Goal: Task Accomplishment & Management: Manage account settings

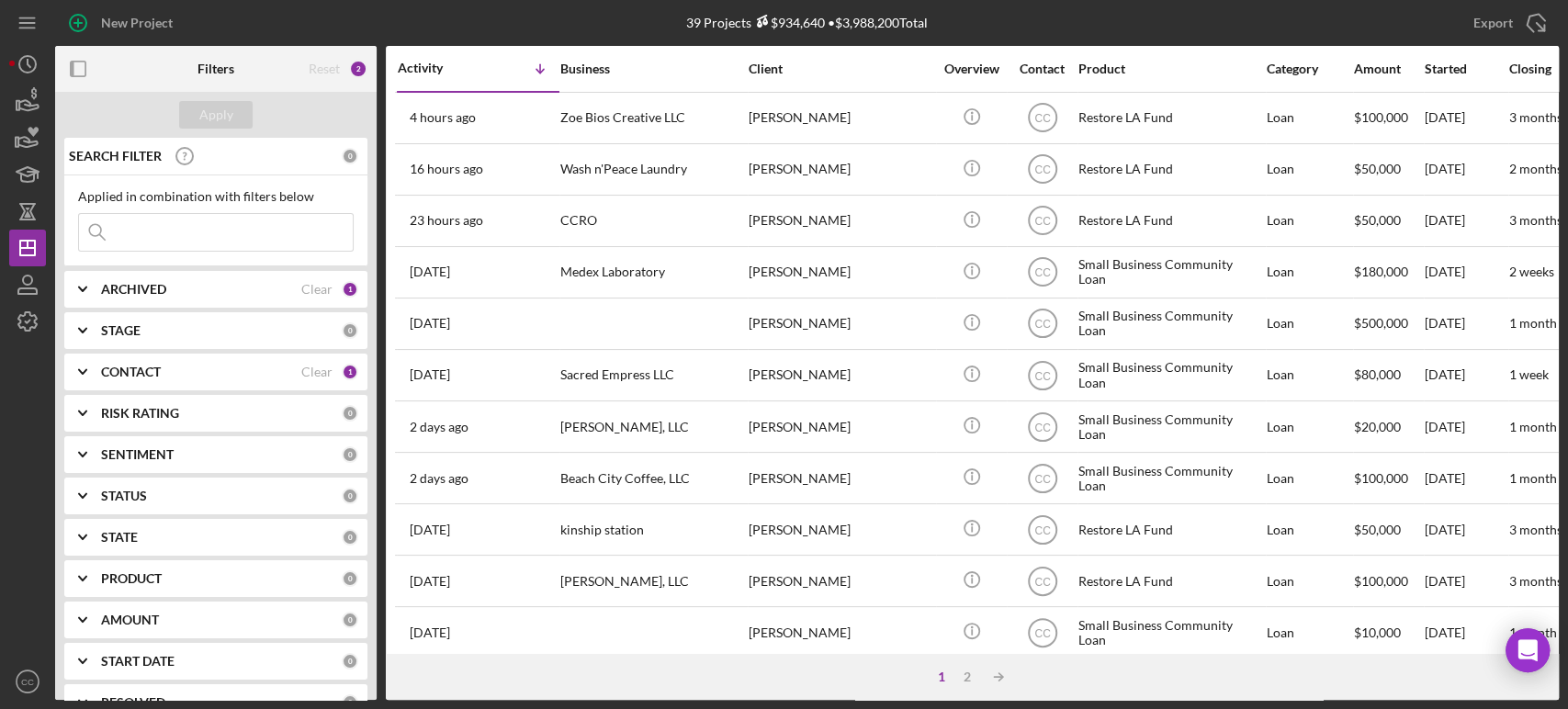
scroll to position [740, 0]
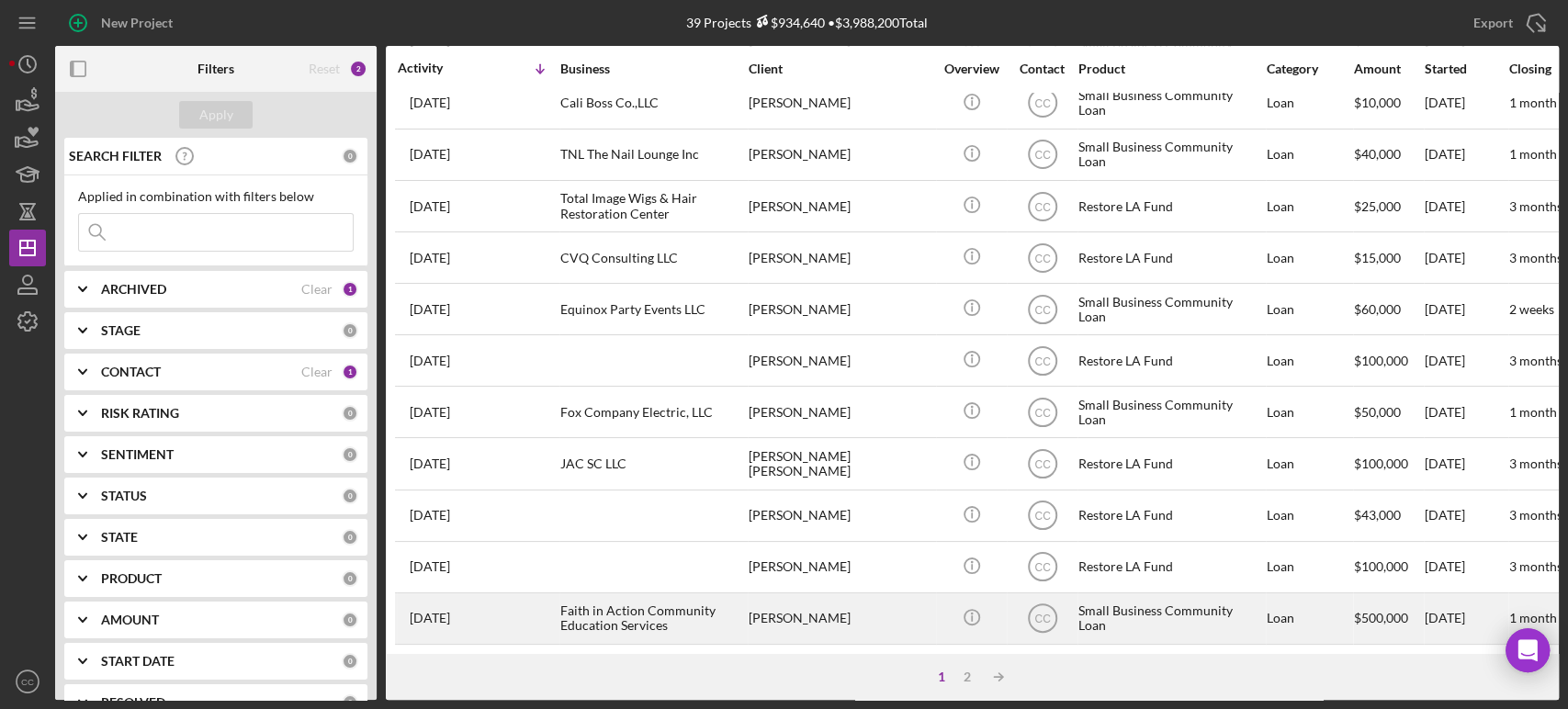
click at [872, 608] on div "[PERSON_NAME]" at bounding box center [841, 618] width 184 height 49
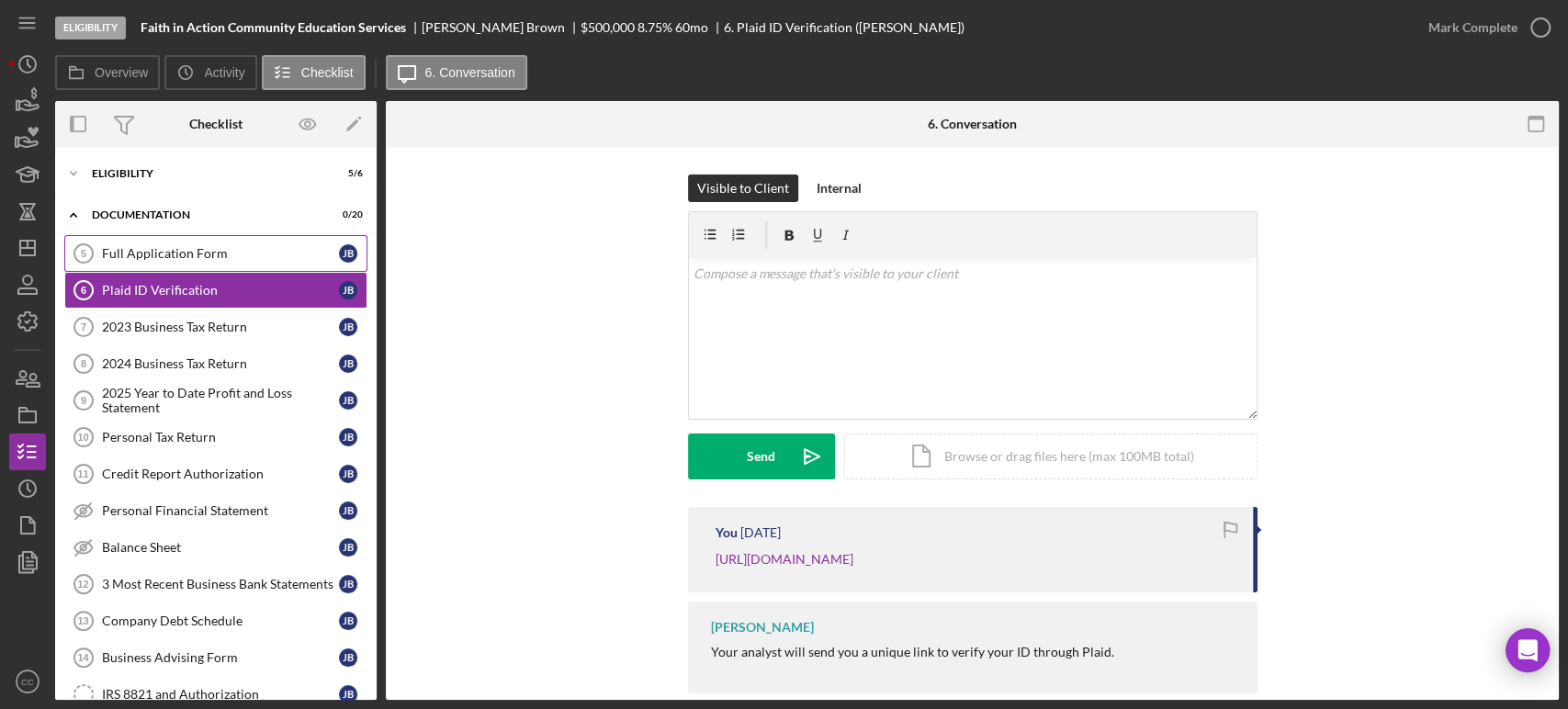
click at [206, 246] on div "Full Application Form" at bounding box center [219, 253] width 237 height 14
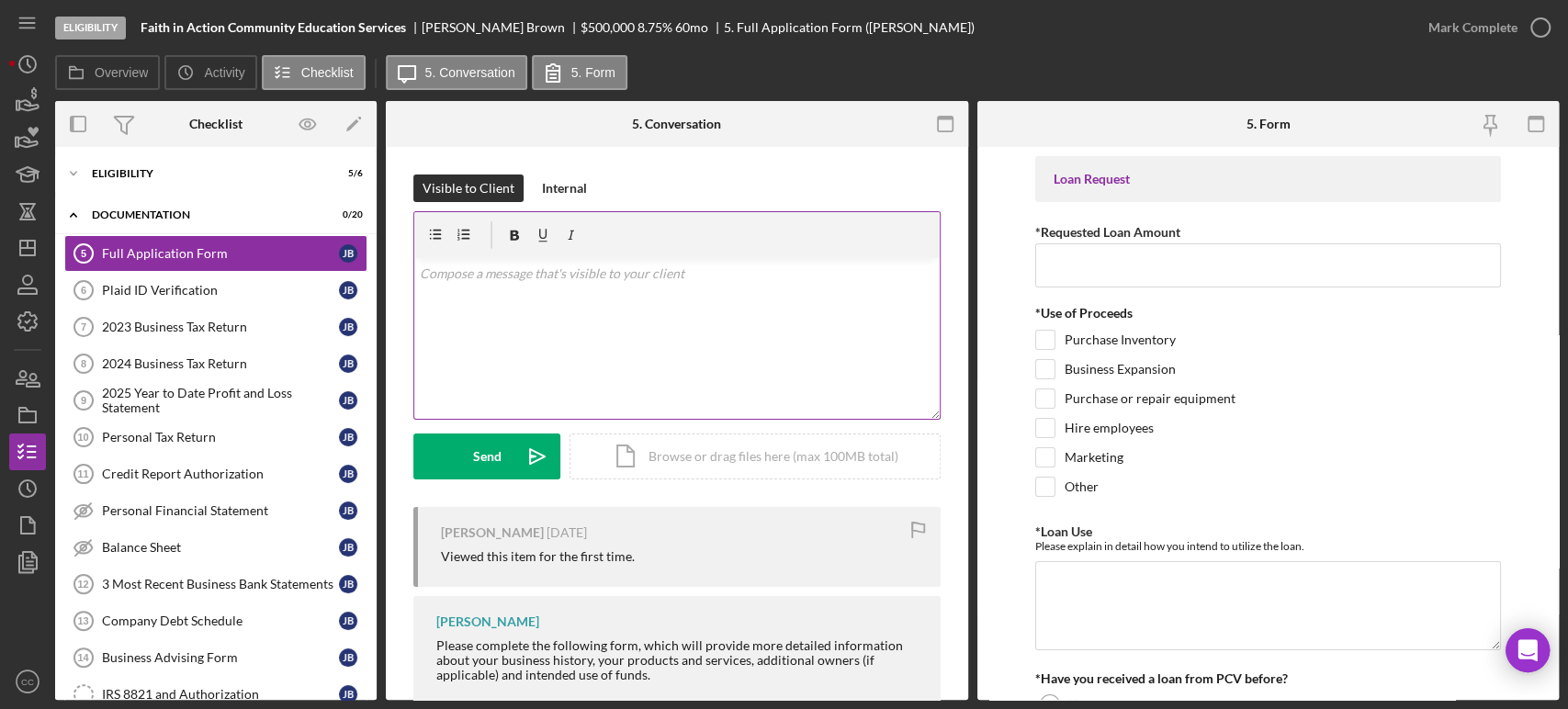
click at [642, 326] on div "v Color teal Color pink Remove color Add row above Add row below Add column bef…" at bounding box center [677, 338] width 525 height 161
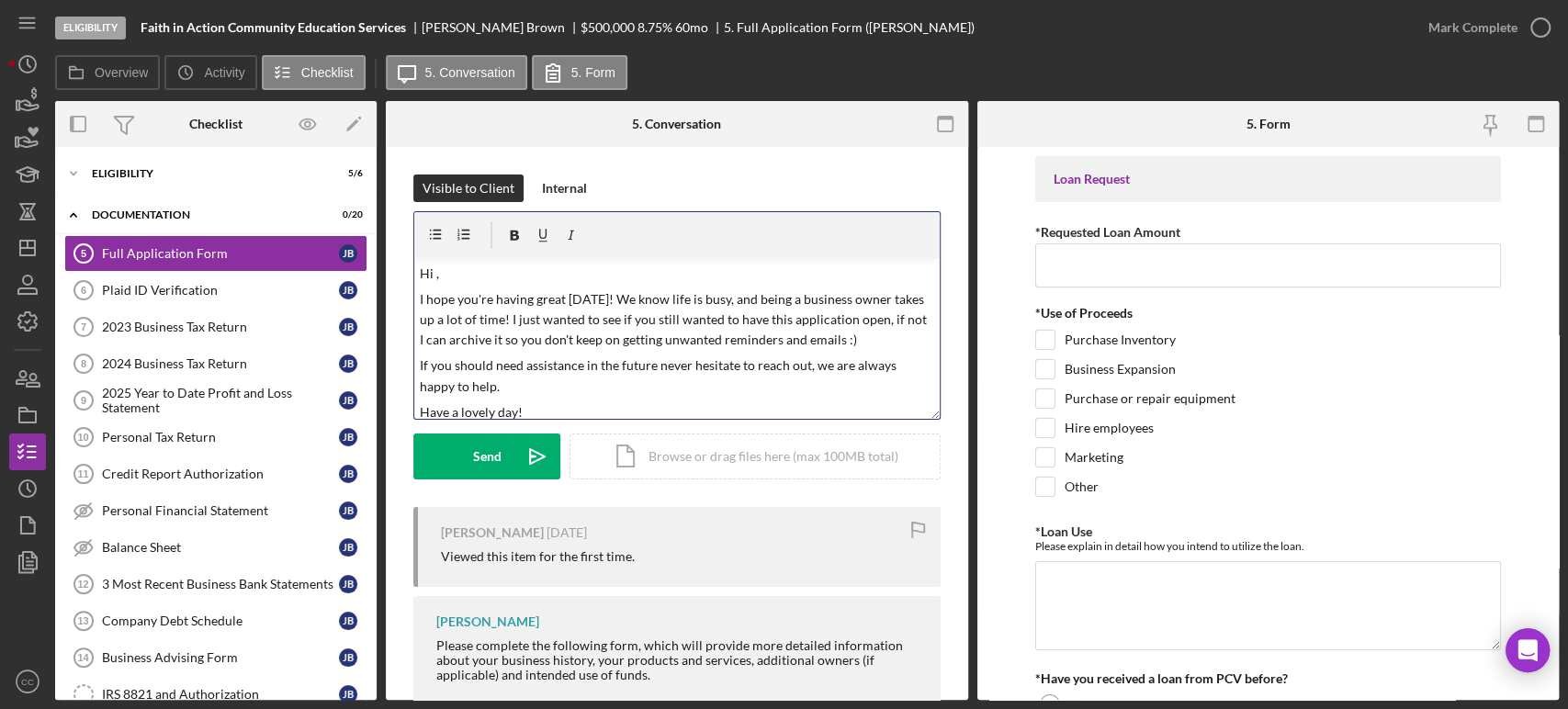
scroll to position [6, 0]
click at [463, 522] on div "[PERSON_NAME] [DATE] Viewed this item for the first time." at bounding box center [677, 546] width 527 height 80
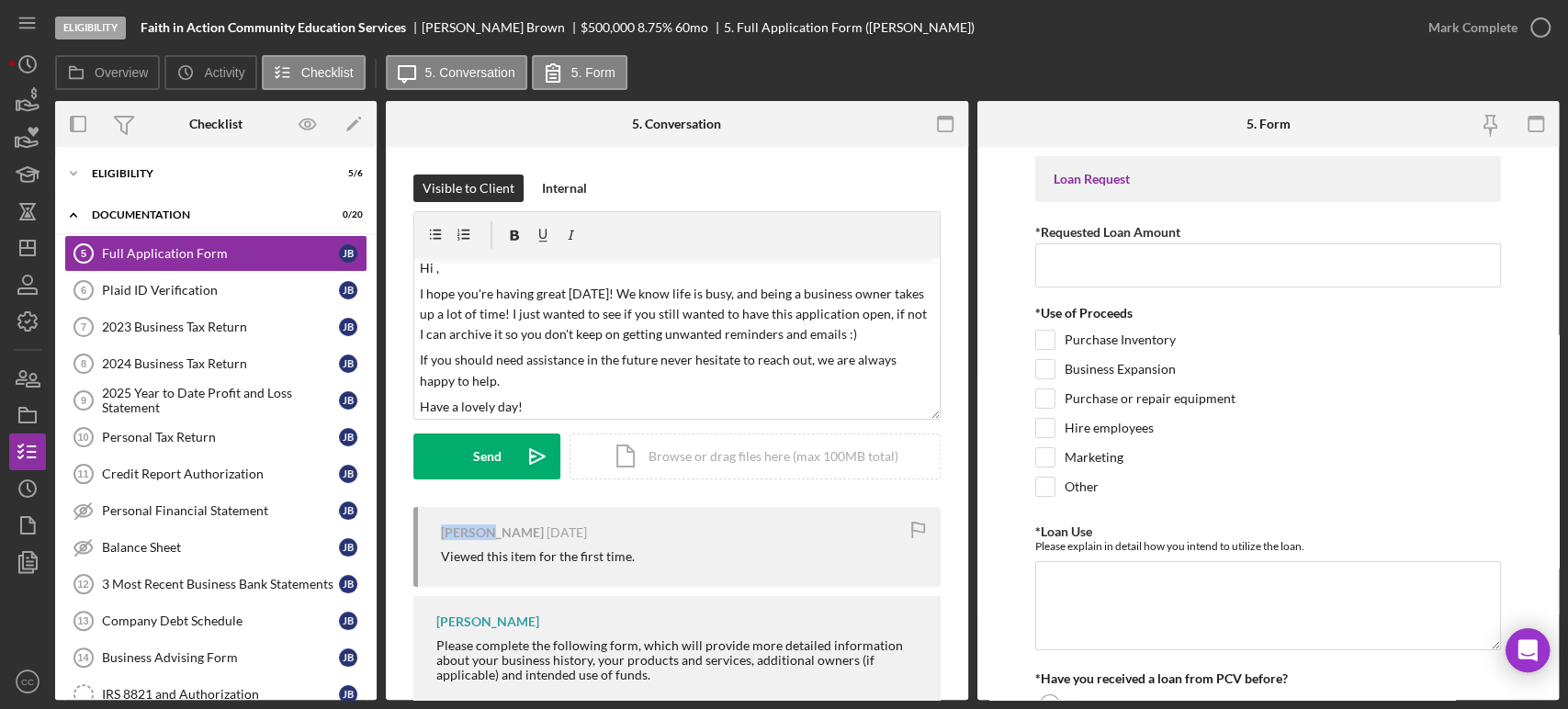
click at [463, 522] on div "[PERSON_NAME] [DATE] Viewed this item for the first time." at bounding box center [677, 546] width 527 height 80
copy div "[PERSON_NAME]"
click at [34, 255] on polygon "button" at bounding box center [27, 247] width 14 height 14
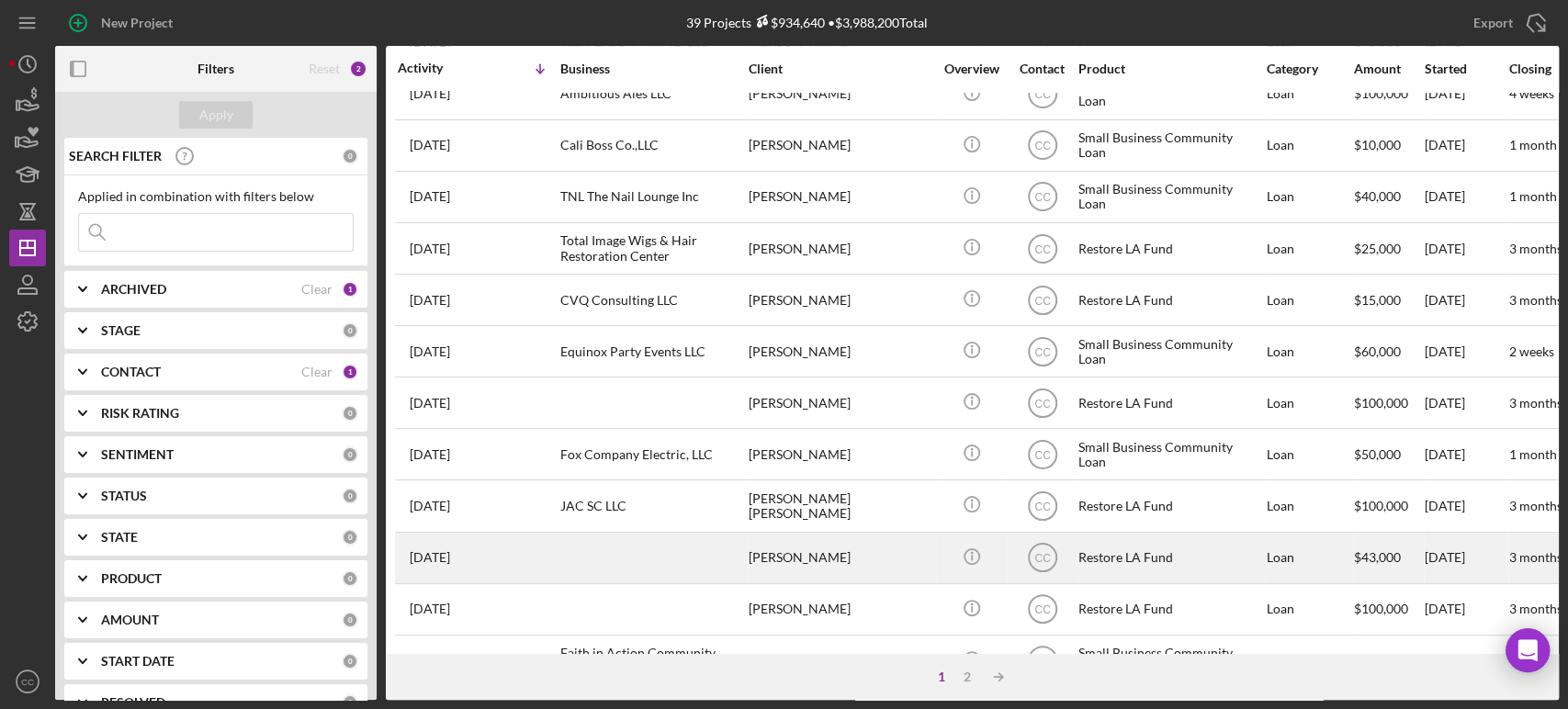
scroll to position [740, 0]
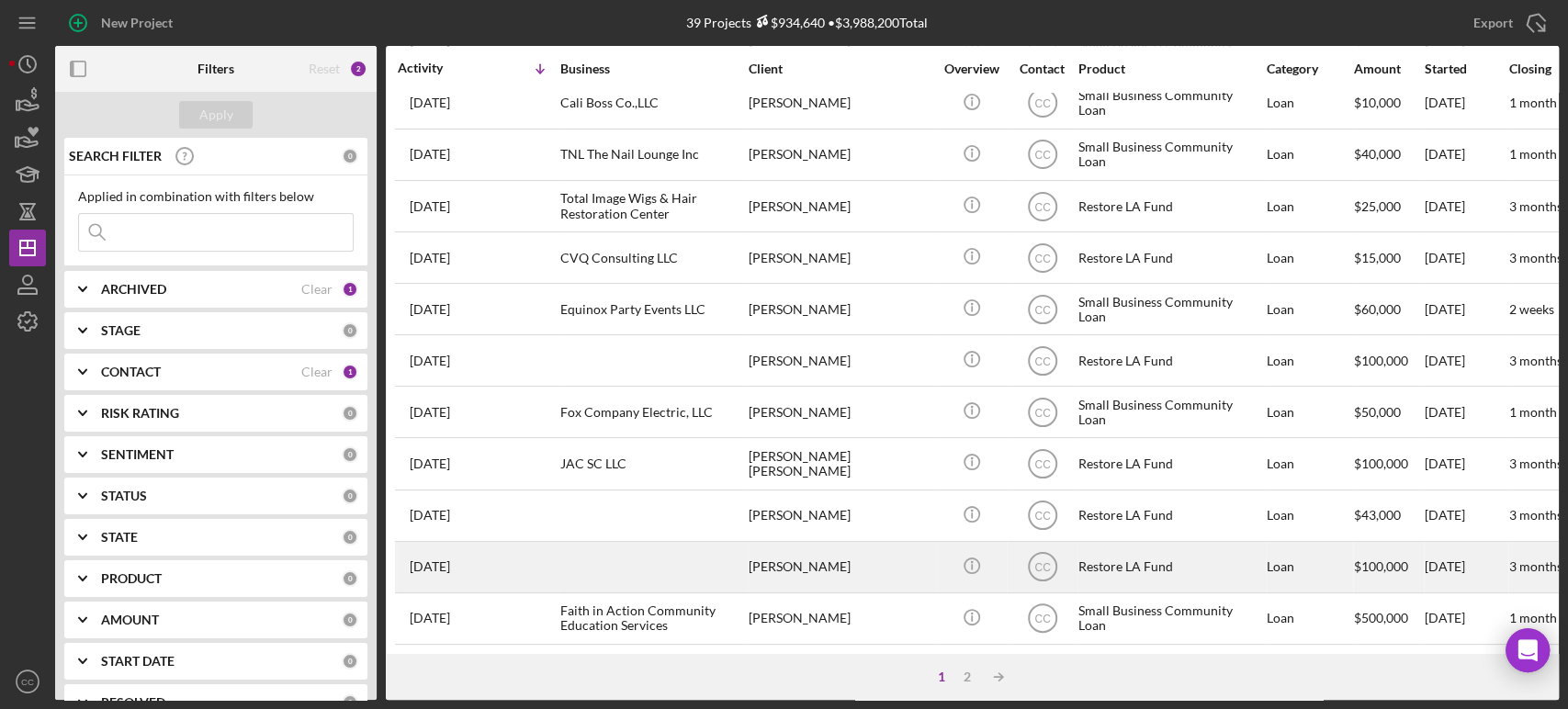
click at [833, 549] on div "[PERSON_NAME]" at bounding box center [841, 566] width 184 height 49
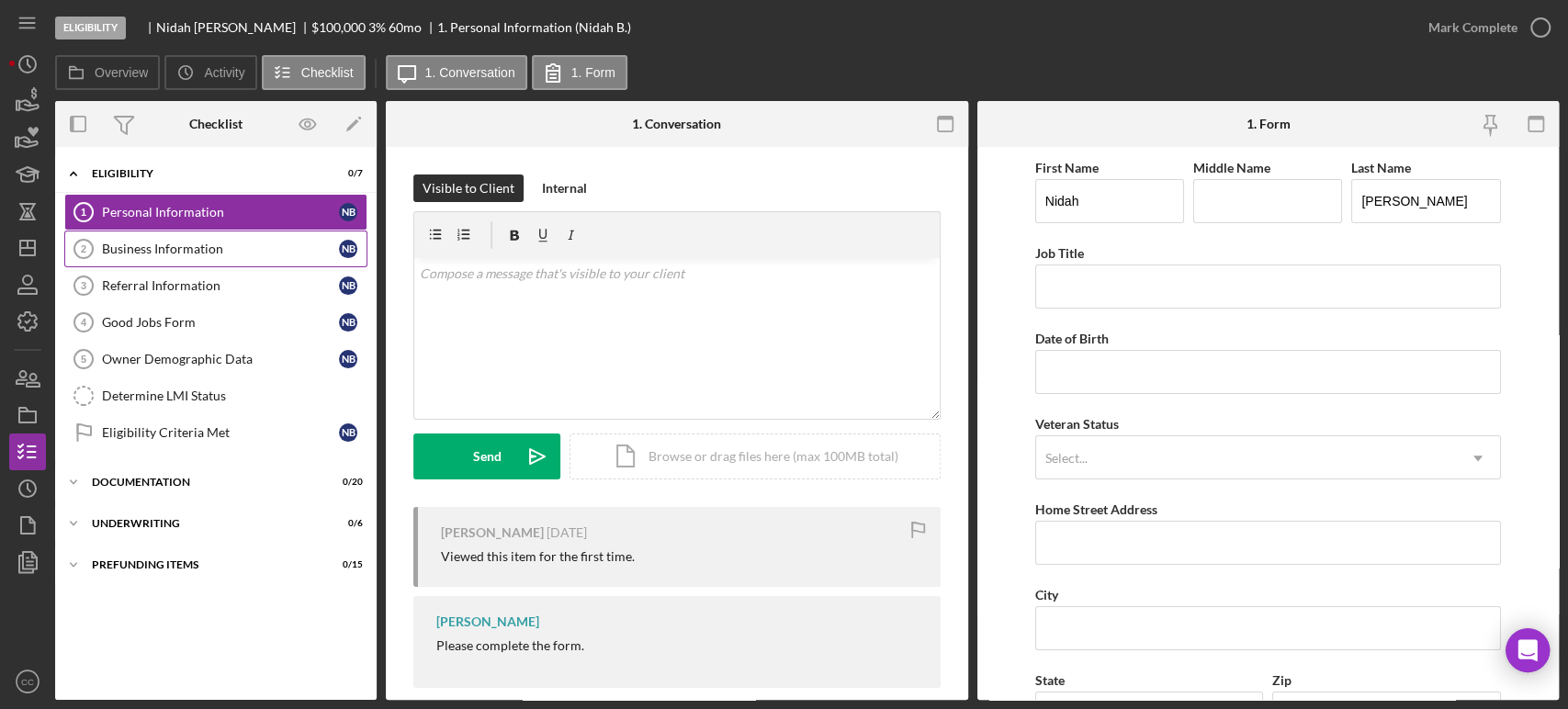
click at [210, 251] on div "Business Information" at bounding box center [219, 248] width 237 height 14
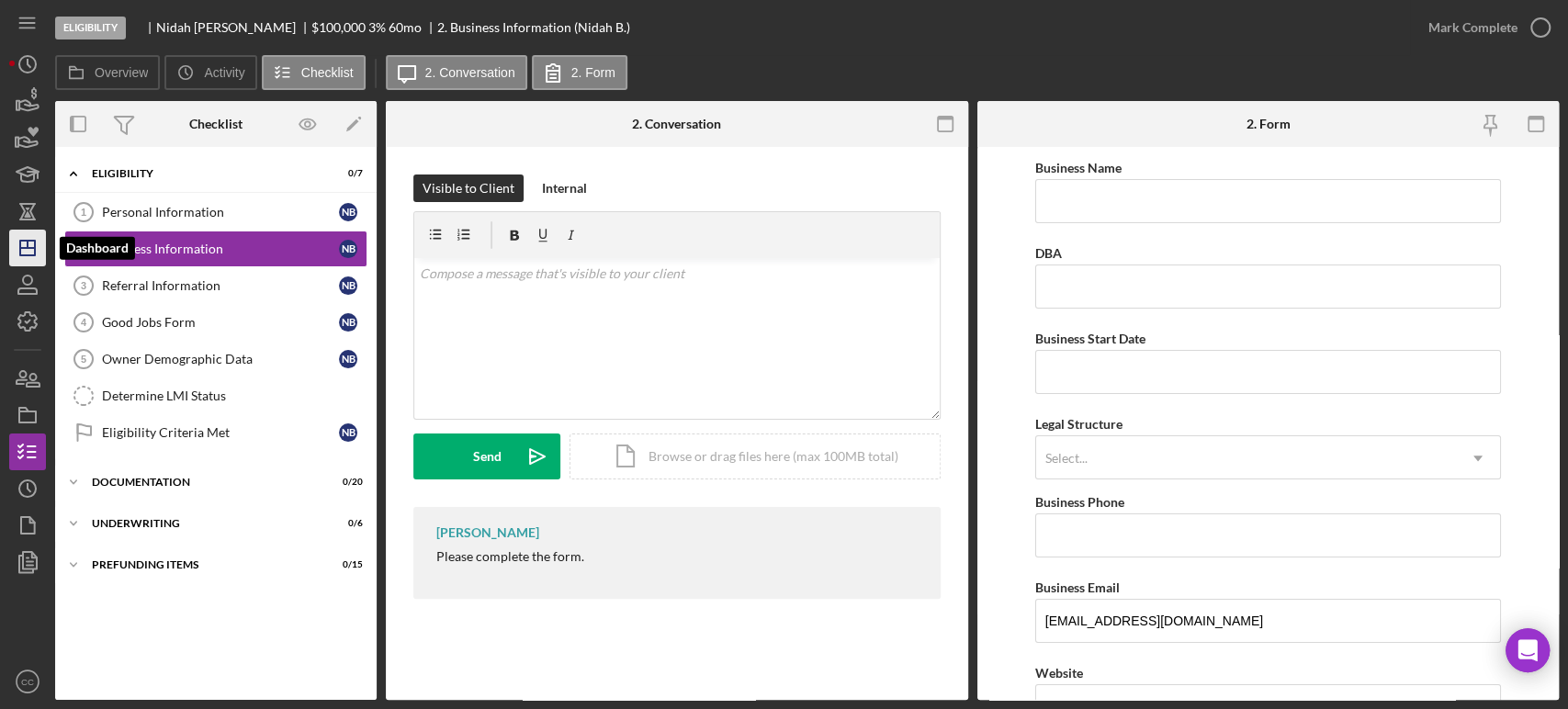
click at [36, 255] on icon "Icon/Dashboard" at bounding box center [28, 248] width 46 height 46
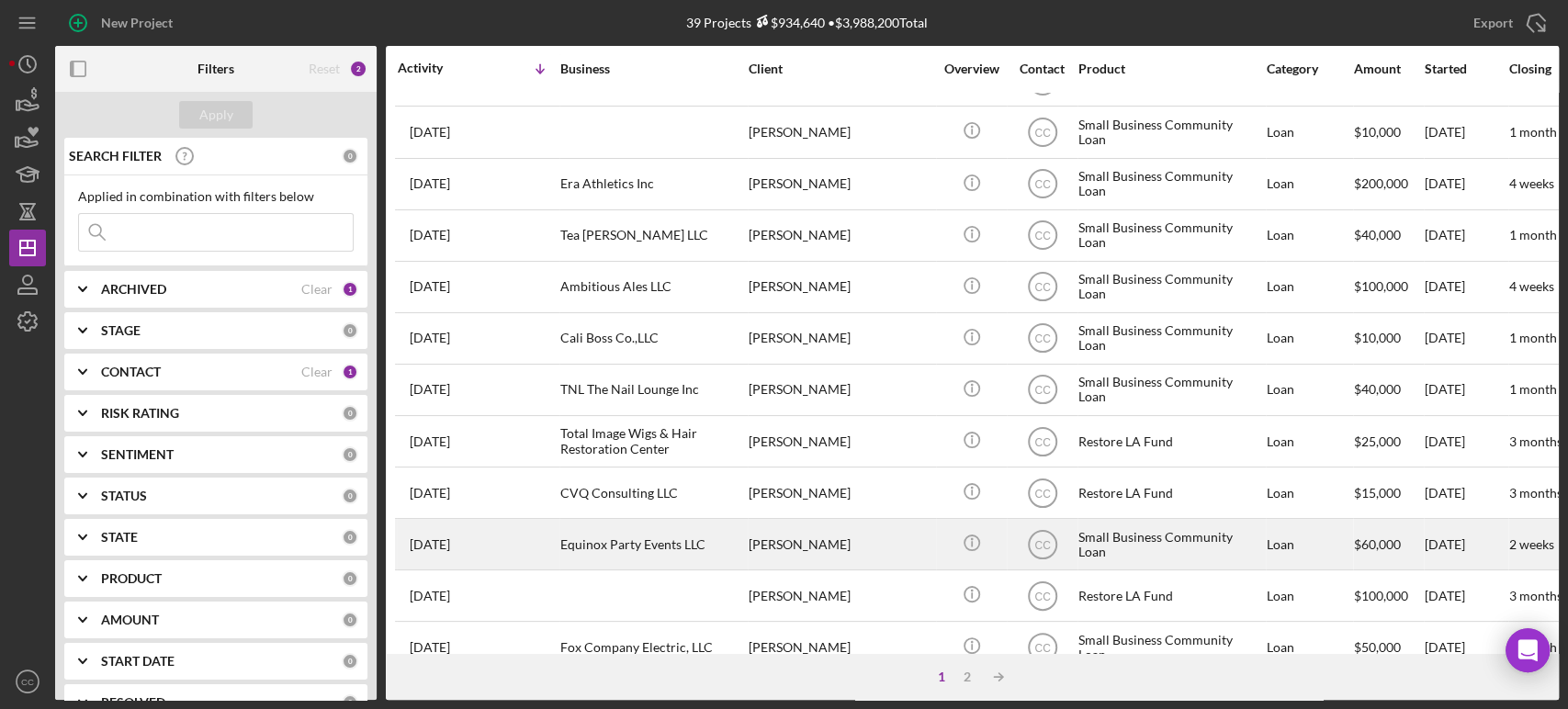
scroll to position [740, 0]
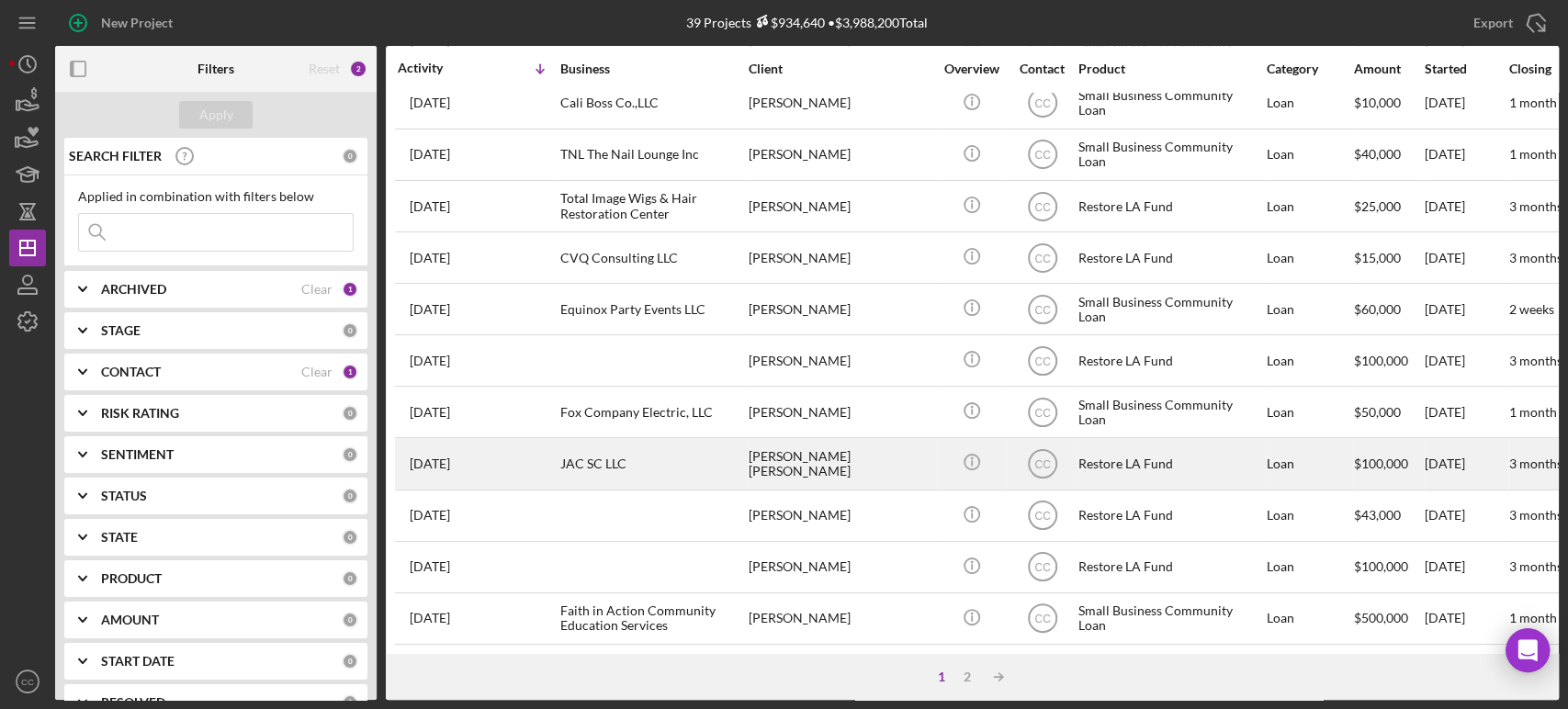
click at [832, 440] on div "[PERSON_NAME] [PERSON_NAME]" at bounding box center [841, 463] width 184 height 49
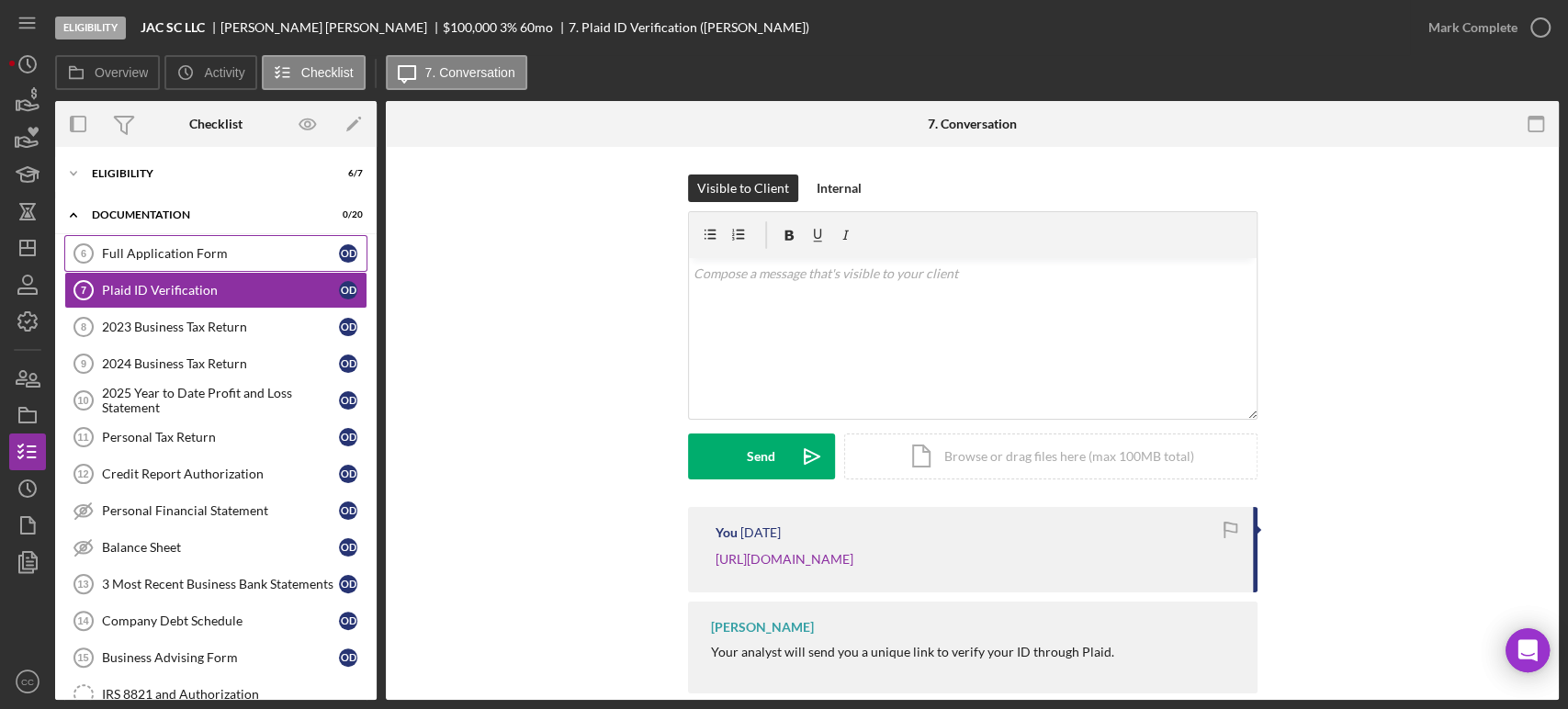
click at [140, 250] on div "Full Application Form" at bounding box center [219, 253] width 237 height 14
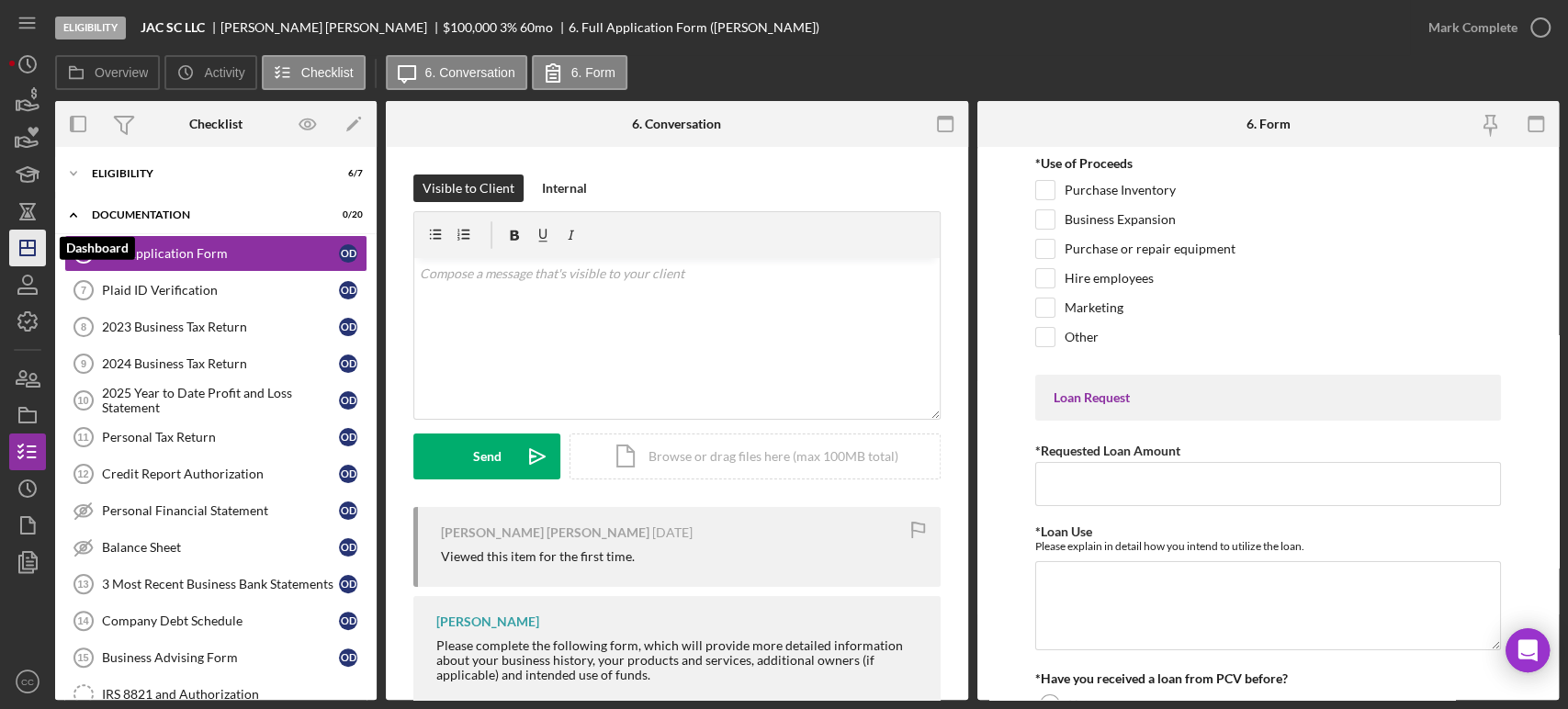
click at [31, 256] on icon "Icon/Dashboard" at bounding box center [28, 248] width 46 height 46
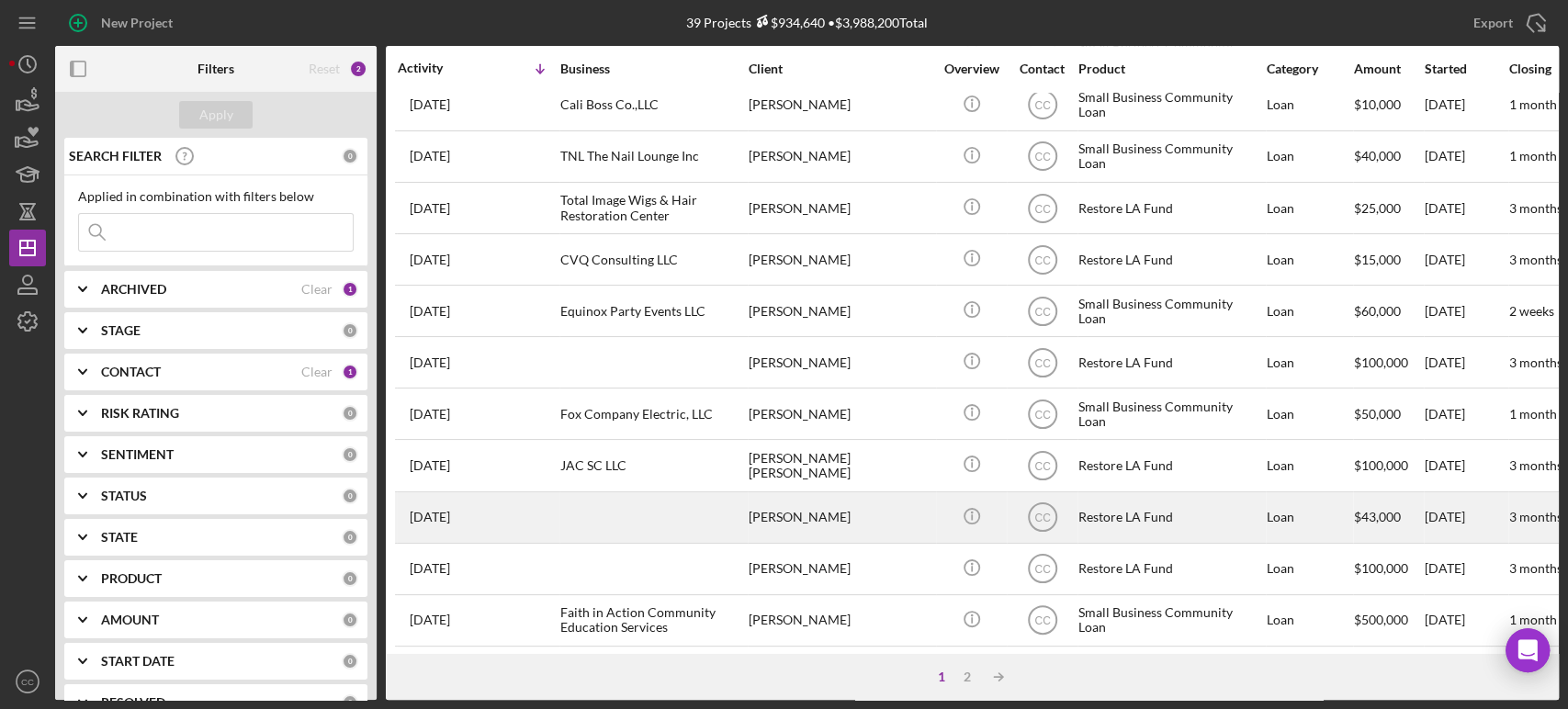
scroll to position [740, 0]
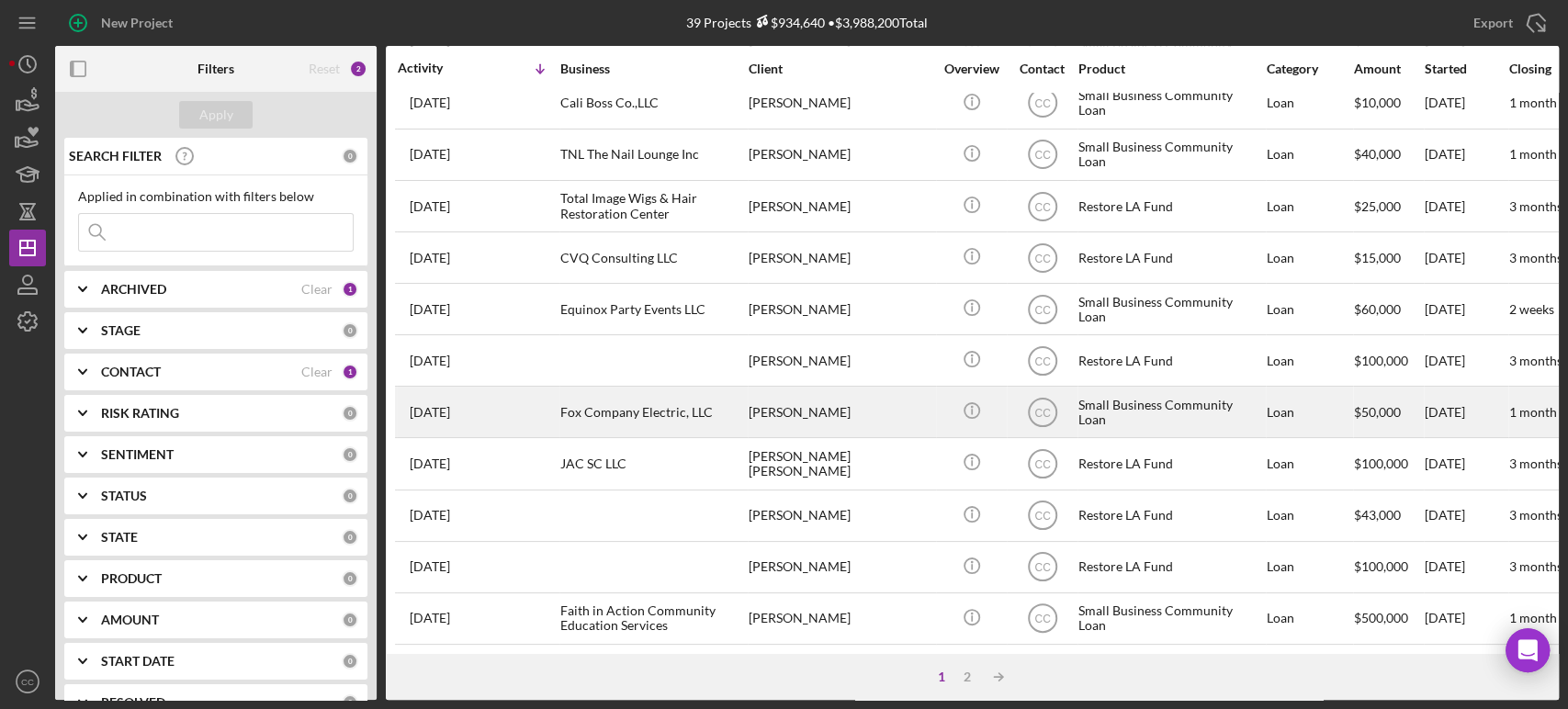
click at [808, 395] on div "[PERSON_NAME]" at bounding box center [841, 411] width 184 height 49
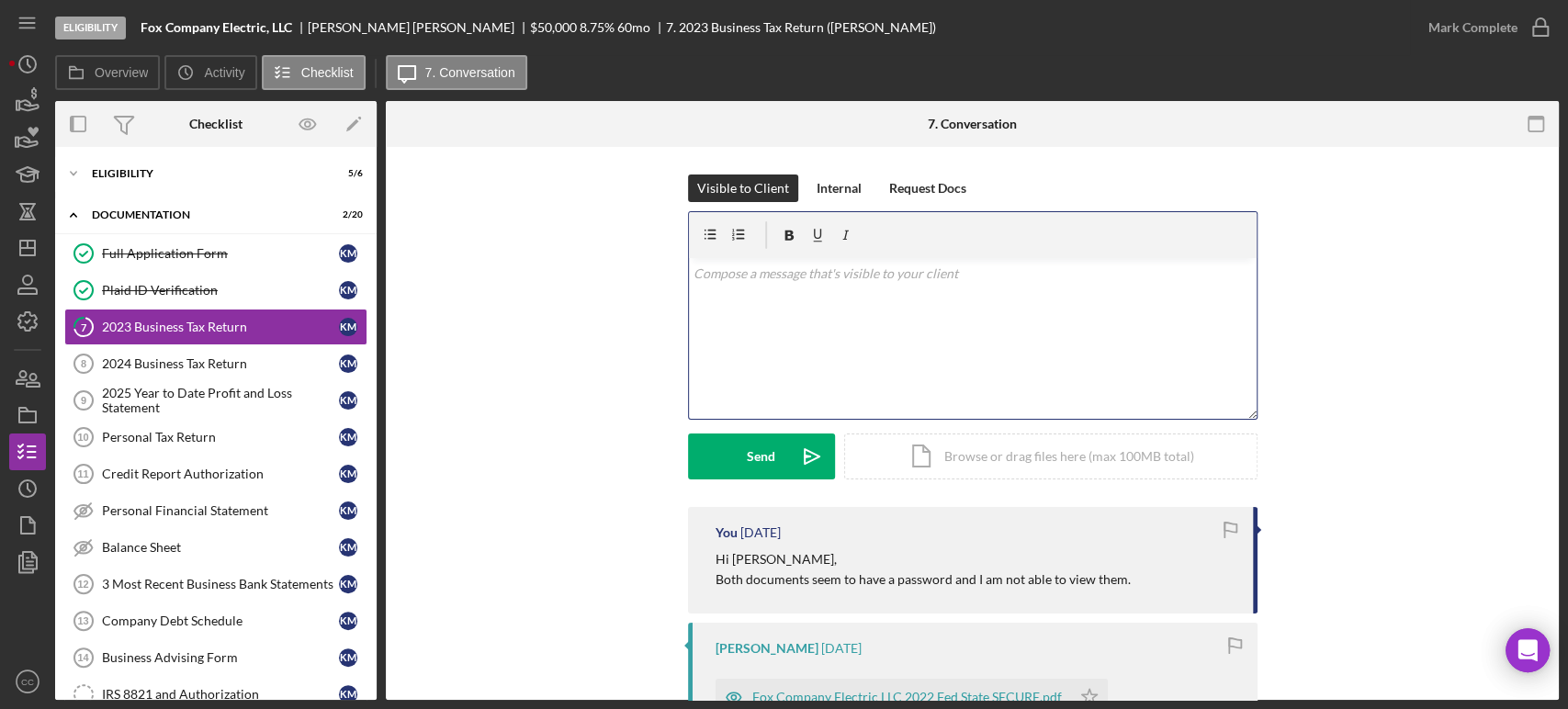
click at [966, 337] on div "v Color teal Color pink Remove color Add row above Add row below Add column bef…" at bounding box center [973, 338] width 567 height 161
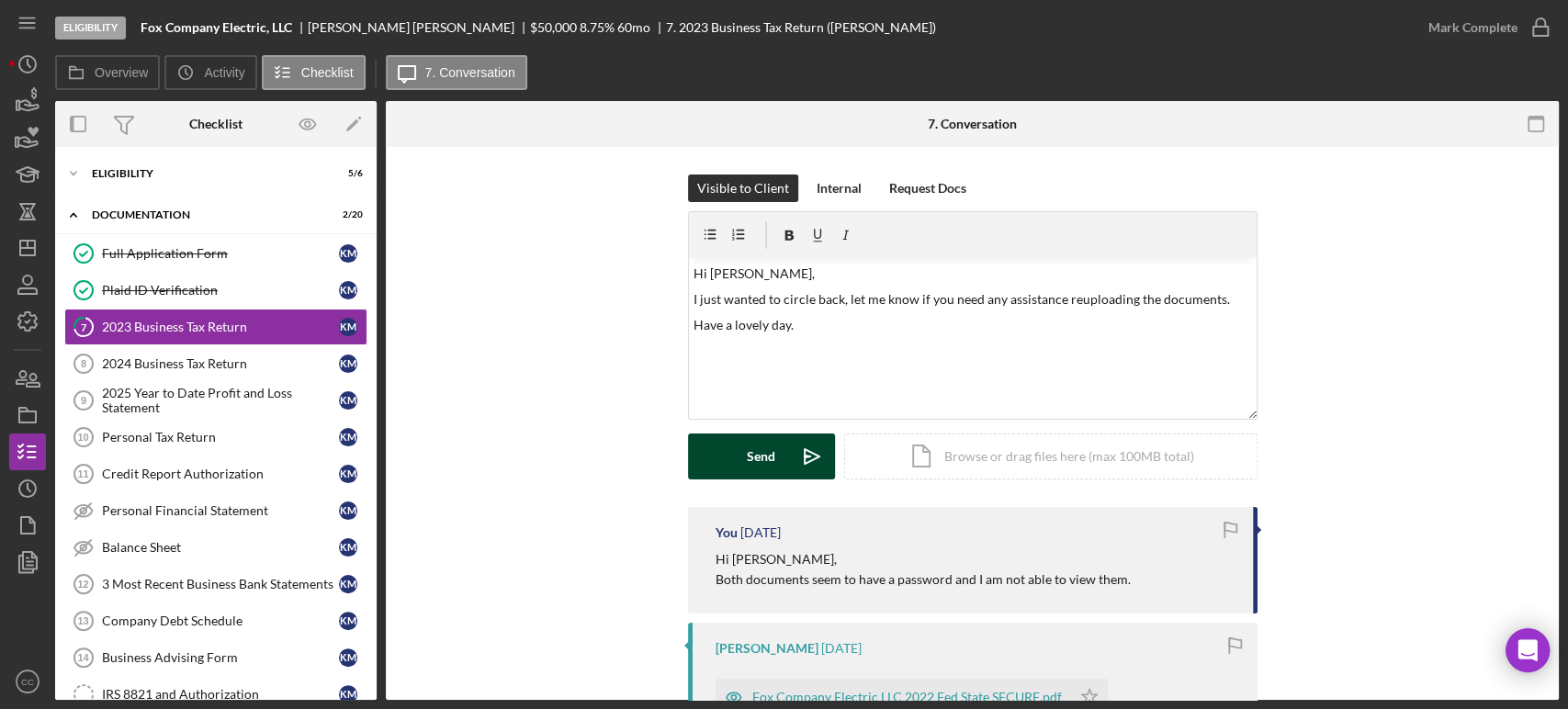
click at [764, 456] on div "Send" at bounding box center [761, 456] width 29 height 46
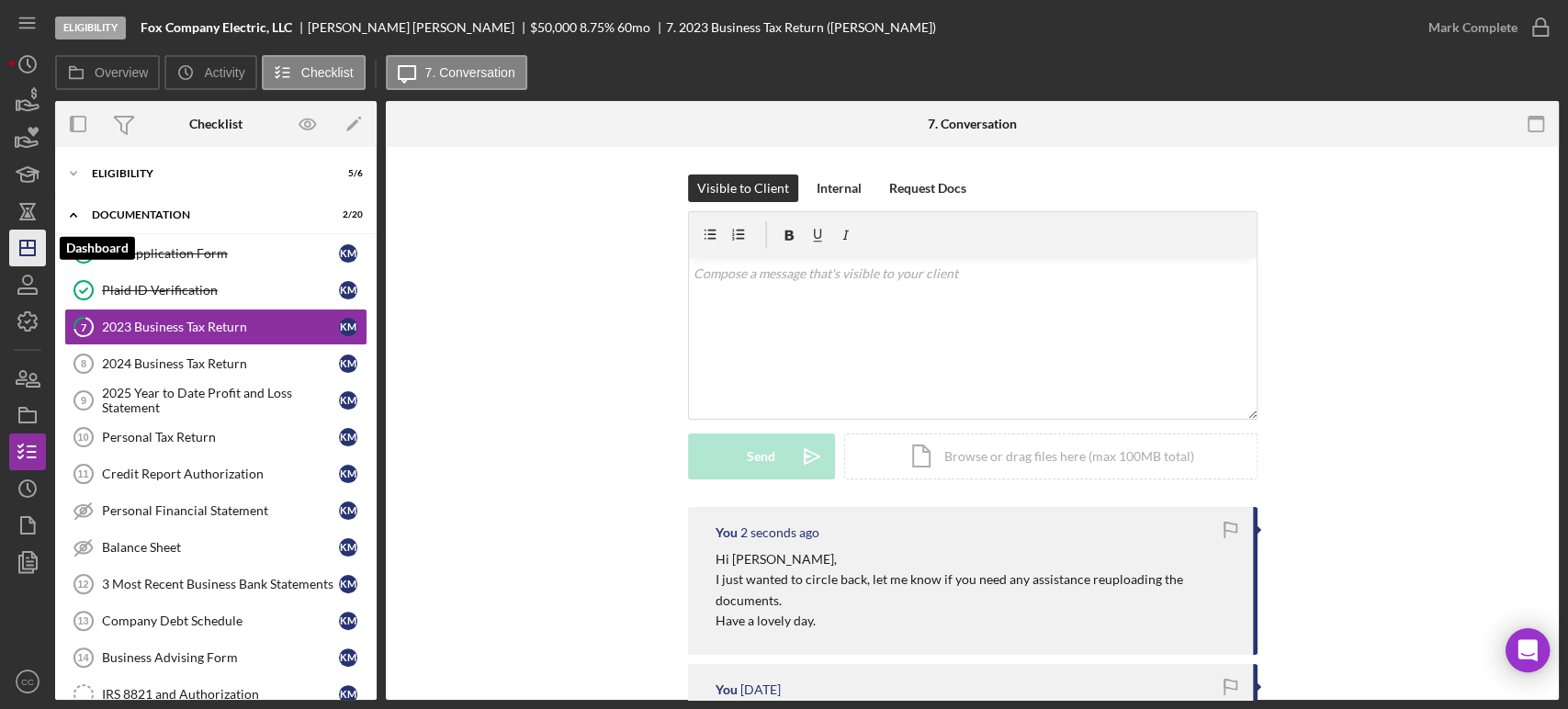
click at [22, 249] on icon "Icon/Dashboard" at bounding box center [28, 248] width 46 height 46
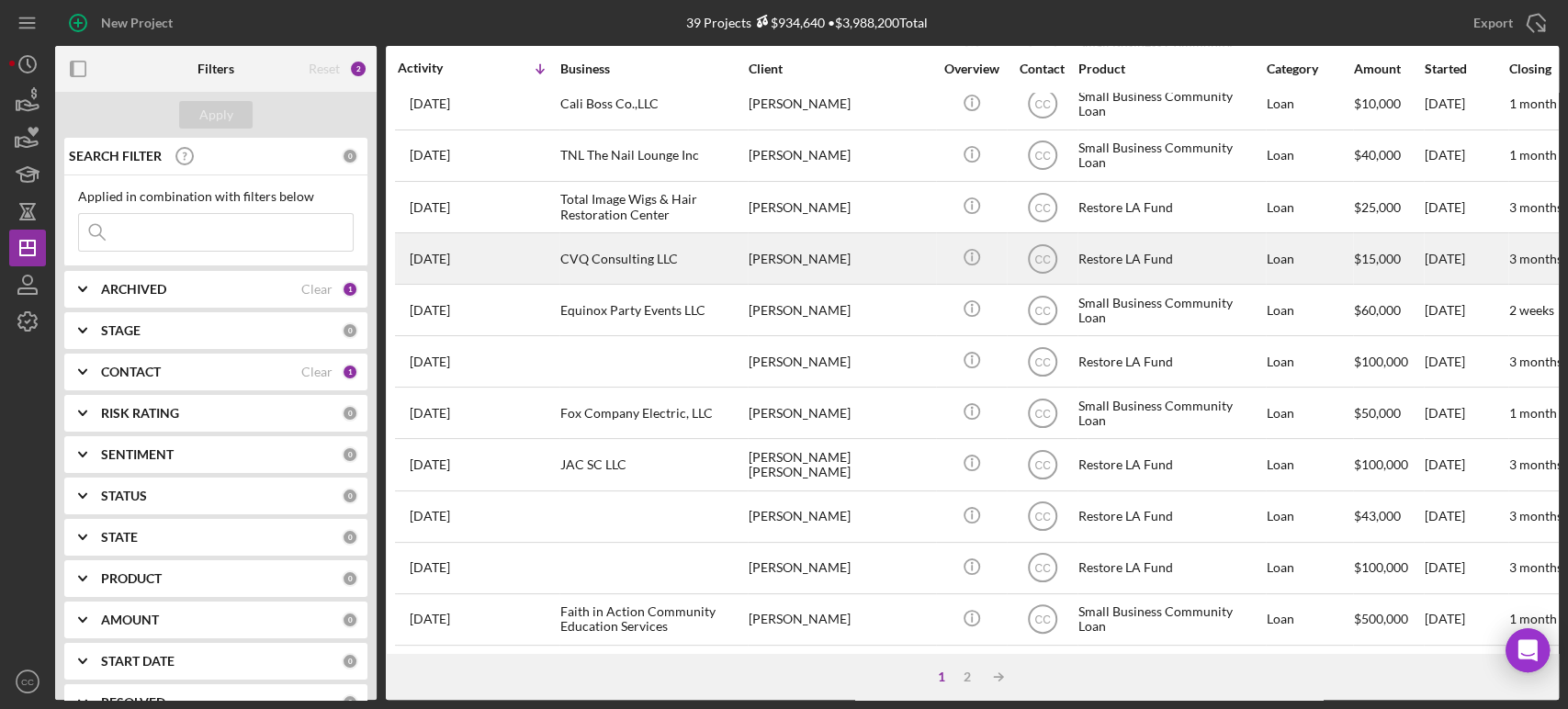
scroll to position [740, 0]
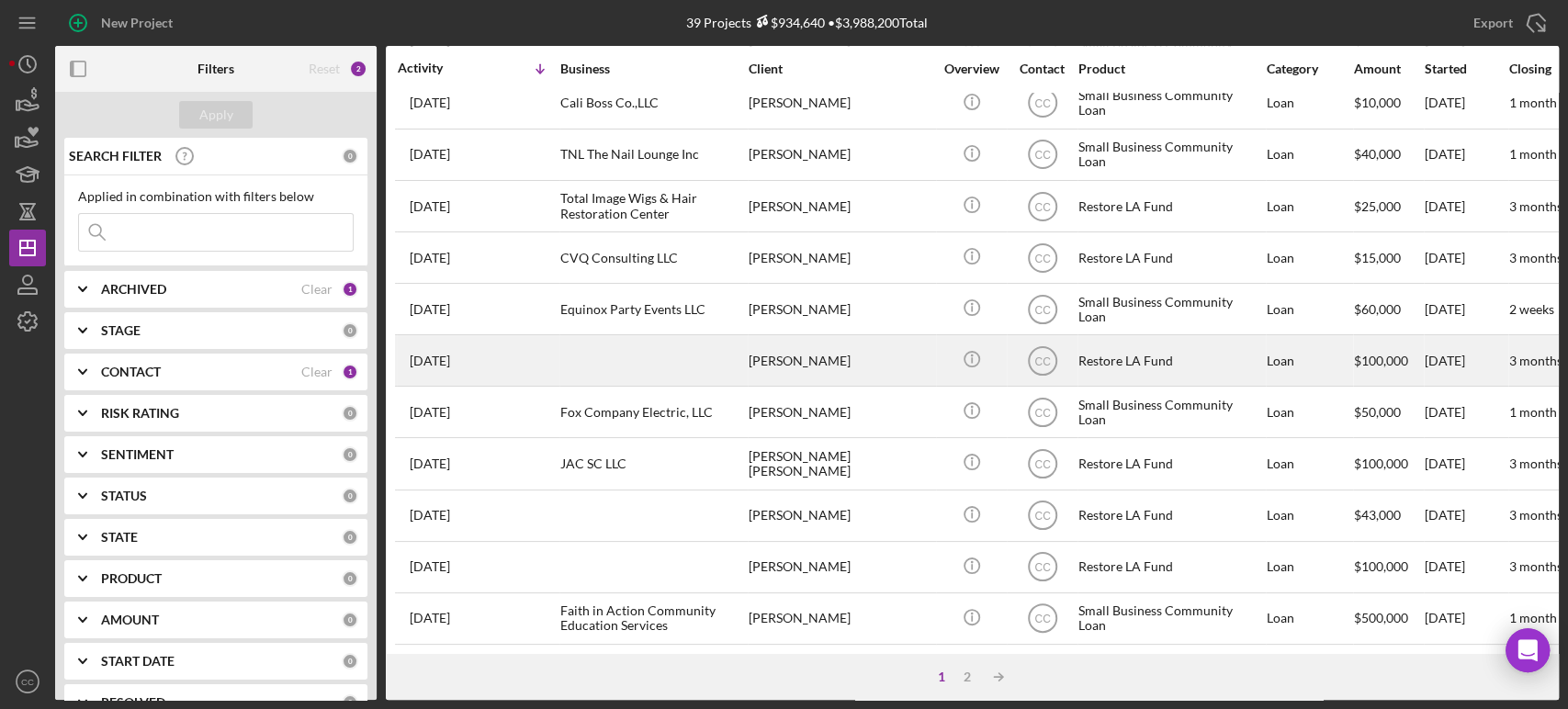
click at [816, 347] on div "[PERSON_NAME]" at bounding box center [841, 360] width 184 height 49
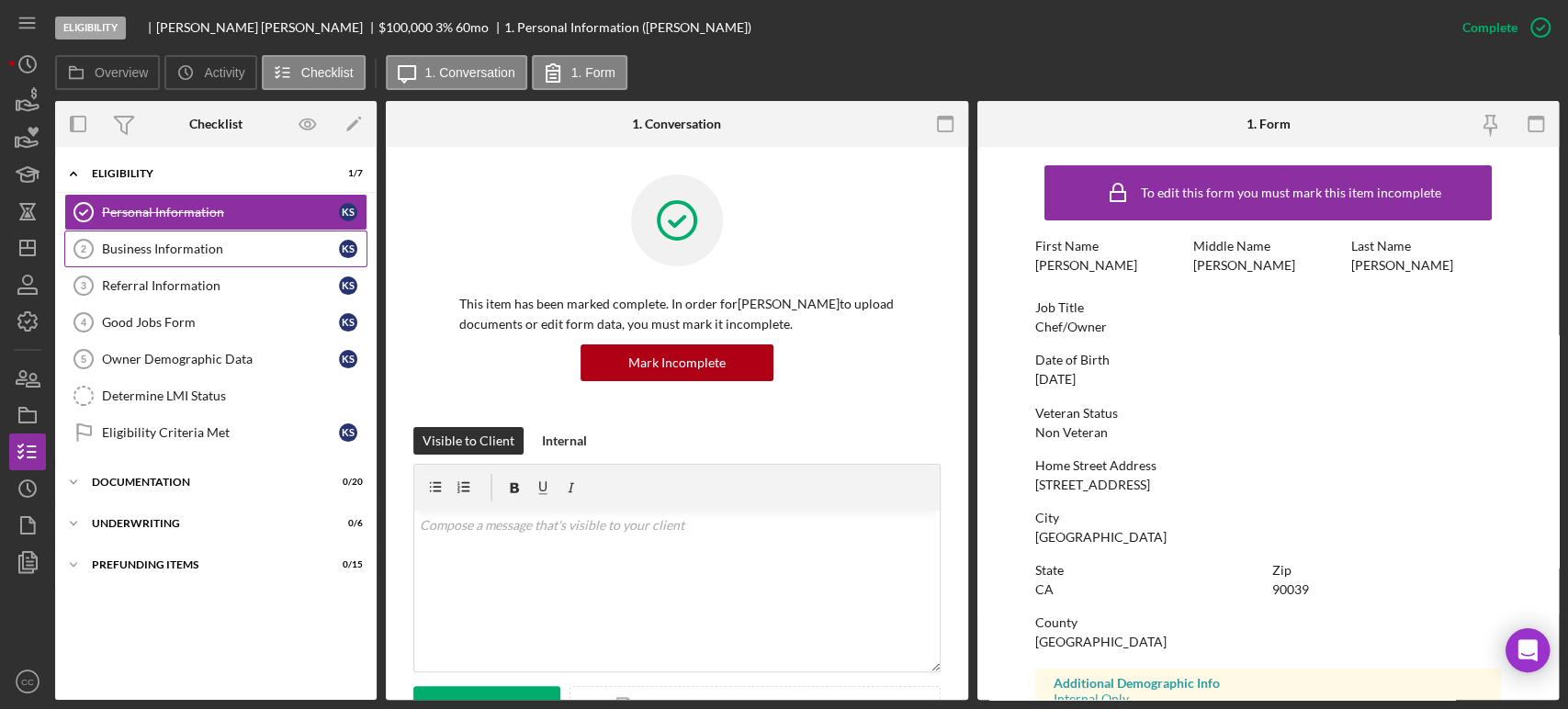
click at [123, 248] on div "Business Information" at bounding box center [219, 248] width 237 height 14
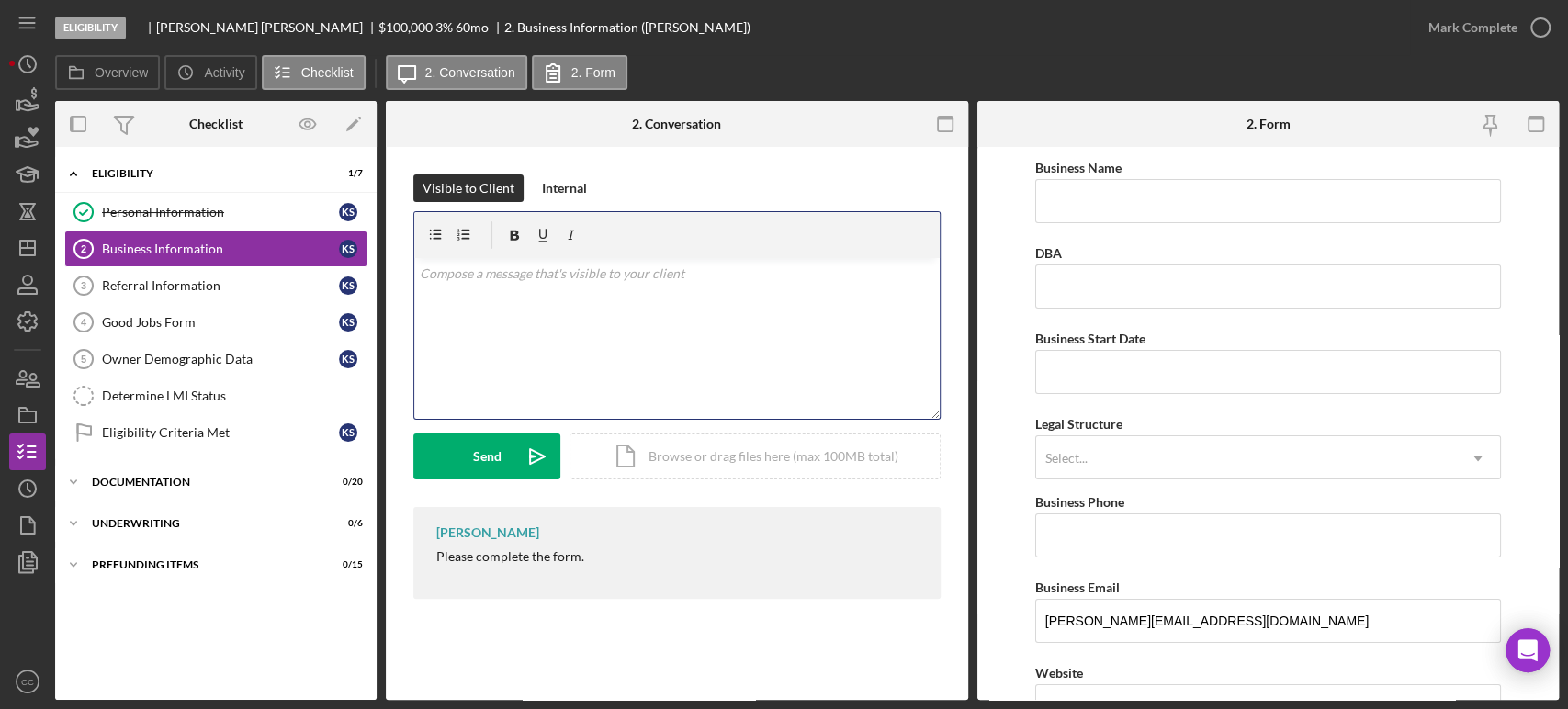
click at [641, 322] on div "v Color teal Color pink Remove color Add row above Add row below Add column bef…" at bounding box center [677, 338] width 525 height 161
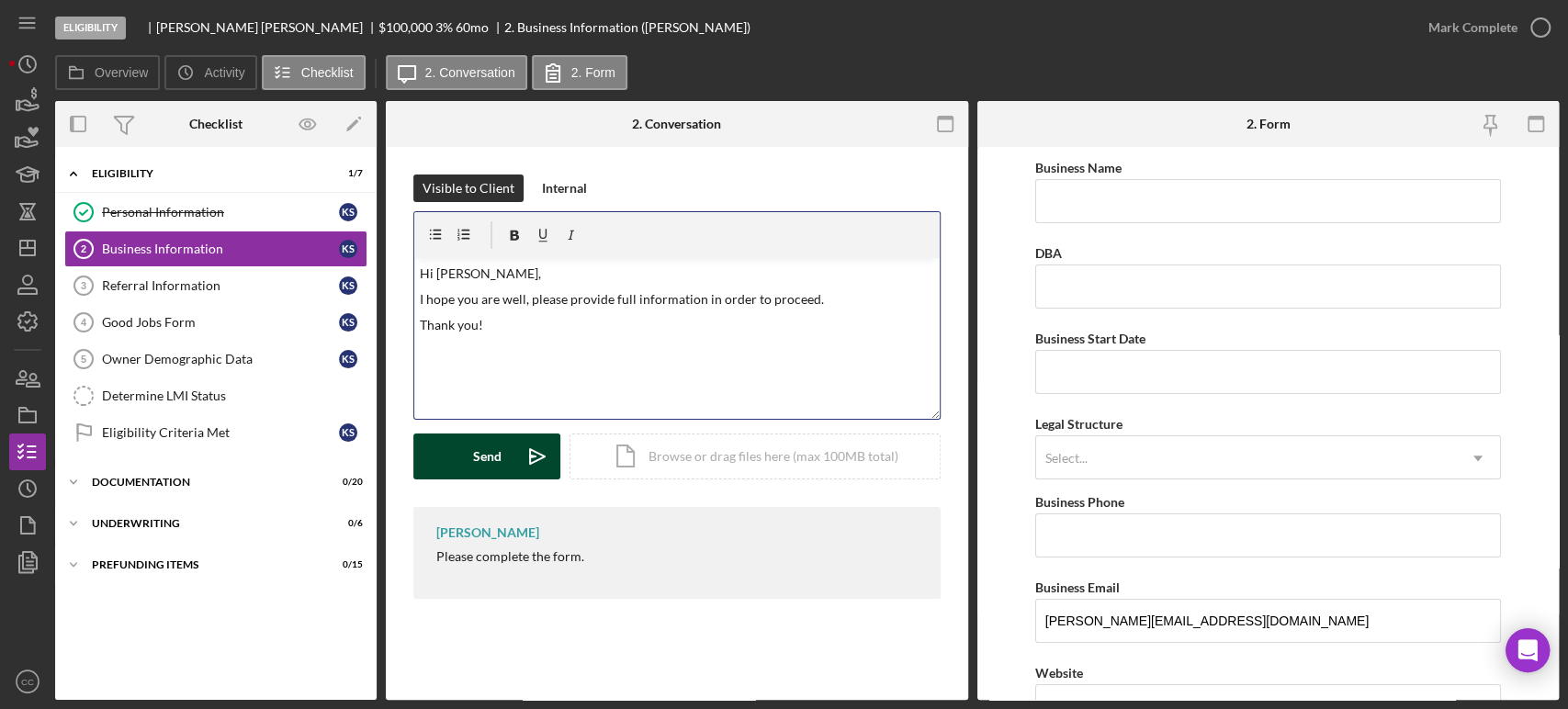
click at [453, 453] on button "Send Icon/icon-invite-send" at bounding box center [486, 456] width 147 height 46
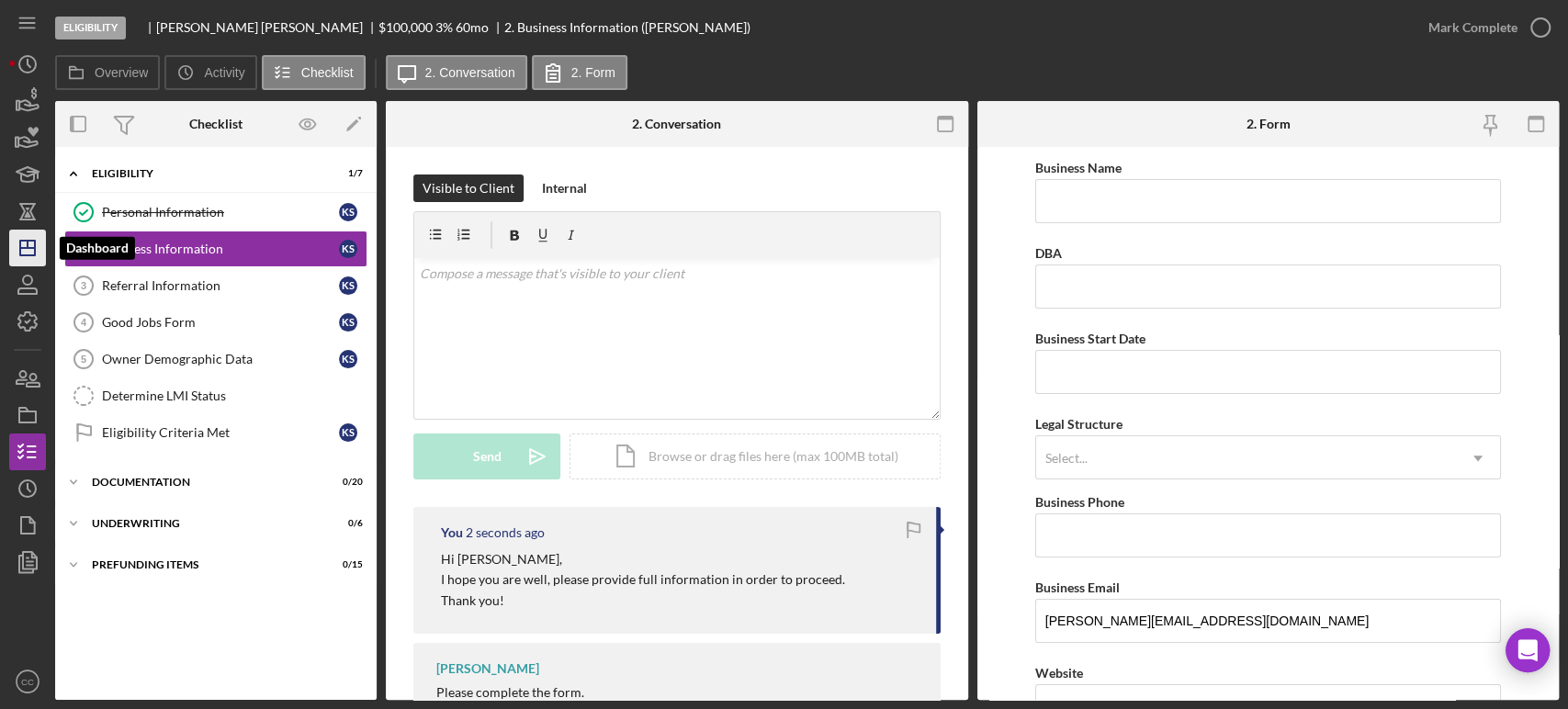
click at [27, 254] on polygon "button" at bounding box center [27, 247] width 14 height 14
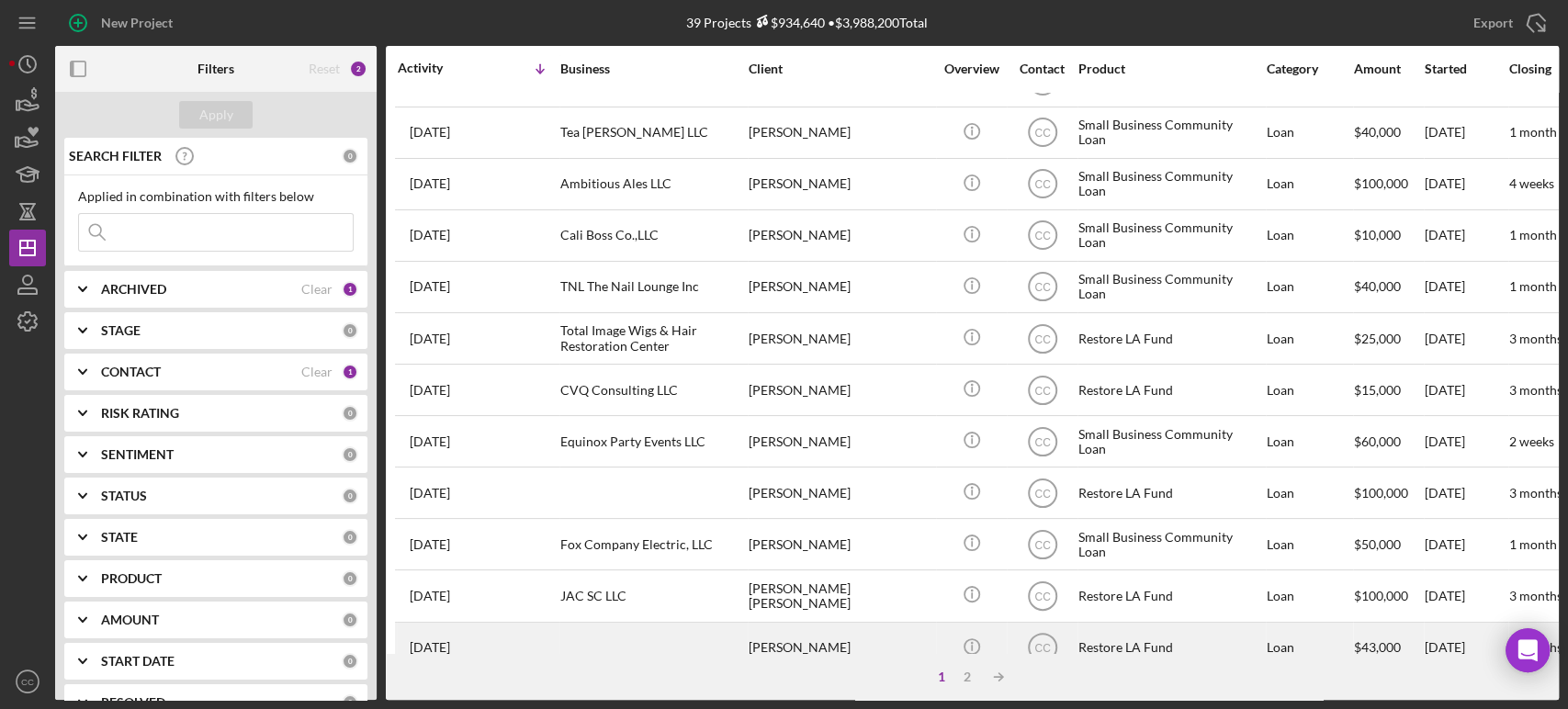
scroll to position [536, 0]
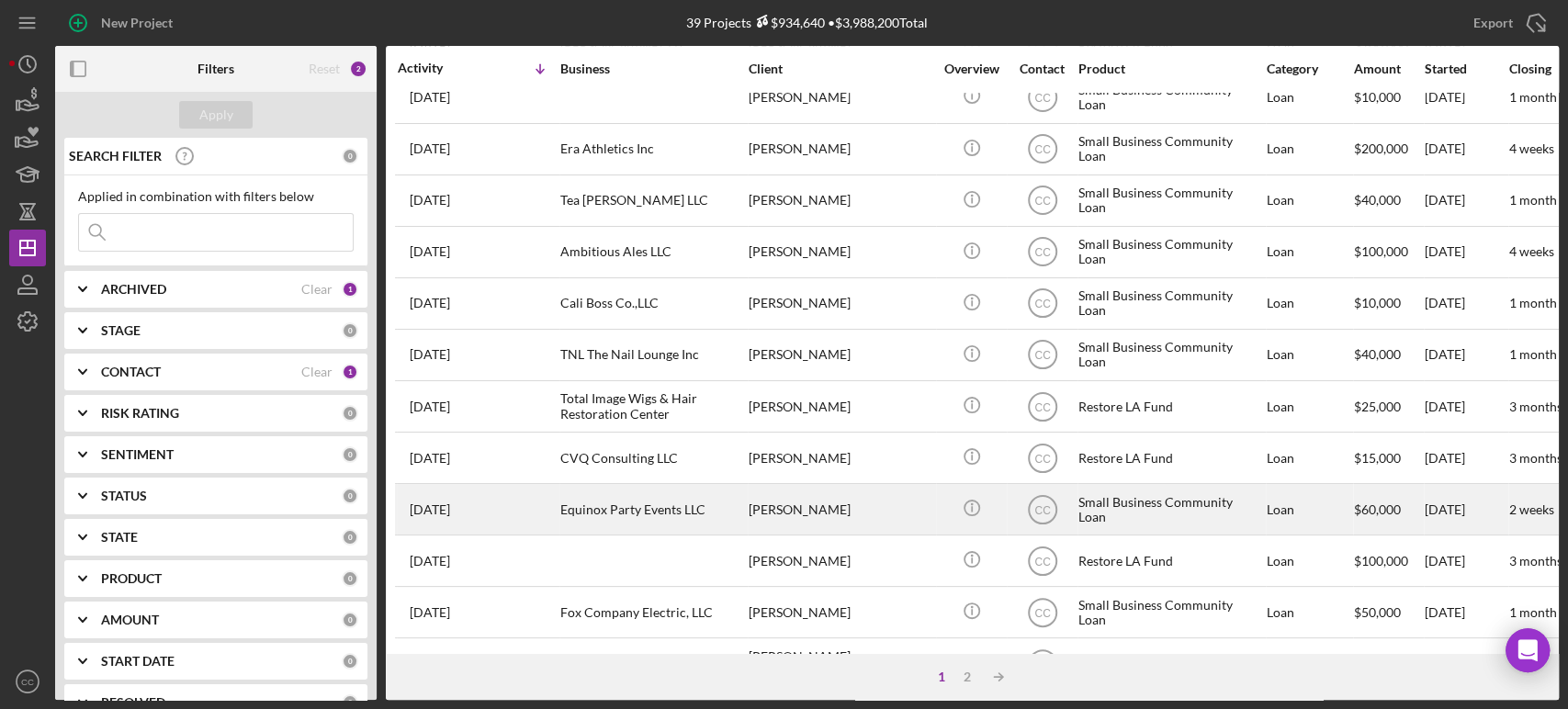
click at [829, 496] on div "[PERSON_NAME]" at bounding box center [841, 509] width 184 height 49
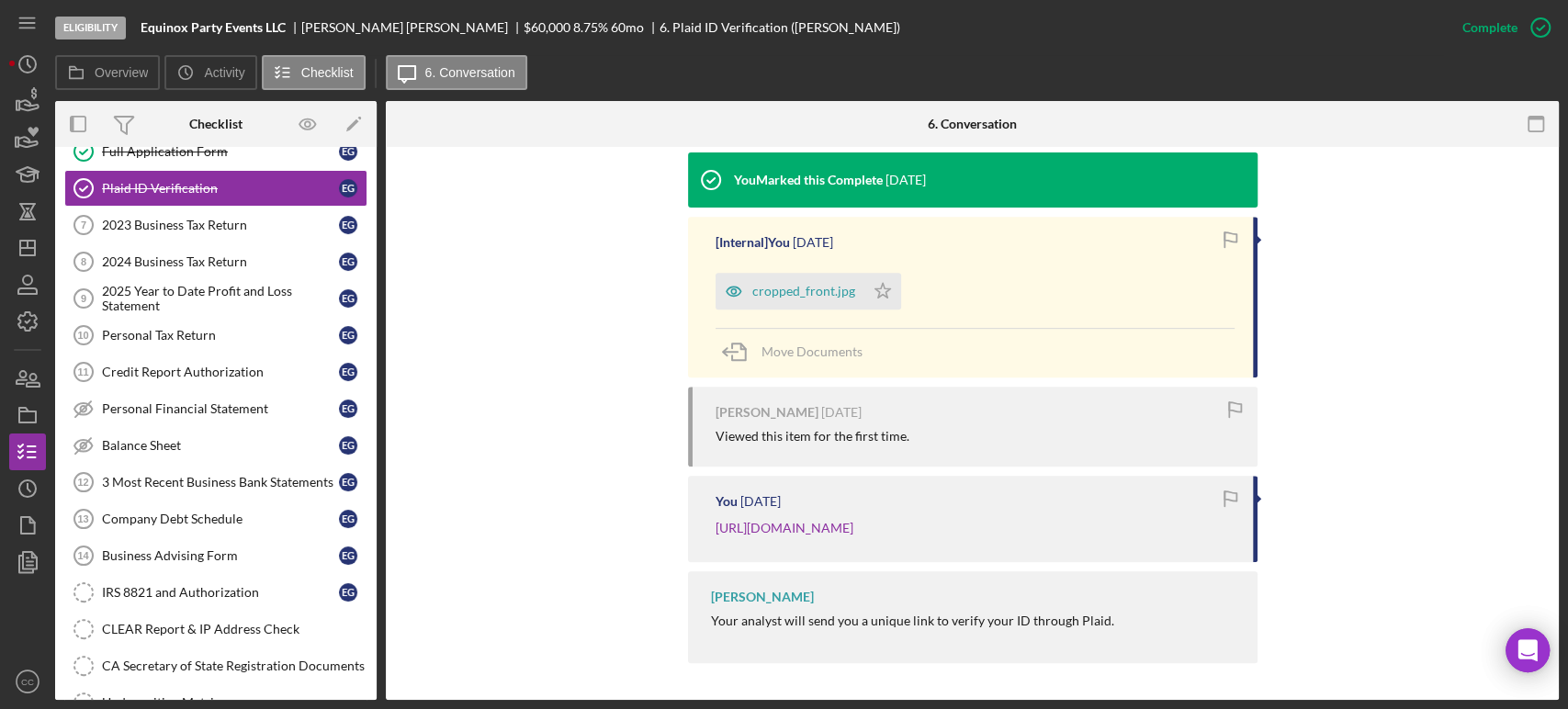
scroll to position [626, 0]
click at [235, 233] on link "2023 Business Tax Return 7 2023 Business Tax Return E G" at bounding box center [216, 225] width 303 height 36
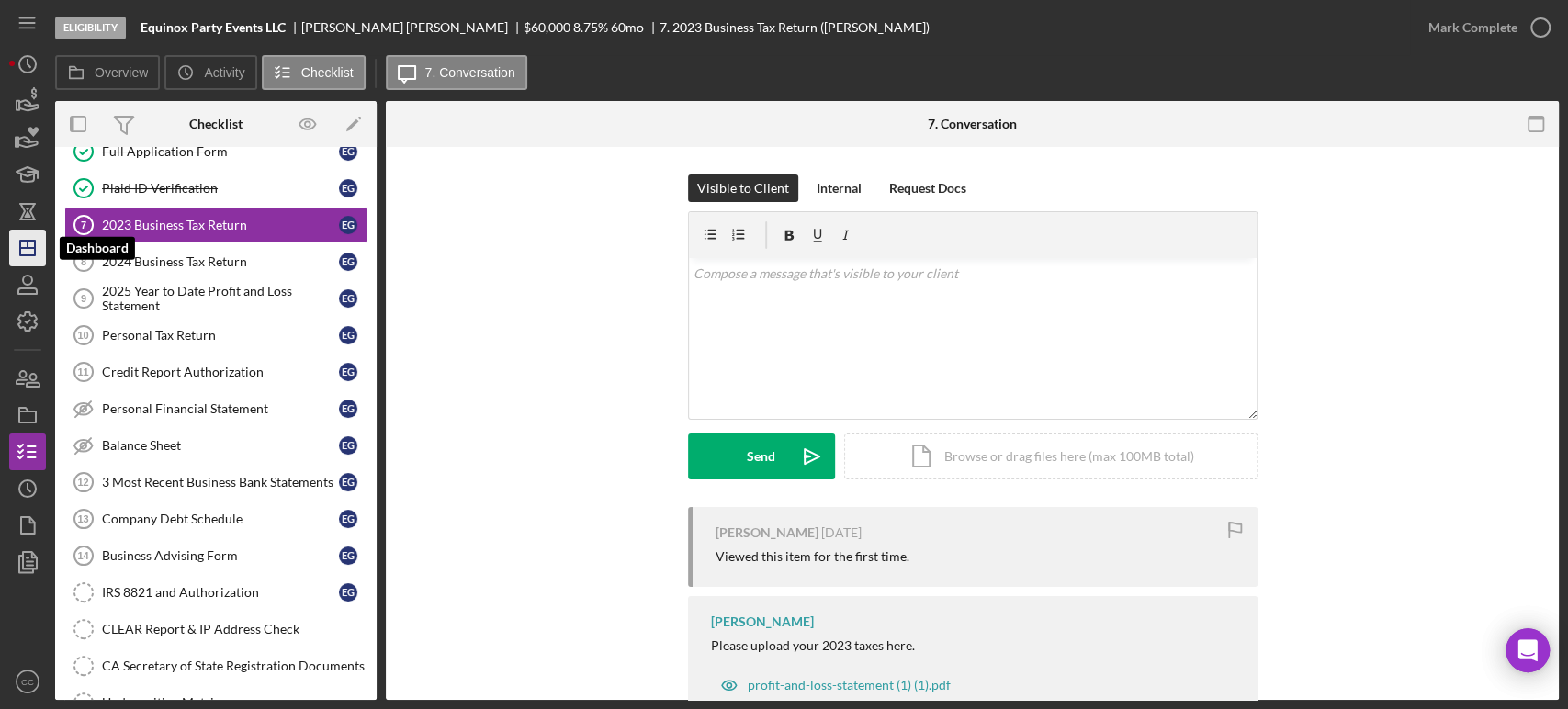
click at [30, 248] on line "button" at bounding box center [27, 248] width 14 height 0
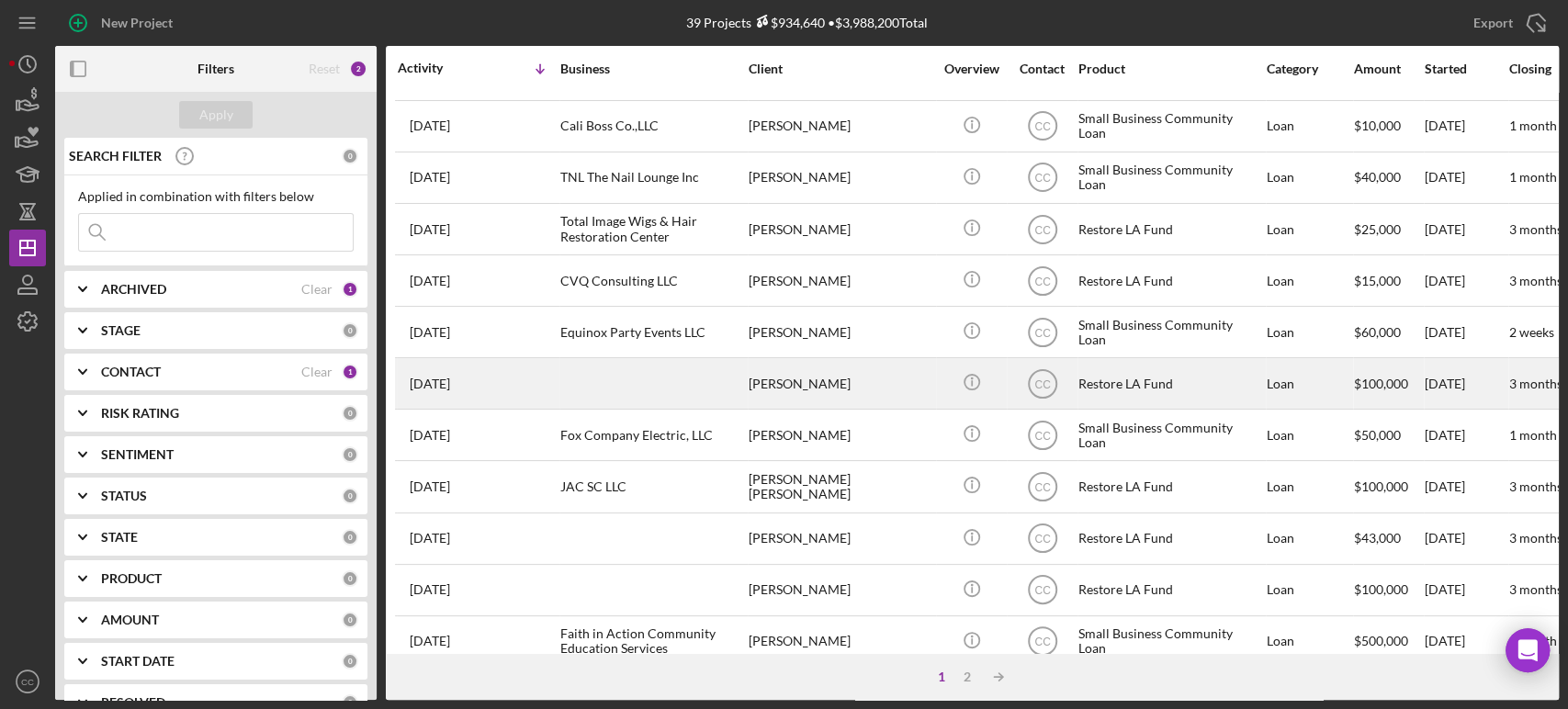
scroll to position [714, 0]
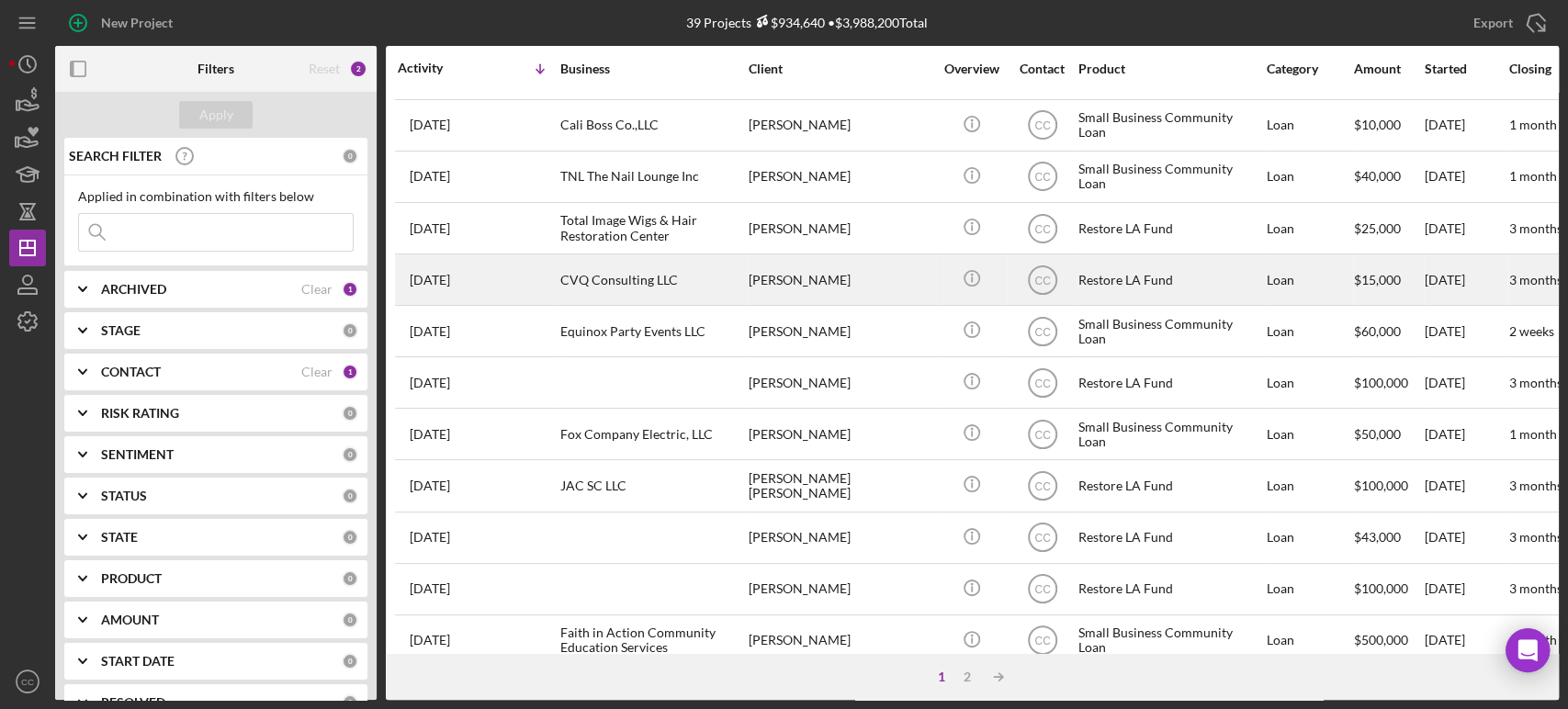
click at [823, 273] on div "[PERSON_NAME]" at bounding box center [841, 279] width 184 height 49
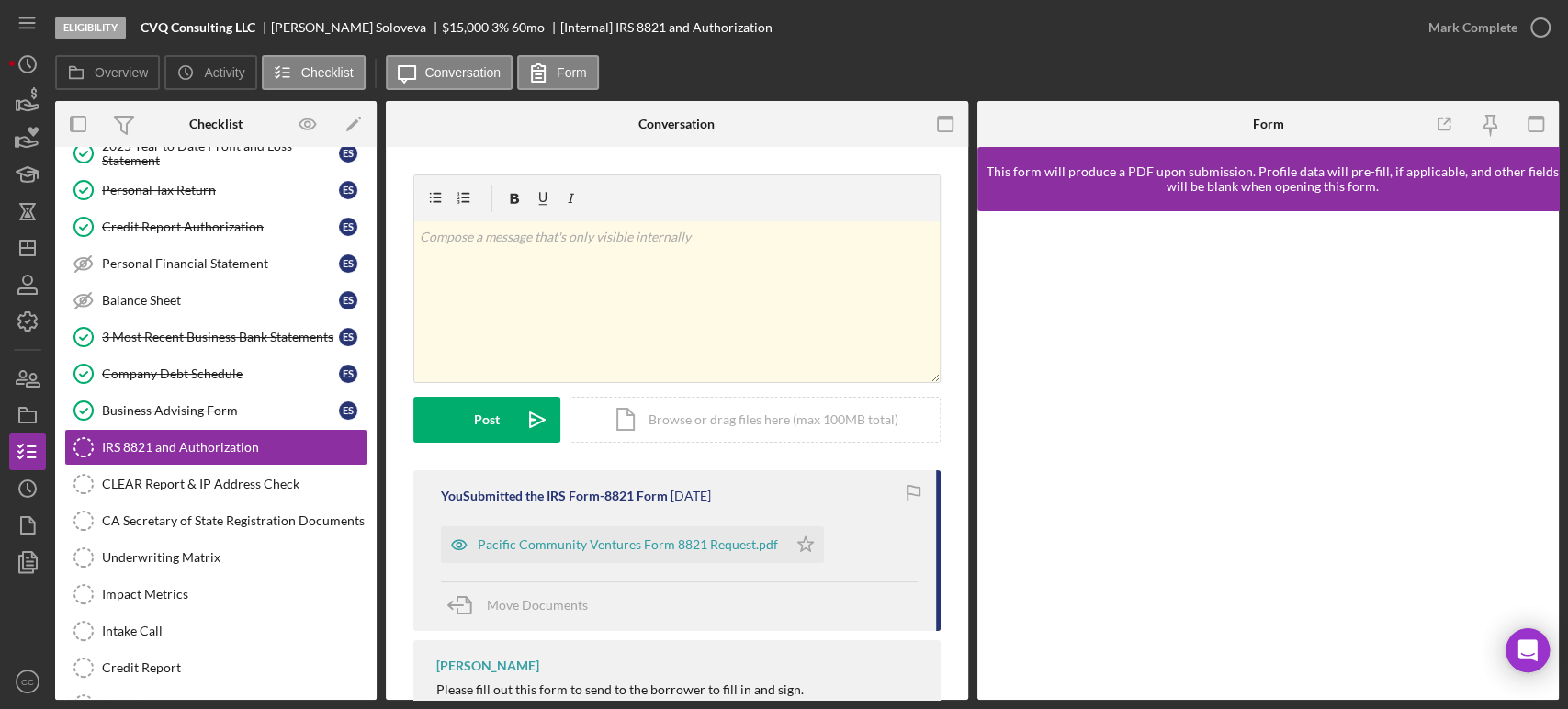
scroll to position [266, 0]
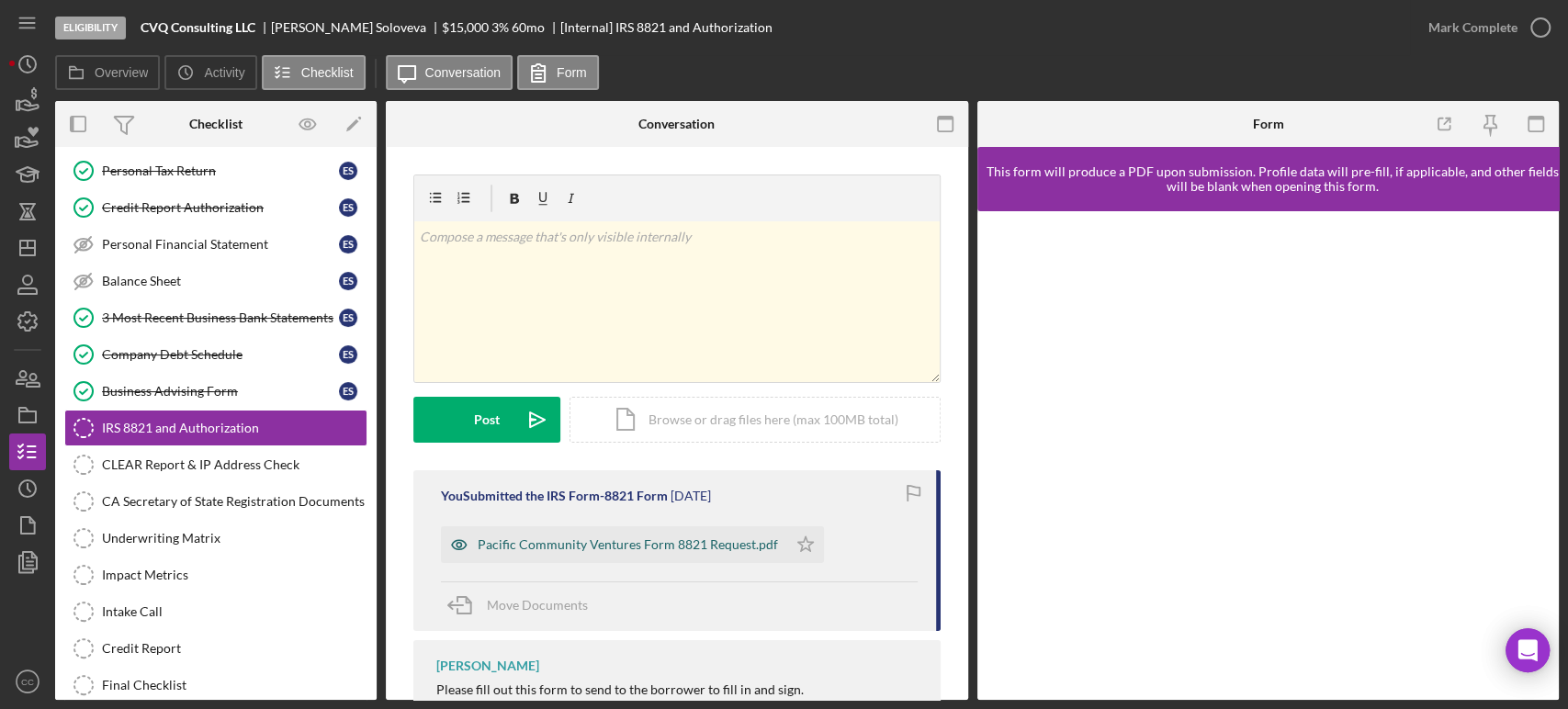
click at [701, 542] on div "Pacific Community Ventures Form 8821 Request.pdf" at bounding box center [627, 544] width 300 height 14
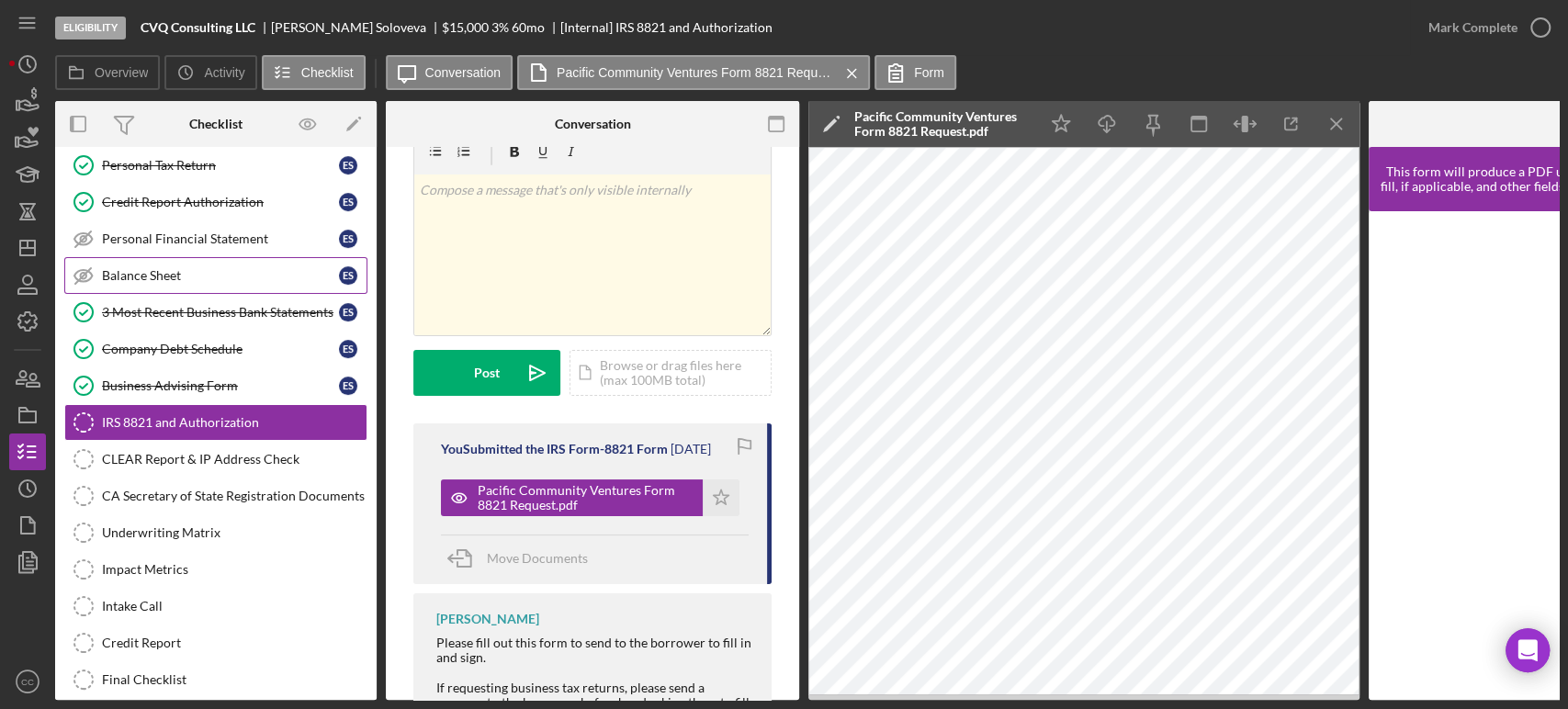
scroll to position [306, 0]
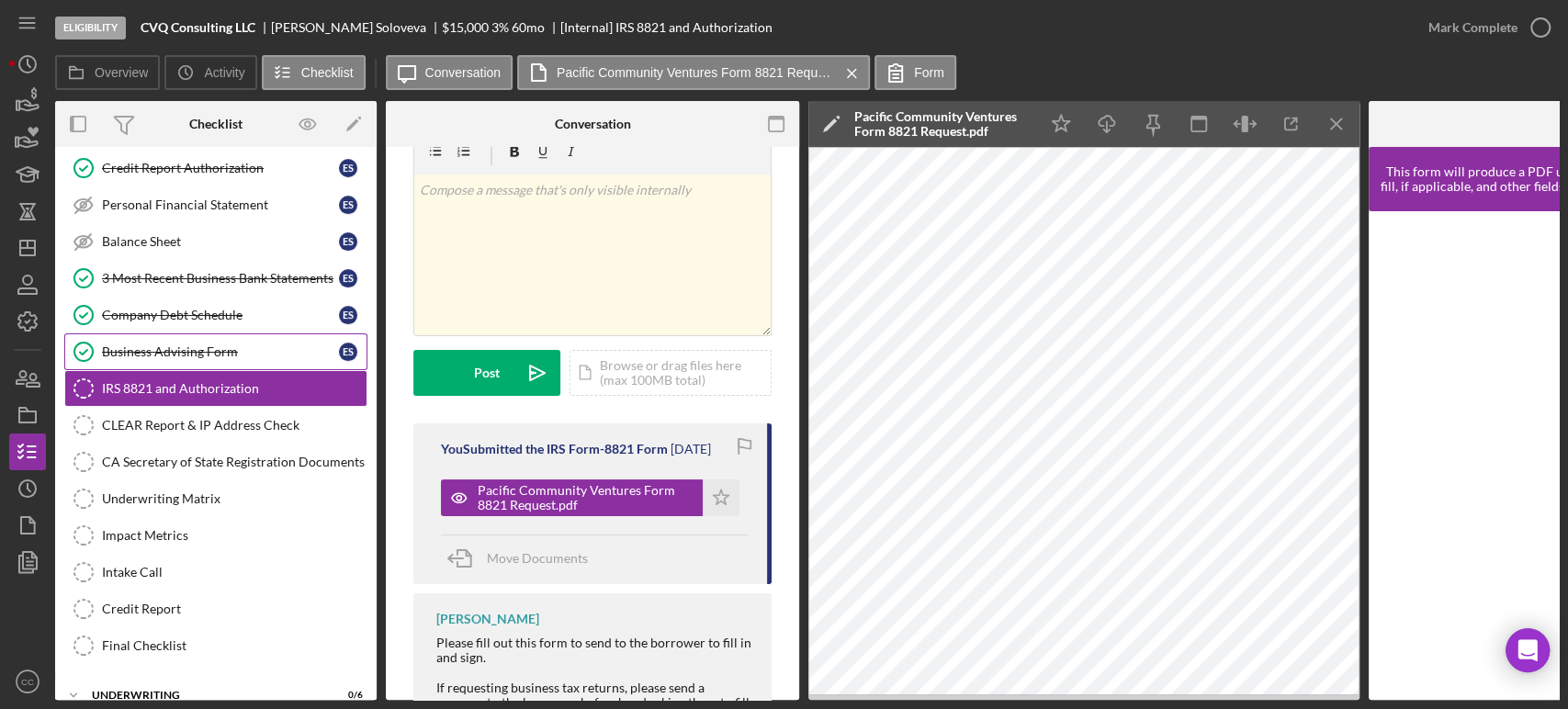
click at [220, 344] on div "Business Advising Form" at bounding box center [219, 351] width 237 height 14
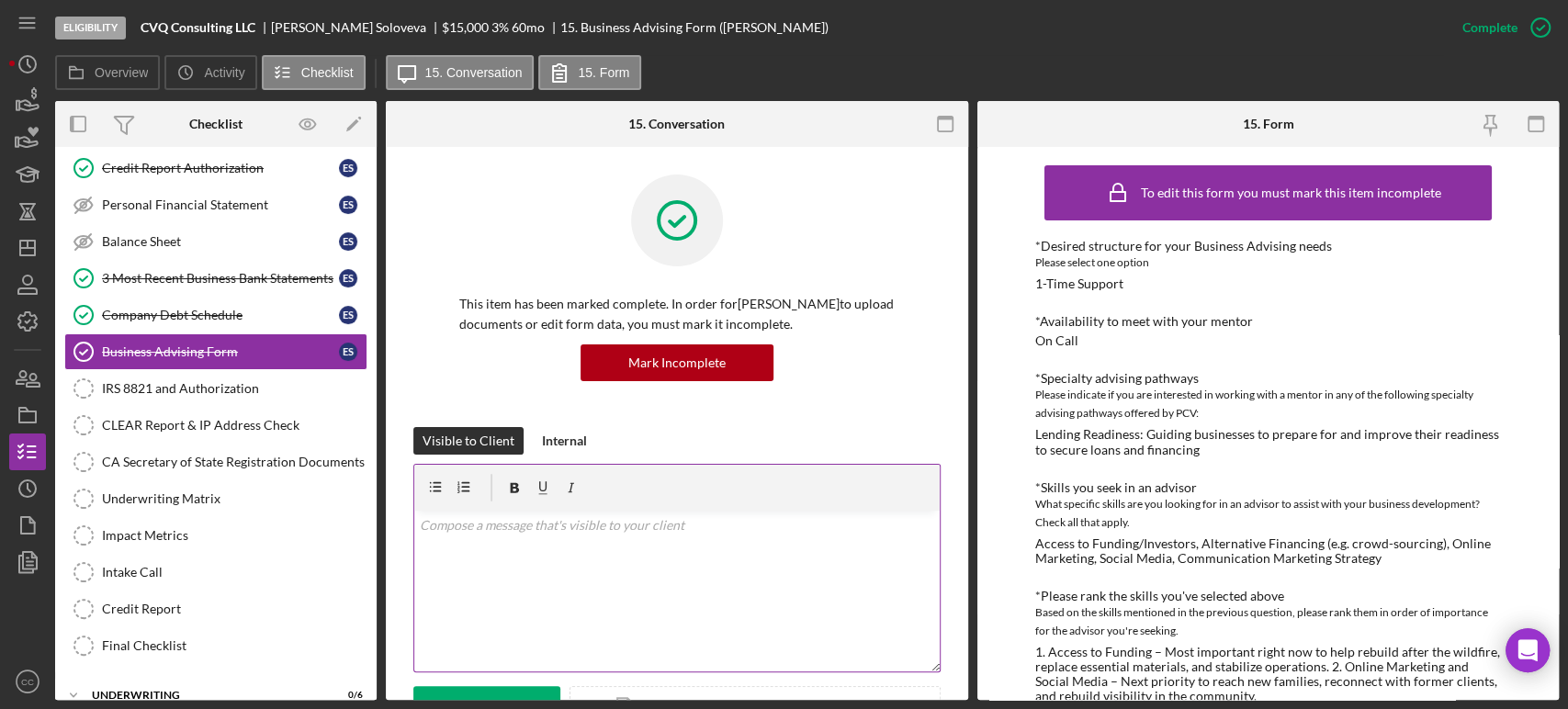
click at [638, 532] on p at bounding box center [677, 525] width 515 height 20
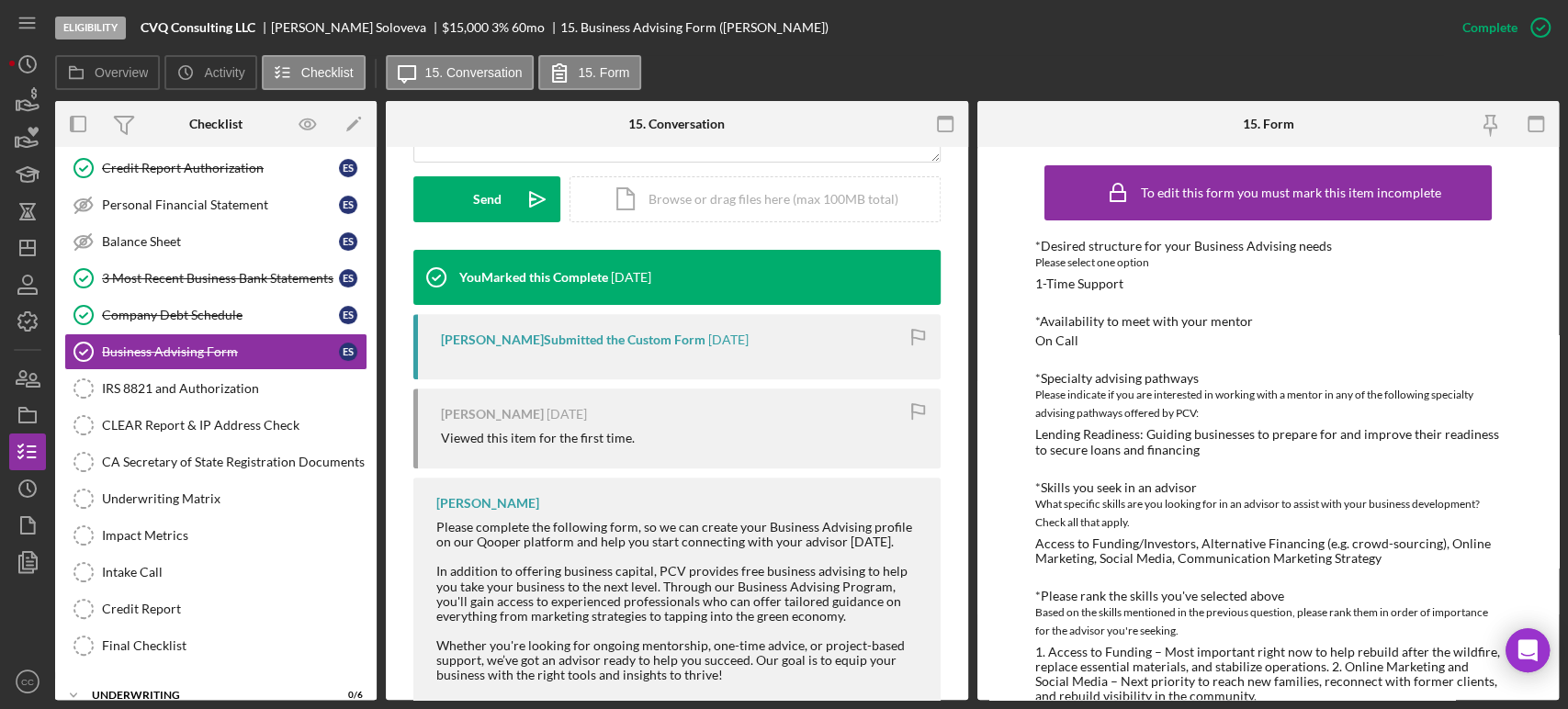
scroll to position [551, 0]
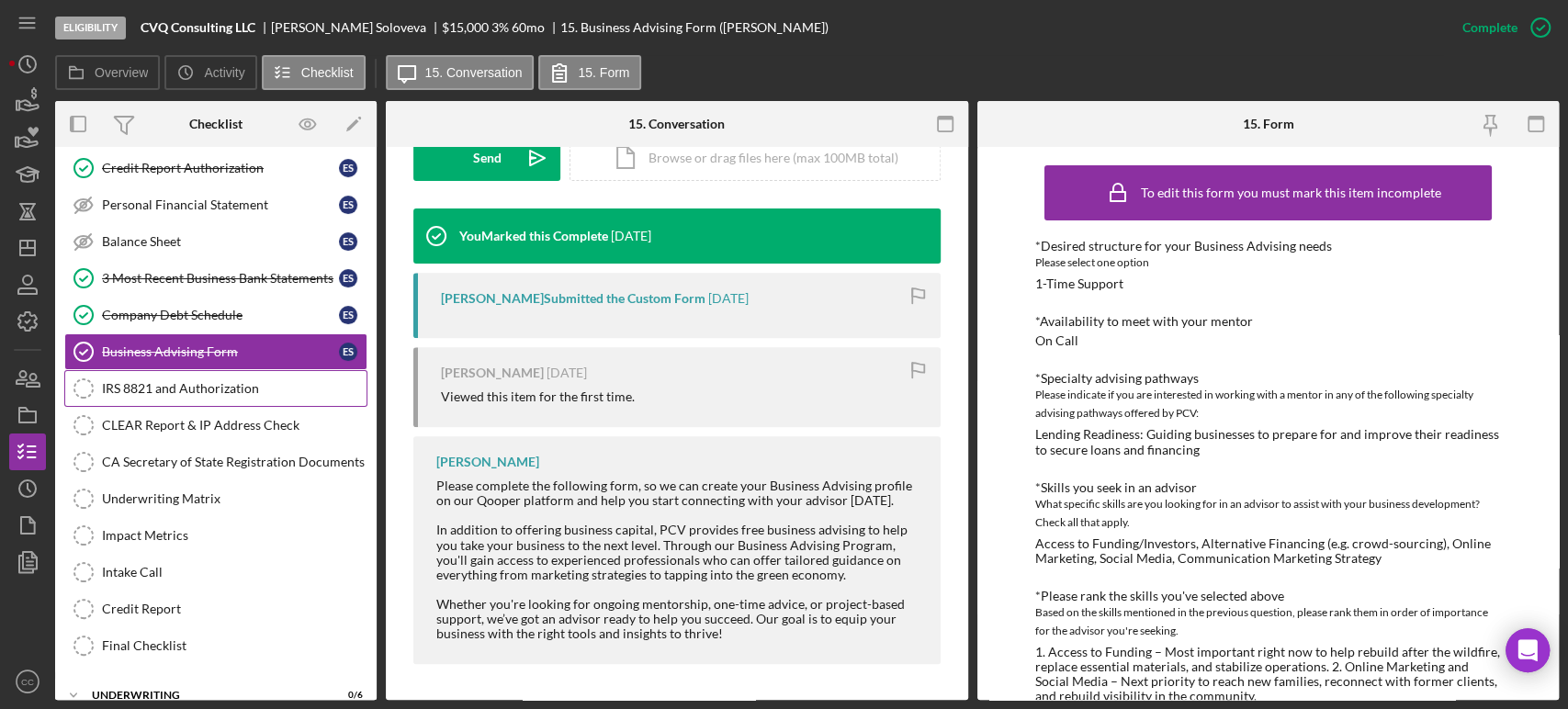
click at [213, 387] on div "IRS 8821 and Authorization" at bounding box center [234, 388] width 265 height 14
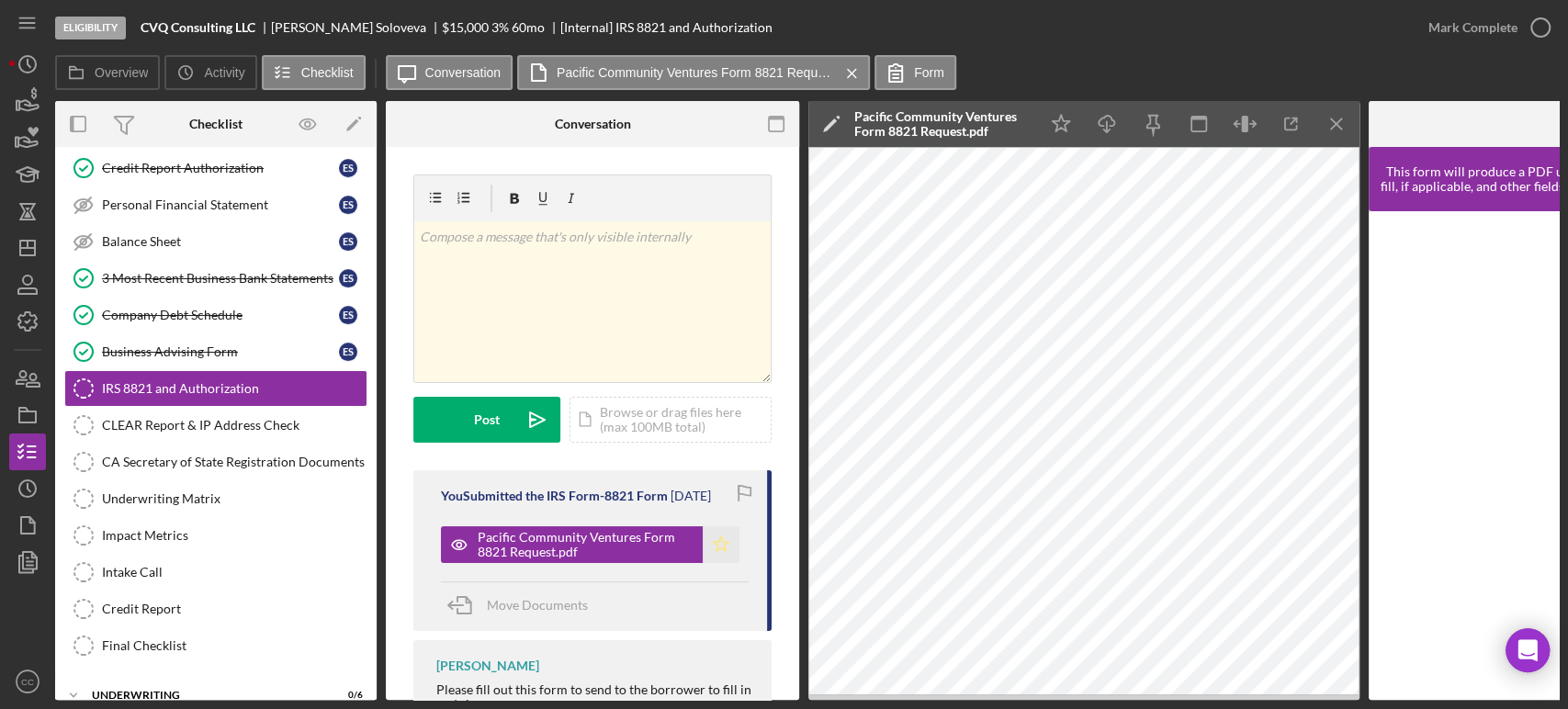
click at [727, 541] on icon "Icon/Star" at bounding box center [721, 544] width 36 height 36
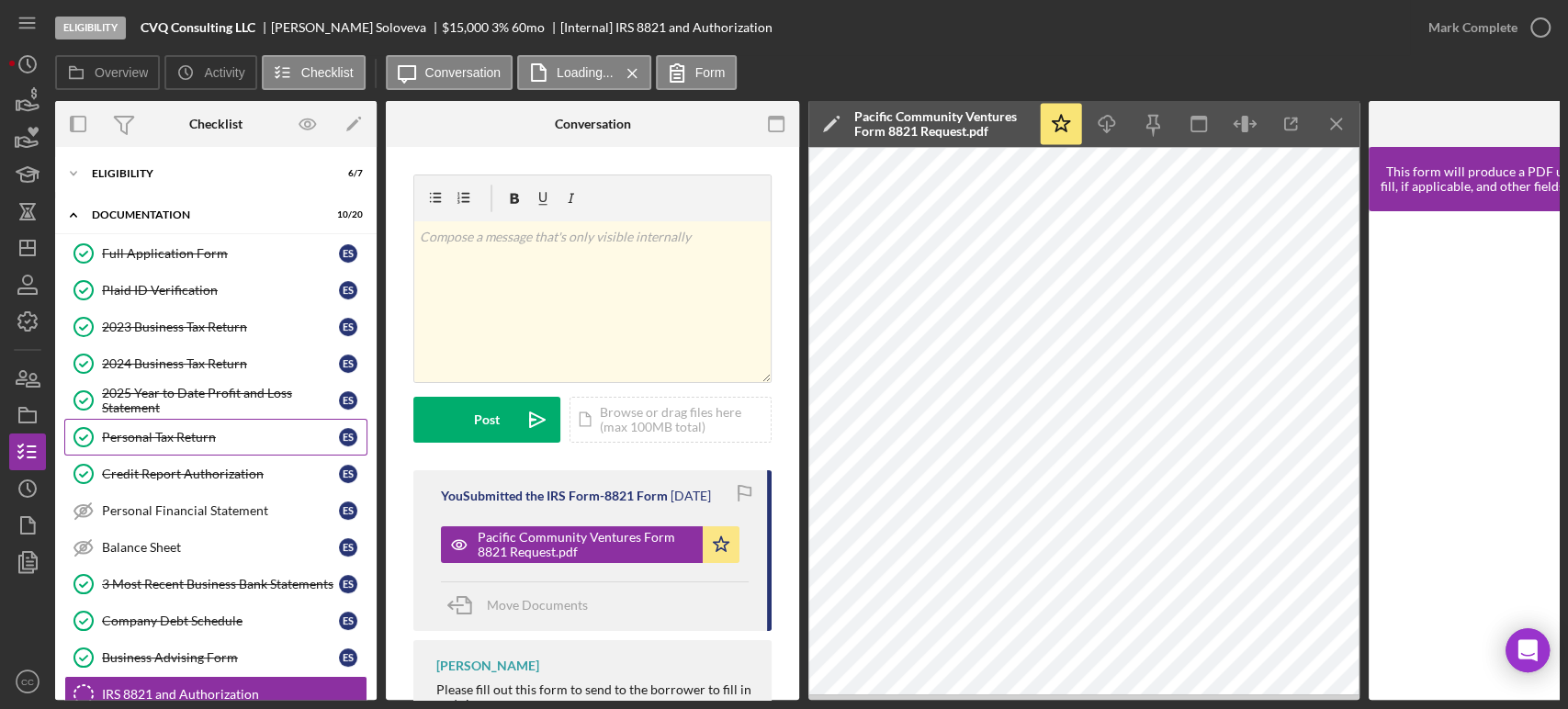
click at [175, 438] on div "Personal Tax Return" at bounding box center [219, 437] width 237 height 14
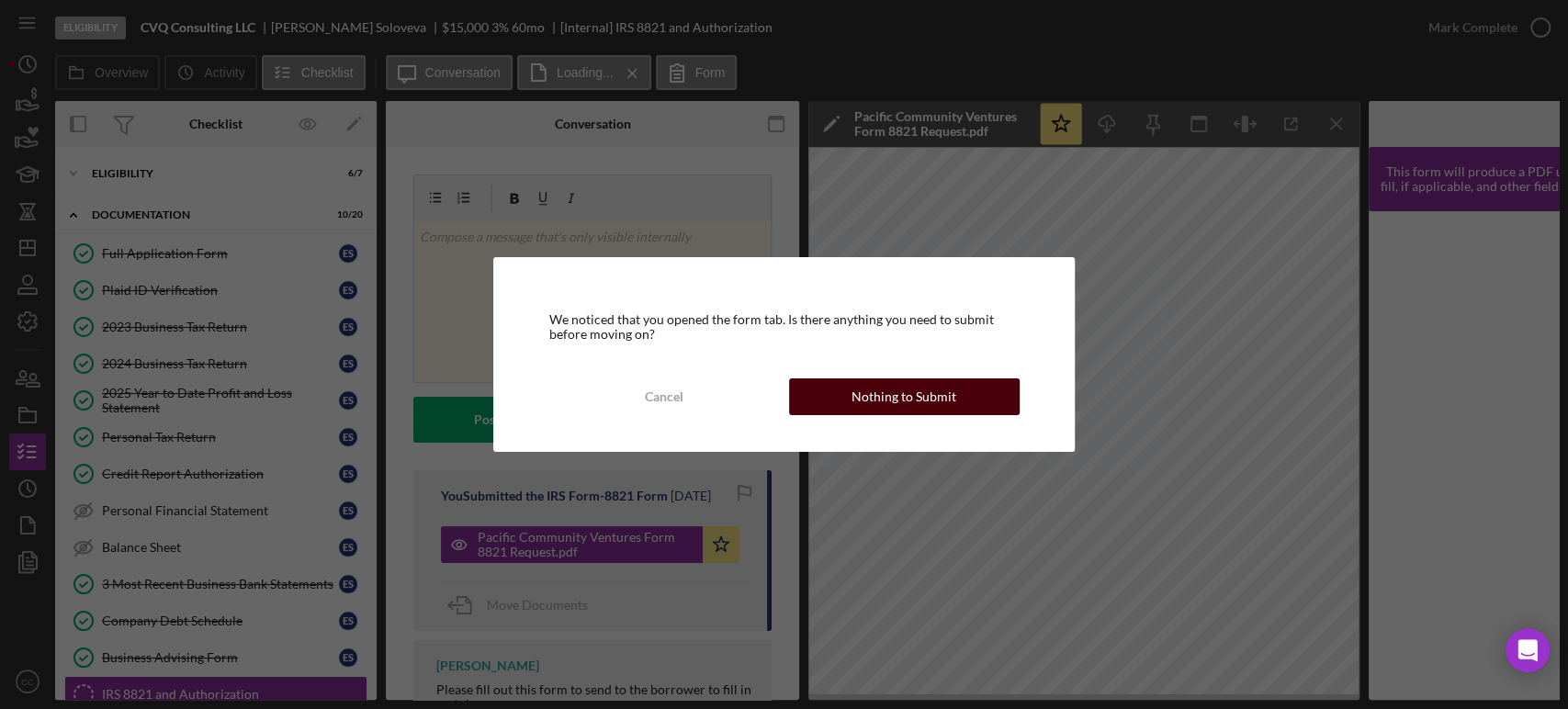
click at [933, 398] on div "Nothing to Submit" at bounding box center [903, 397] width 104 height 36
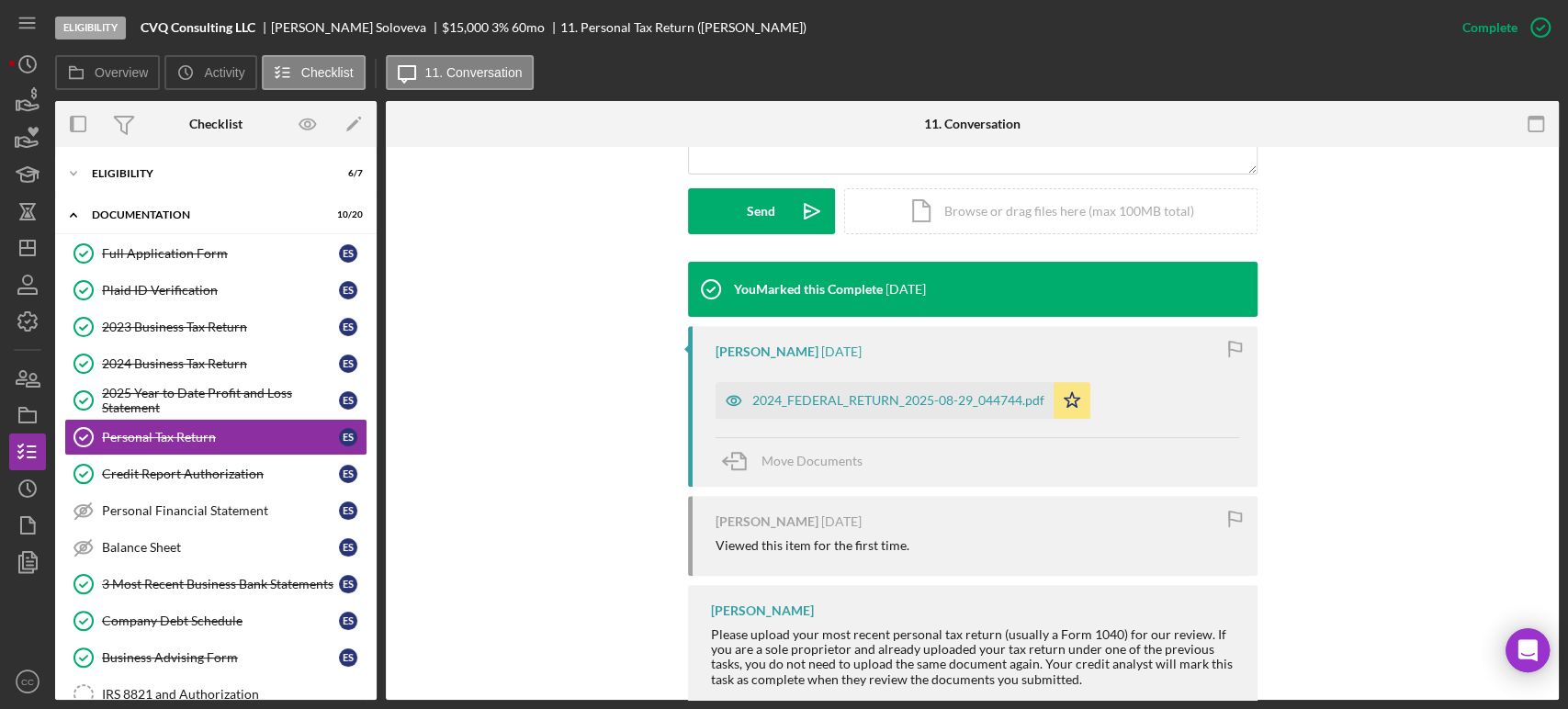
scroll to position [510, 0]
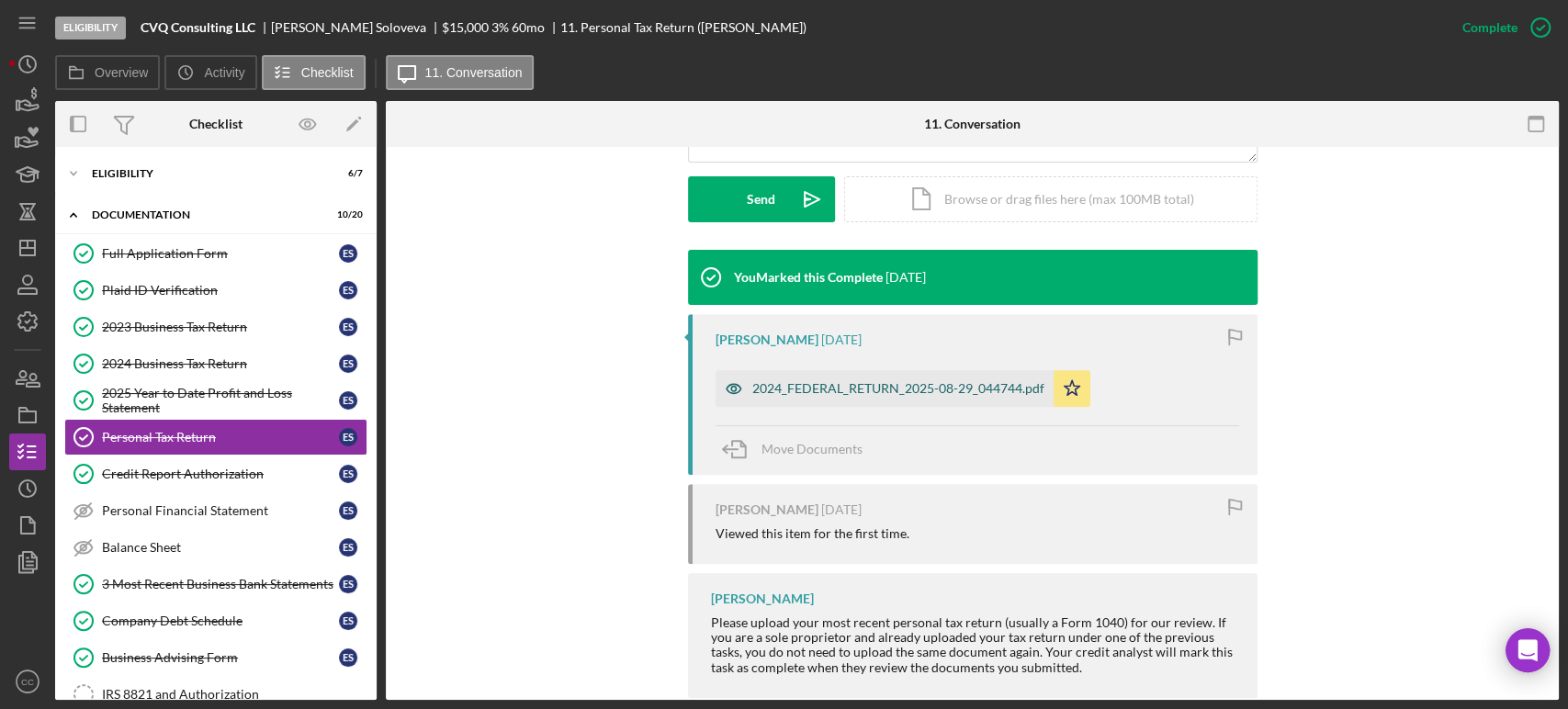
click at [929, 379] on div "2024_FEDERAL_RETURN_2025-08-29_044744.pdf" at bounding box center [885, 388] width 338 height 36
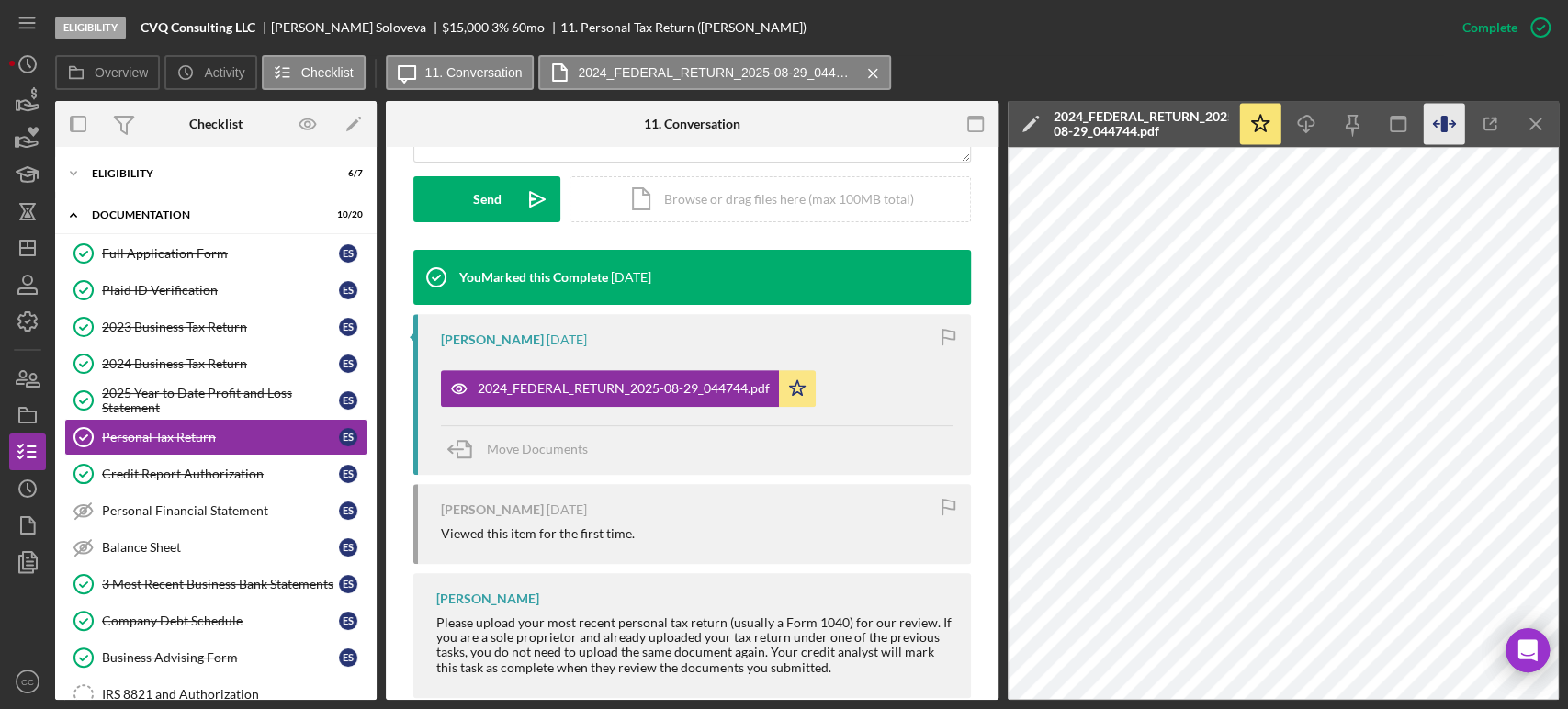
click at [1439, 124] on icon "button" at bounding box center [1444, 124] width 41 height 41
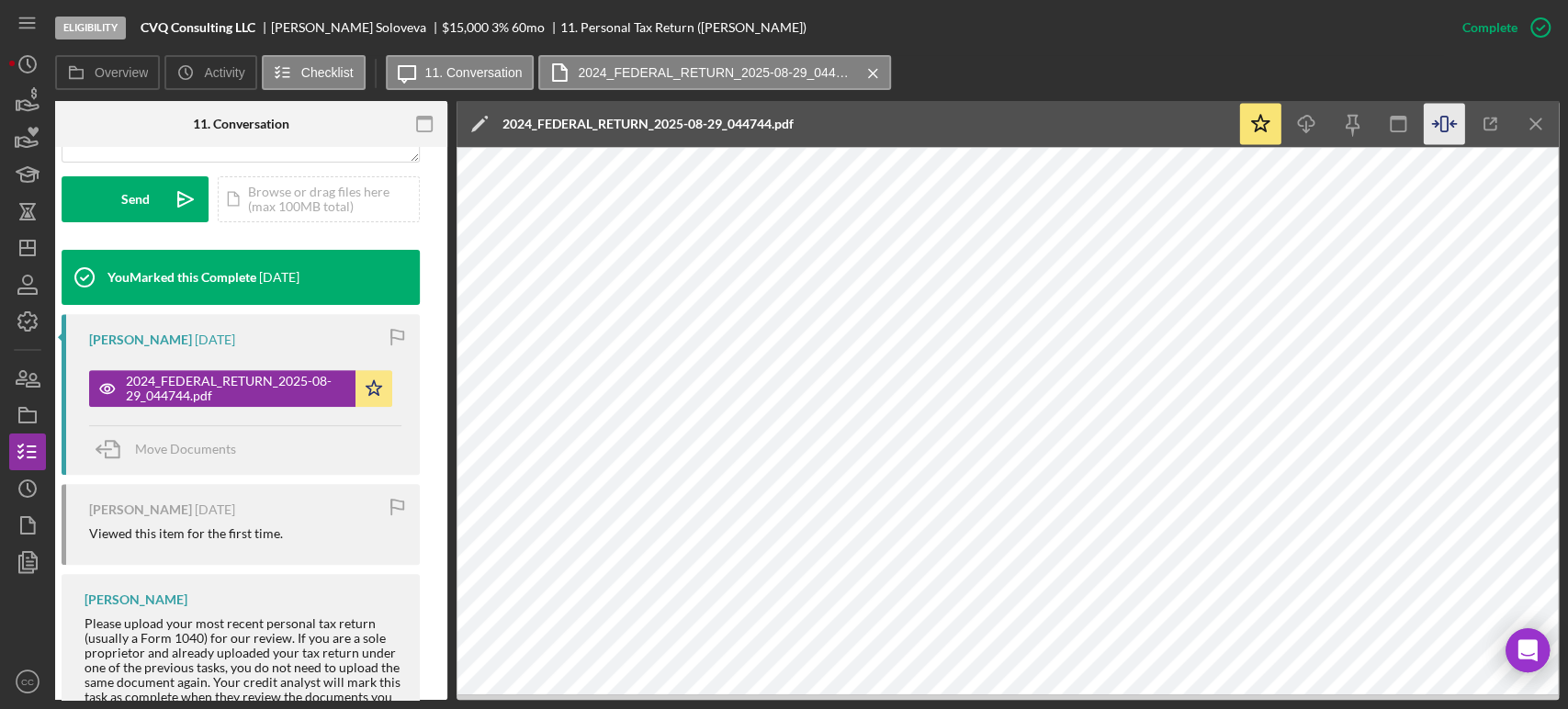
scroll to position [0, 0]
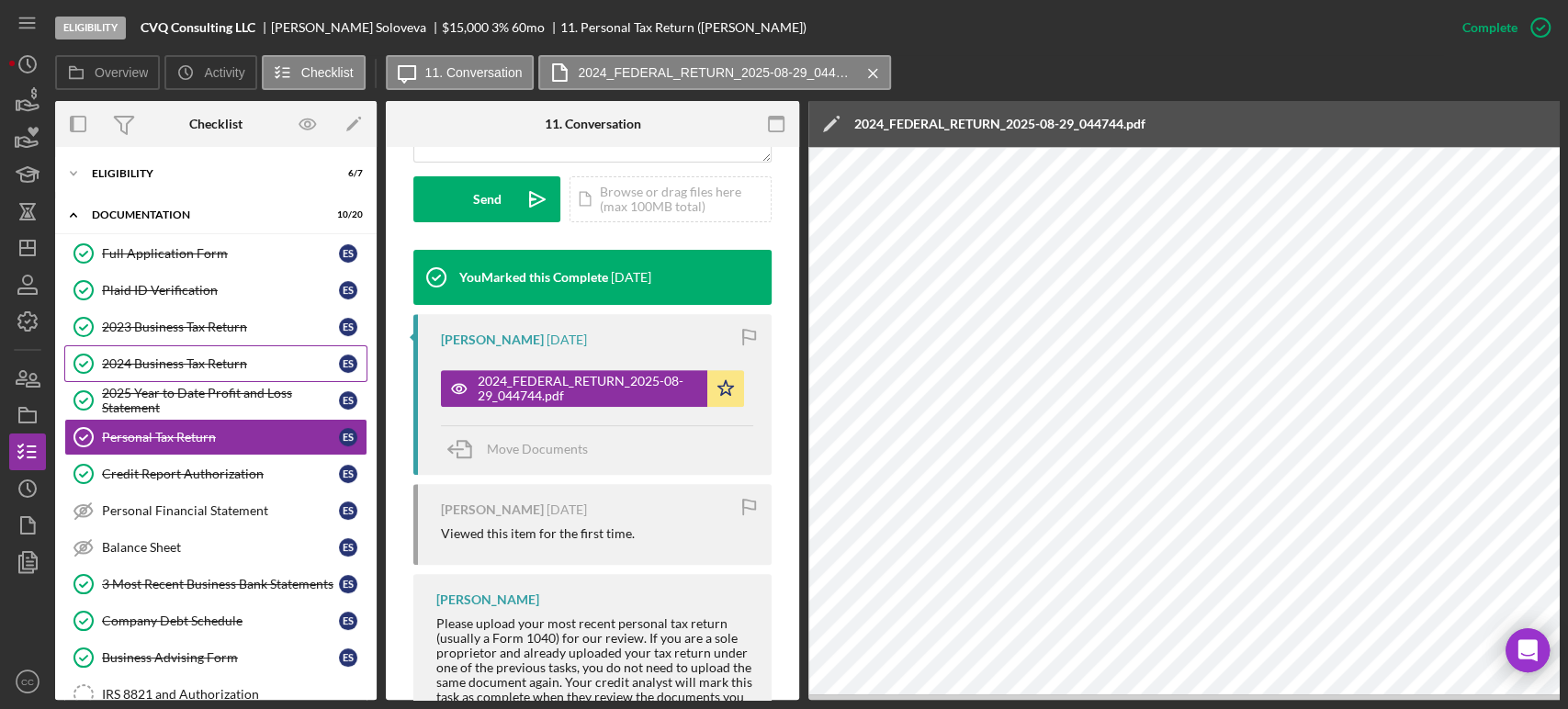
click at [173, 360] on div "2024 Business Tax Return" at bounding box center [219, 363] width 237 height 14
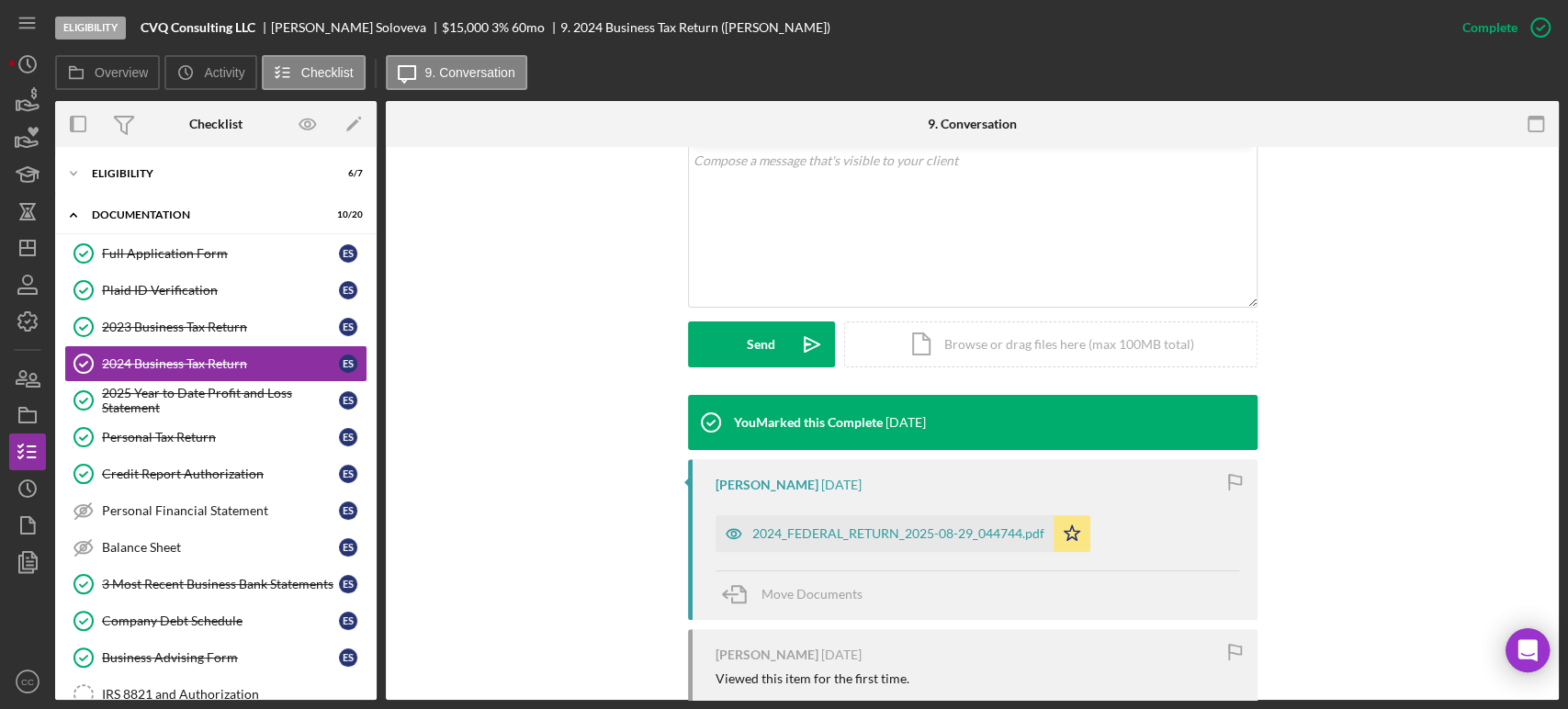
scroll to position [408, 0]
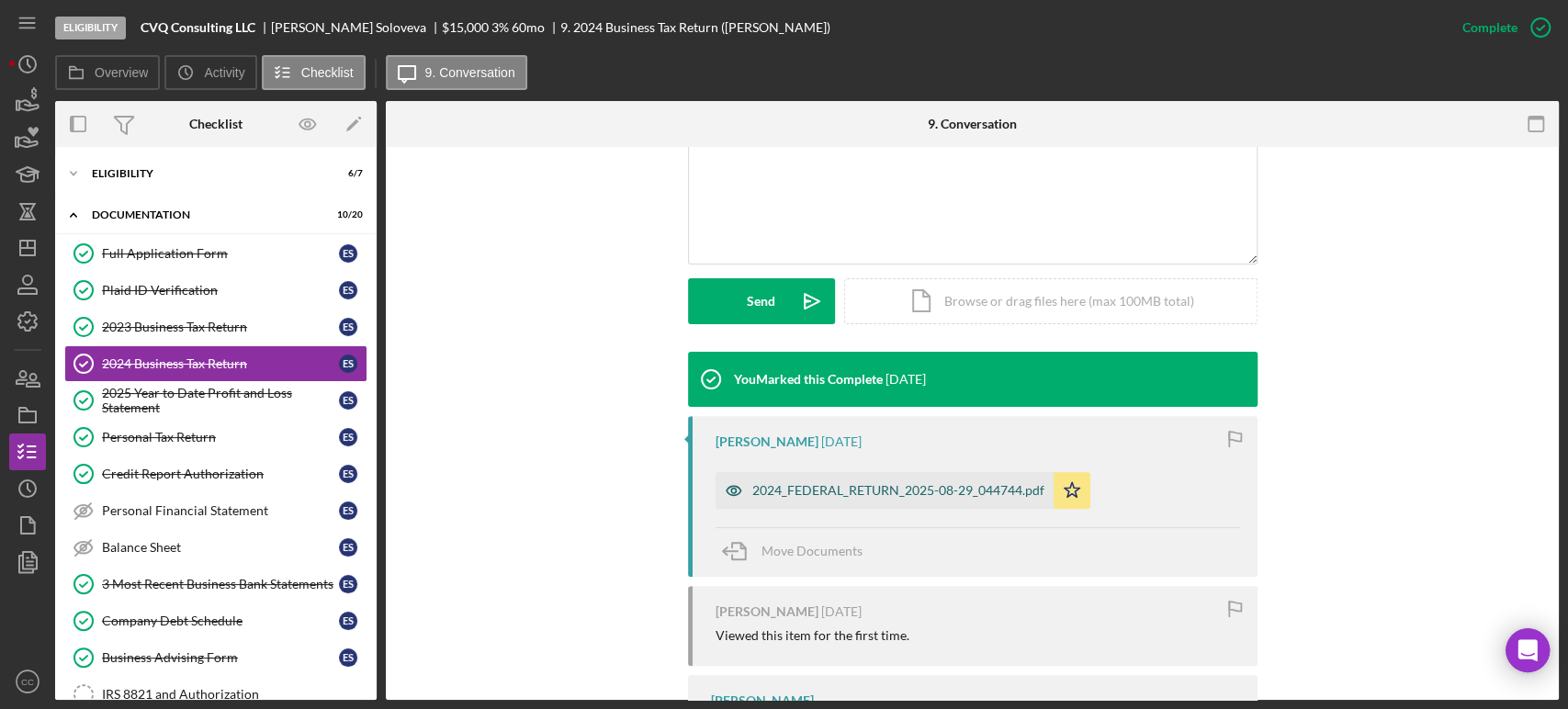
click at [807, 497] on div "2024_FEDERAL_RETURN_2025-08-29_044744.pdf" at bounding box center [885, 491] width 338 height 36
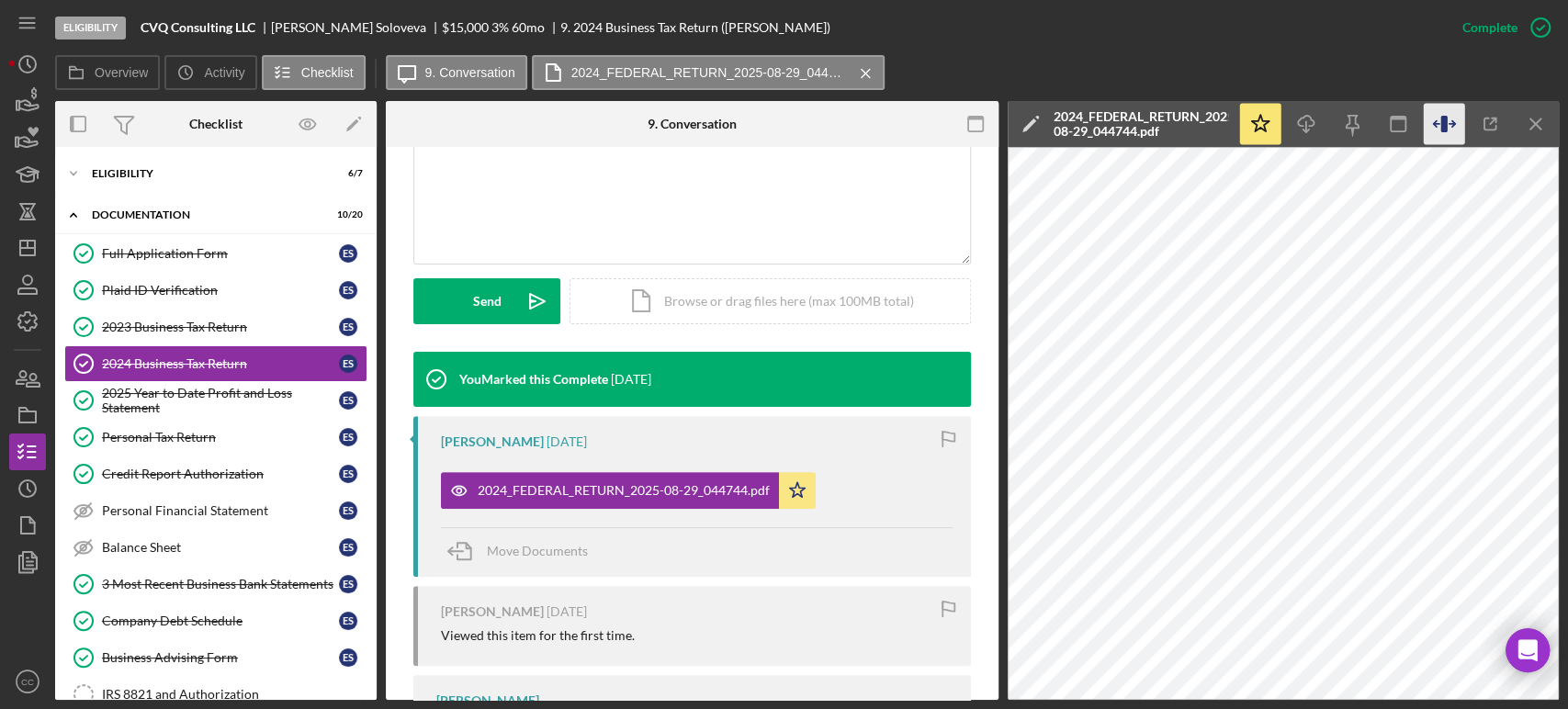
click at [1448, 123] on icon "button" at bounding box center [1444, 124] width 41 height 41
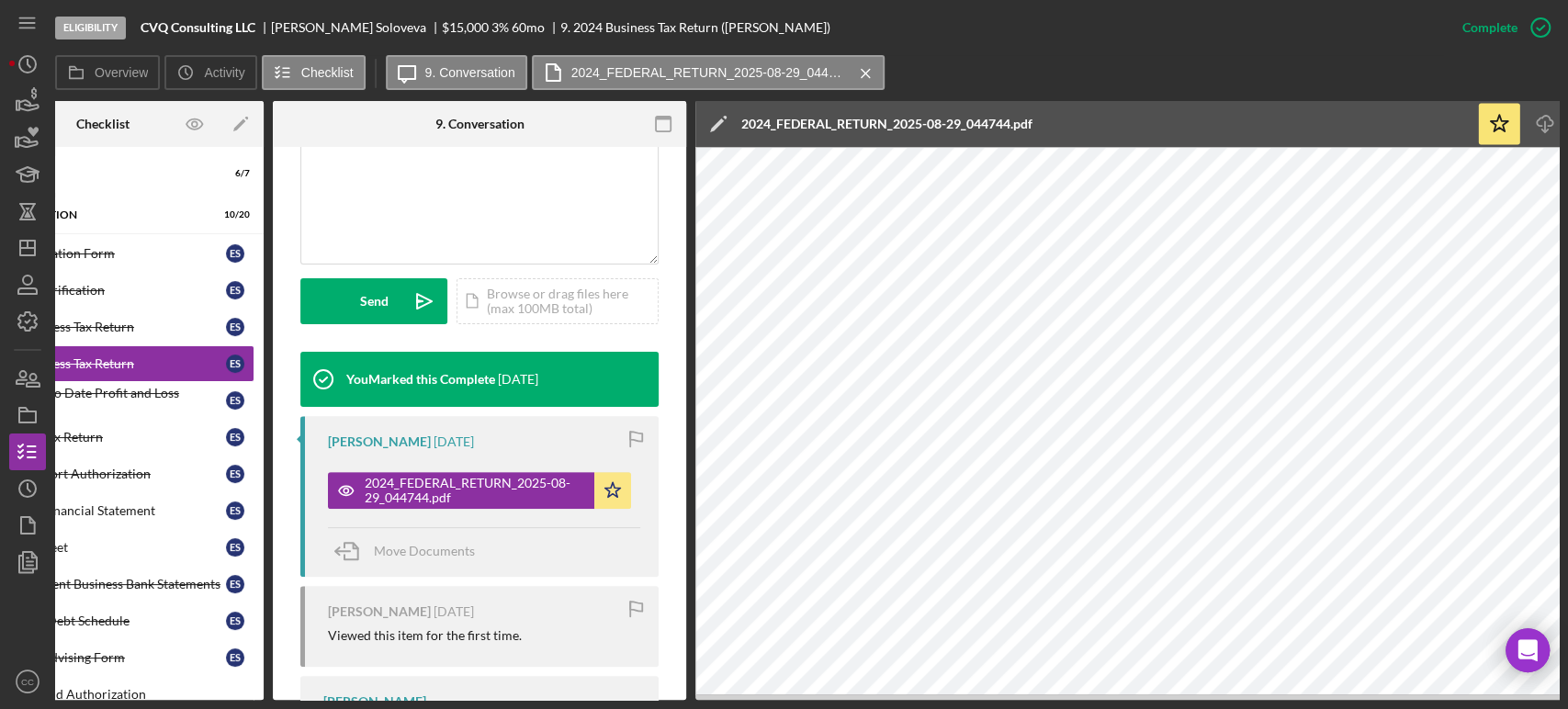
scroll to position [0, 0]
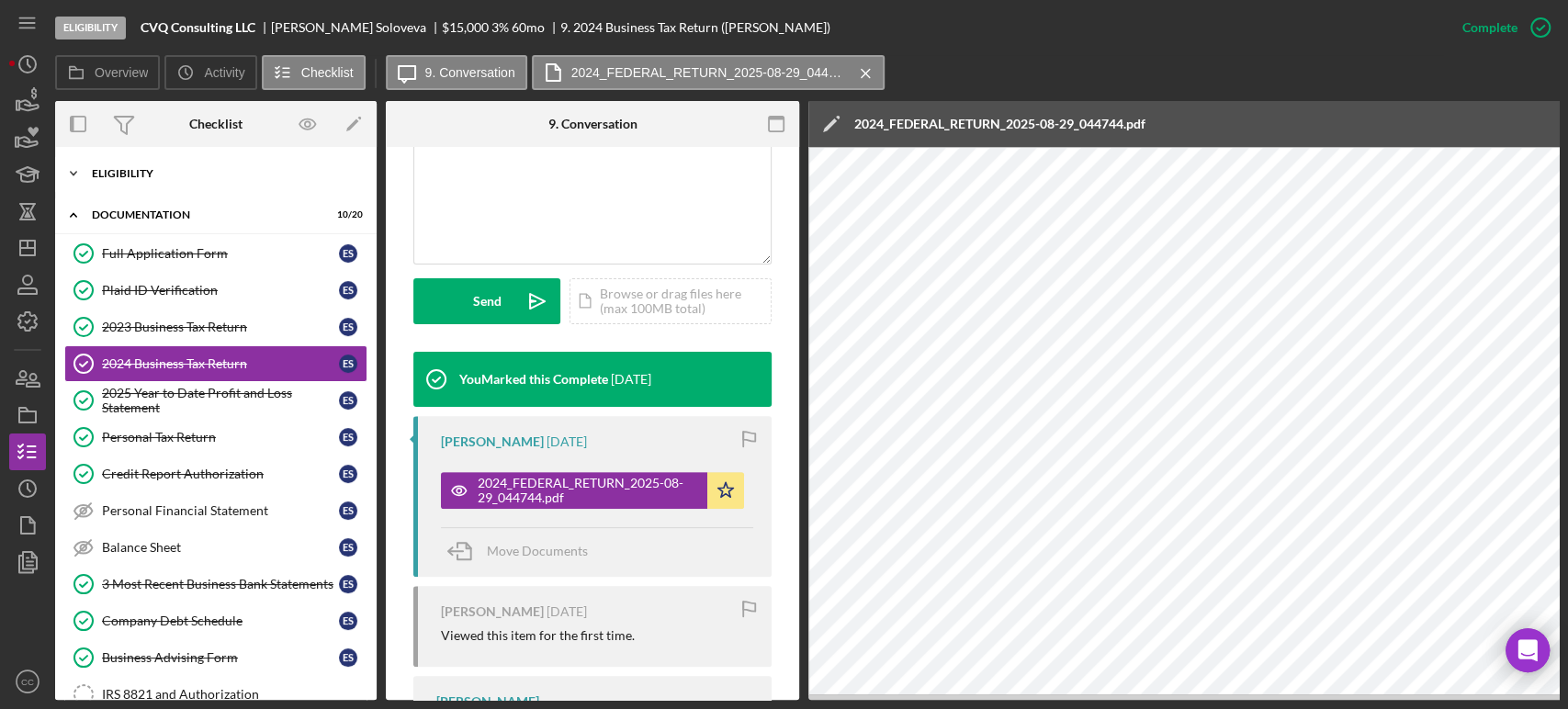
click at [127, 168] on div "Eligibility" at bounding box center [222, 173] width 262 height 11
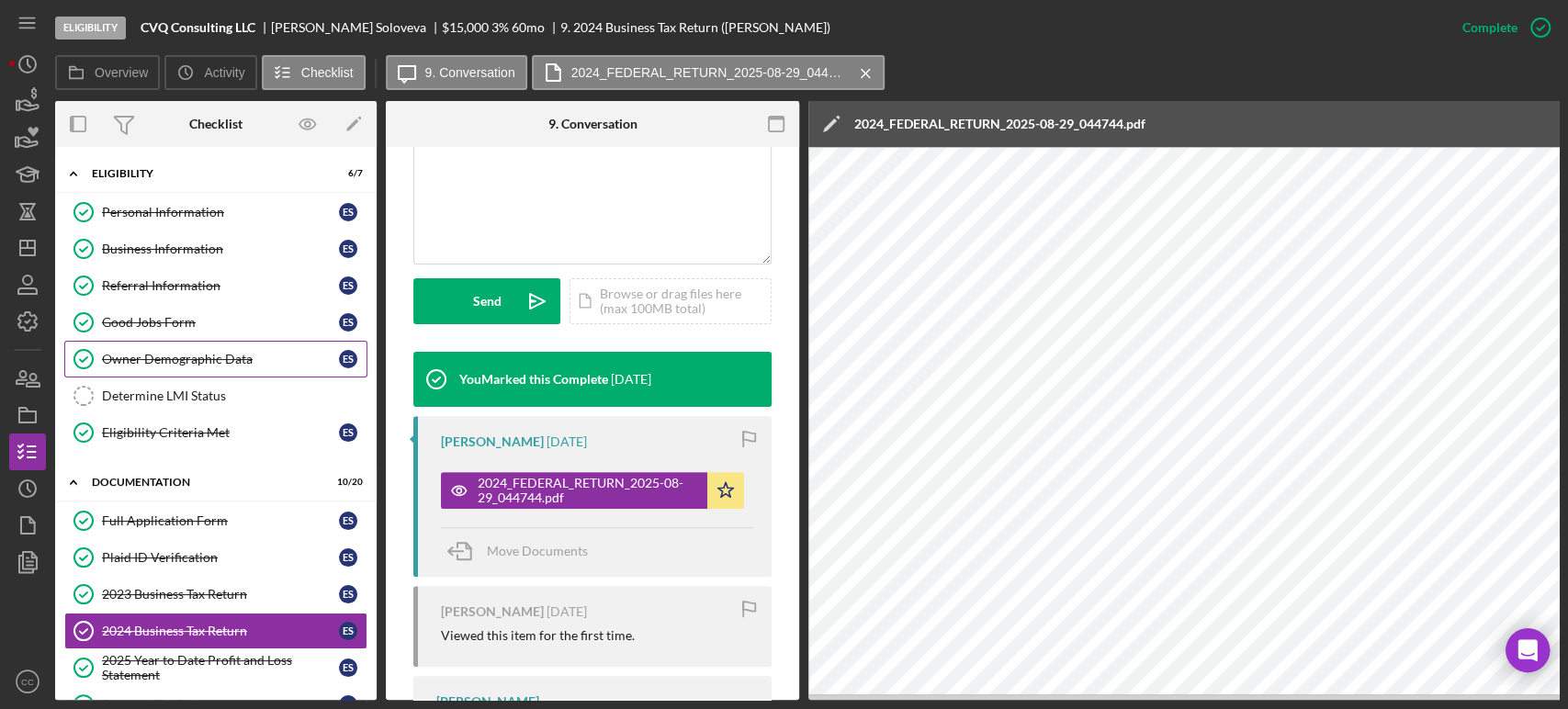
click at [198, 359] on div "Owner Demographic Data" at bounding box center [219, 358] width 237 height 14
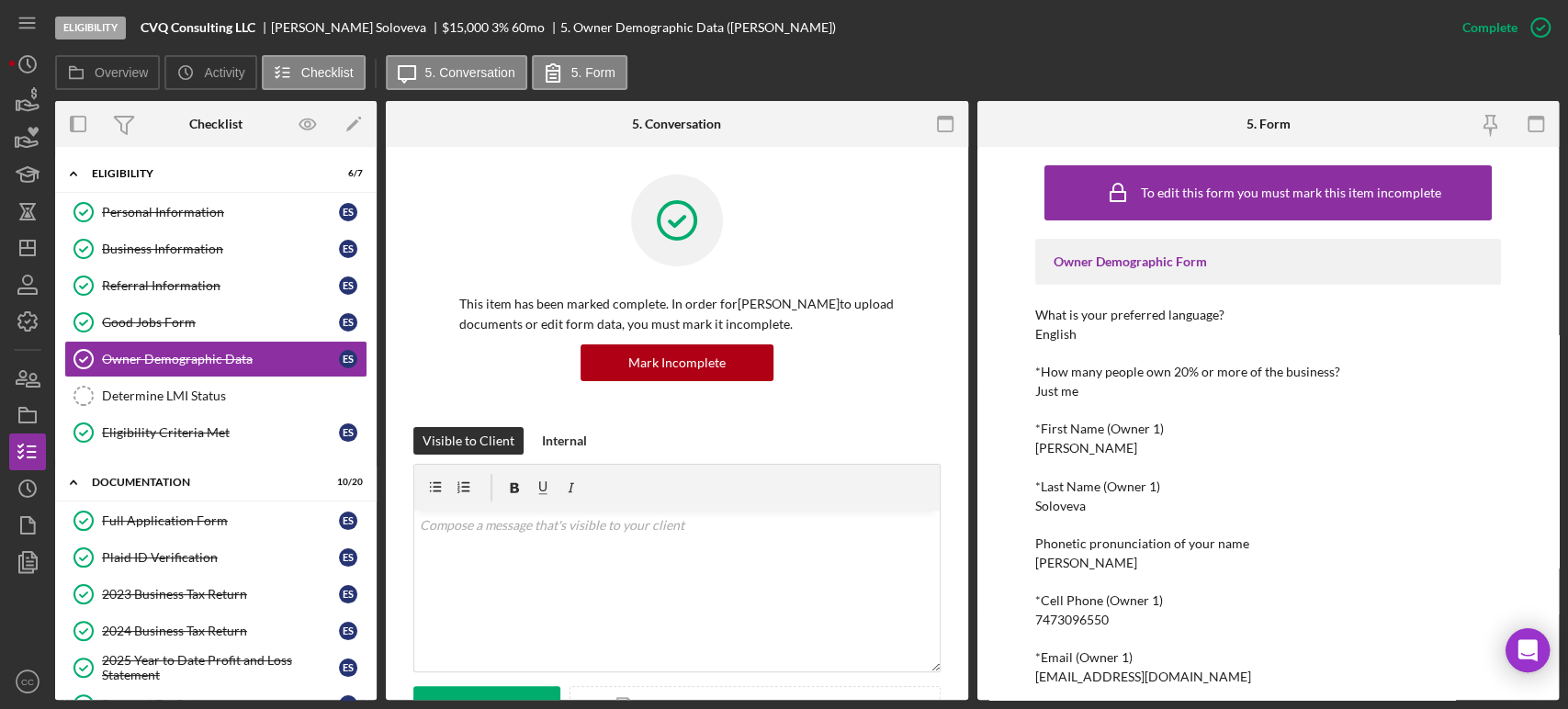
scroll to position [102, 0]
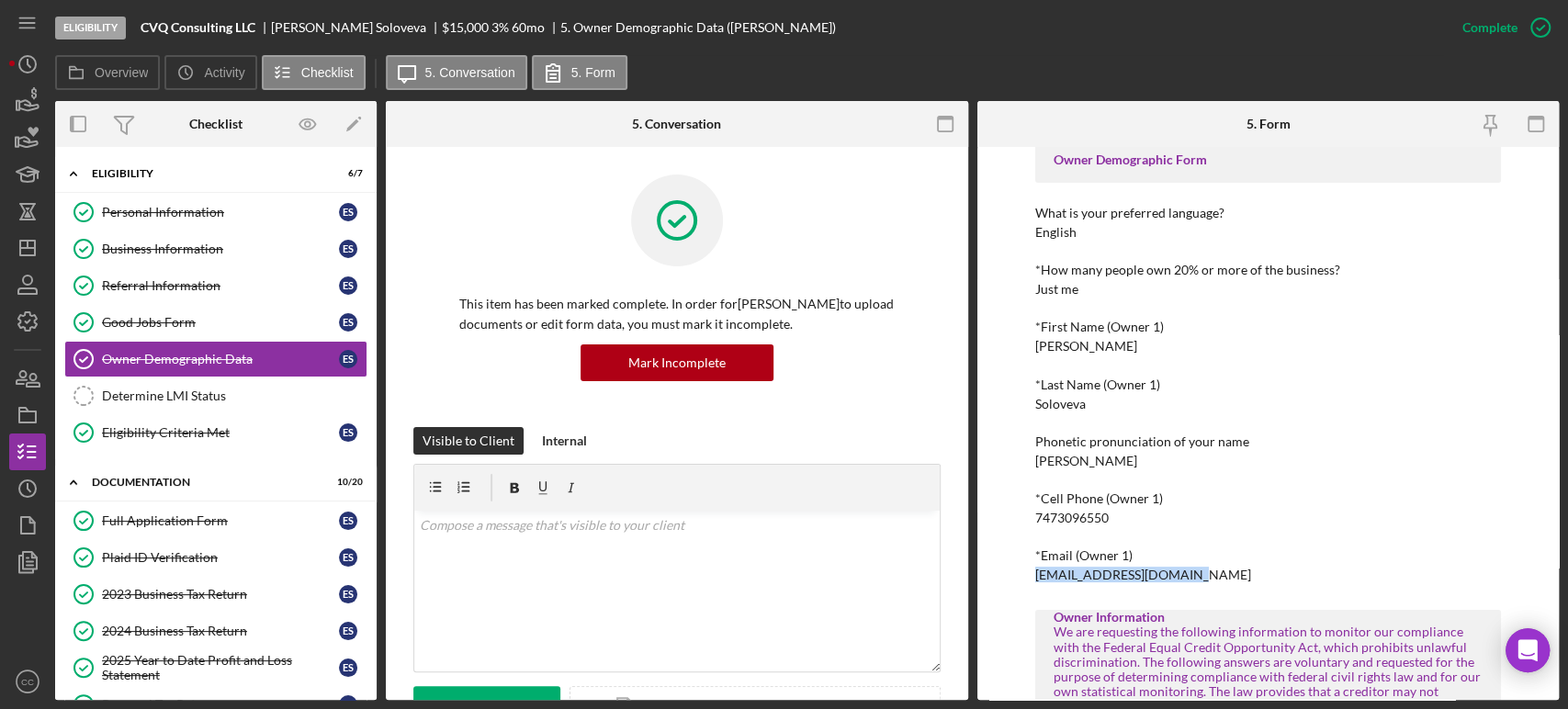
drag, startPoint x: 1184, startPoint y: 574, endPoint x: 1030, endPoint y: 578, distance: 154.1
click at [1030, 578] on div "To edit this form you must mark this item incomplete Owner Demographic Form Wha…" at bounding box center [1269, 423] width 583 height 553
copy div "[EMAIL_ADDRESS][DOMAIN_NAME]"
click at [257, 398] on div "Determine LMI Status" at bounding box center [234, 395] width 265 height 14
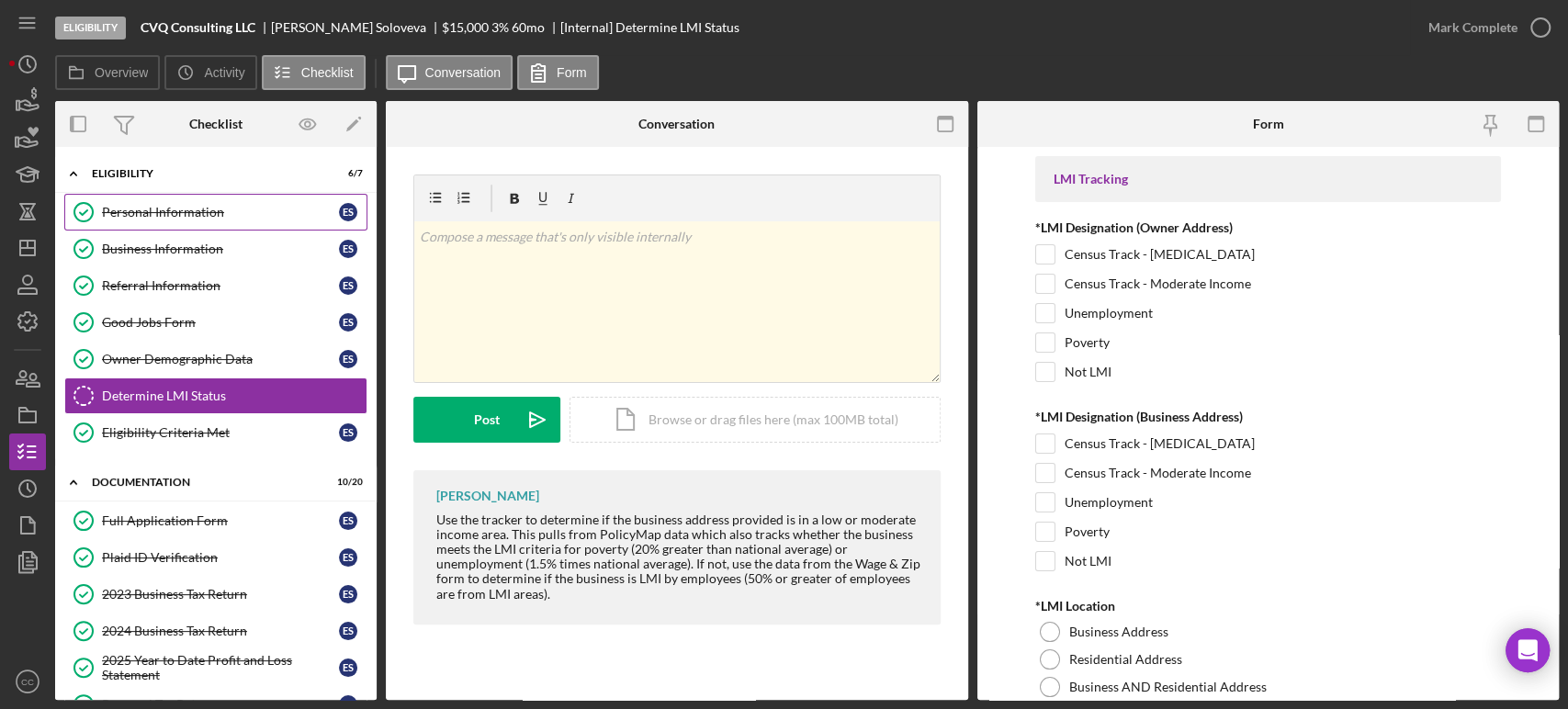
click at [197, 207] on div "Personal Information" at bounding box center [219, 212] width 237 height 14
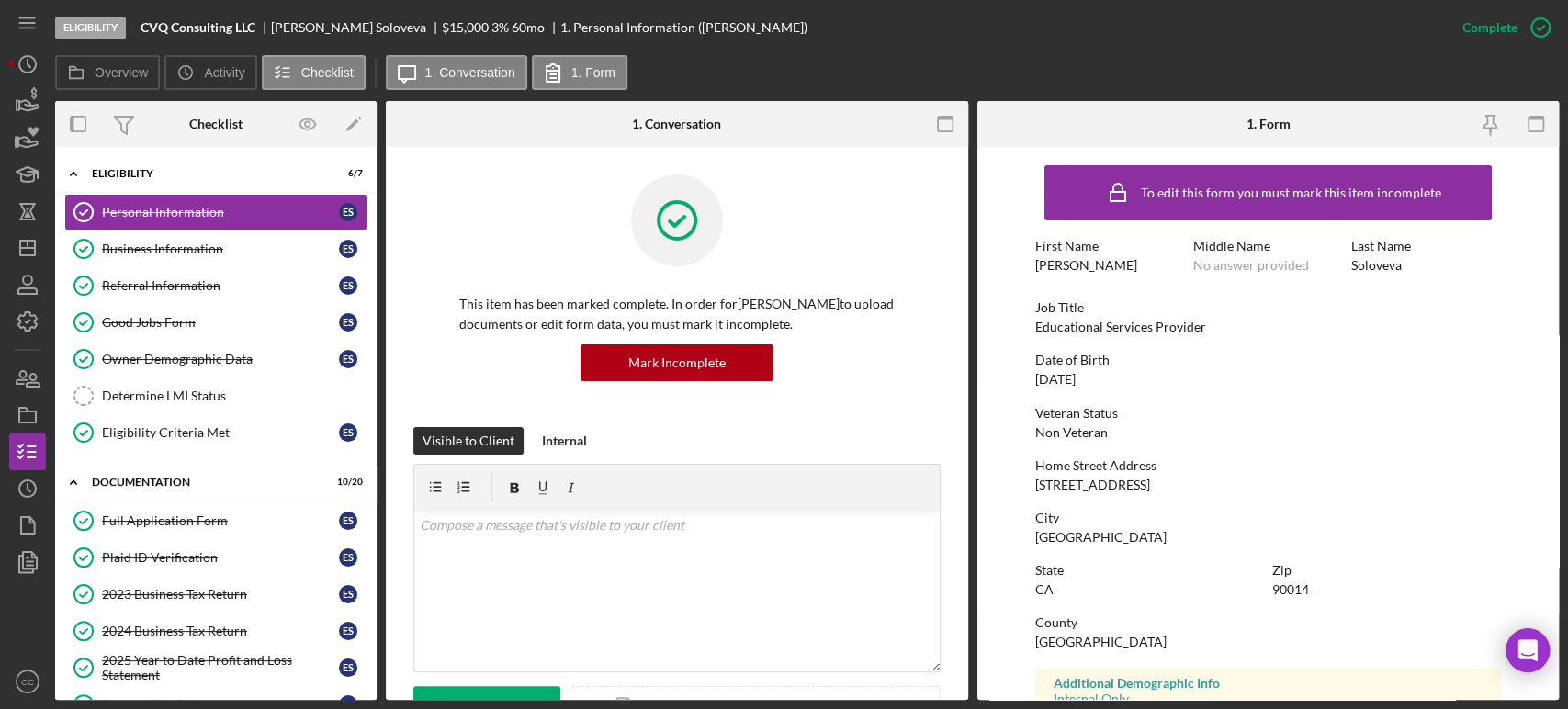
drag, startPoint x: 1166, startPoint y: 485, endPoint x: 1035, endPoint y: 487, distance: 131.0
click at [1035, 487] on div "Home Street Address [STREET_ADDRESS]" at bounding box center [1268, 474] width 466 height 34
copy div "[STREET_ADDRESS]"
click at [166, 241] on div "Business Information" at bounding box center [219, 248] width 237 height 14
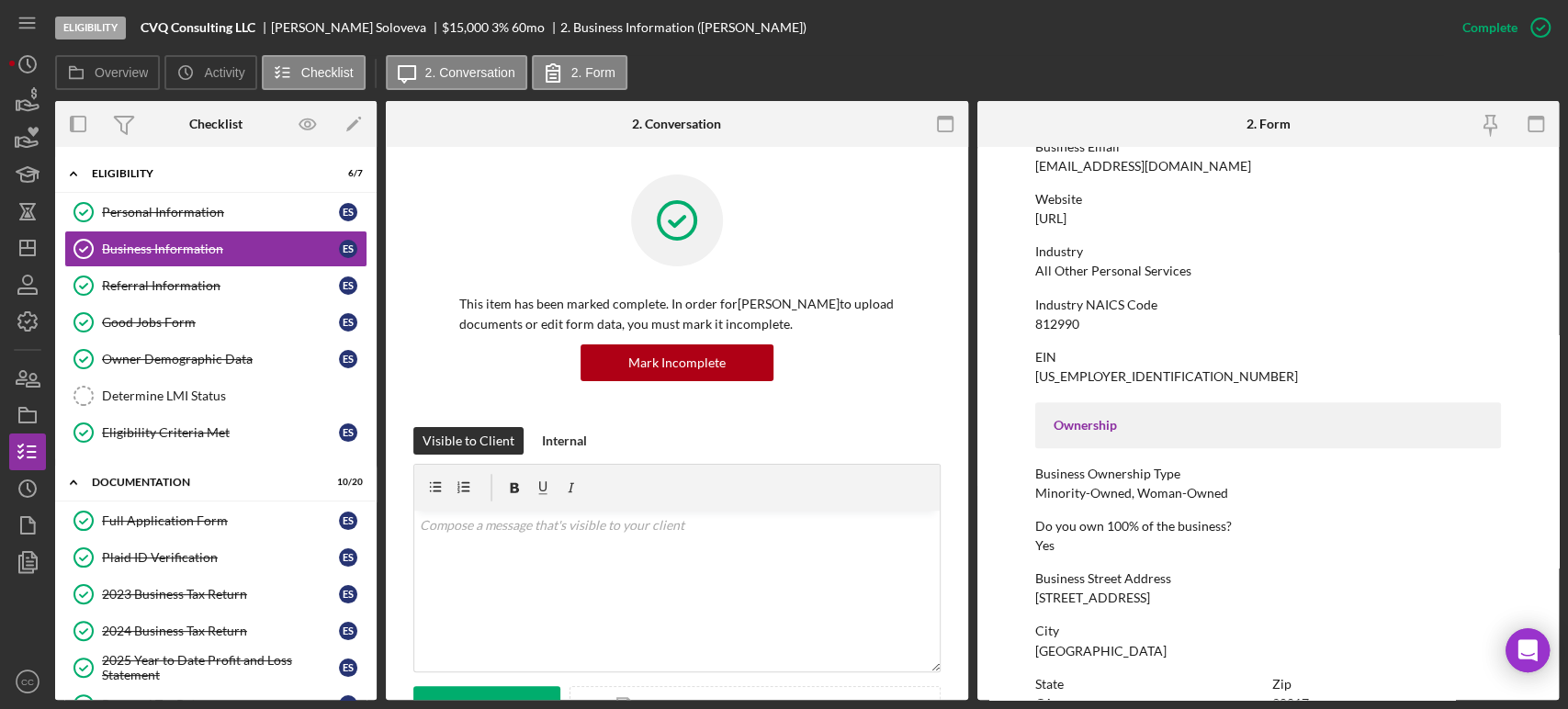
scroll to position [408, 0]
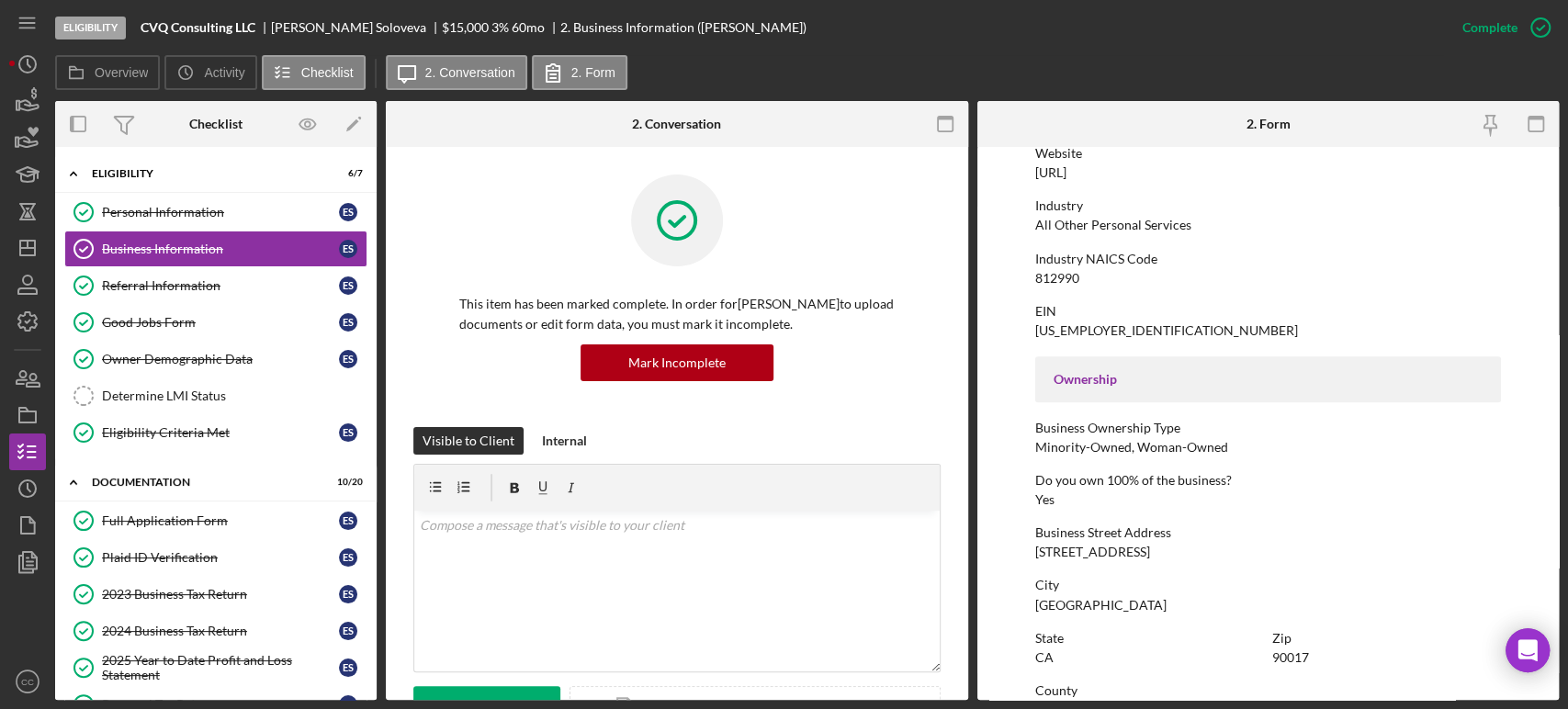
drag, startPoint x: 1172, startPoint y: 557, endPoint x: 1026, endPoint y: 550, distance: 146.2
click at [1026, 550] on form "To edit this form you must mark this item incomplete Business Name CVQ Consulti…" at bounding box center [1269, 423] width 583 height 553
copy div "[STREET_ADDRESS]"
click at [124, 405] on link "Determine LMI Status Determine LMI Status" at bounding box center [216, 396] width 303 height 36
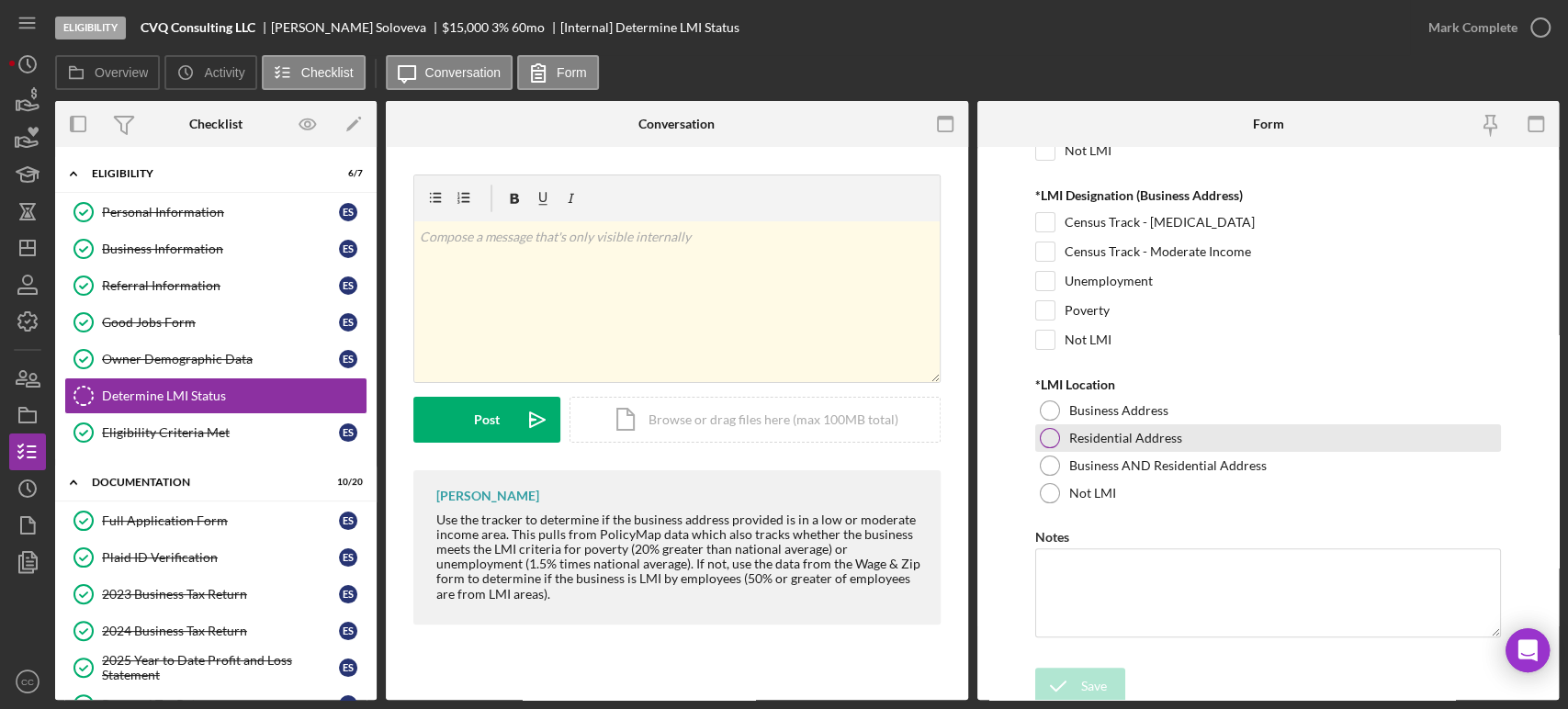
scroll to position [225, 0]
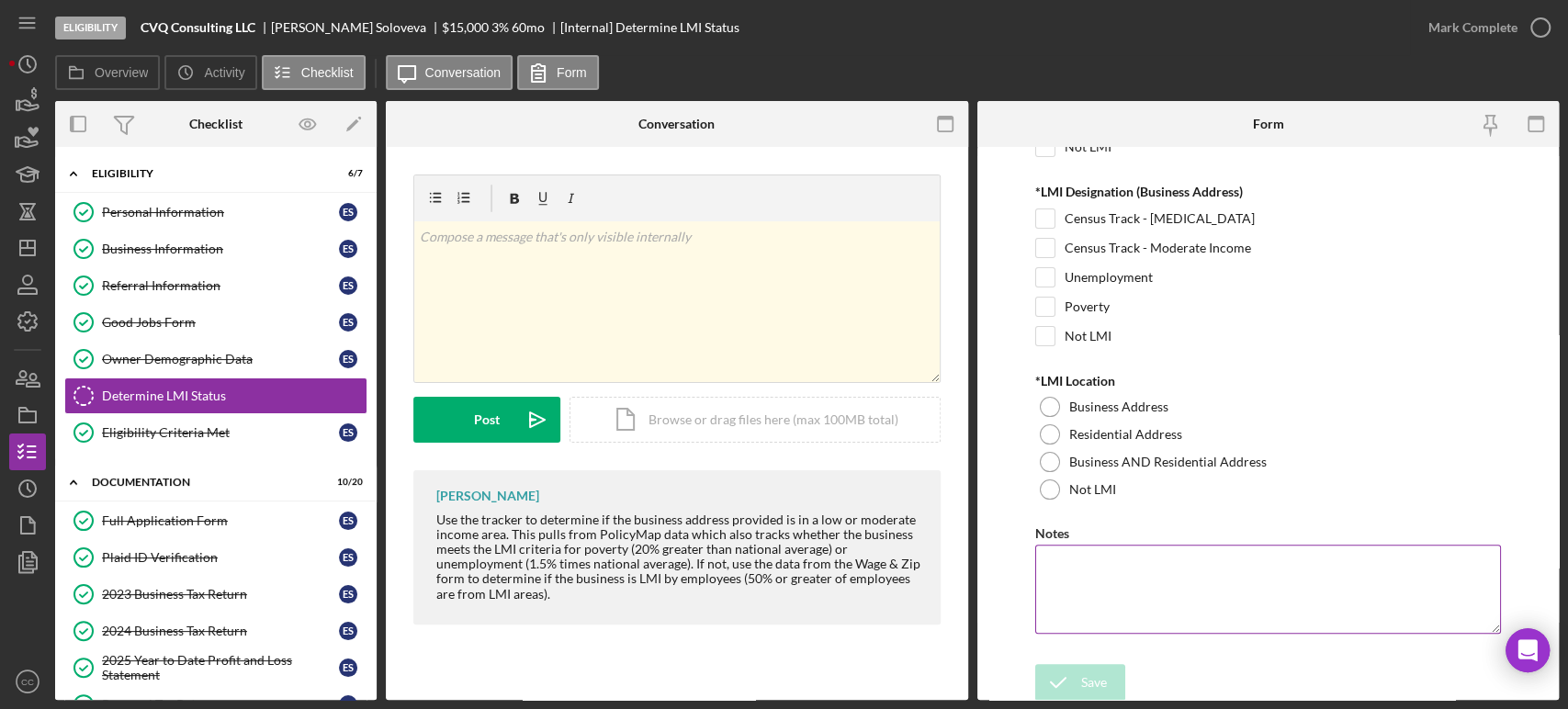
click at [1110, 556] on textarea "Notes" at bounding box center [1268, 588] width 466 height 88
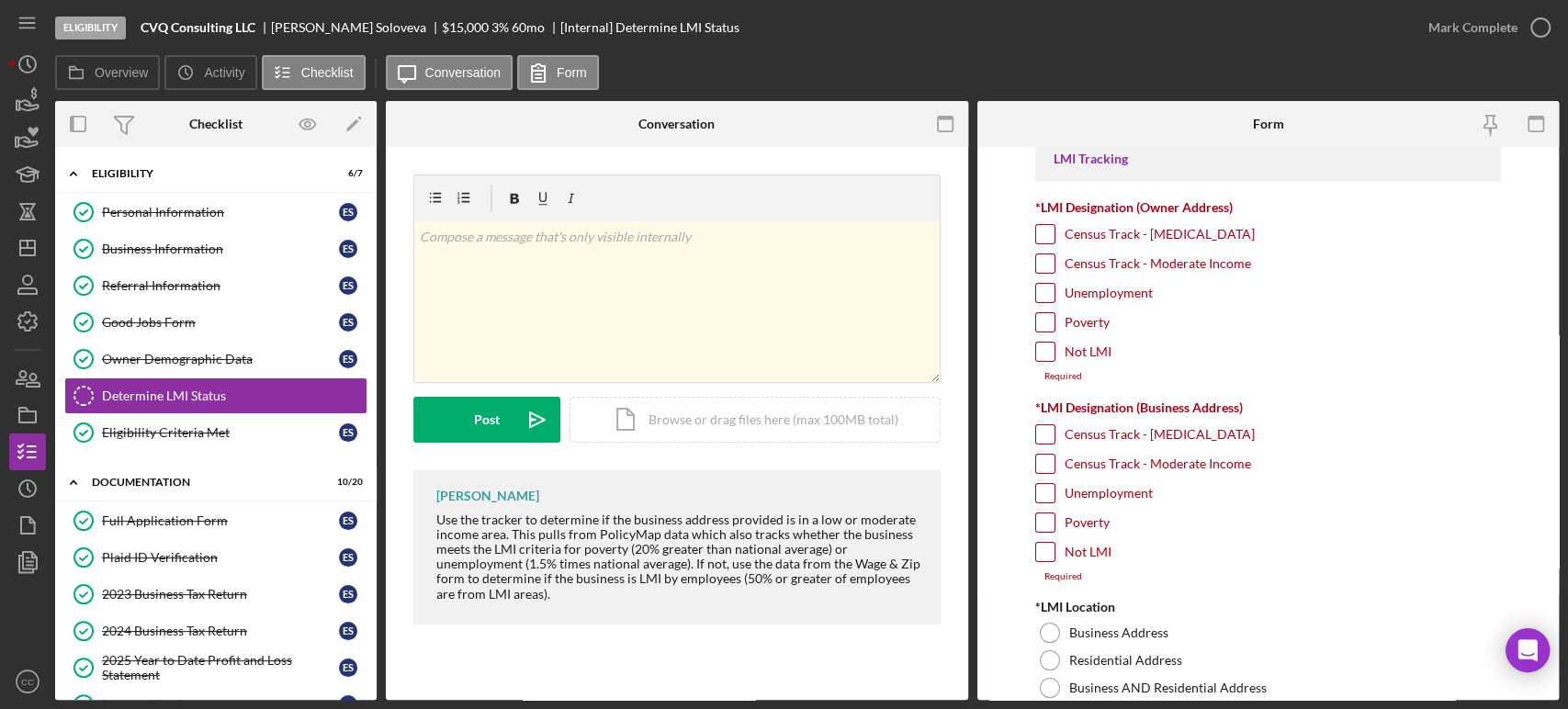
scroll to position [0, 0]
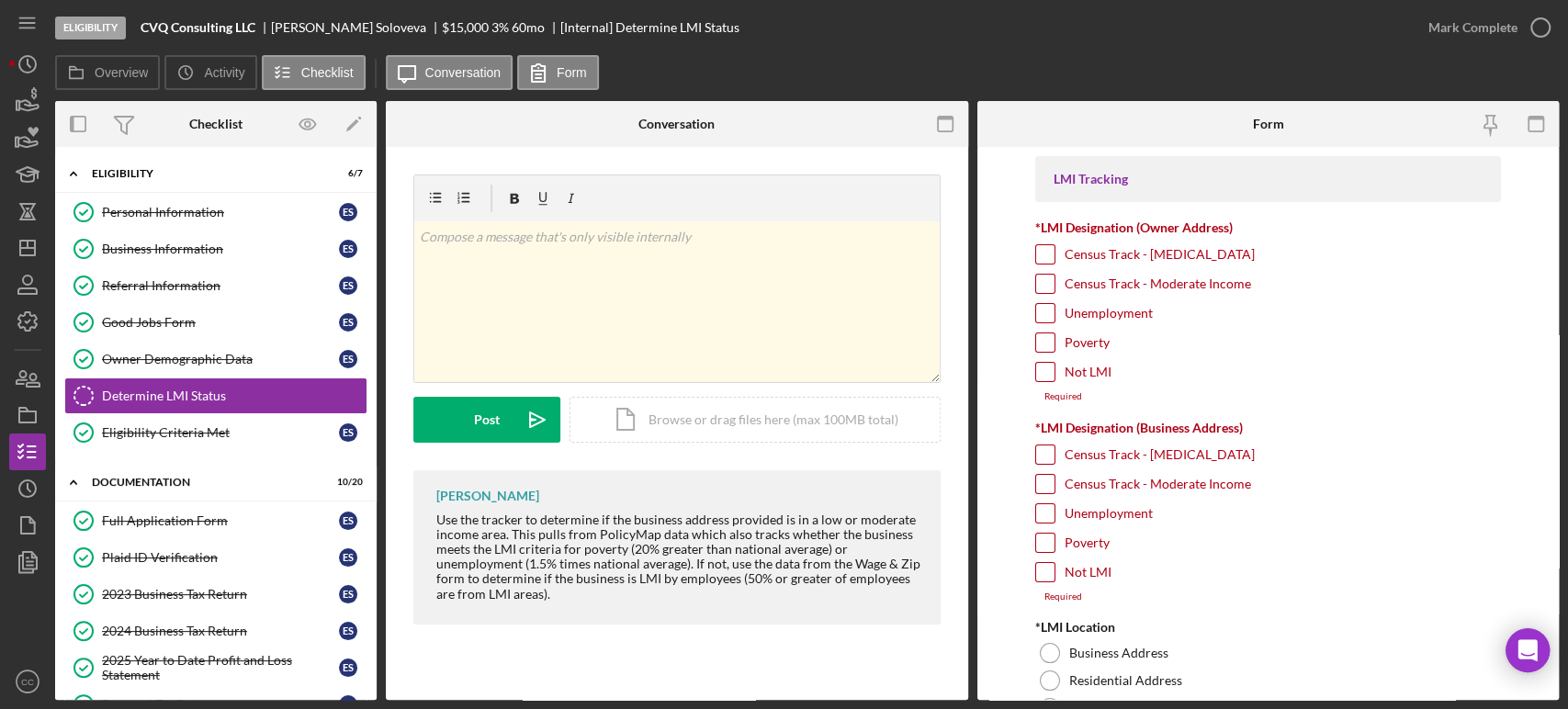
type textarea "Residential IA"
click at [1048, 315] on input "Unemployment" at bounding box center [1045, 312] width 18 height 18
checkbox input "true"
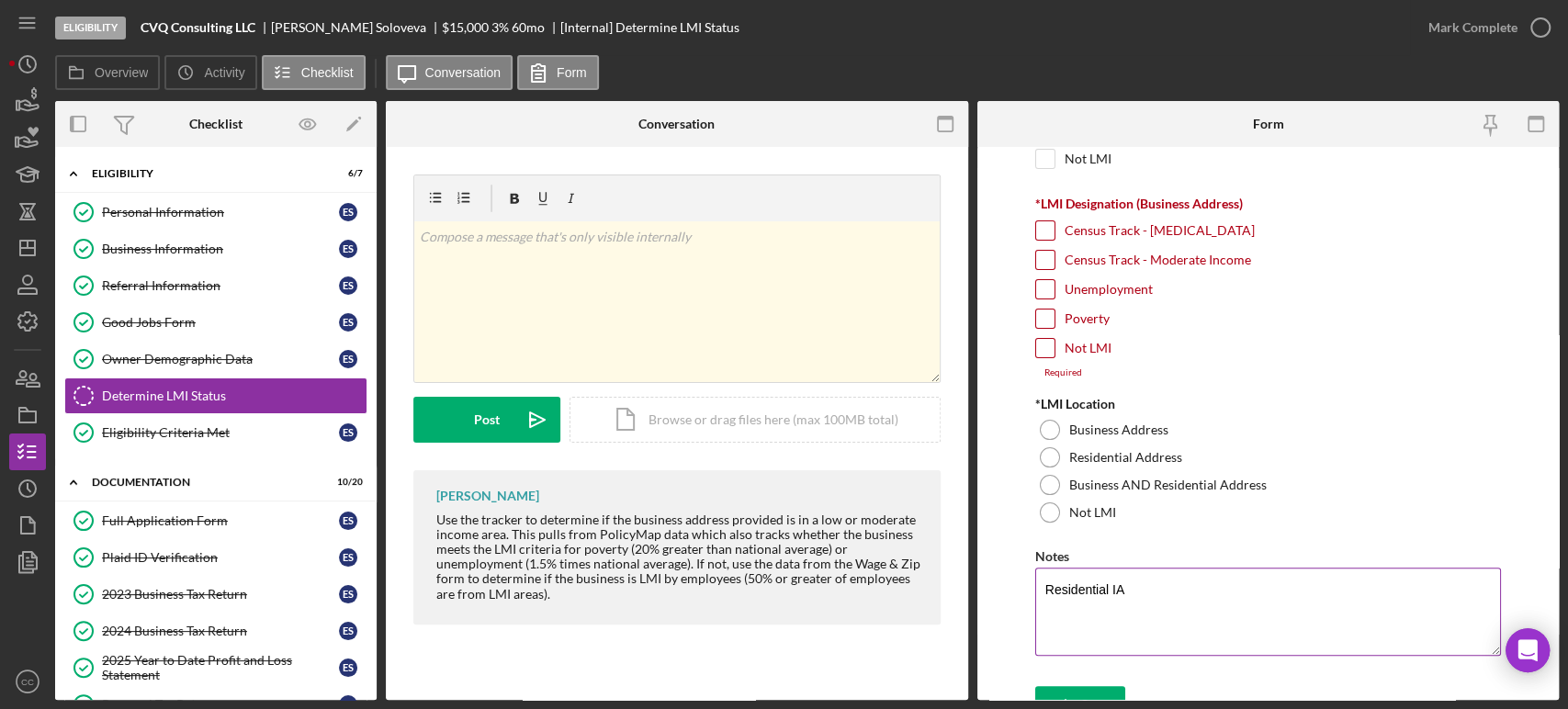
scroll to position [235, 0]
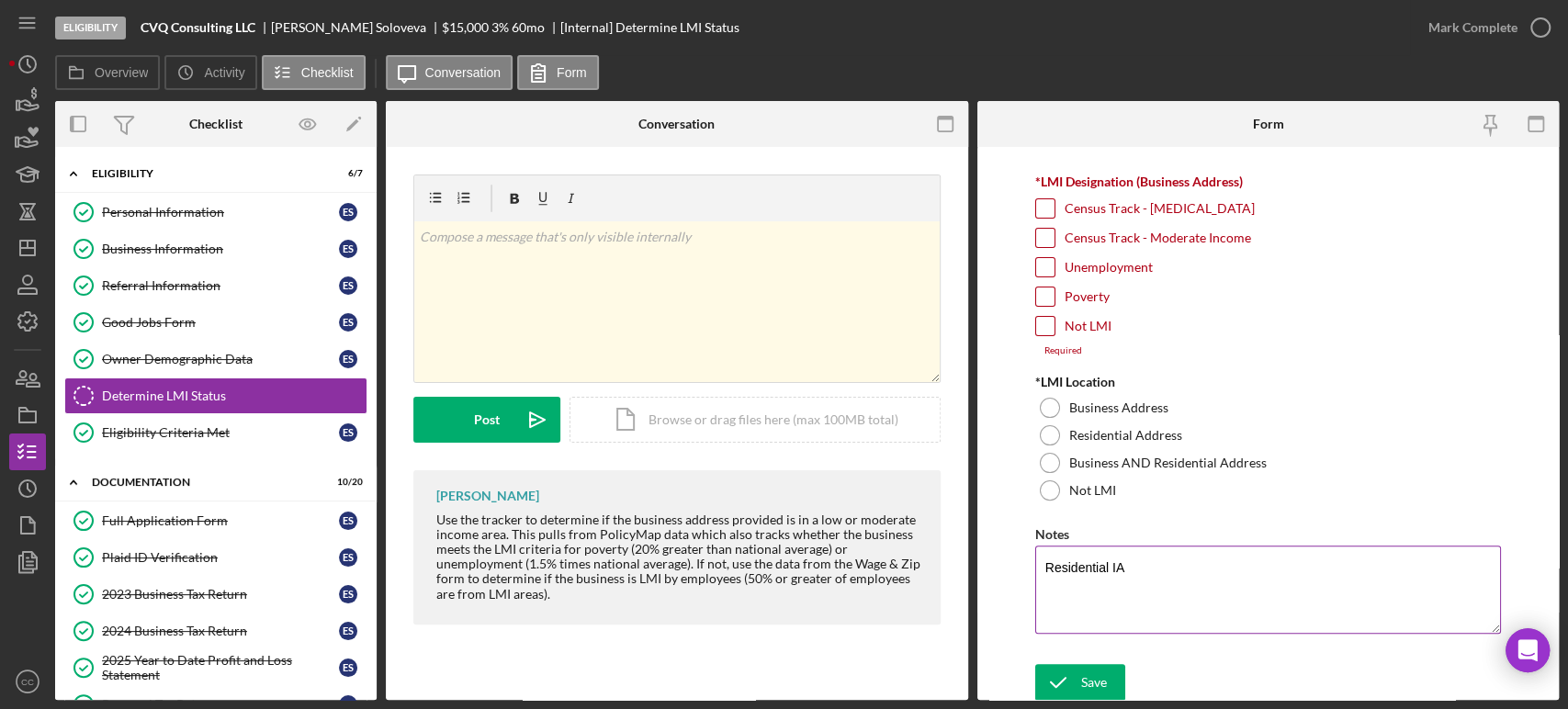
click at [1110, 563] on textarea "Residential IA" at bounding box center [1268, 589] width 466 height 88
type textarea "Residential and business: [GEOGRAPHIC_DATA]"
click at [1038, 296] on input "Poverty" at bounding box center [1045, 296] width 18 height 18
checkbox input "true"
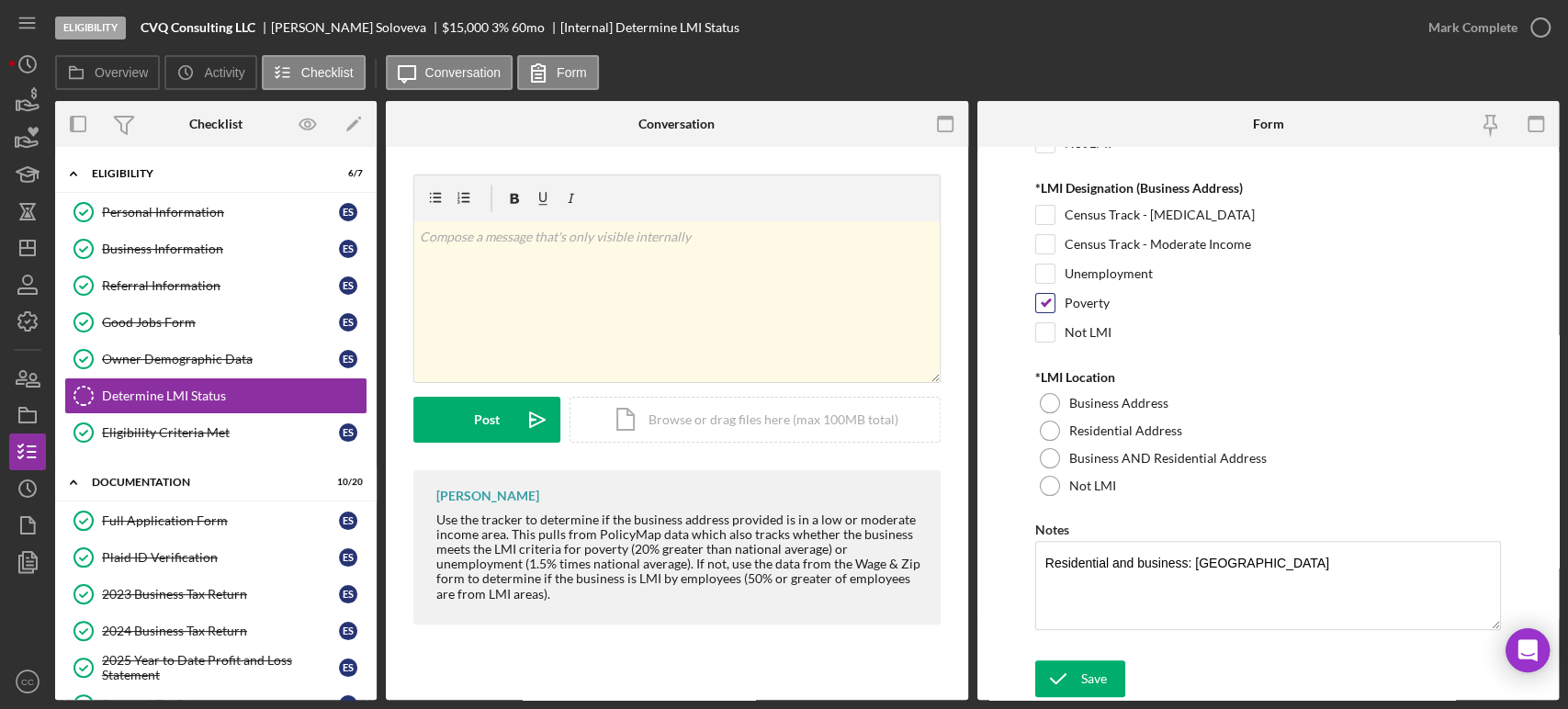
scroll to position [225, 0]
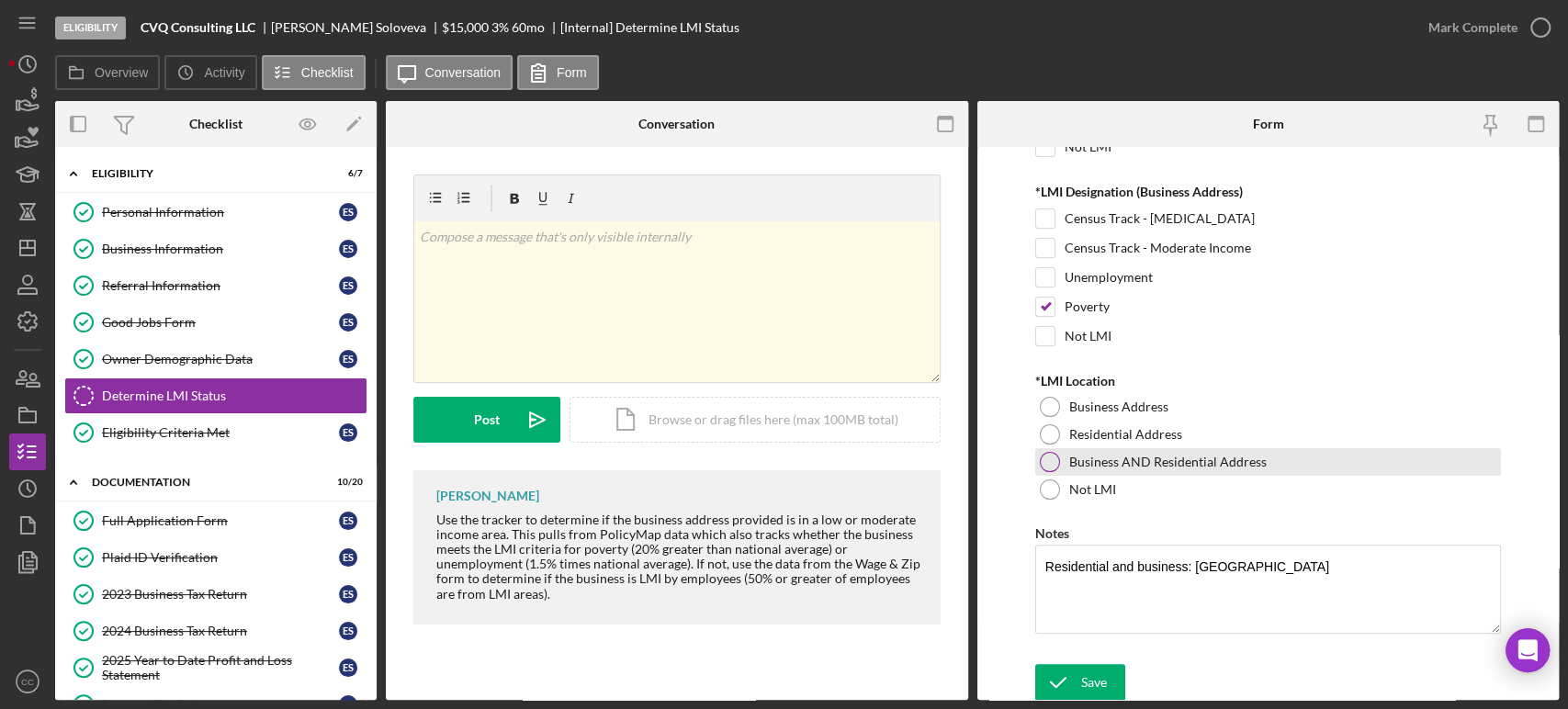
click at [1049, 455] on div at bounding box center [1049, 462] width 20 height 20
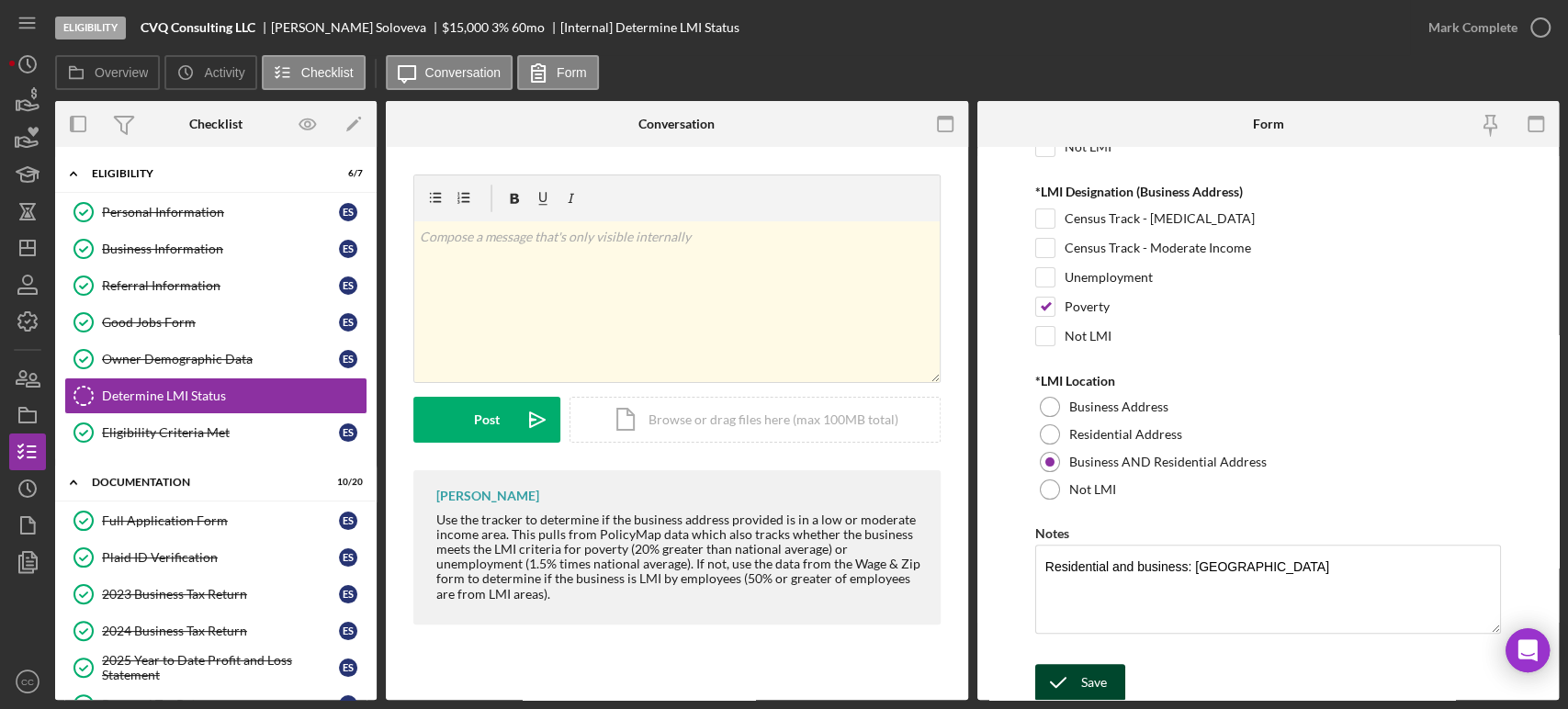
click at [1093, 675] on div "Save" at bounding box center [1094, 682] width 26 height 36
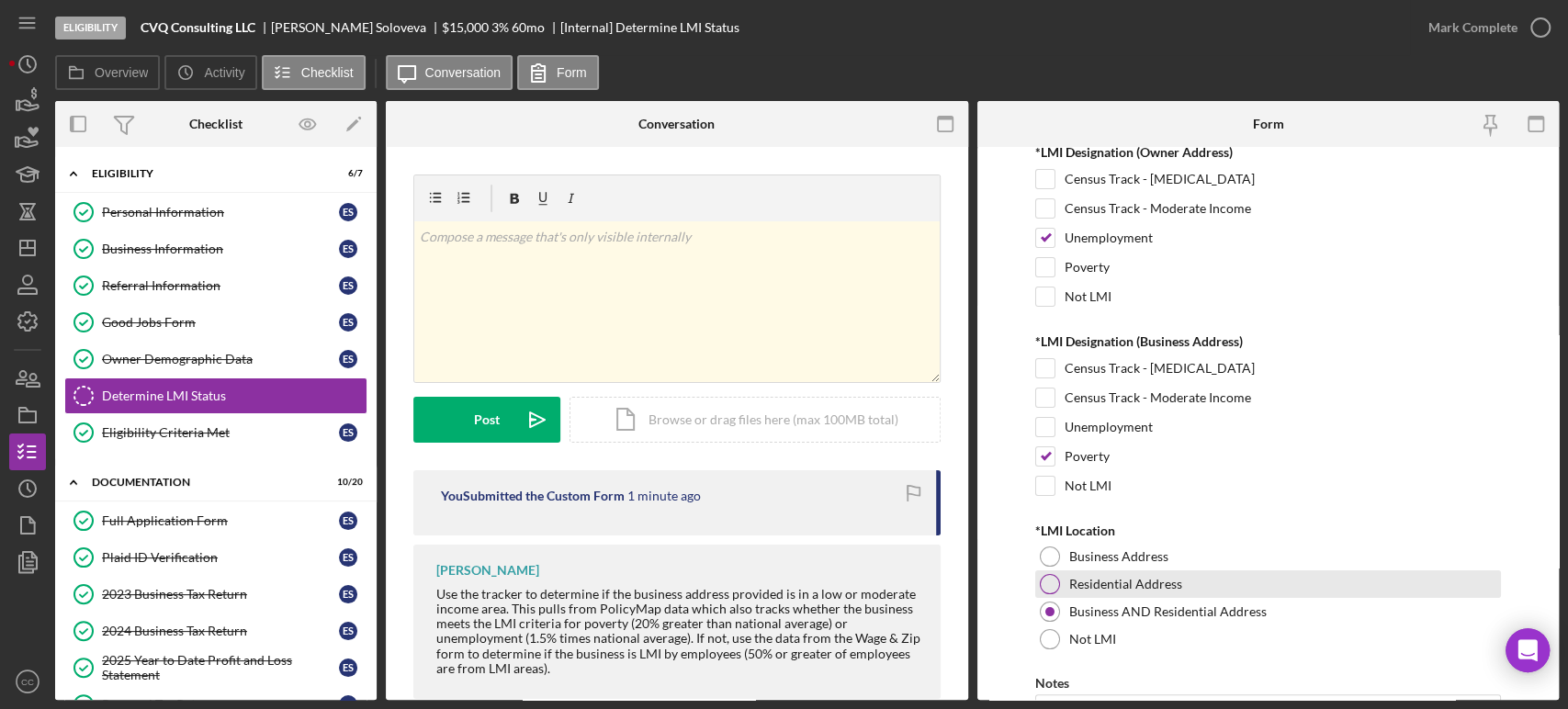
scroll to position [0, 0]
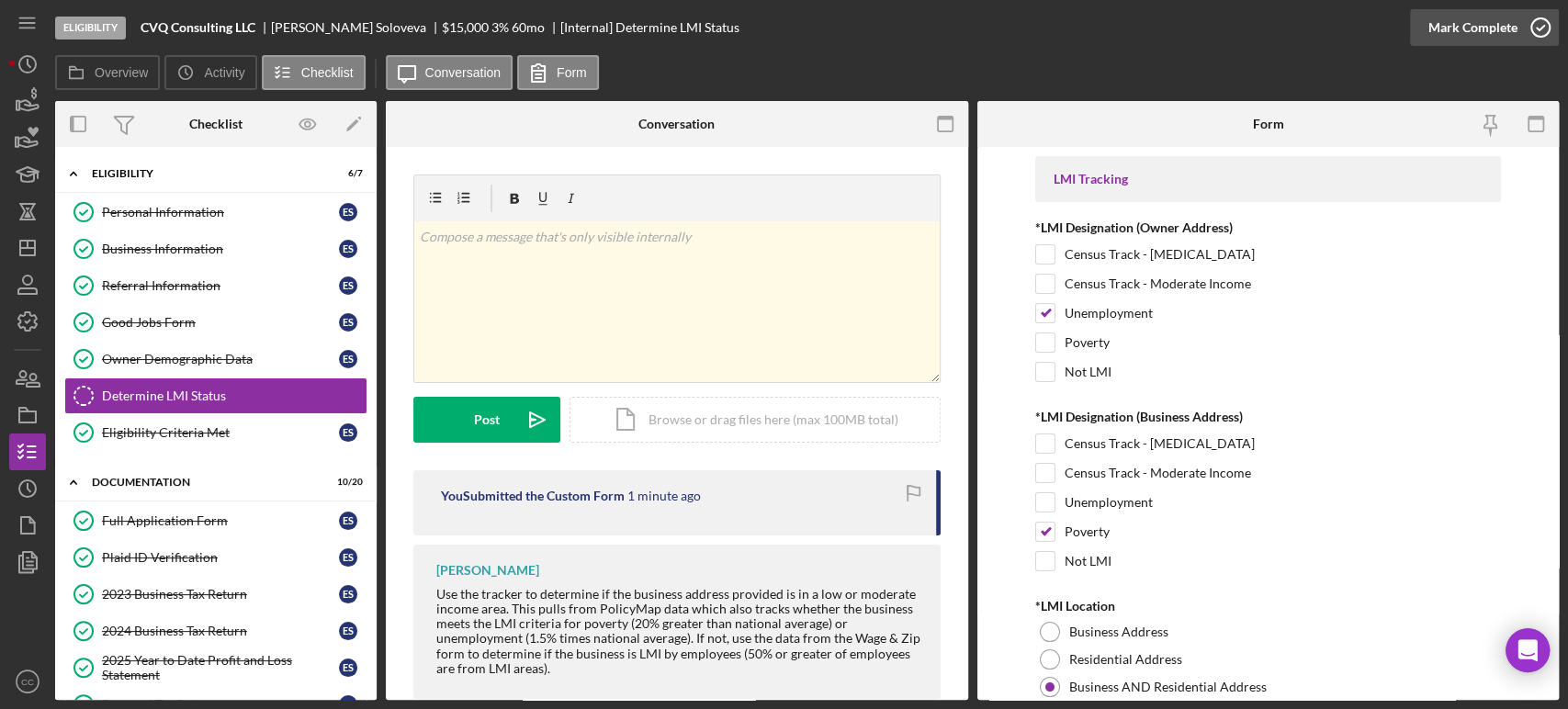
click at [1530, 34] on icon "button" at bounding box center [1540, 28] width 46 height 46
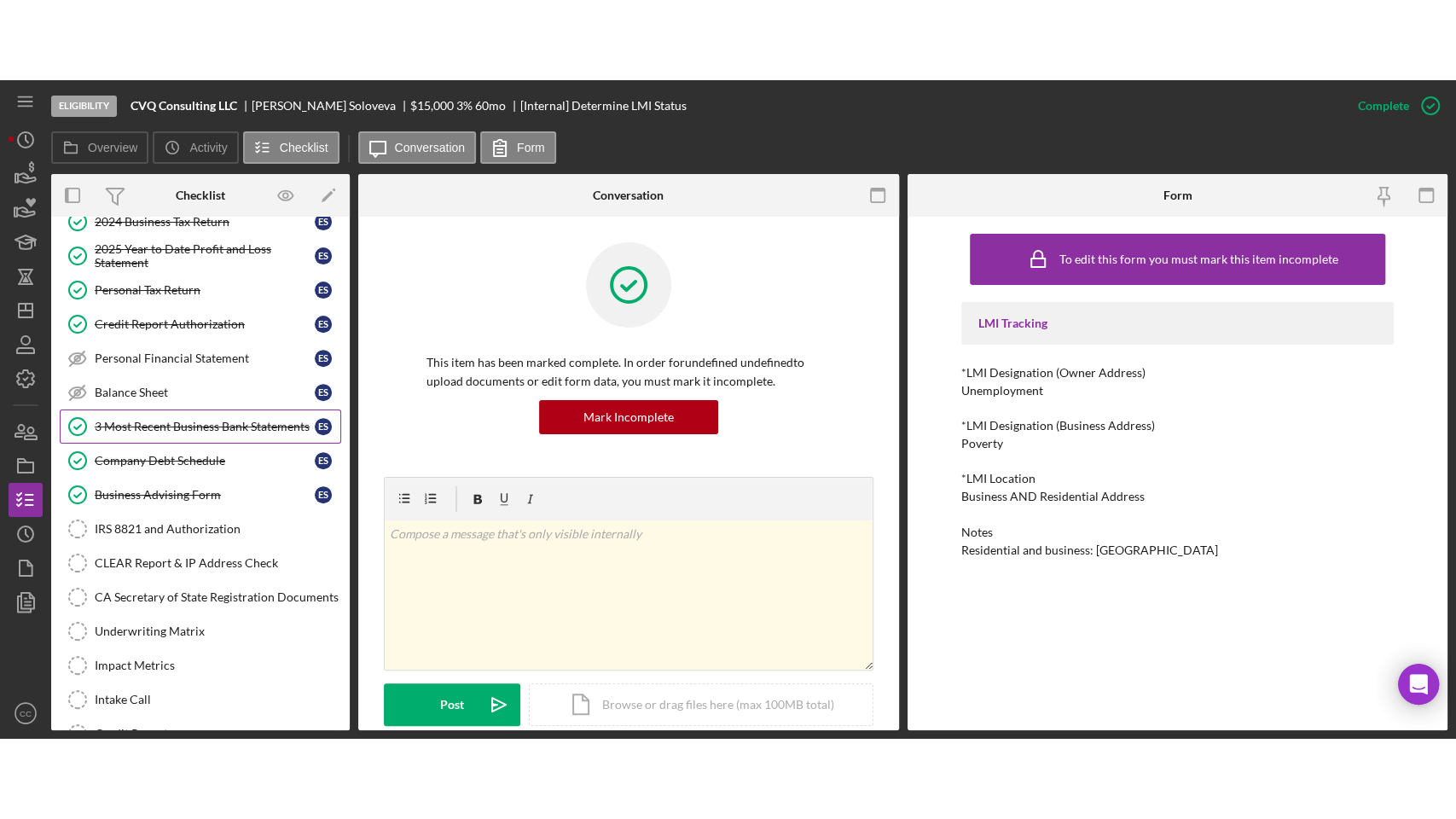
scroll to position [474, 0]
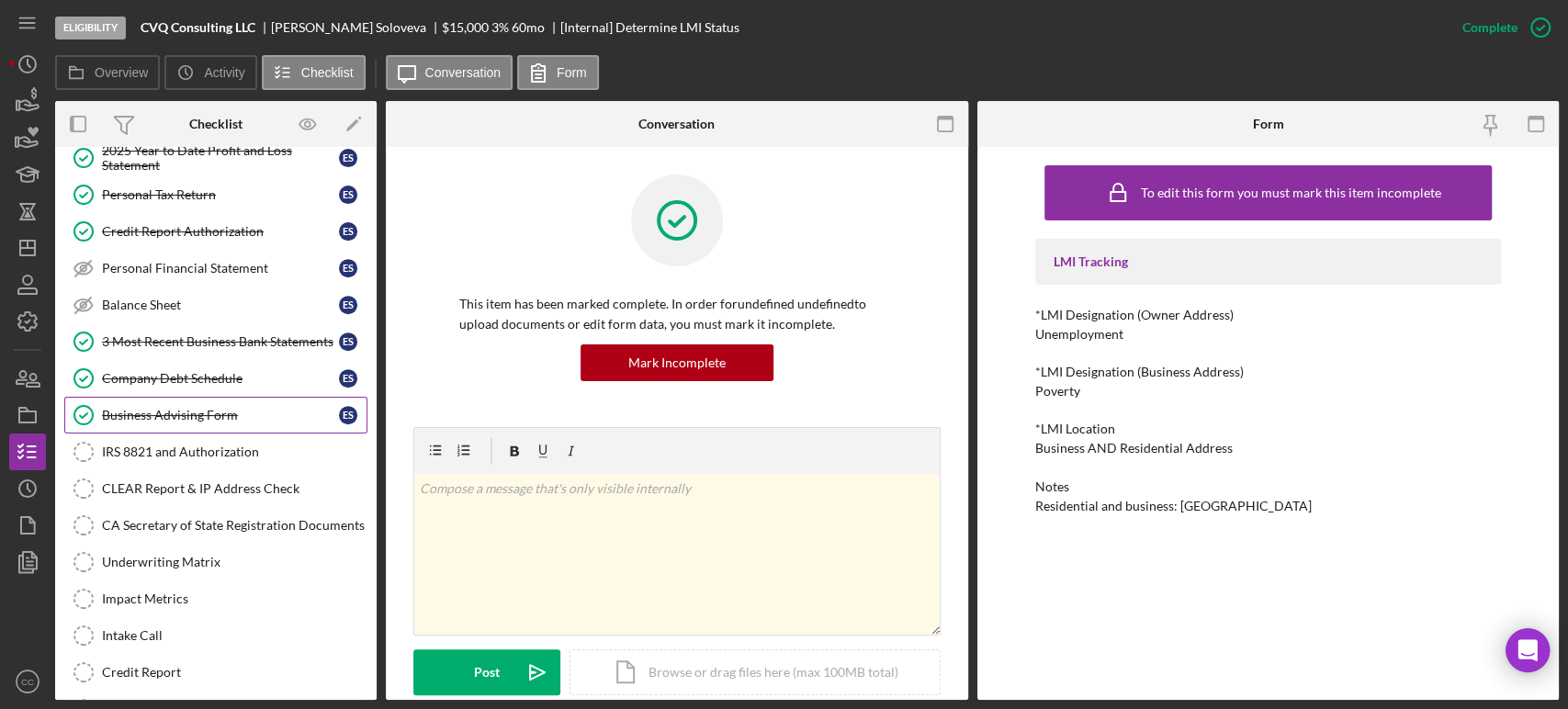
click at [208, 408] on div "Business Advising Form" at bounding box center [219, 415] width 237 height 14
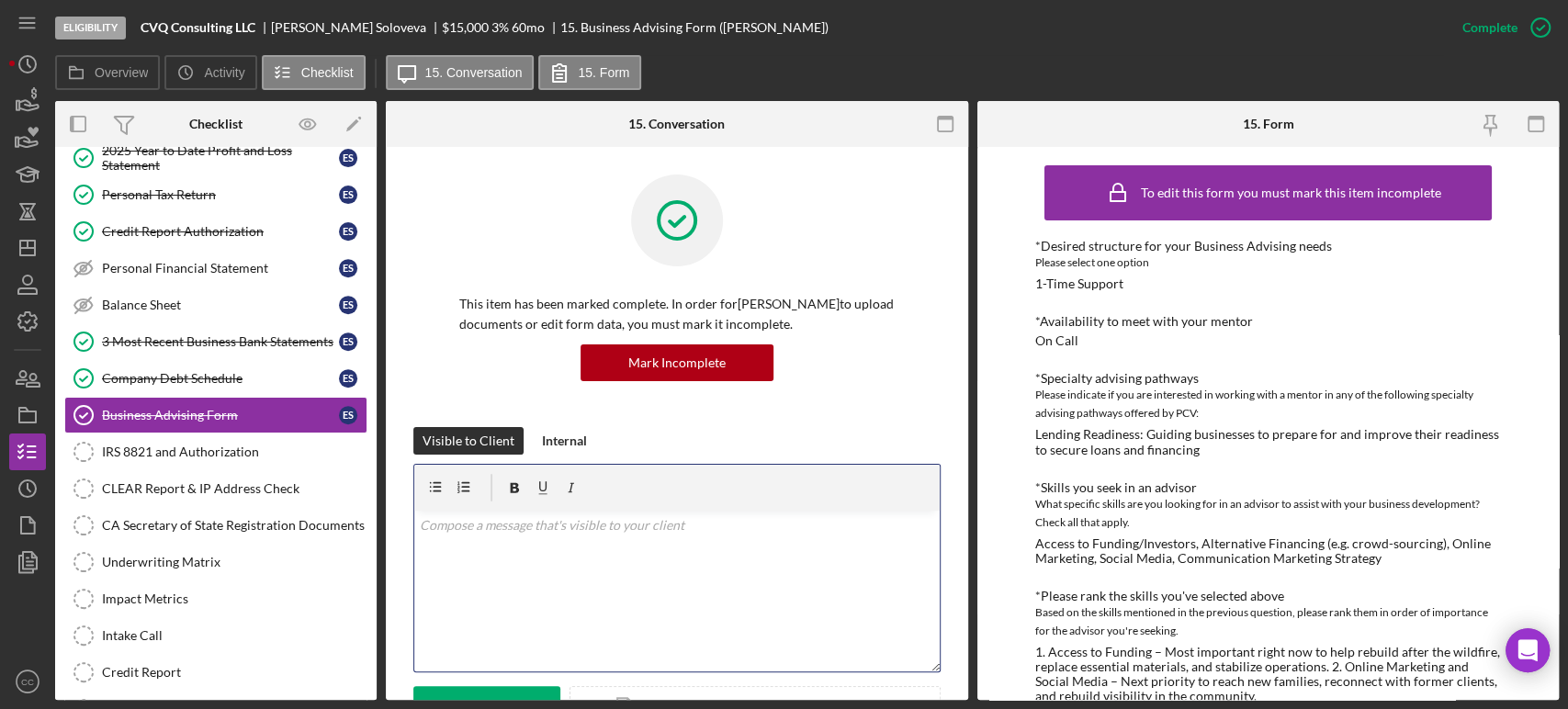
click at [572, 553] on div "v Color teal Color pink Remove color Add row above Add row below Add column bef…" at bounding box center [677, 591] width 525 height 161
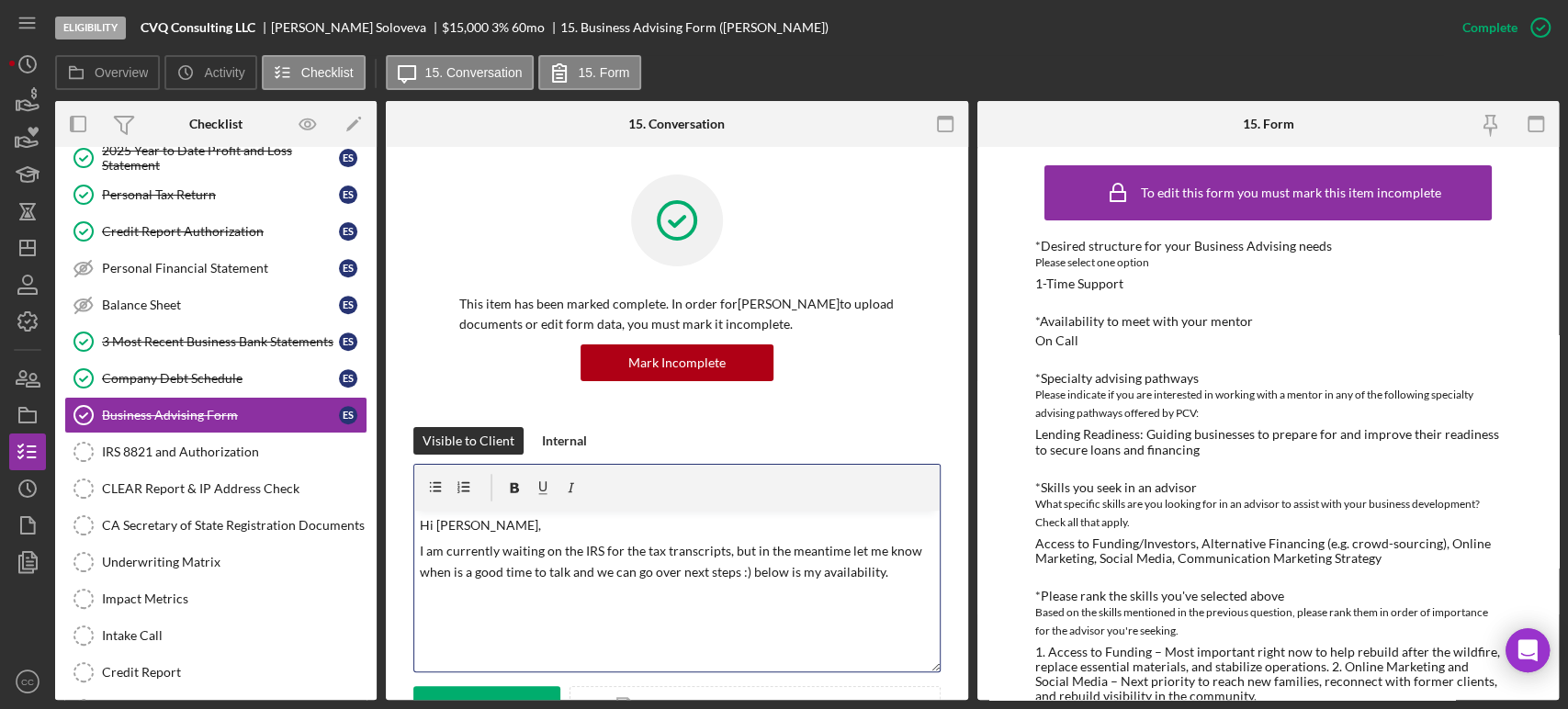
click at [455, 622] on div "v Color teal Color pink Remove color Add row above Add row below Add column bef…" at bounding box center [677, 591] width 525 height 161
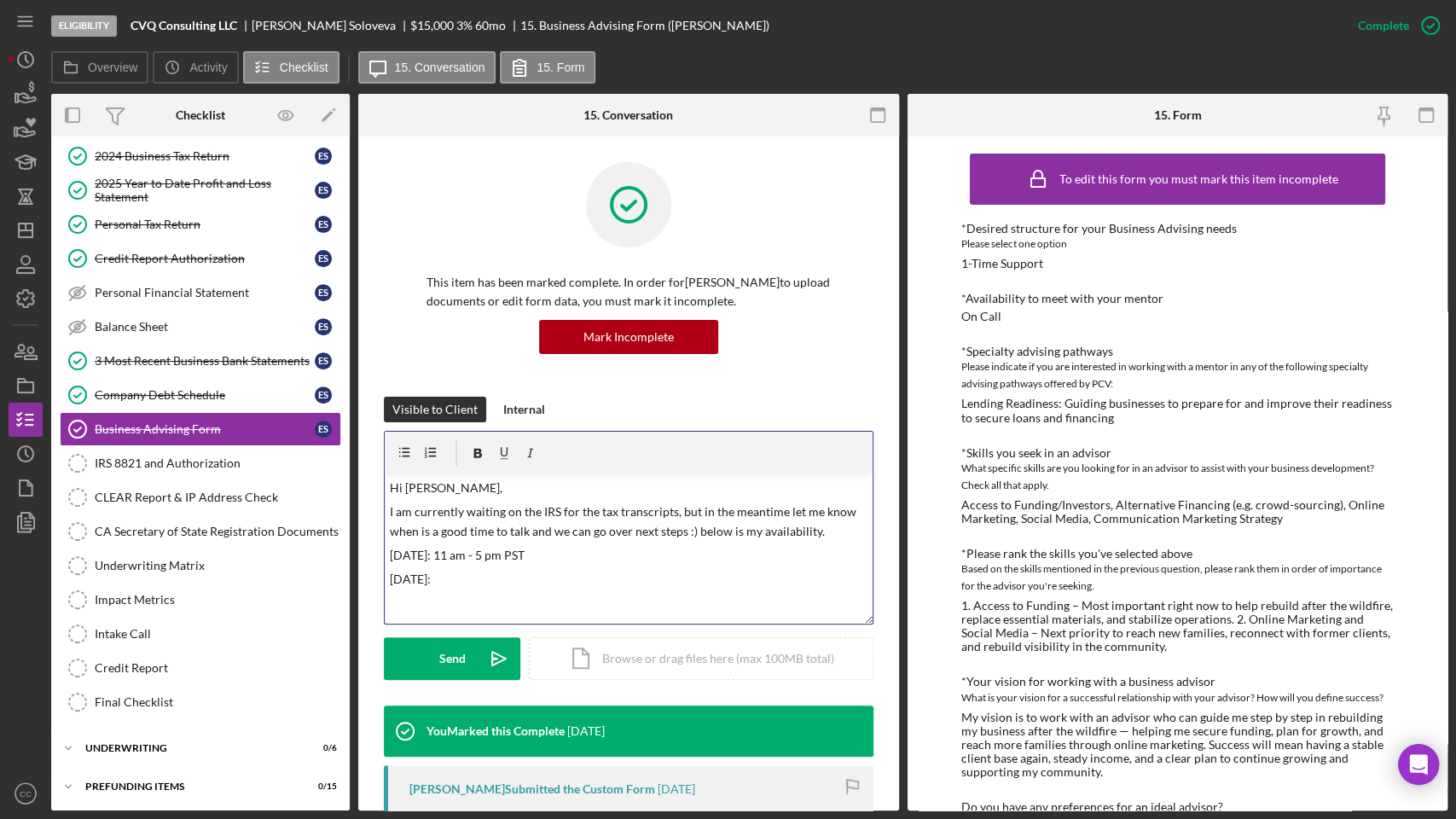
scroll to position [426, 0]
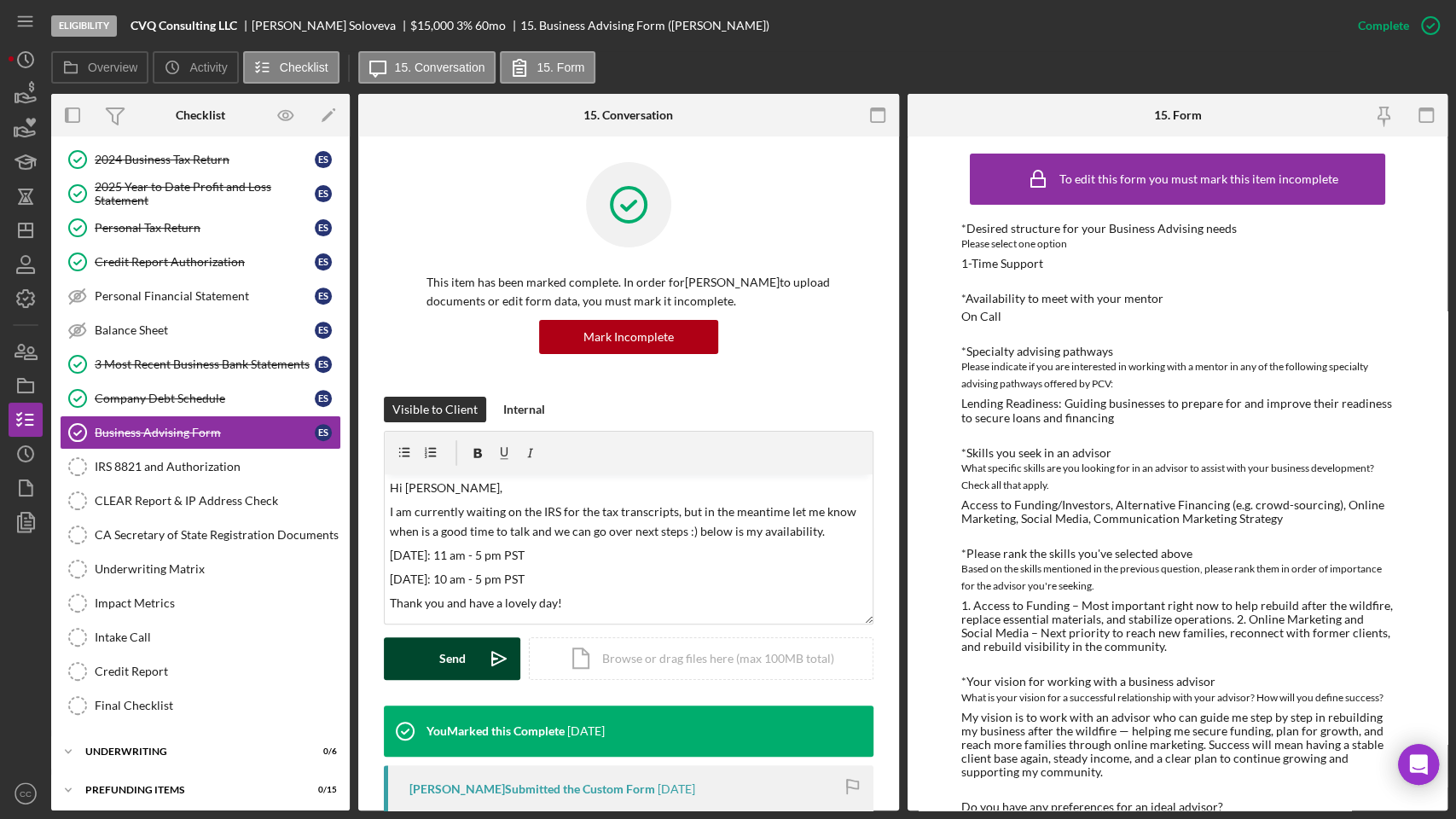
click at [471, 658] on button "Send Icon/icon-invite-send" at bounding box center [451, 659] width 136 height 43
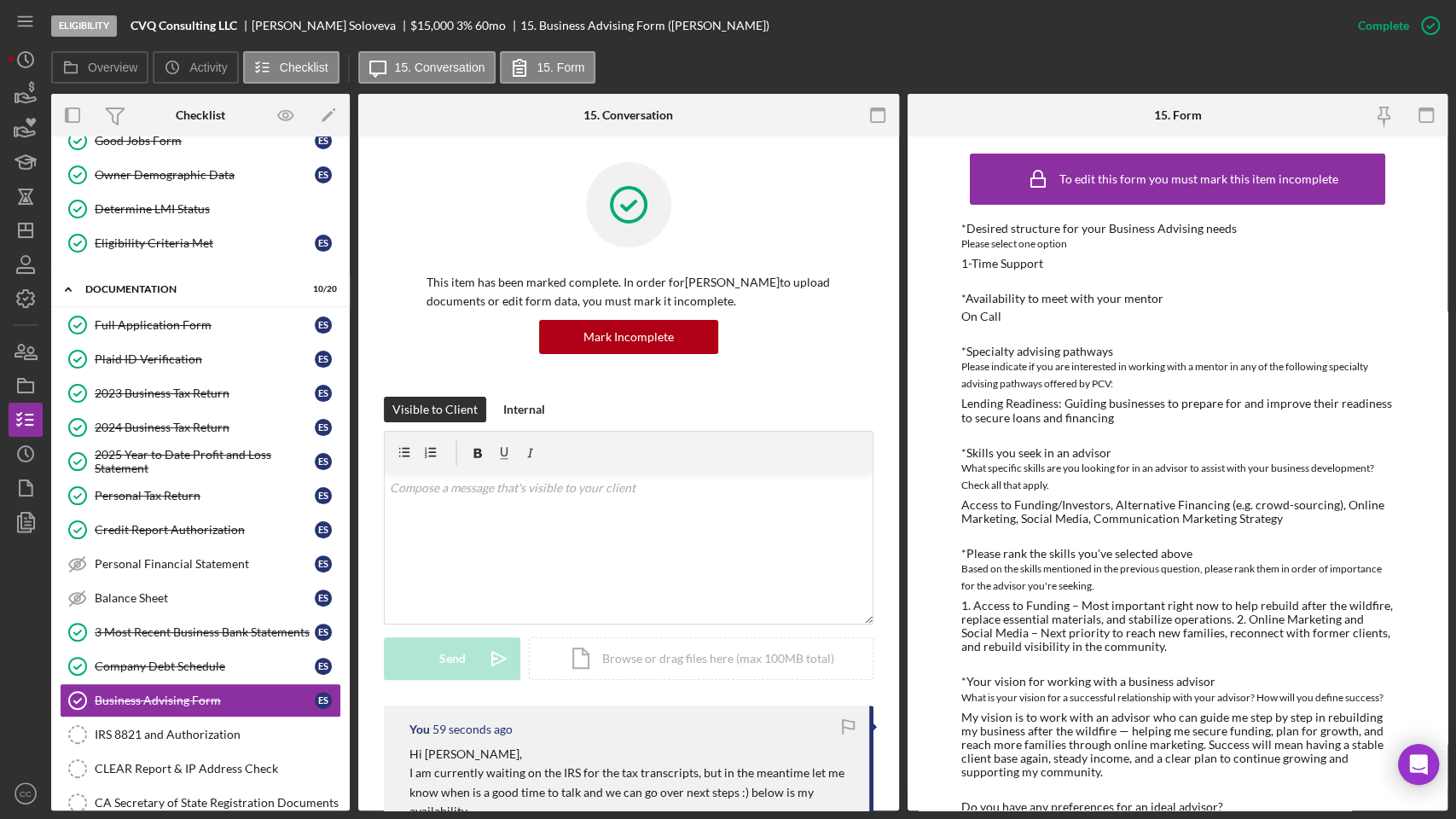
scroll to position [142, 0]
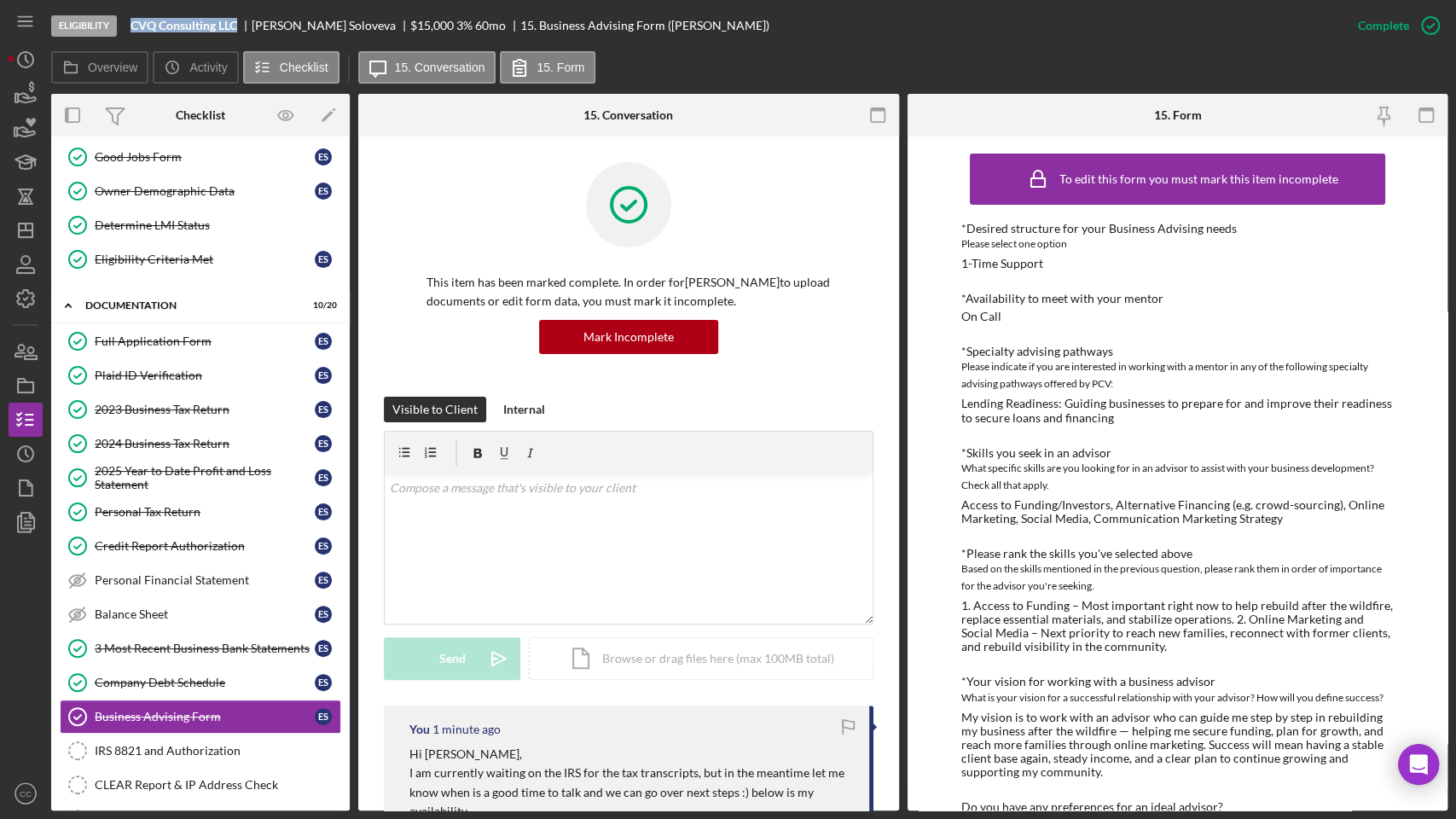
drag, startPoint x: 242, startPoint y: 23, endPoint x: 133, endPoint y: 28, distance: 109.1
click at [133, 28] on div "CVQ Consulting LLC" at bounding box center [191, 25] width 121 height 13
copy b "CVQ Consulting LLC"
drag, startPoint x: 328, startPoint y: 24, endPoint x: 255, endPoint y: 25, distance: 73.0
click at [255, 25] on div "[PERSON_NAME]" at bounding box center [331, 25] width 158 height 13
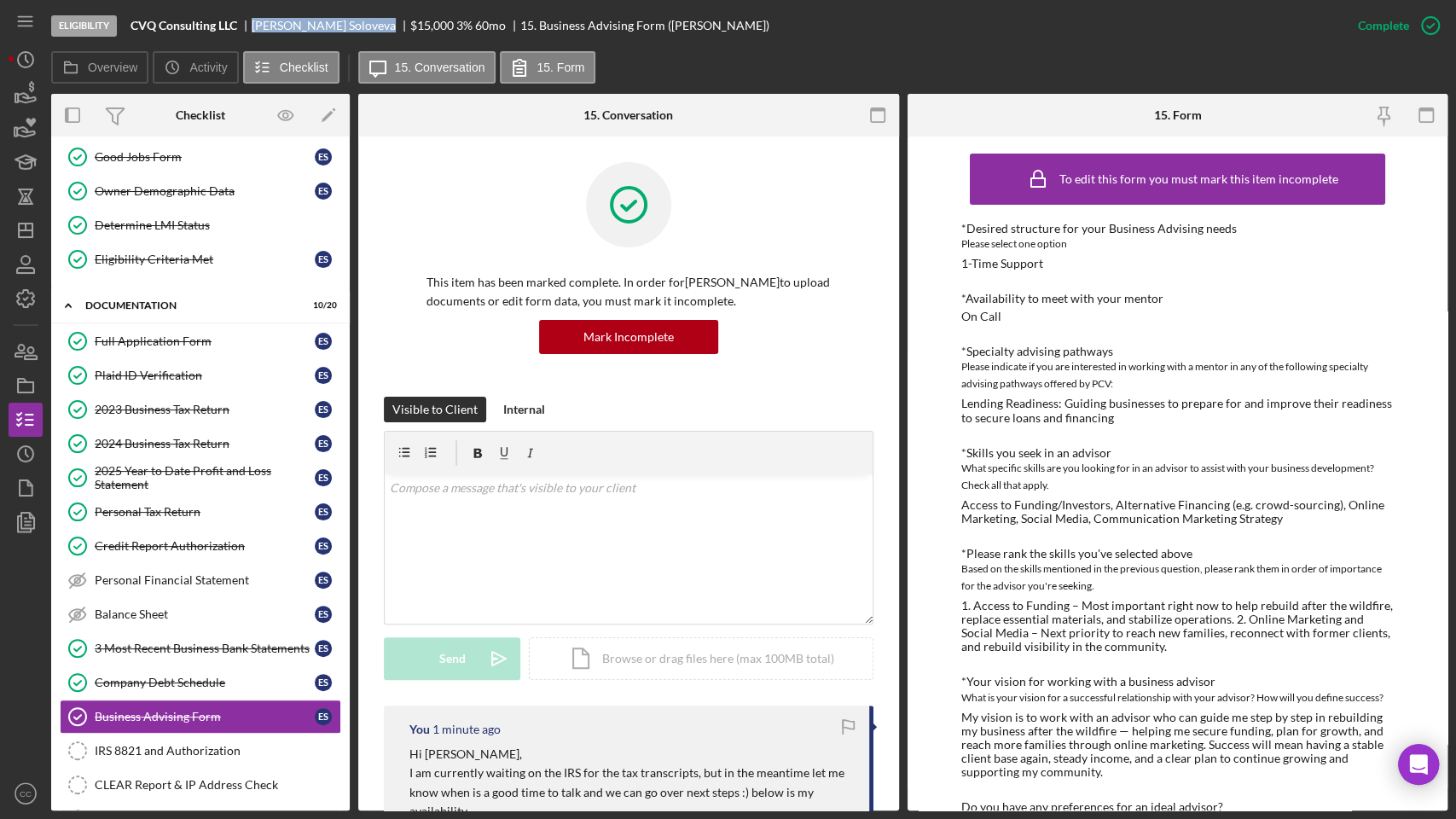
copy div "[PERSON_NAME]"
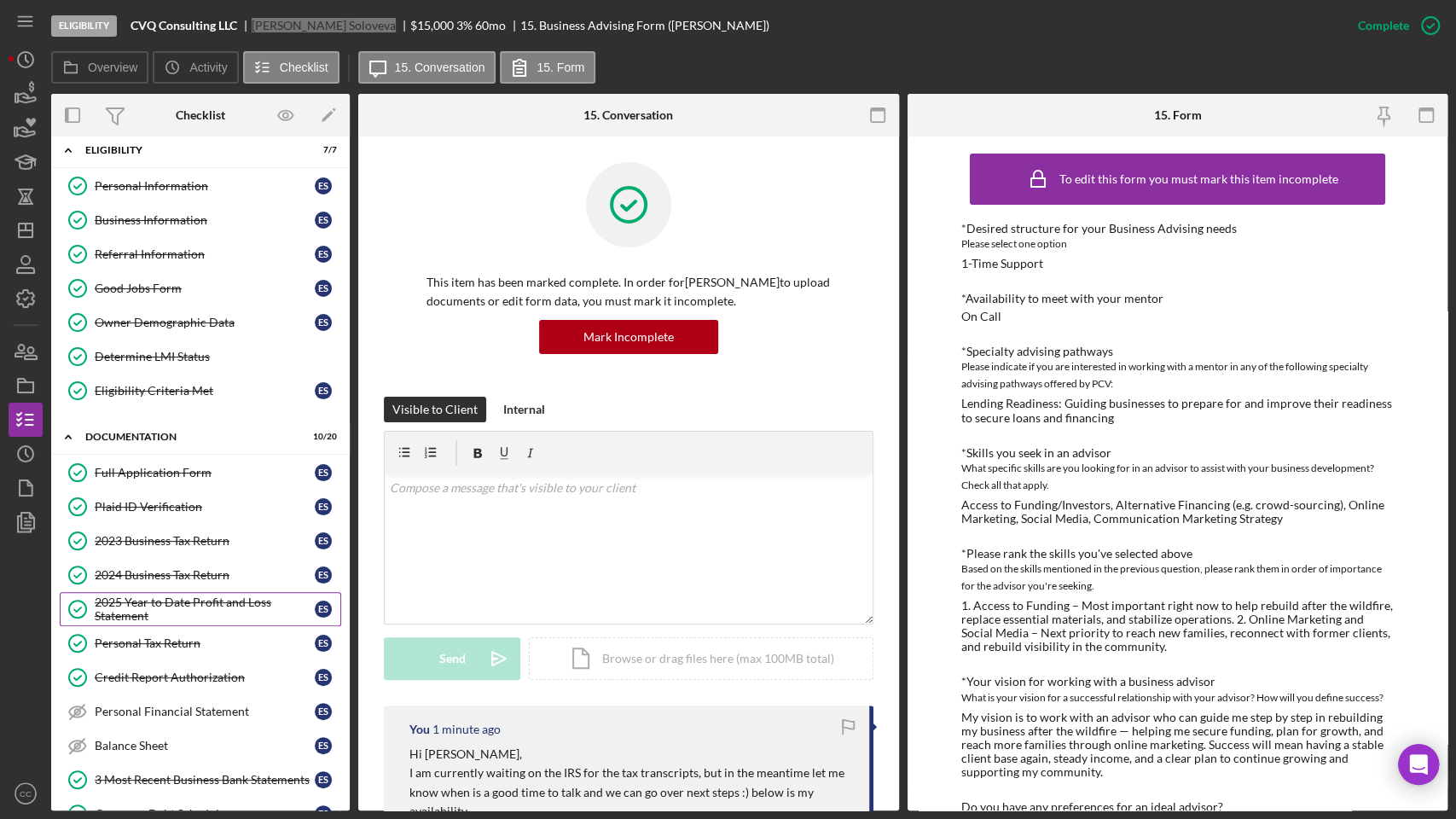
scroll to position [0, 0]
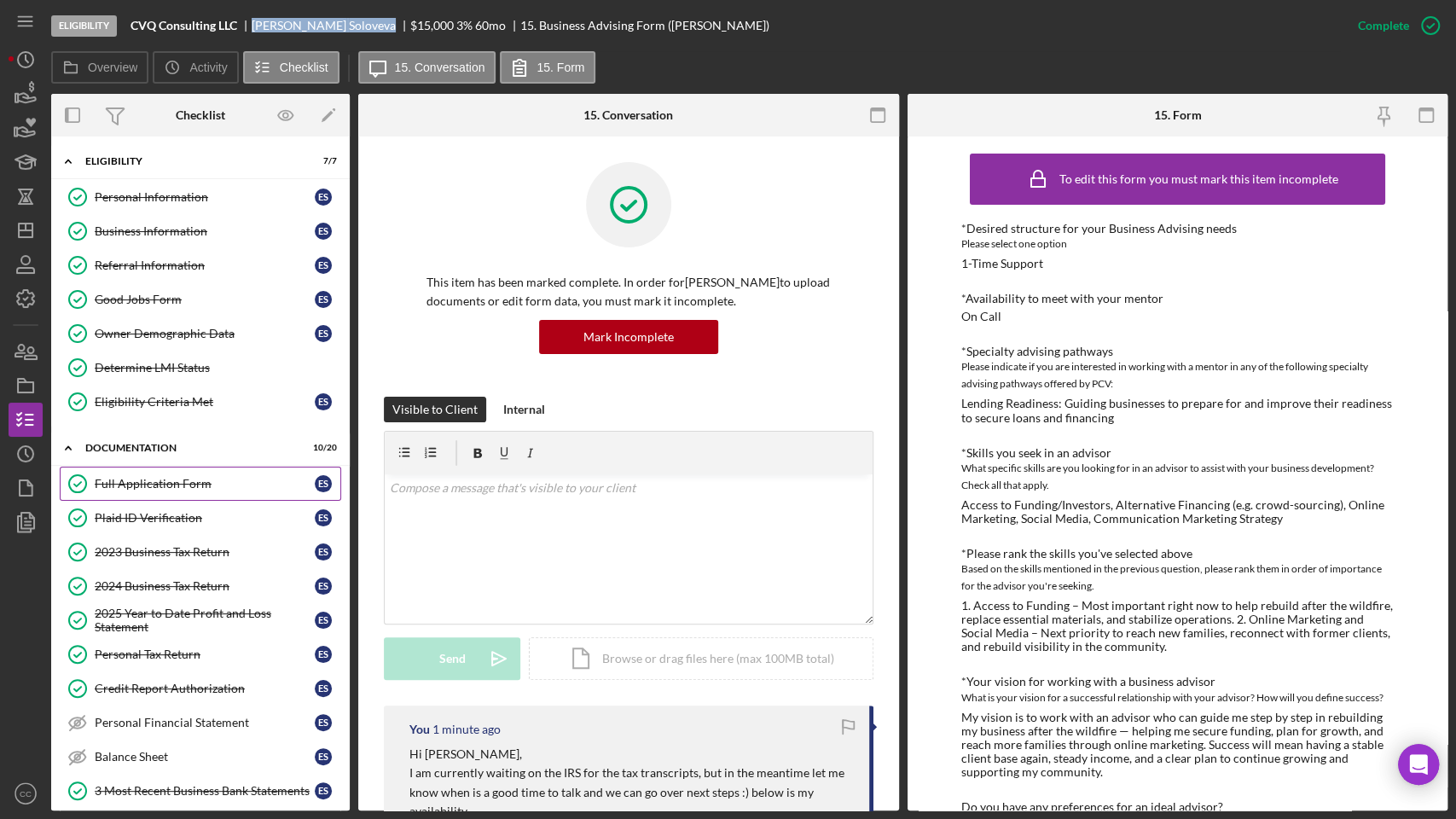
click at [151, 479] on div "Full Application Form" at bounding box center [204, 483] width 220 height 13
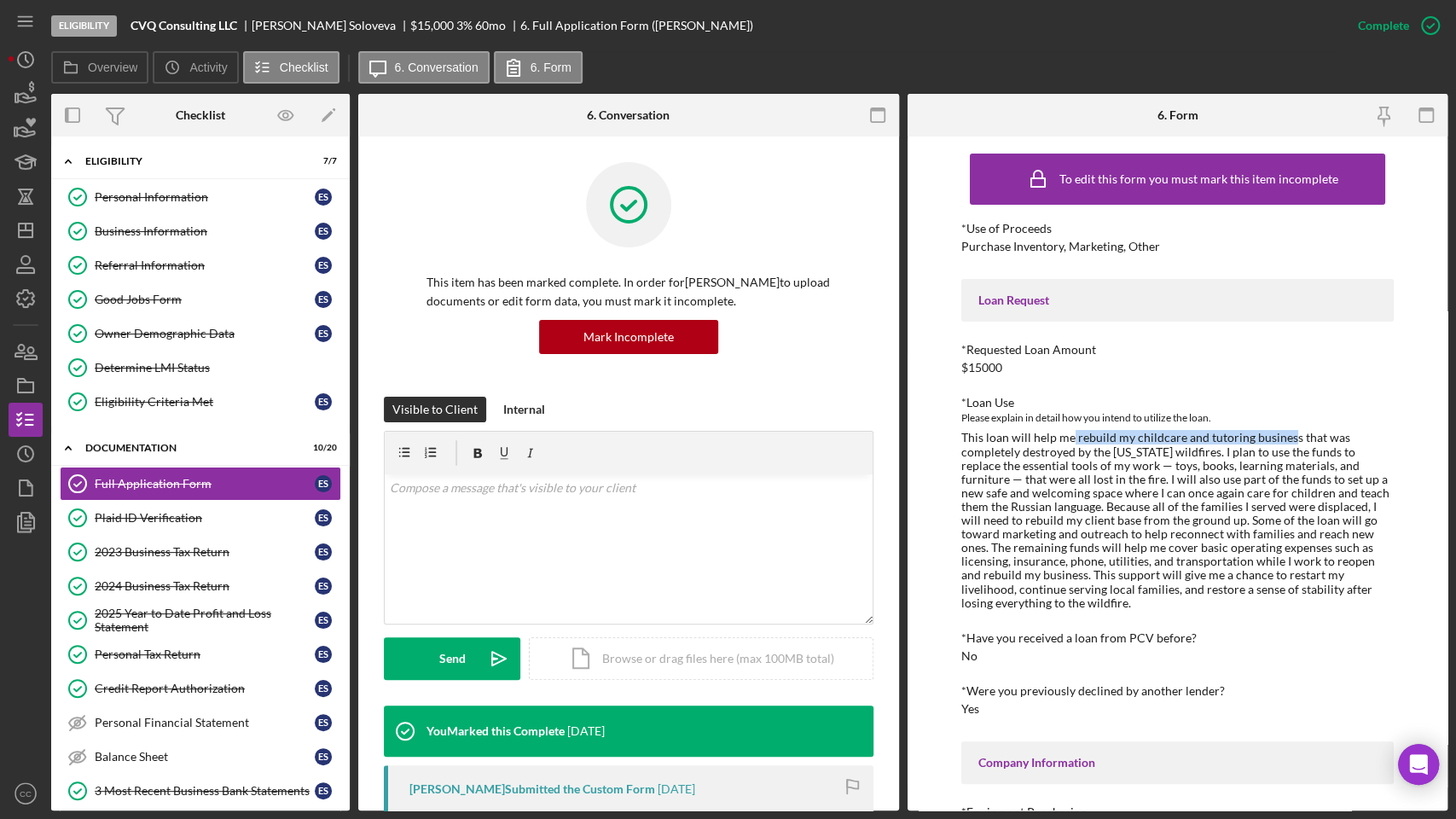
drag, startPoint x: 1072, startPoint y: 437, endPoint x: 1288, endPoint y: 428, distance: 216.2
click at [1288, 428] on div "*Loan Use Please explain in detail how you intend to utilize the loan." at bounding box center [1177, 503] width 433 height 214
copy div "rebuild my childcare and tutoring busines"
drag, startPoint x: 1034, startPoint y: 491, endPoint x: 1136, endPoint y: 507, distance: 103.2
click at [1318, 487] on div "This loan will help me rebuild my childcare and tutoring business that was comp…" at bounding box center [1177, 520] width 433 height 178
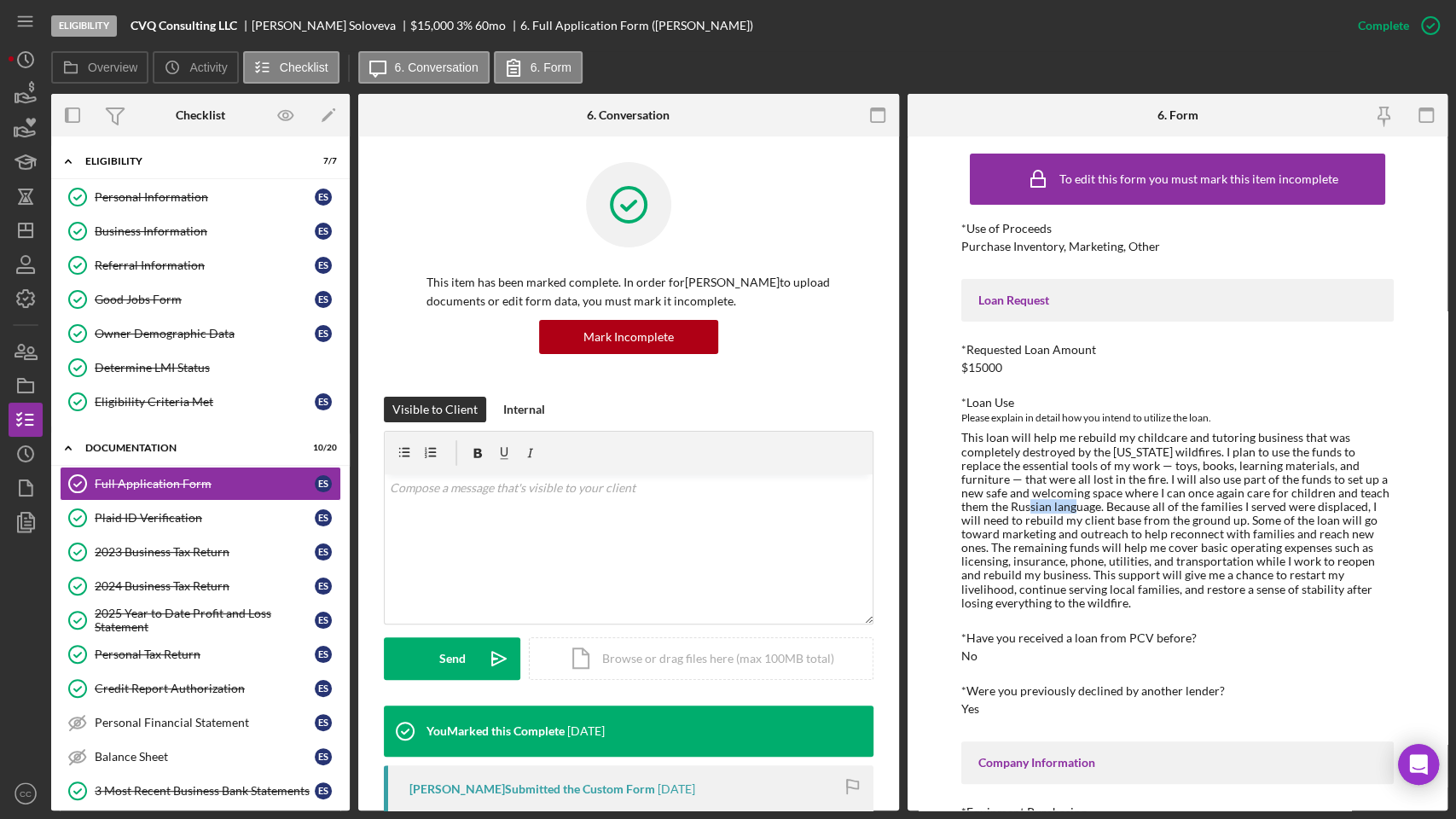
drag, startPoint x: 977, startPoint y: 505, endPoint x: 1026, endPoint y: 501, distance: 49.2
click at [1026, 501] on div "This loan will help me rebuild my childcare and tutoring business that was comp…" at bounding box center [1177, 520] width 433 height 178
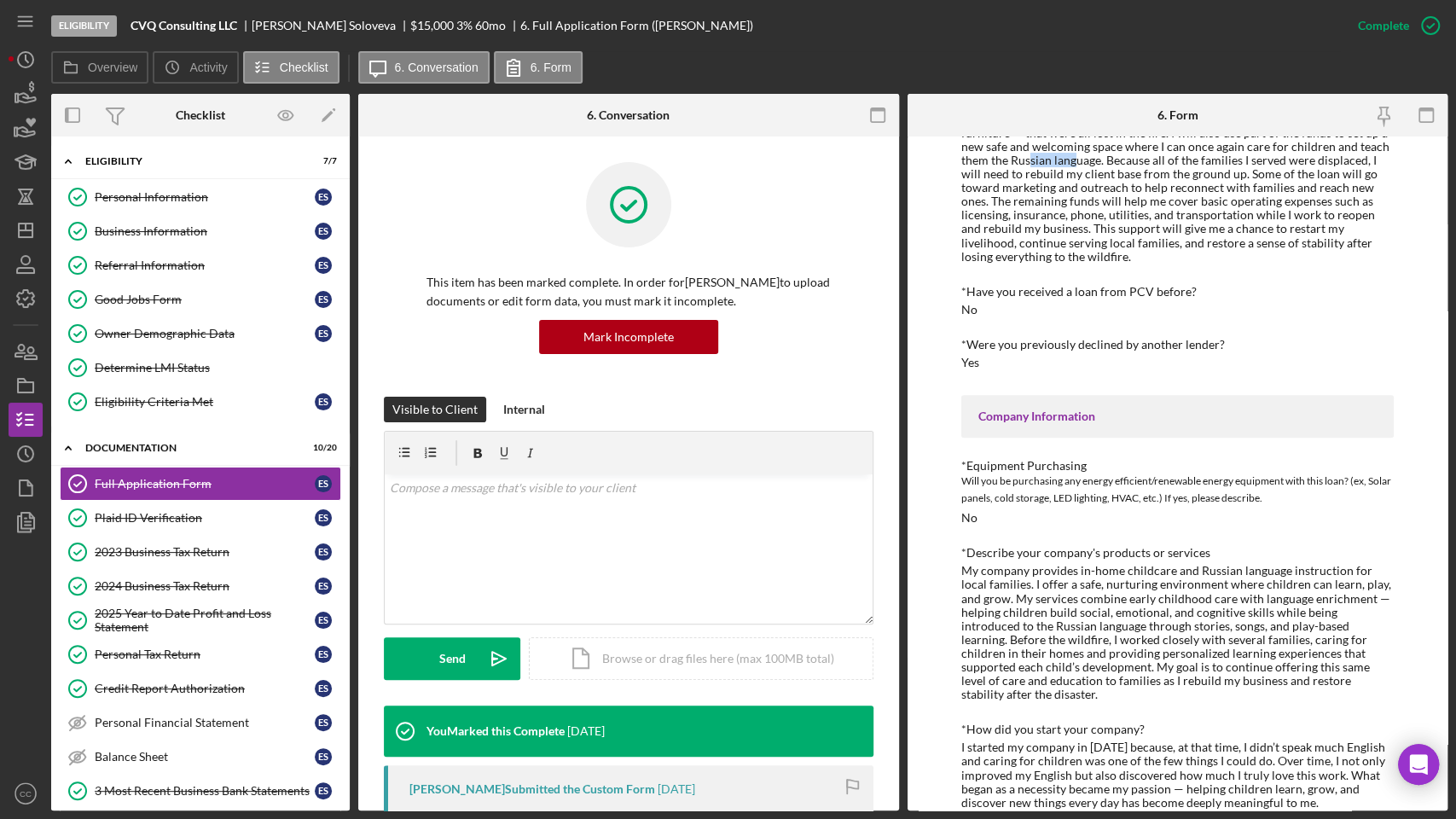
scroll to position [379, 0]
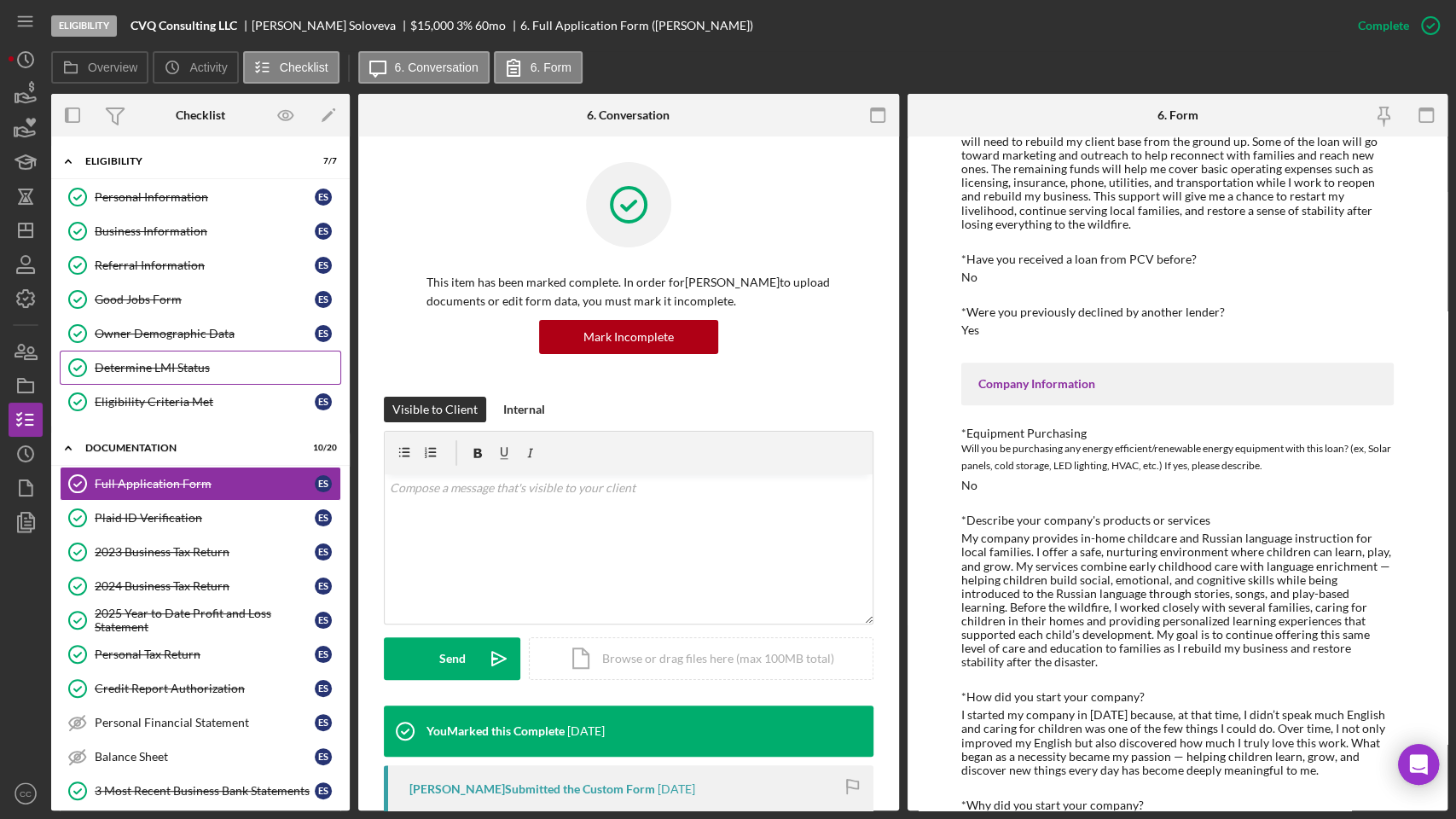
drag, startPoint x: 140, startPoint y: 365, endPoint x: 174, endPoint y: 363, distance: 34.1
click at [140, 365] on div "Determine LMI Status" at bounding box center [217, 367] width 246 height 13
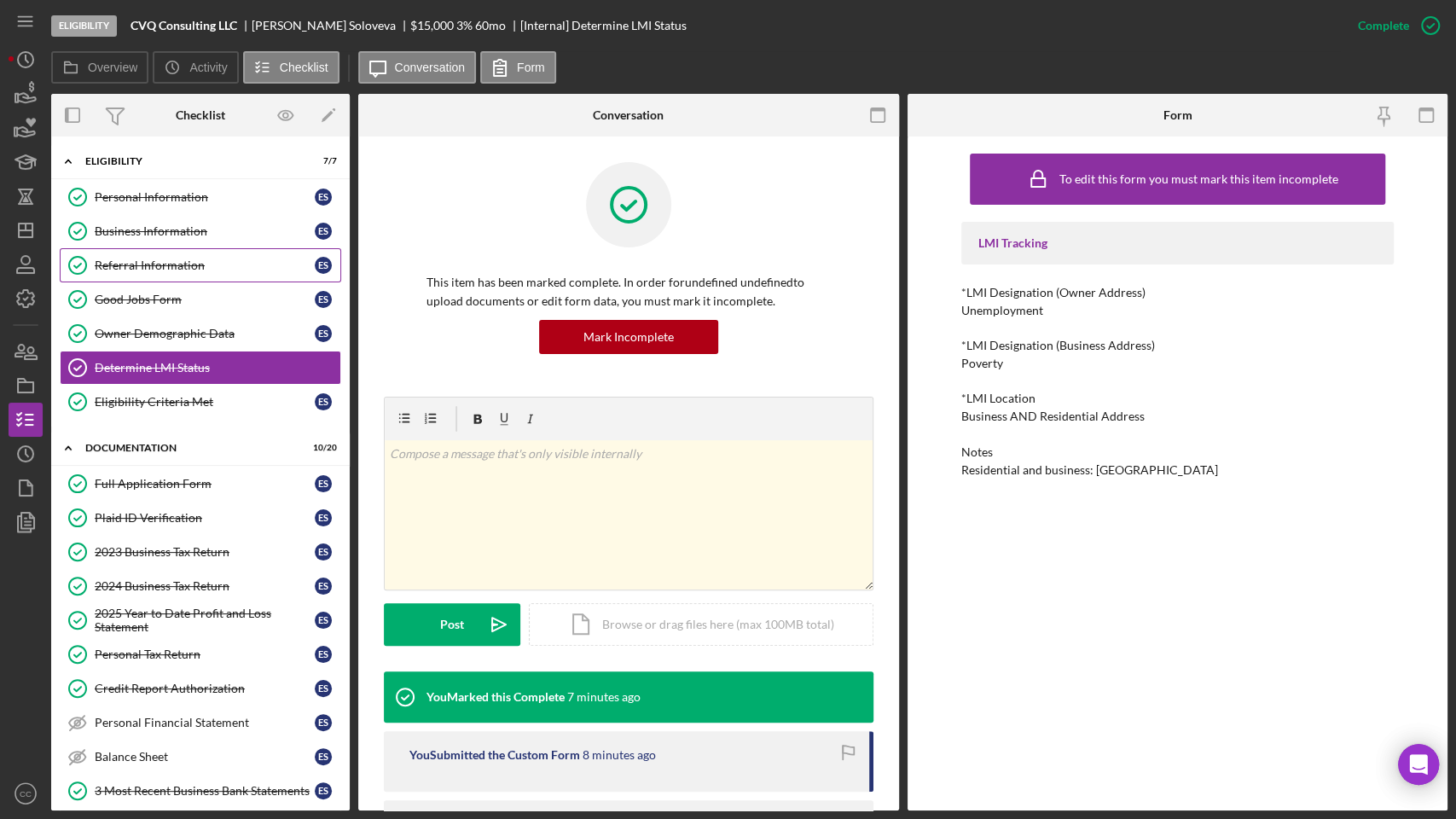
drag, startPoint x: 147, startPoint y: 233, endPoint x: 232, endPoint y: 262, distance: 89.8
click at [147, 233] on div "Business Information" at bounding box center [204, 231] width 220 height 13
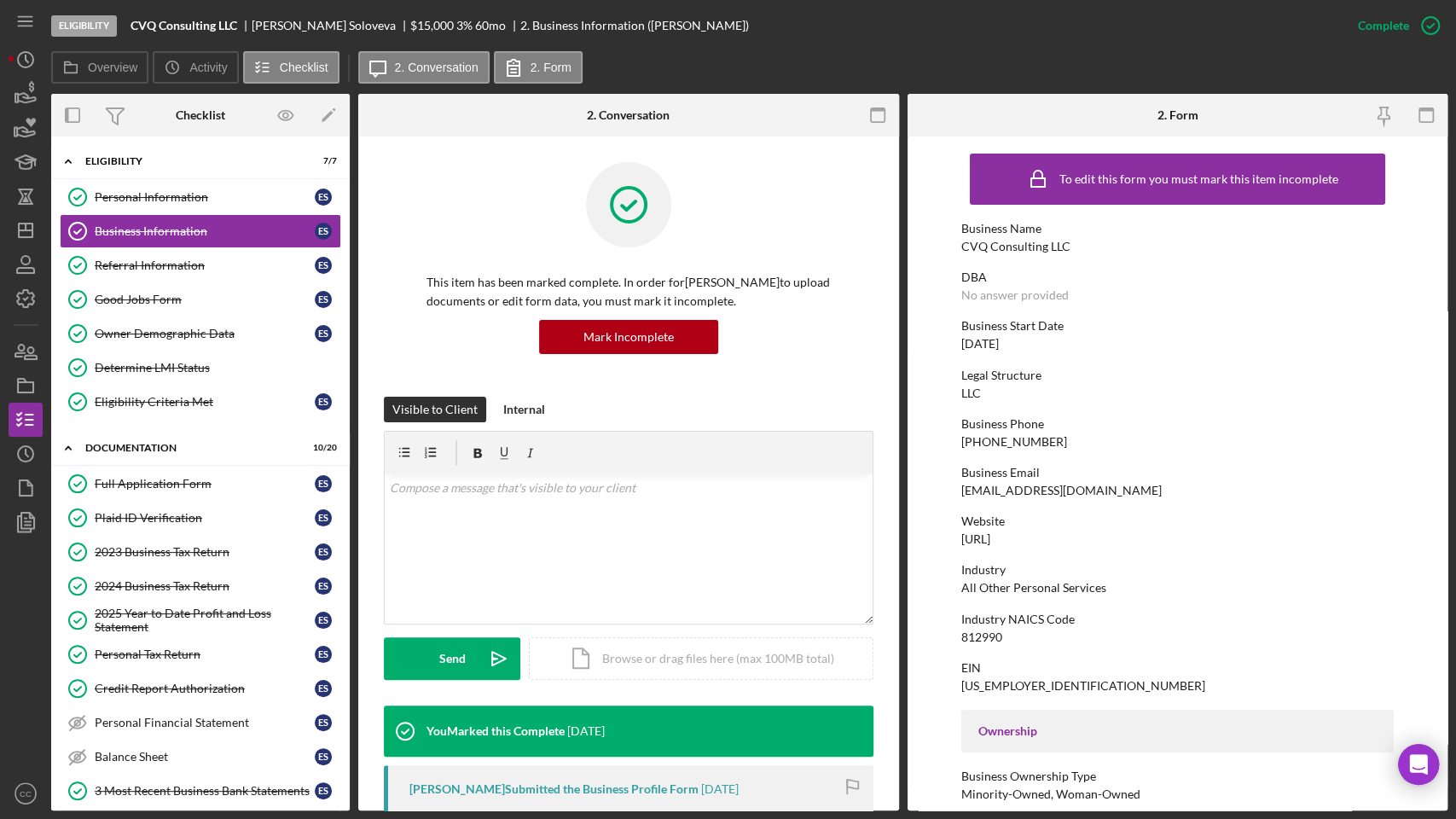
click at [970, 398] on div "LLC" at bounding box center [971, 393] width 20 height 13
copy div "LLC"
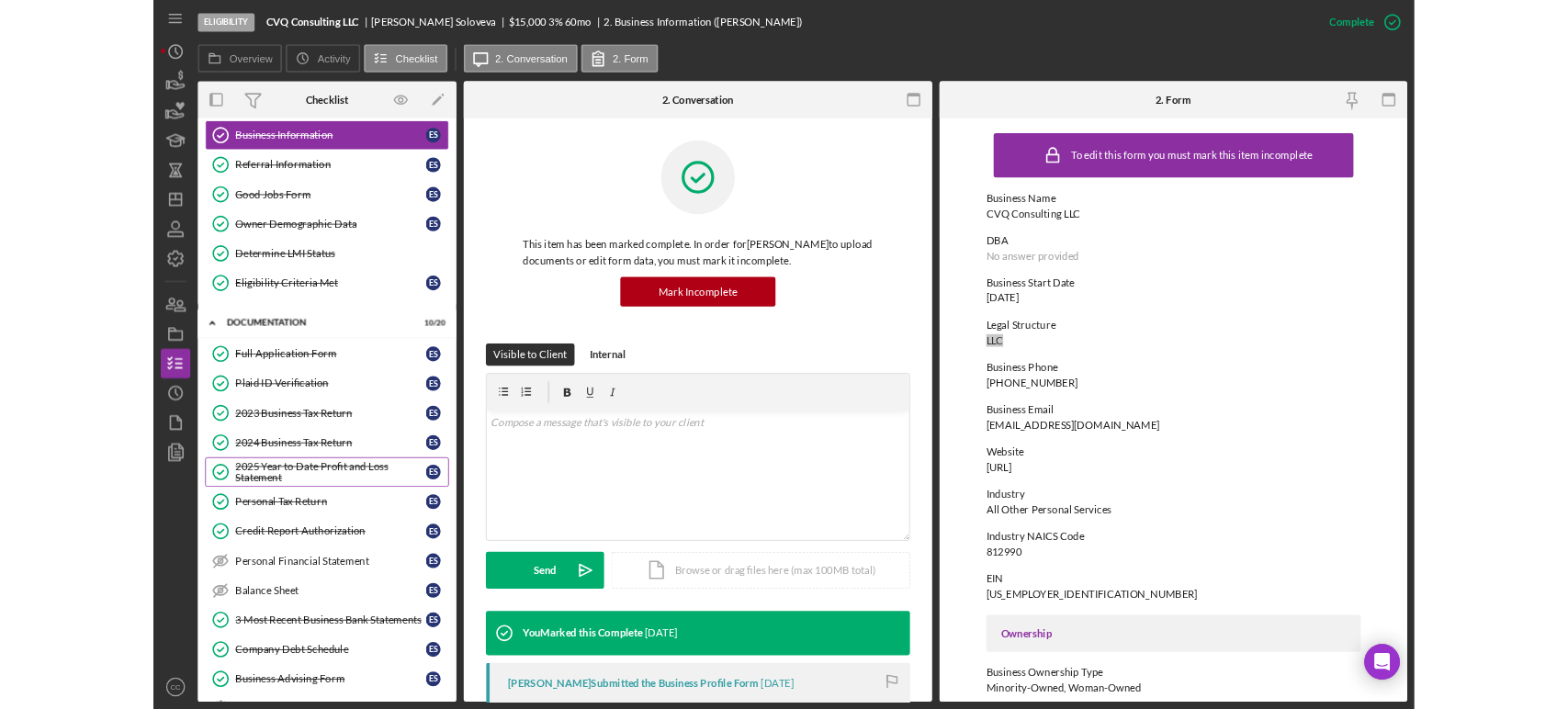
scroll to position [408, 0]
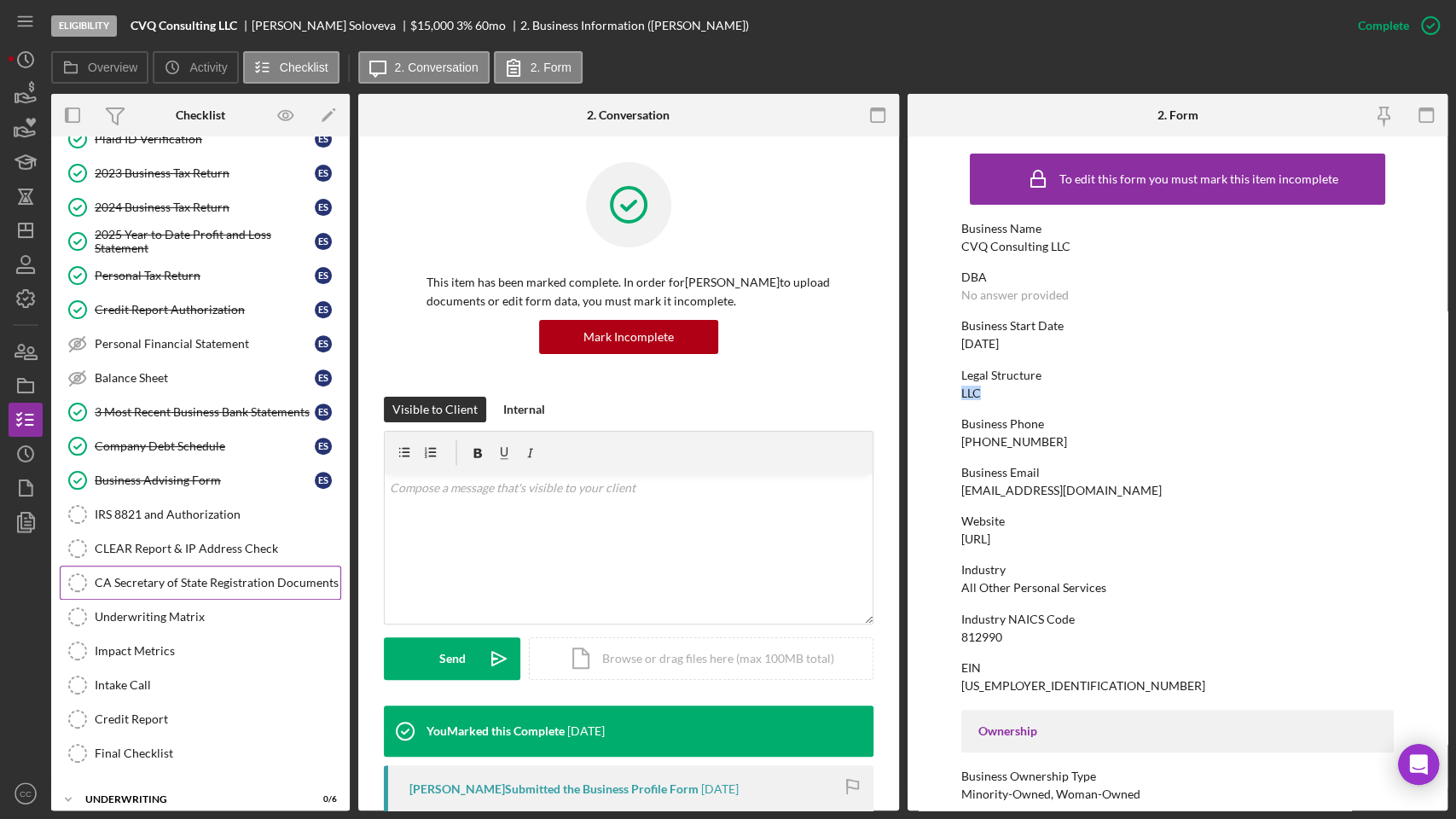
click at [171, 576] on div "CA Secretary of State Registration Documents" at bounding box center [217, 582] width 246 height 13
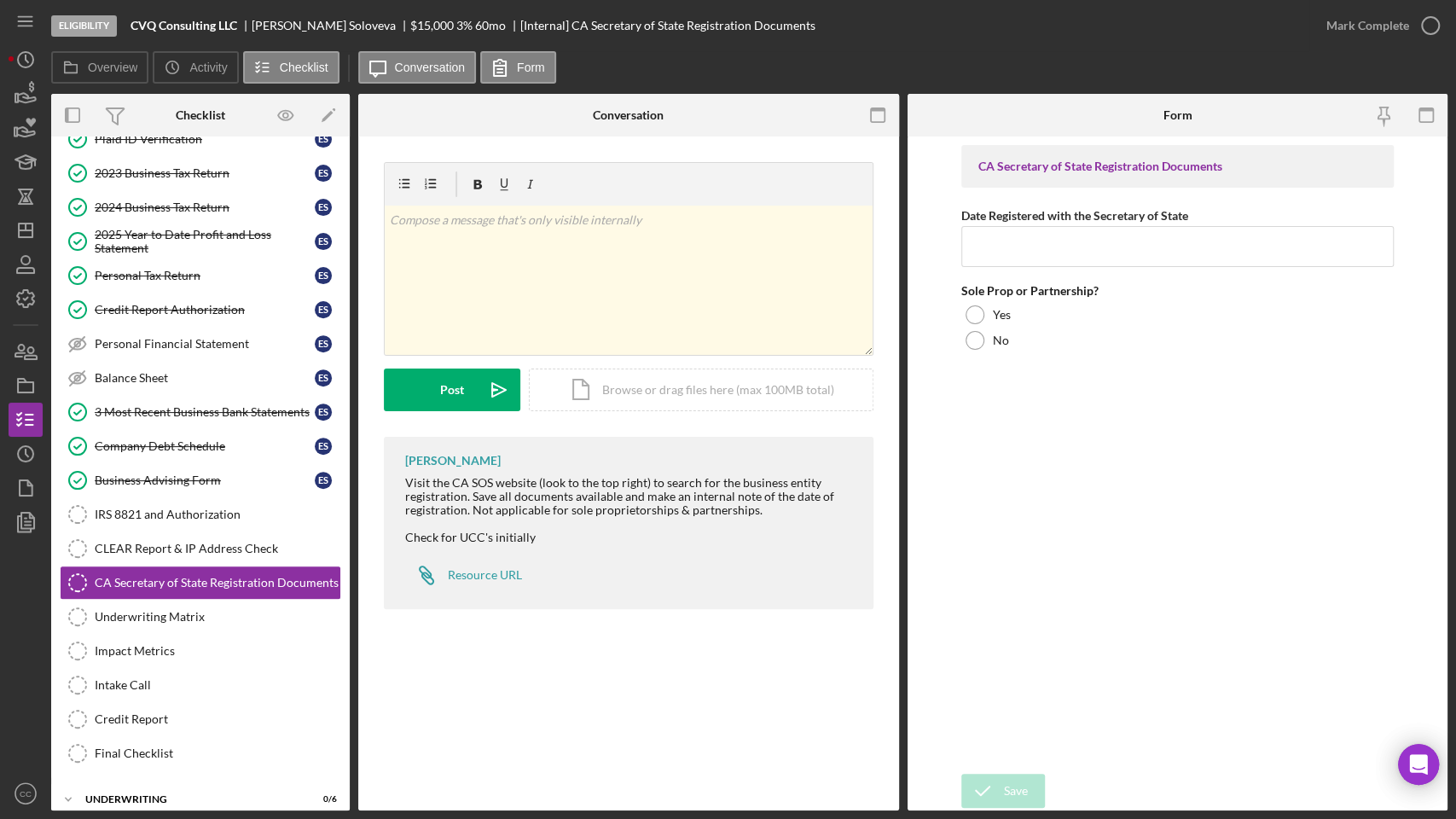
click at [873, 70] on div "Overview Icon/History Activity Checklist Icon/Message Conversation Form" at bounding box center [749, 69] width 1396 height 34
click at [1131, 484] on div "CA Secretary of State Registration Documents Date Registered with the Secretary…" at bounding box center [1177, 455] width 433 height 620
click at [841, 6] on div "Eligibility CVQ Consulting LLC [PERSON_NAME] $15,000 $3,000 3 % 60 mo [Internal…" at bounding box center [681, 26] width 1258 height 52
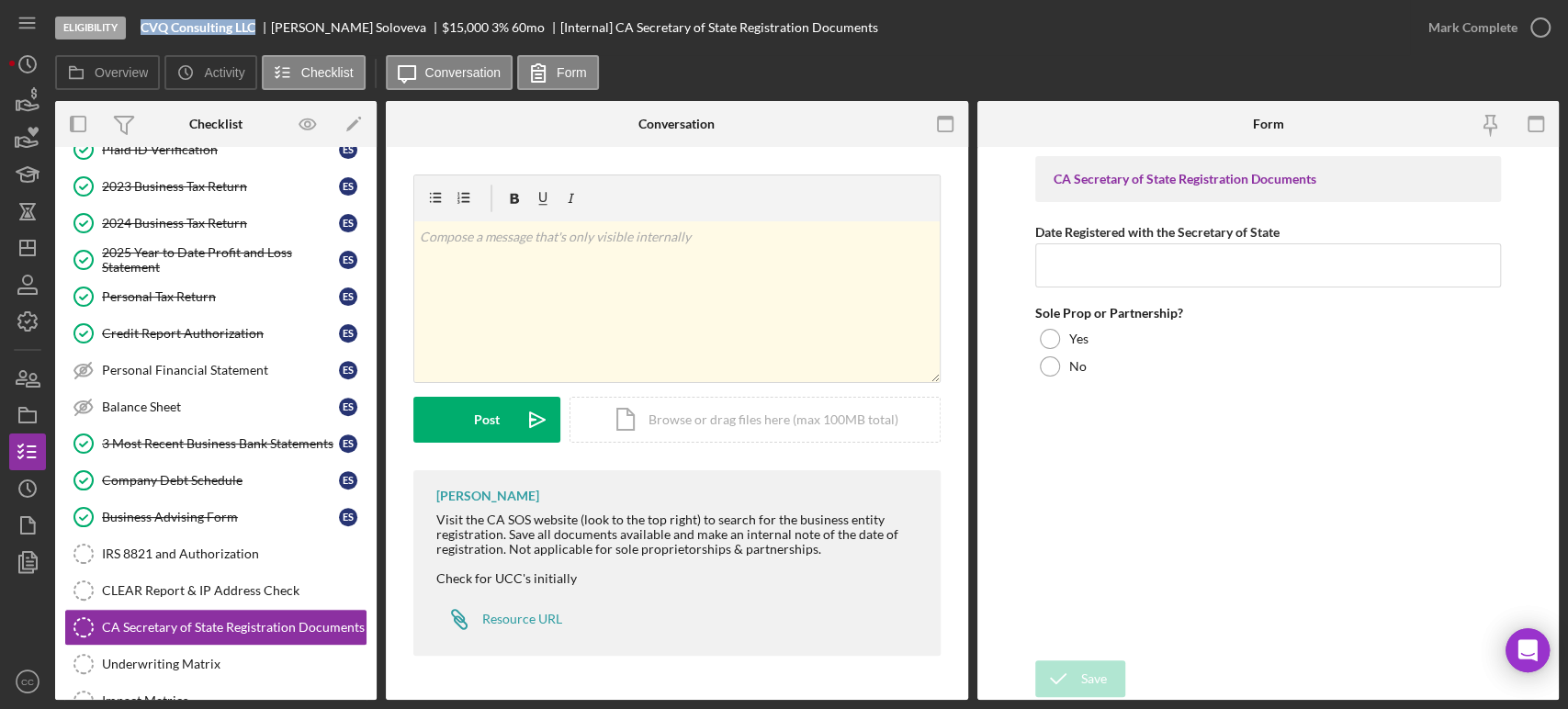
drag, startPoint x: 258, startPoint y: 26, endPoint x: 144, endPoint y: 26, distance: 114.0
click at [144, 26] on div "CVQ Consulting LLC" at bounding box center [206, 27] width 130 height 14
copy b "CVQ Consulting LLC"
click at [1161, 264] on input "Date Registered with the Secretary of State" at bounding box center [1268, 265] width 466 height 44
paste input "[DATE]"
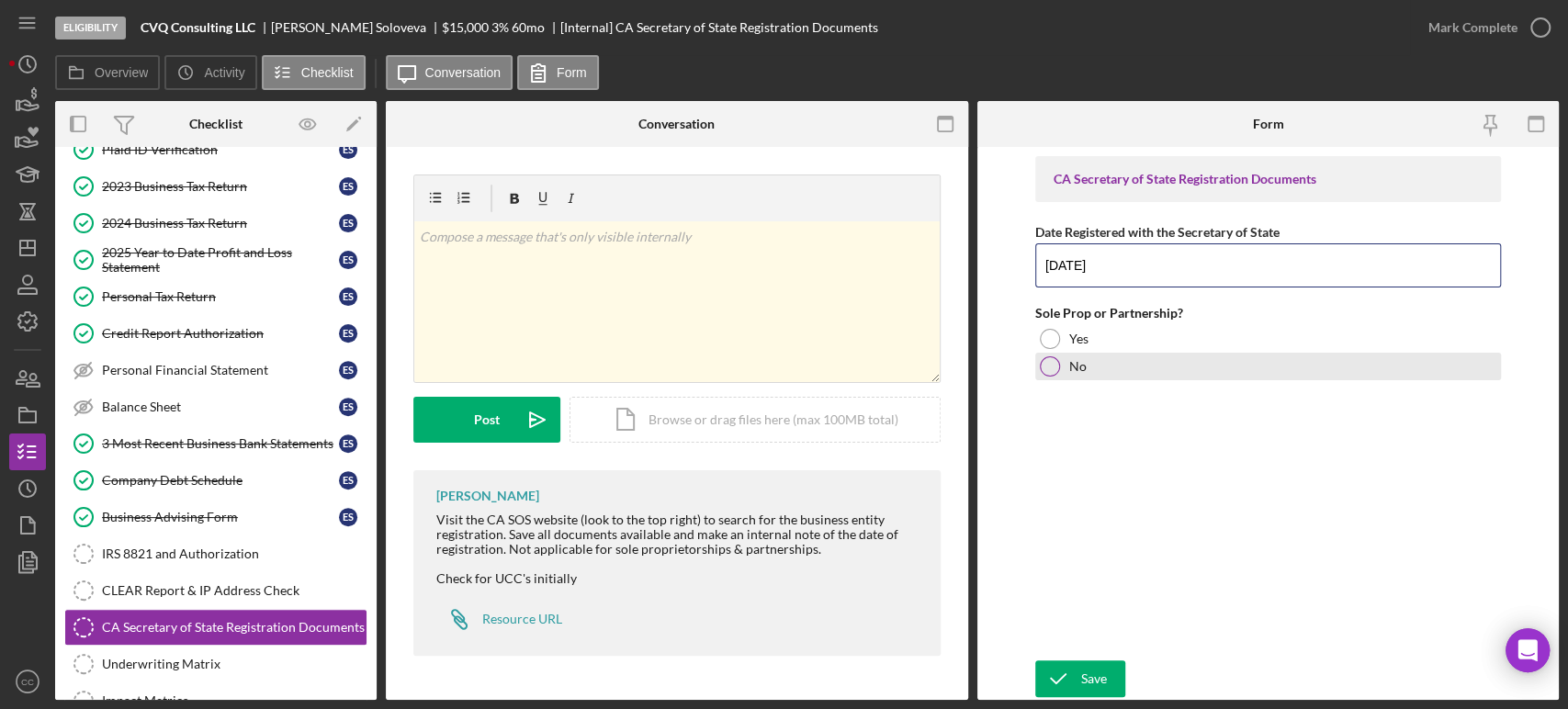
type input "[DATE]"
click at [1050, 368] on div at bounding box center [1049, 366] width 20 height 20
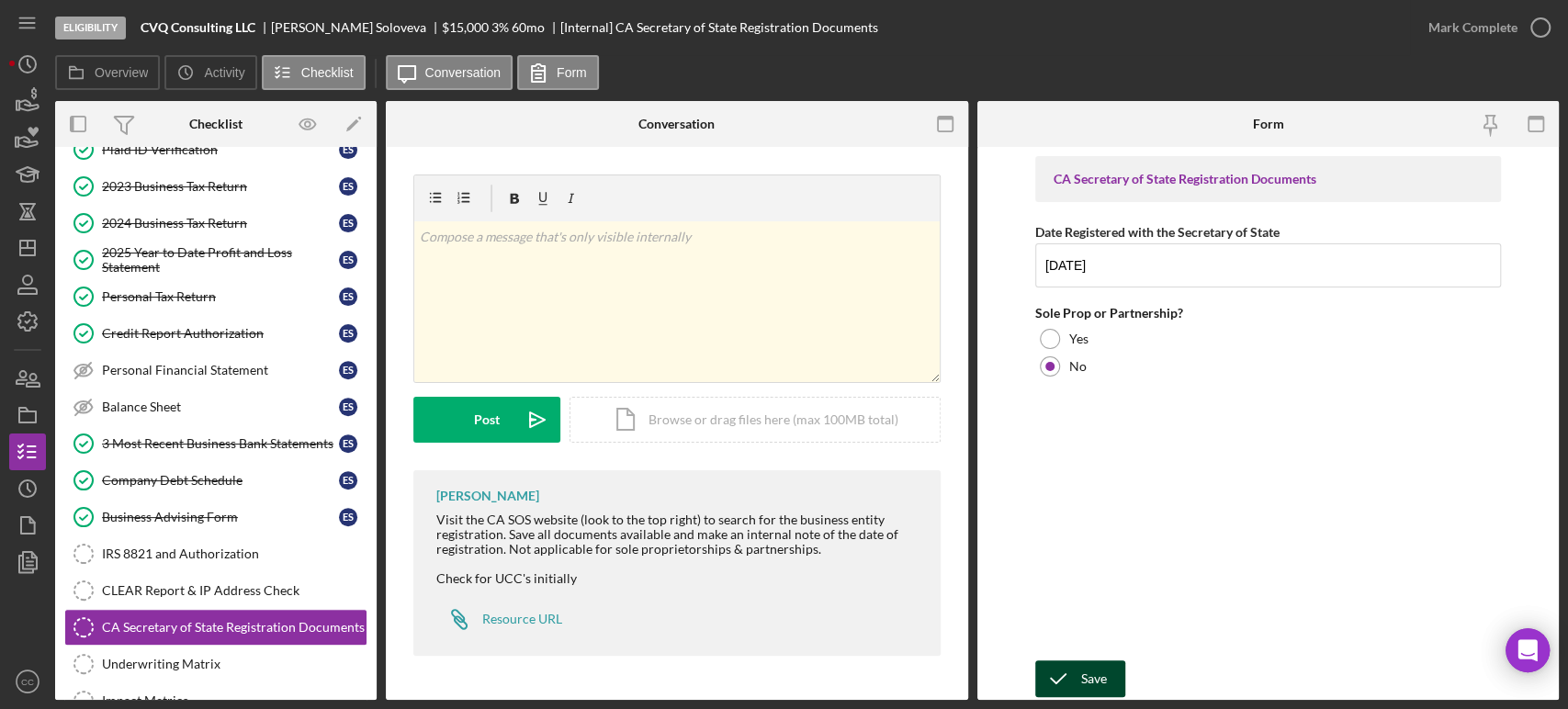
click at [1069, 671] on icon "submit" at bounding box center [1058, 678] width 46 height 46
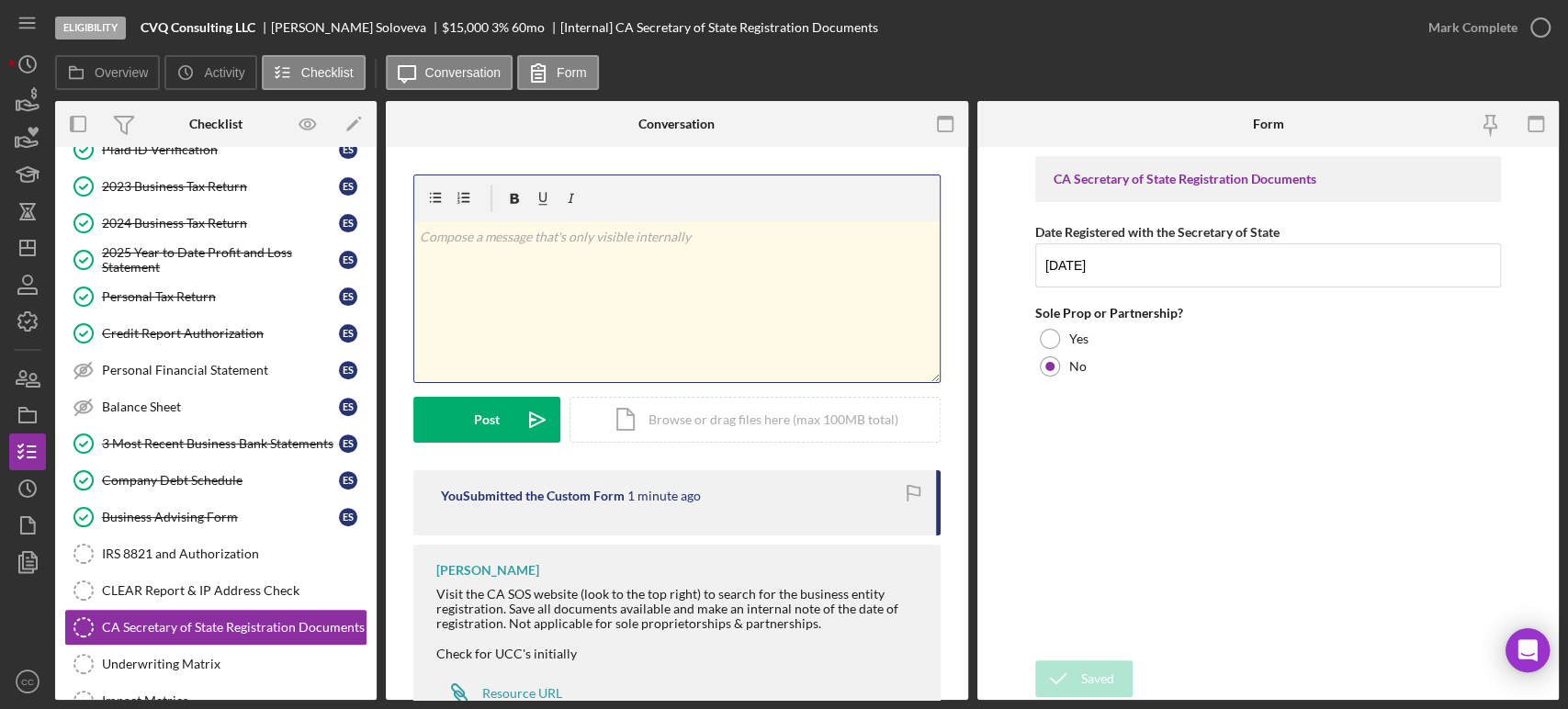
click at [666, 307] on div "v Color teal Color pink Remove color Add row above Add row below Add column bef…" at bounding box center [677, 302] width 525 height 161
click at [521, 420] on icon "Icon/icon-invite-send" at bounding box center [538, 420] width 46 height 46
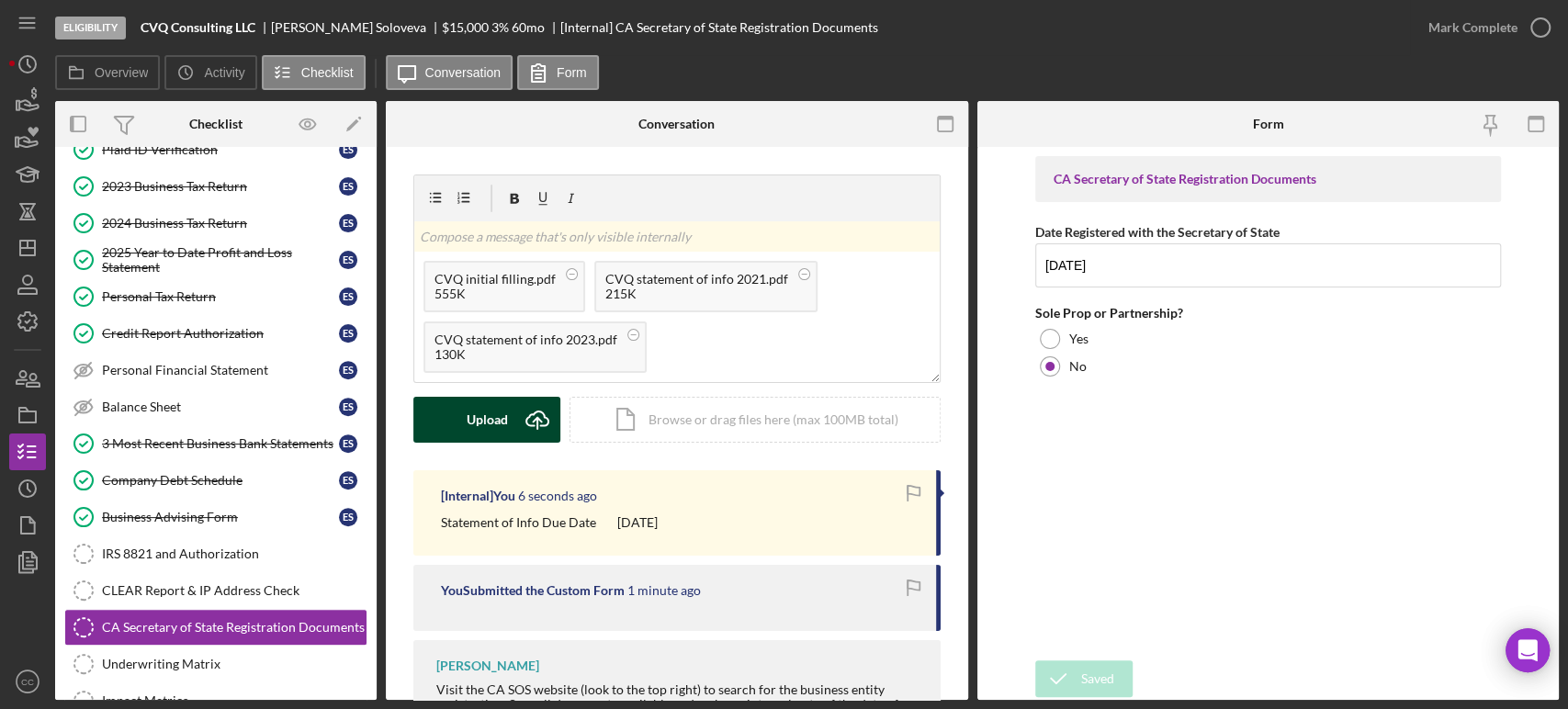
click at [508, 420] on button "Upload Icon/Upload" at bounding box center [486, 420] width 147 height 46
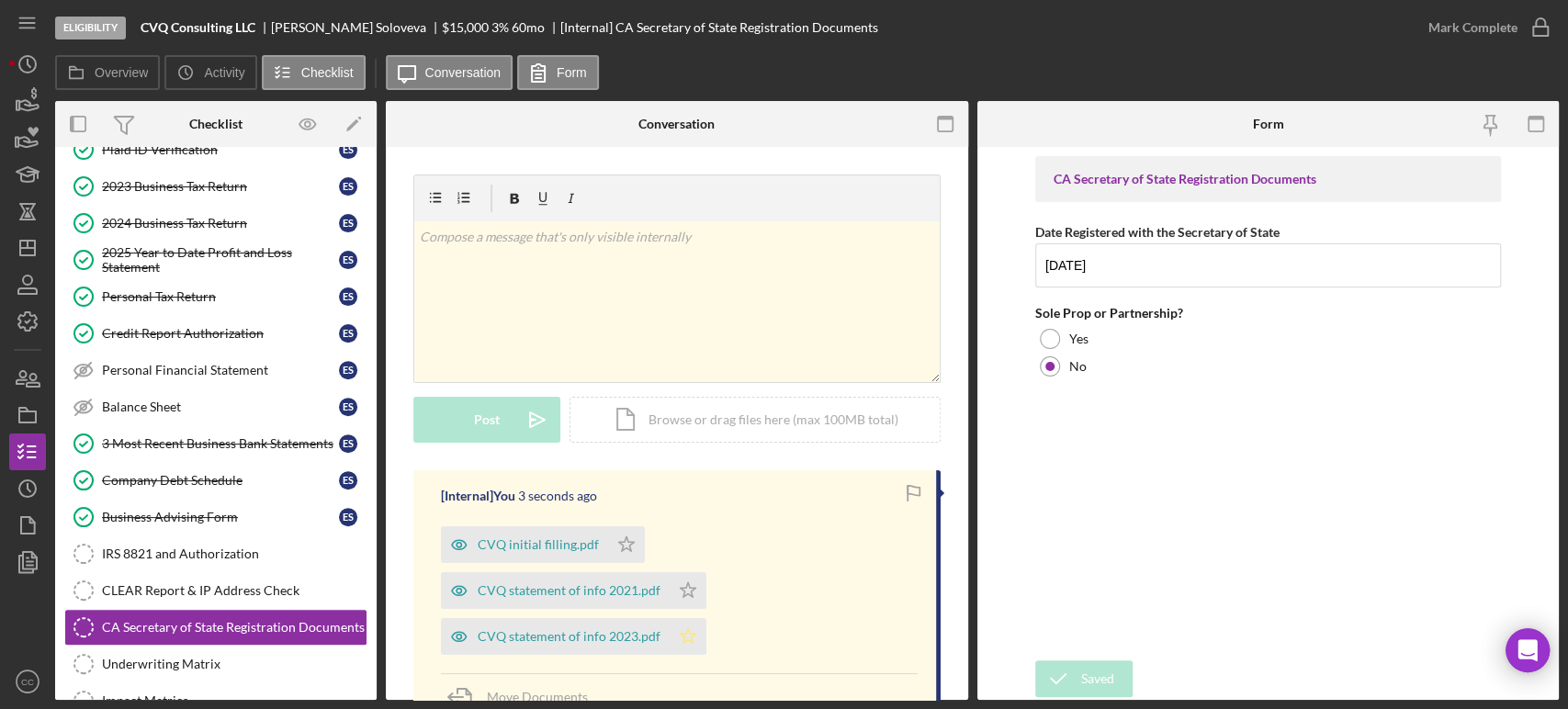
click at [693, 637] on icon "Icon/Star" at bounding box center [688, 636] width 36 height 36
click at [685, 585] on polygon "button" at bounding box center [688, 589] width 15 height 14
click at [617, 541] on icon "Icon/Star" at bounding box center [626, 544] width 36 height 36
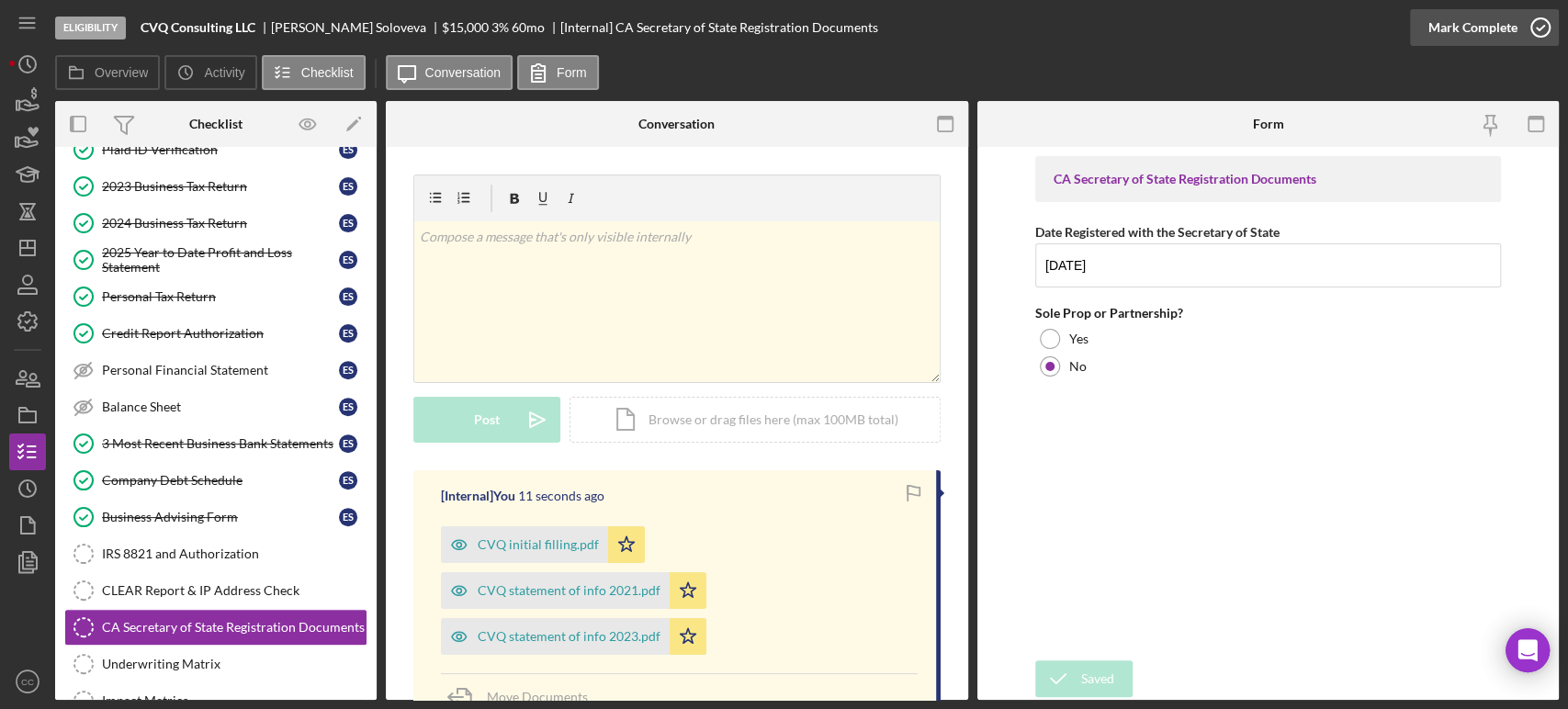
click at [1514, 30] on div "Mark Complete" at bounding box center [1472, 28] width 89 height 36
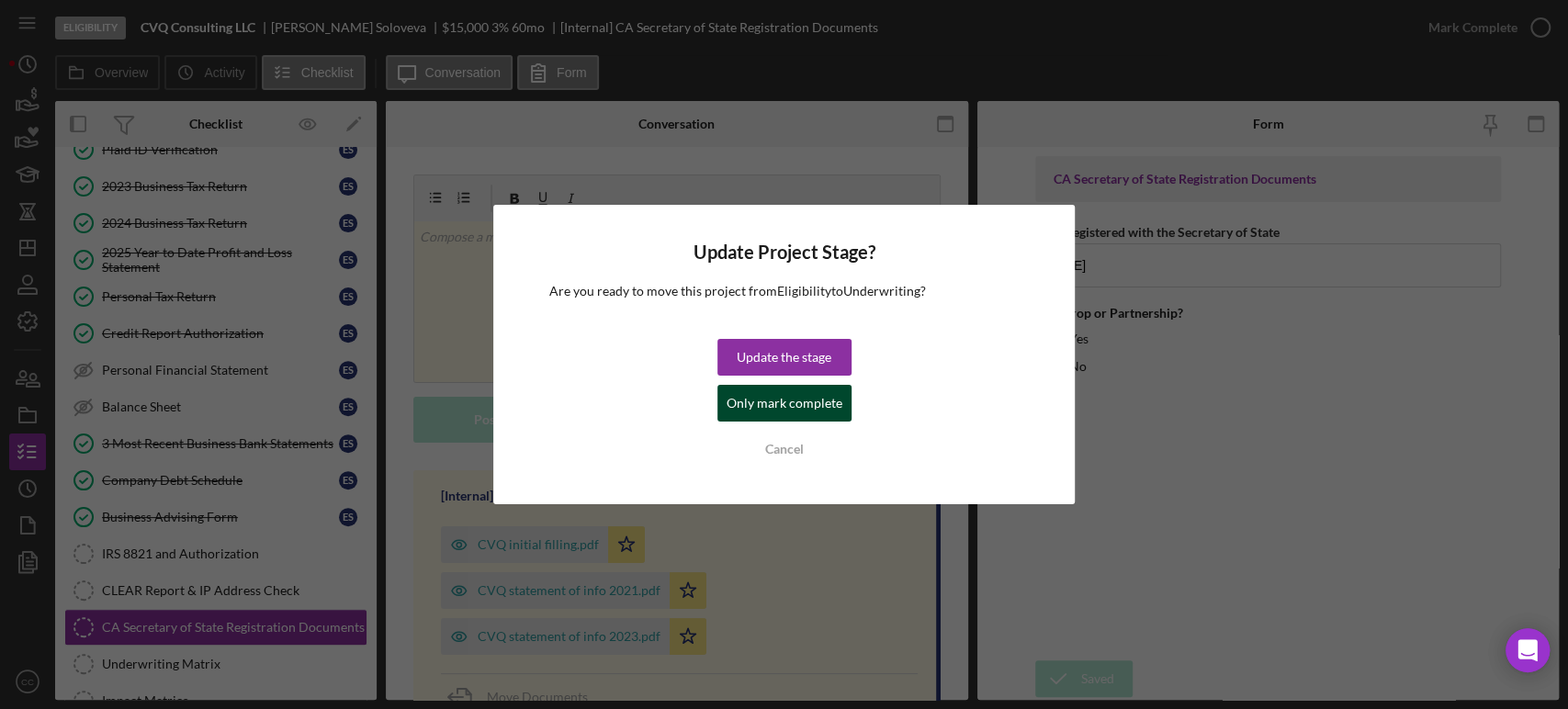
click at [778, 410] on div "Only mark complete" at bounding box center [784, 403] width 116 height 36
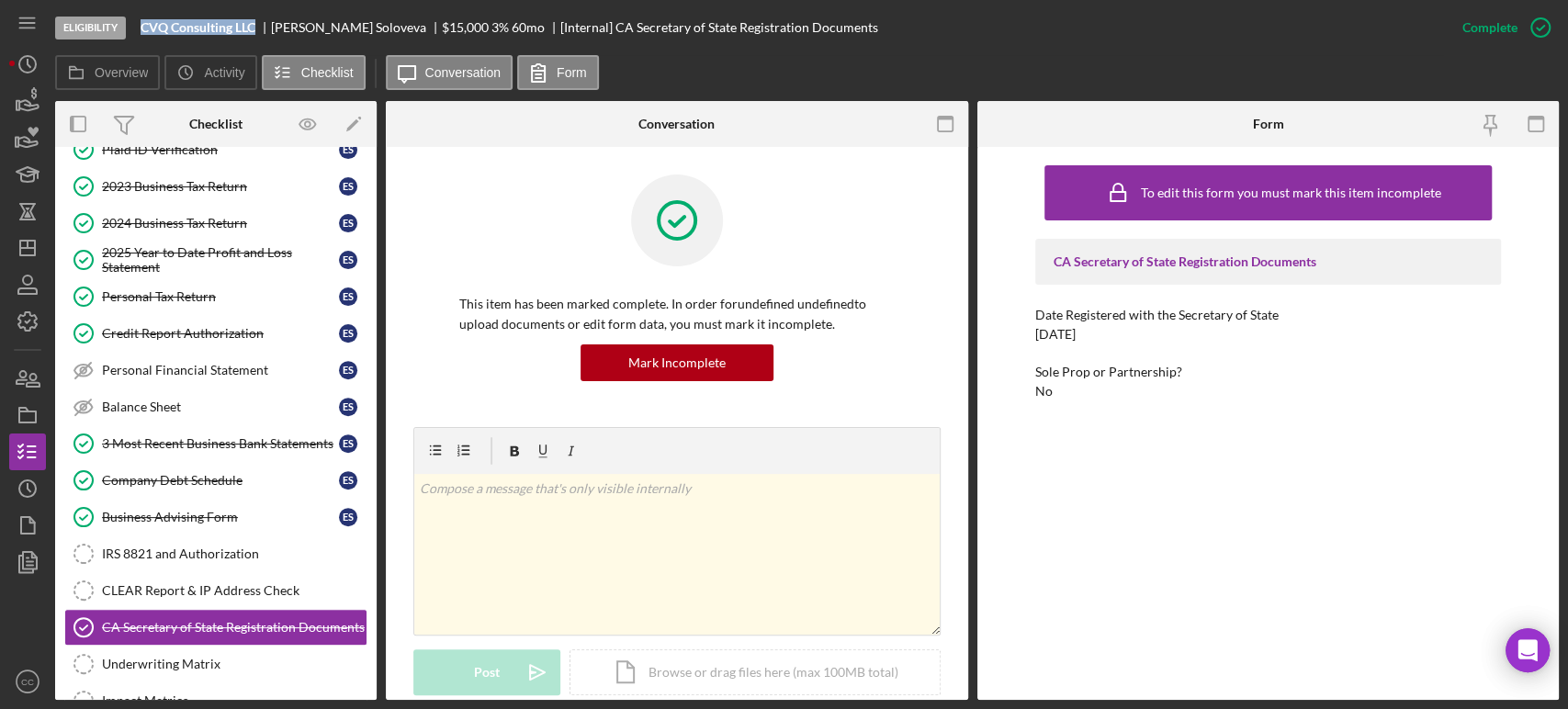
drag, startPoint x: 261, startPoint y: 27, endPoint x: 137, endPoint y: 29, distance: 124.0
click at [137, 29] on div "Eligibility CVQ Consulting LLC [PERSON_NAME] $15,000 $3,000 3 % 60 mo [Internal…" at bounding box center [749, 28] width 1389 height 56
copy b "CVQ Consulting LLC"
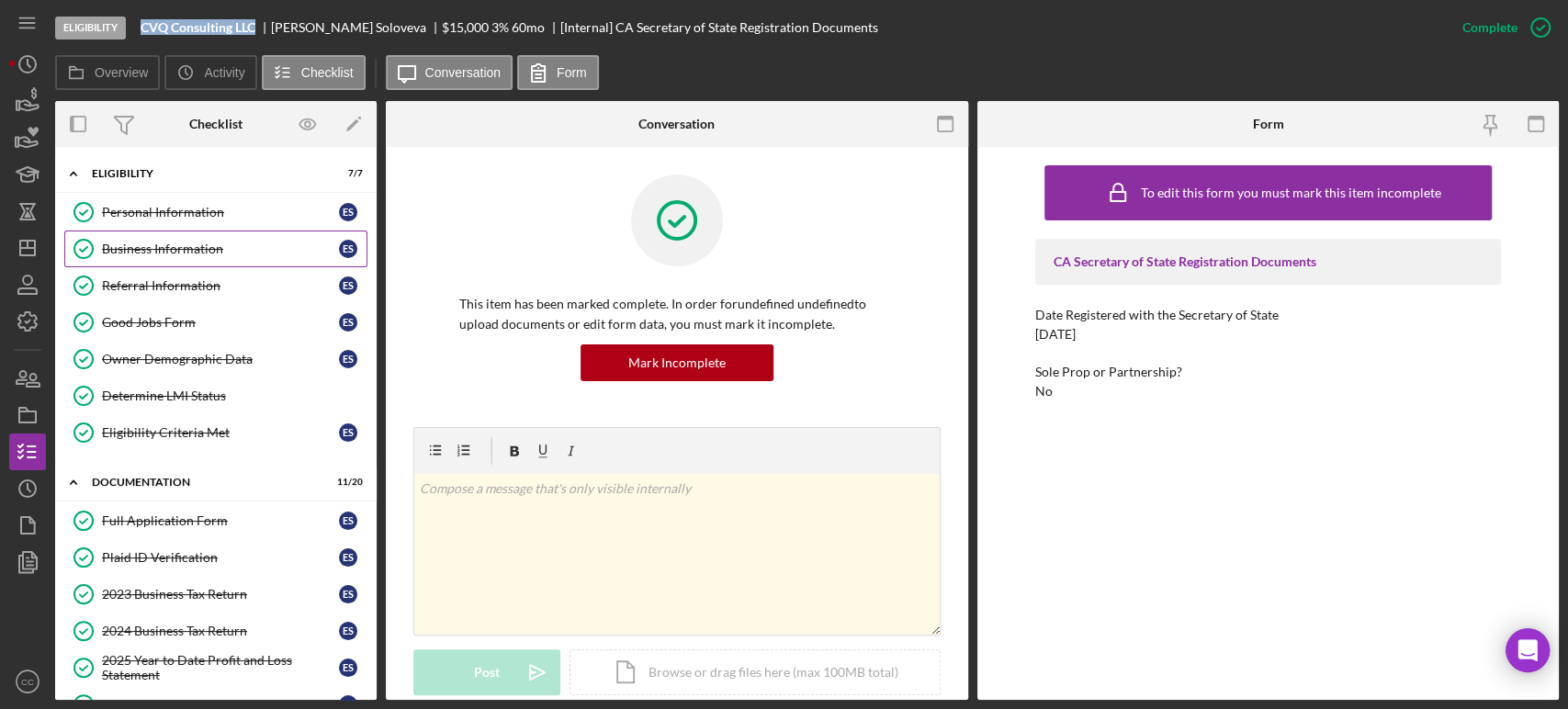
click at [177, 248] on div "Business Information" at bounding box center [219, 248] width 237 height 14
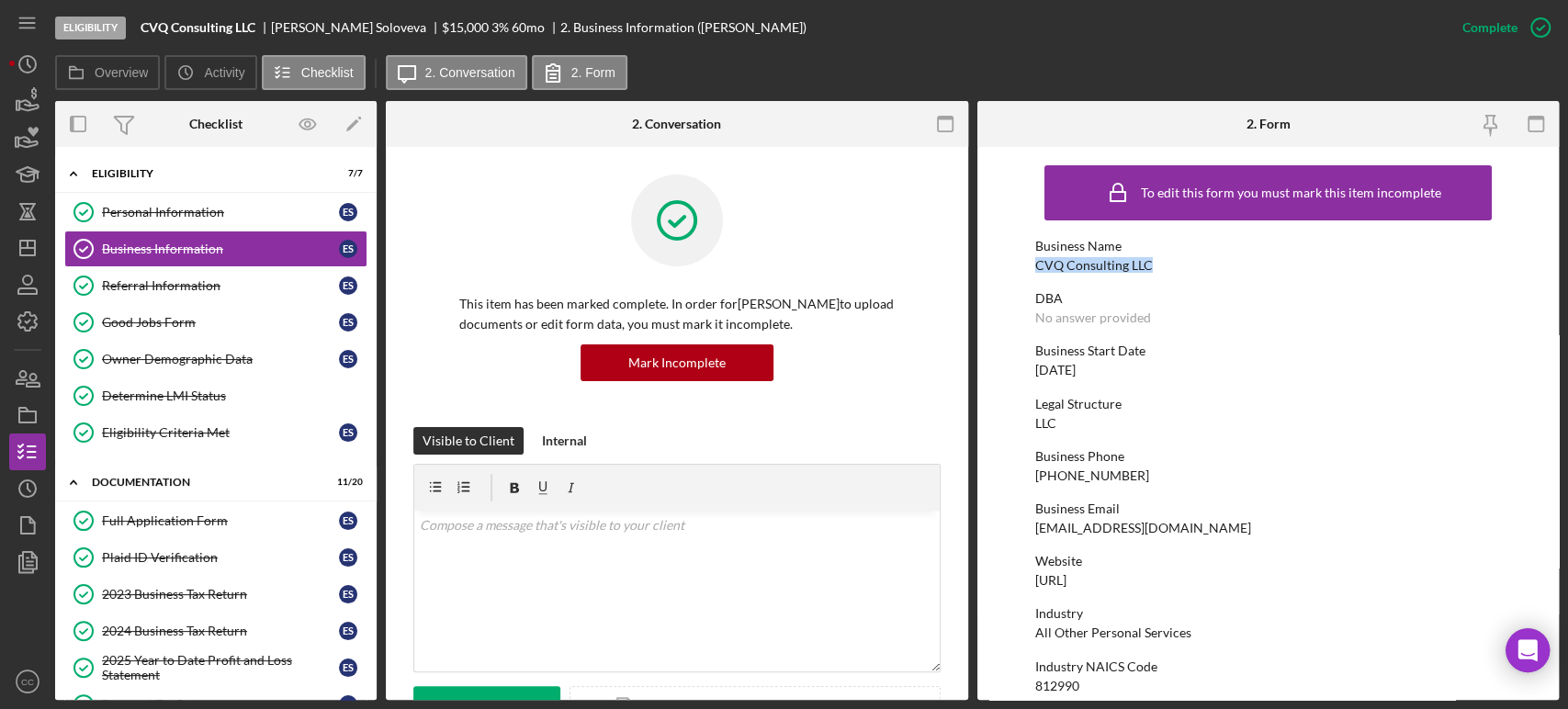
drag, startPoint x: 1178, startPoint y: 265, endPoint x: 1028, endPoint y: 270, distance: 150.1
click at [1028, 270] on form "To edit this form you must mark this item incomplete Business Name CVQ Consulti…" at bounding box center [1269, 423] width 583 height 553
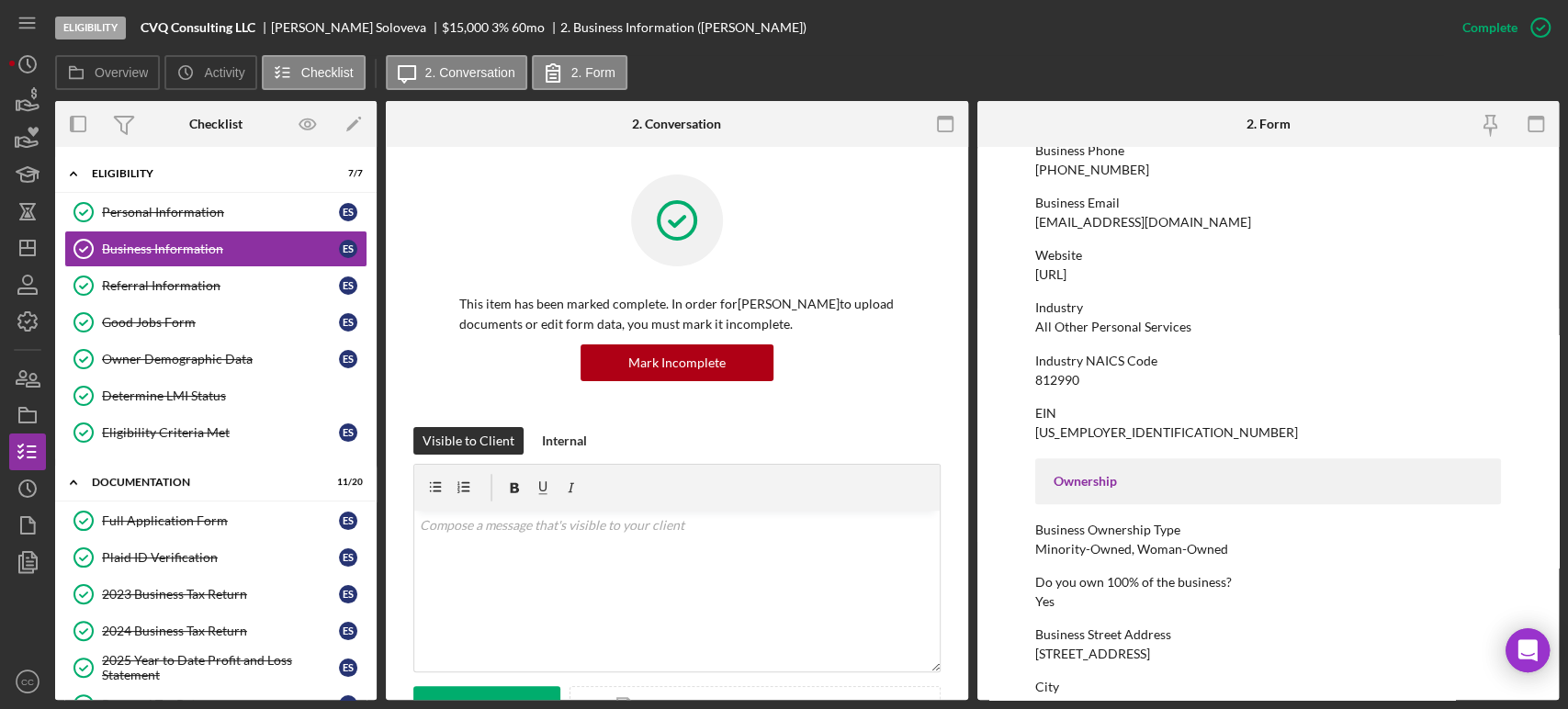
scroll to position [204, 0]
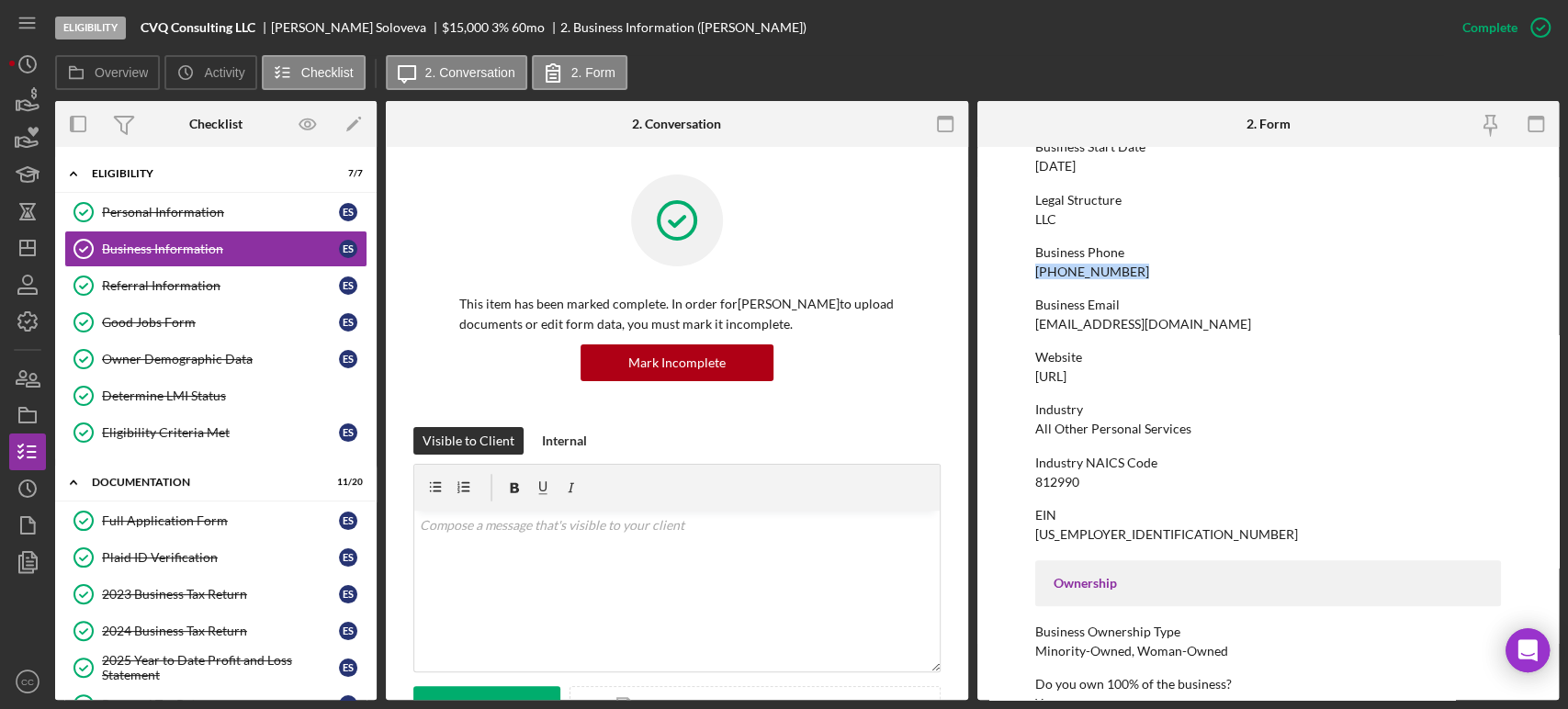
drag, startPoint x: 1139, startPoint y: 269, endPoint x: 1003, endPoint y: 266, distance: 136.0
click at [1003, 266] on form "To edit this form you must mark this item incomplete Business Name CVQ Consulti…" at bounding box center [1269, 423] width 583 height 553
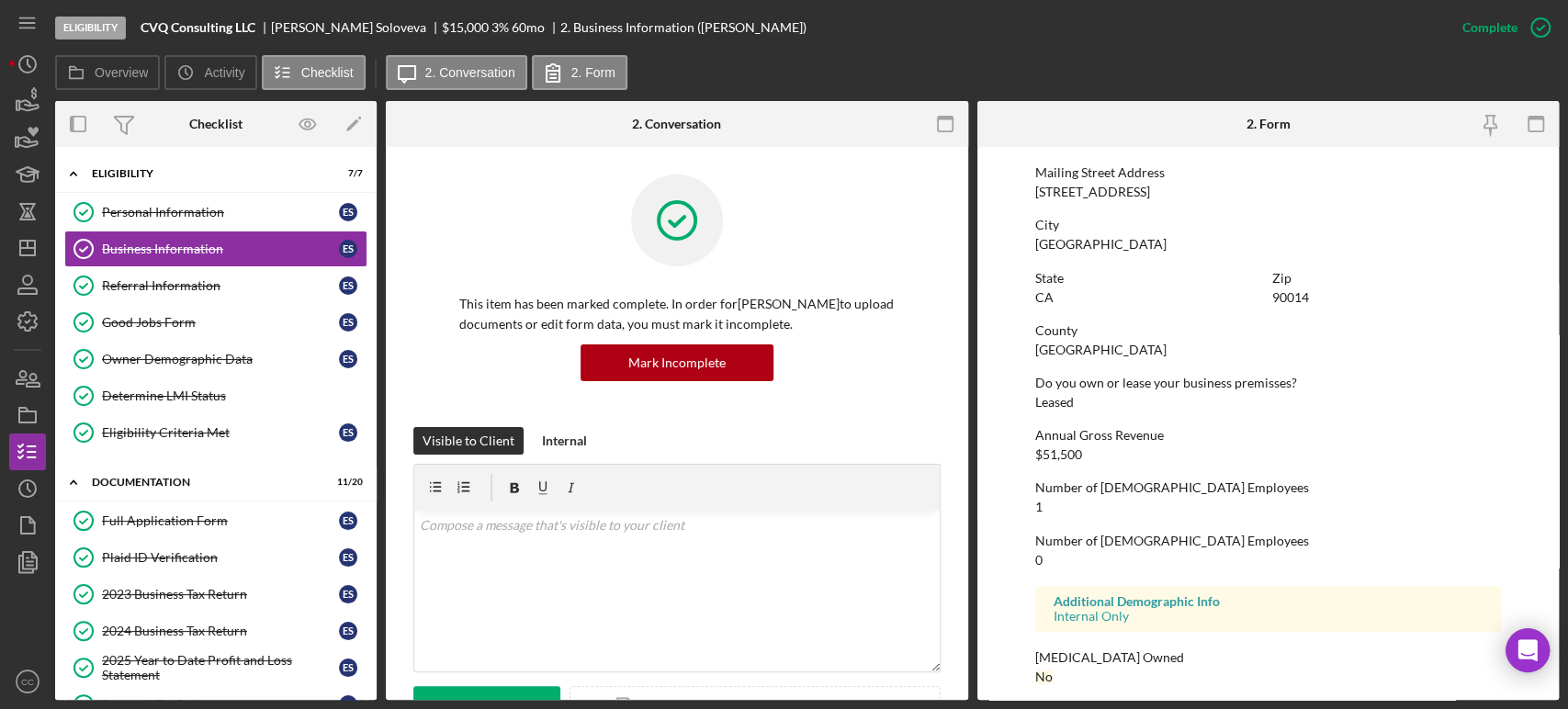
scroll to position [1041, 0]
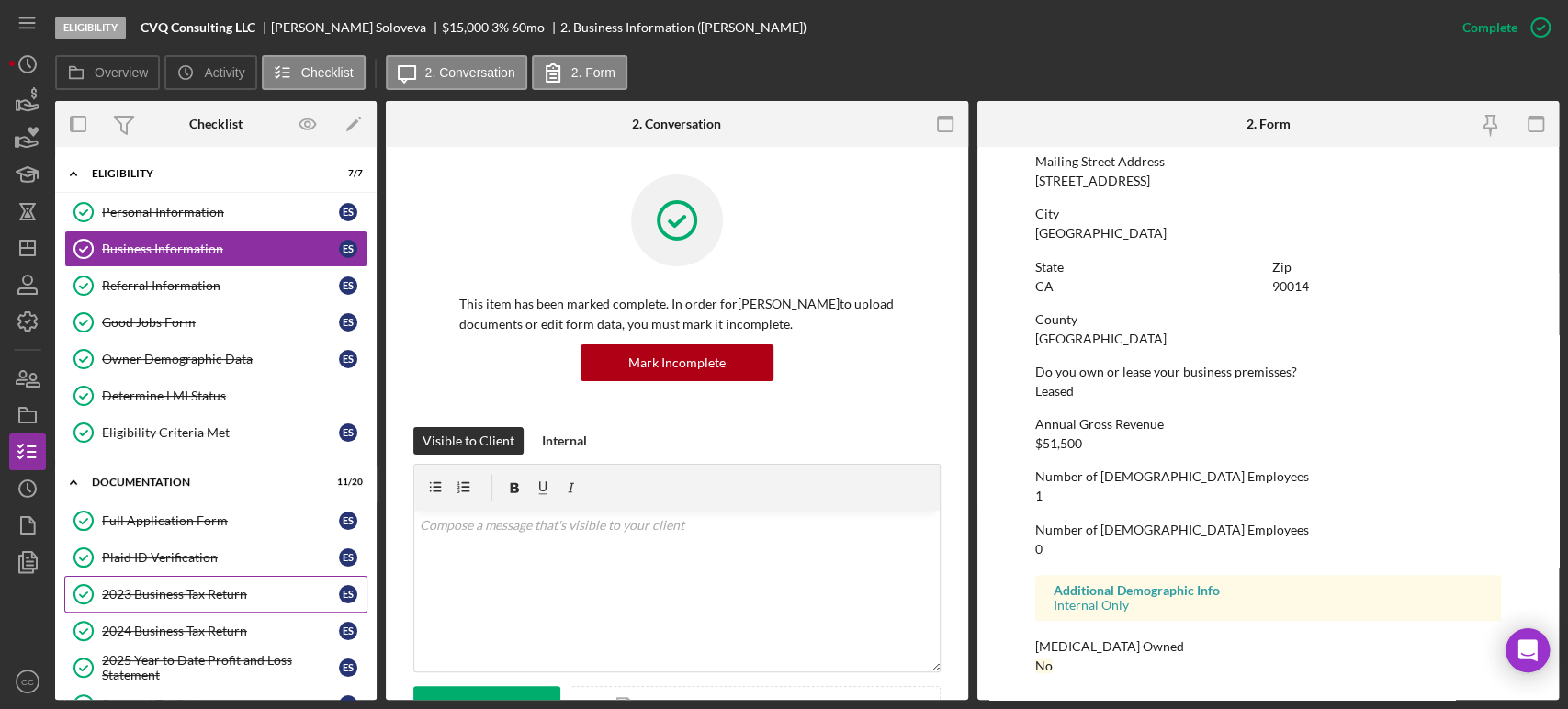
click at [146, 595] on div "2023 Business Tax Return" at bounding box center [219, 593] width 237 height 14
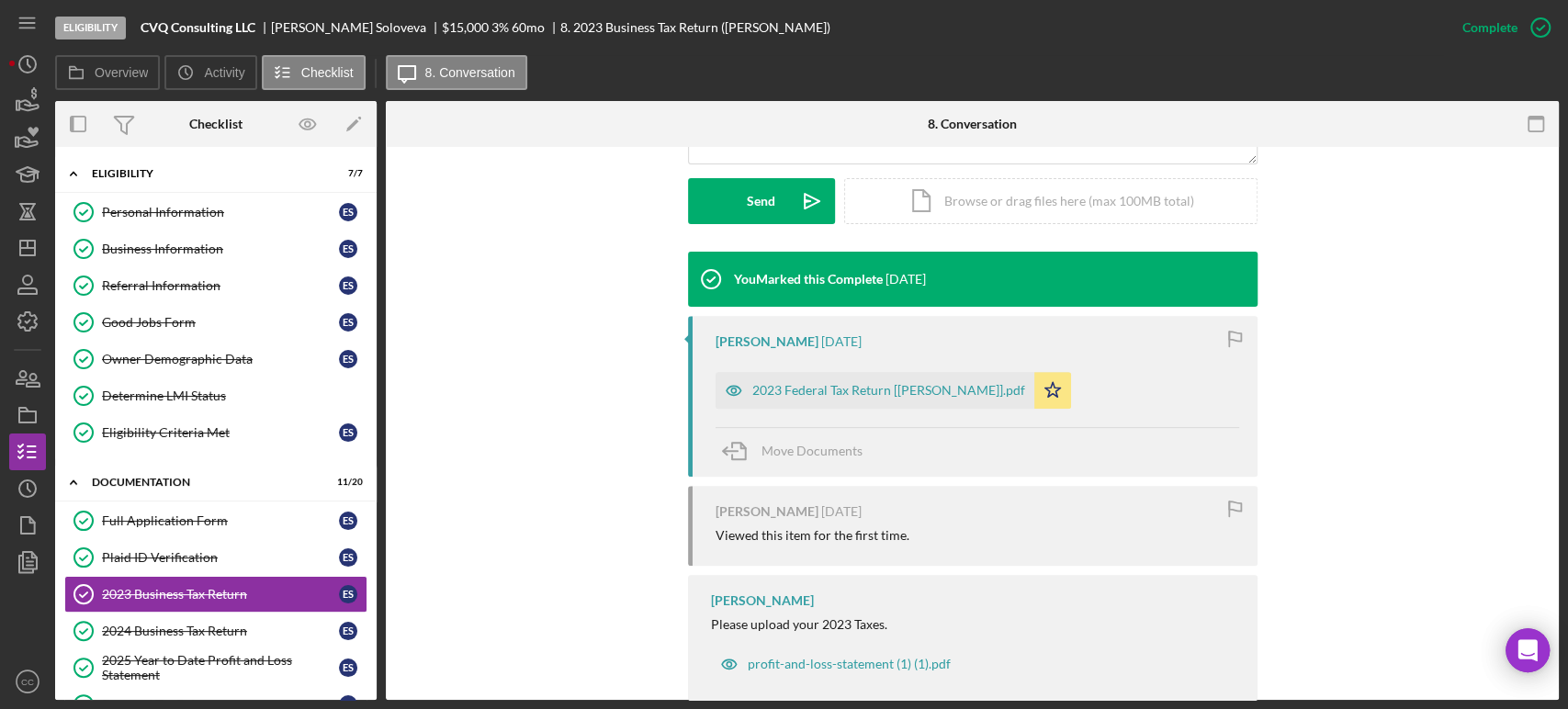
scroll to position [510, 0]
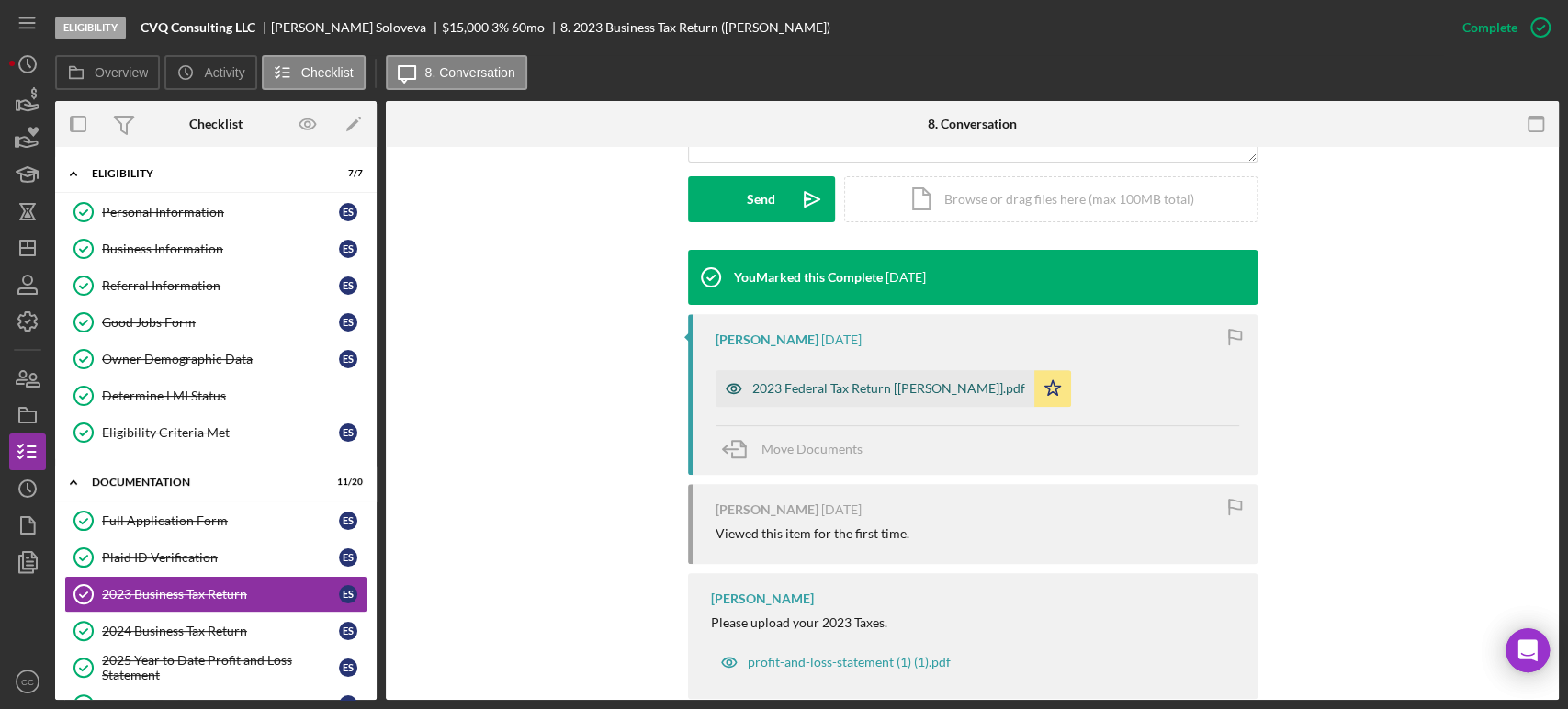
click at [810, 393] on div "2023 Federal Tax Return [[PERSON_NAME]].pdf" at bounding box center [888, 388] width 273 height 14
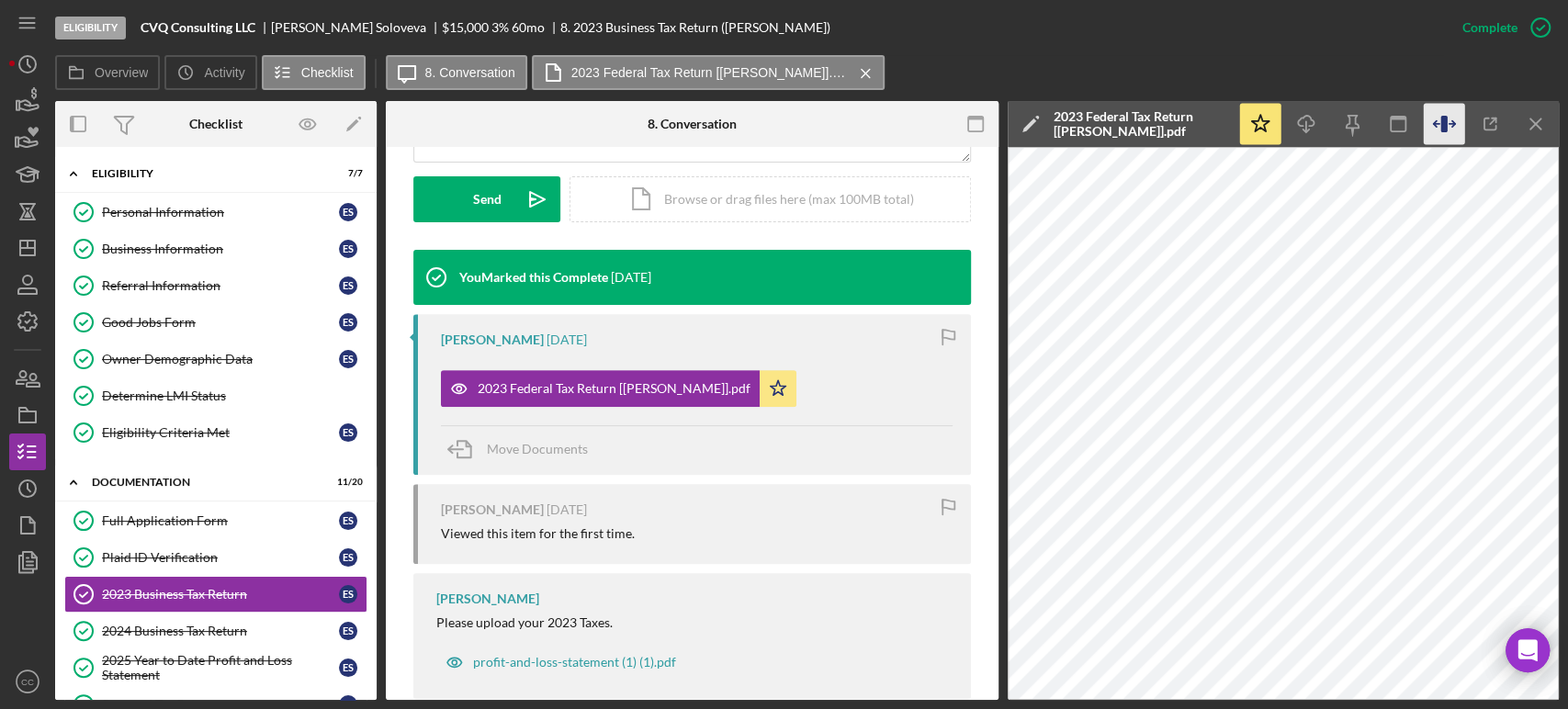
click at [1444, 128] on icon "button" at bounding box center [1443, 124] width 7 height 16
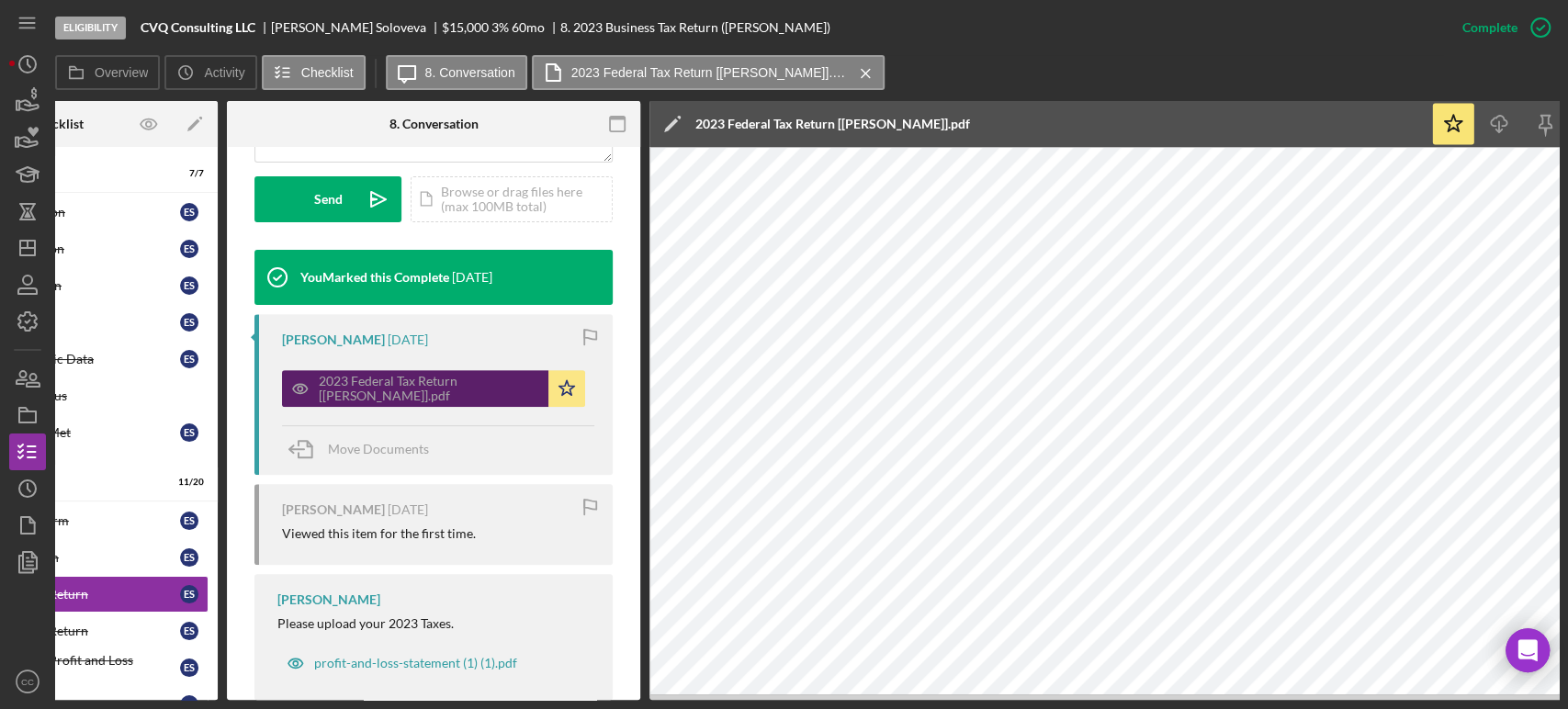
scroll to position [0, 0]
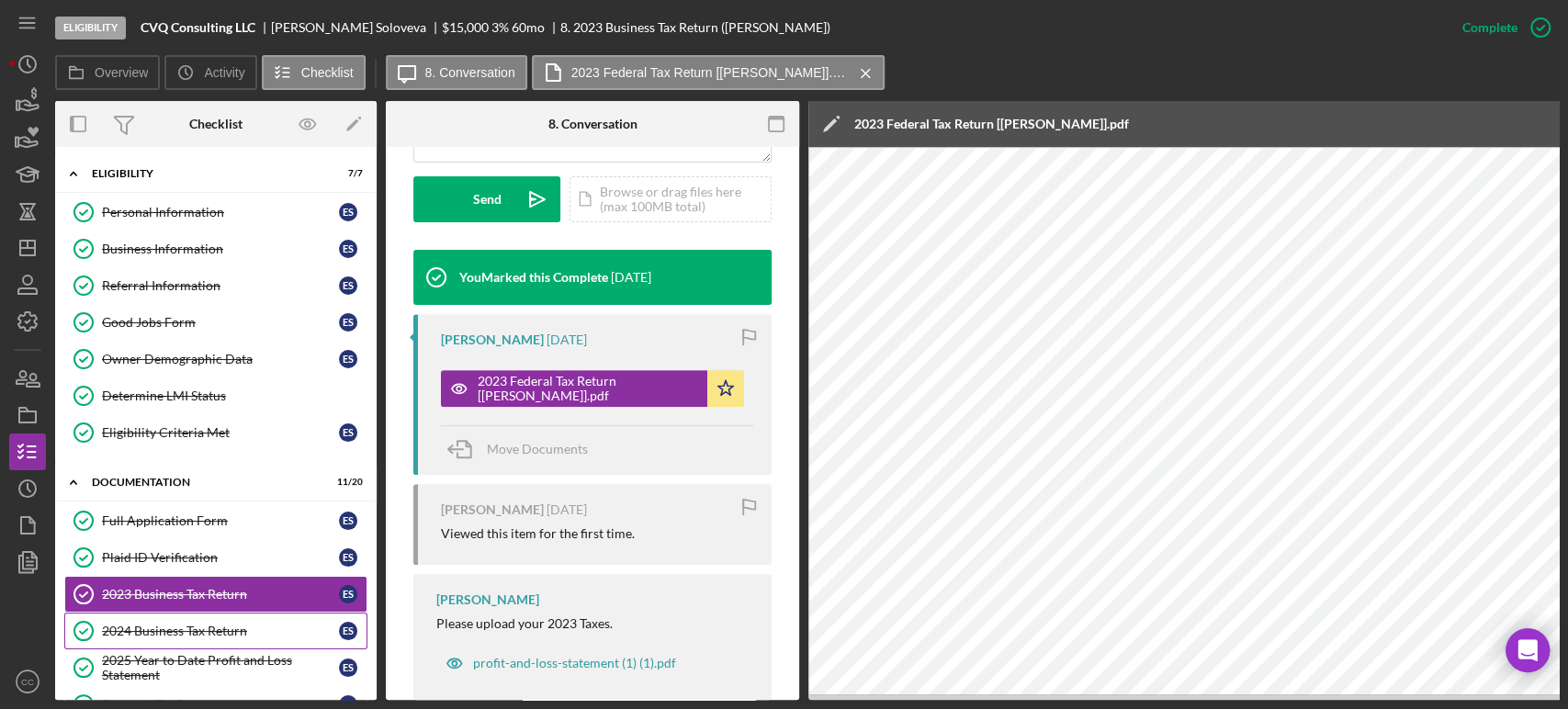
drag, startPoint x: 126, startPoint y: 633, endPoint x: 155, endPoint y: 627, distance: 29.6
click at [127, 633] on div "2024 Business Tax Return" at bounding box center [219, 630] width 237 height 14
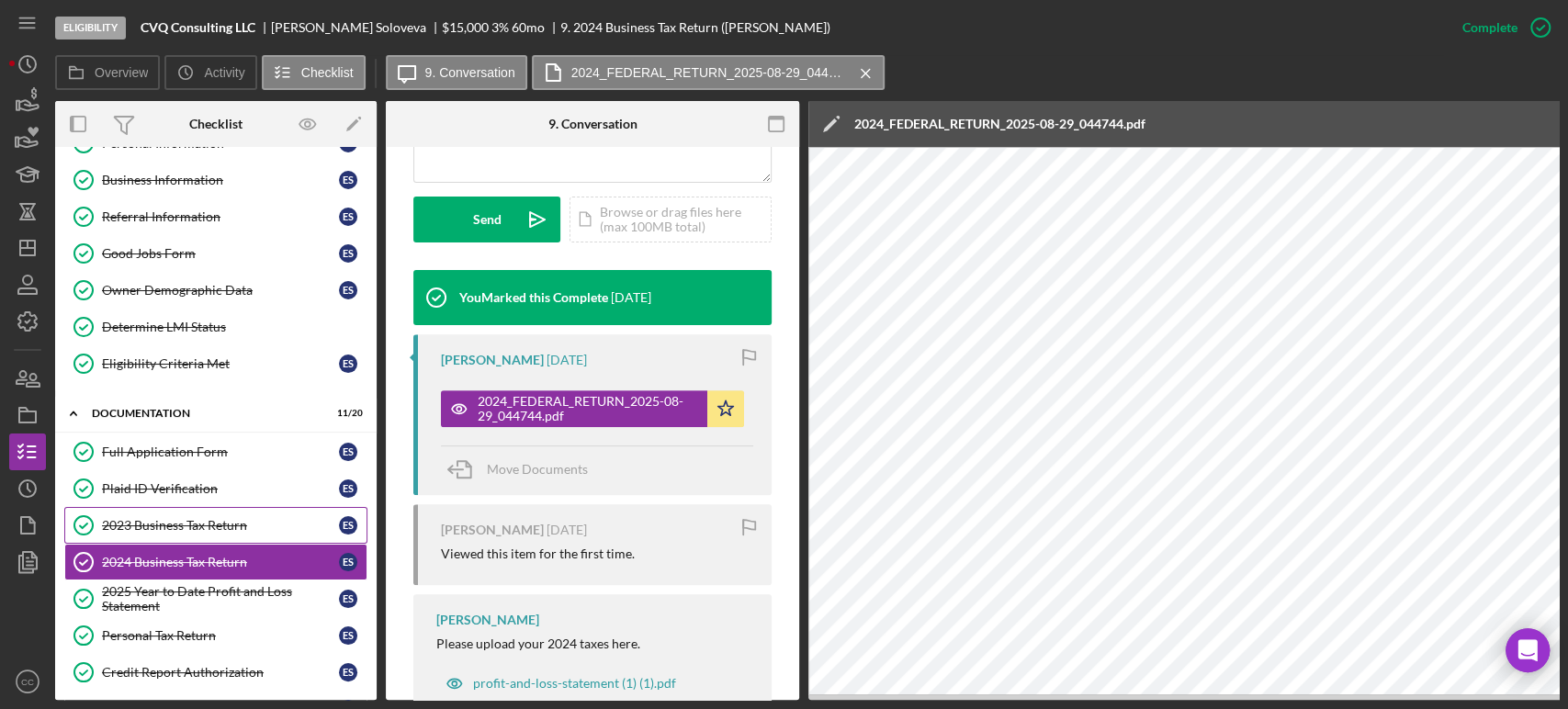
scroll to position [102, 0]
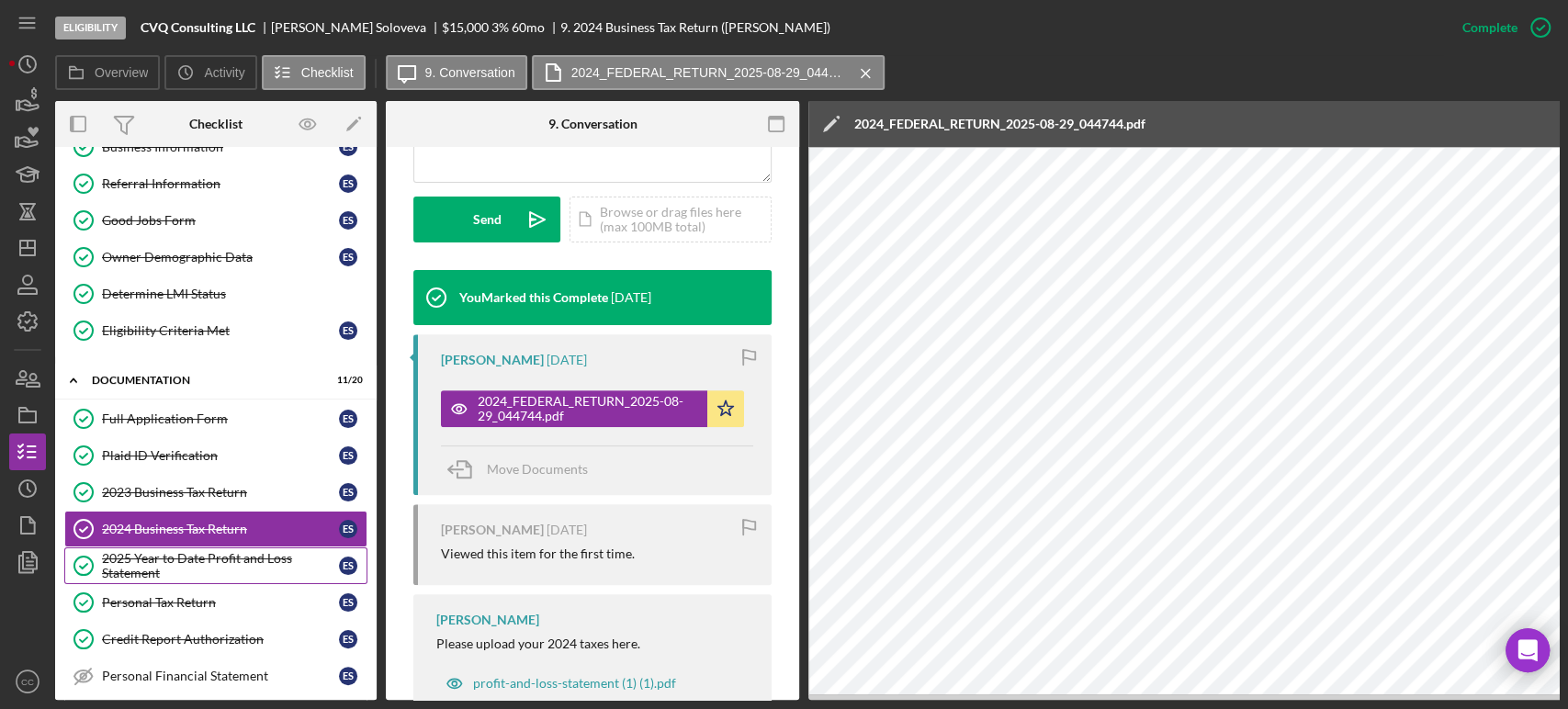
drag, startPoint x: 192, startPoint y: 550, endPoint x: 206, endPoint y: 549, distance: 14.0
click at [192, 551] on div "2025 Year to Date Profit and Loss Statement" at bounding box center [219, 565] width 237 height 30
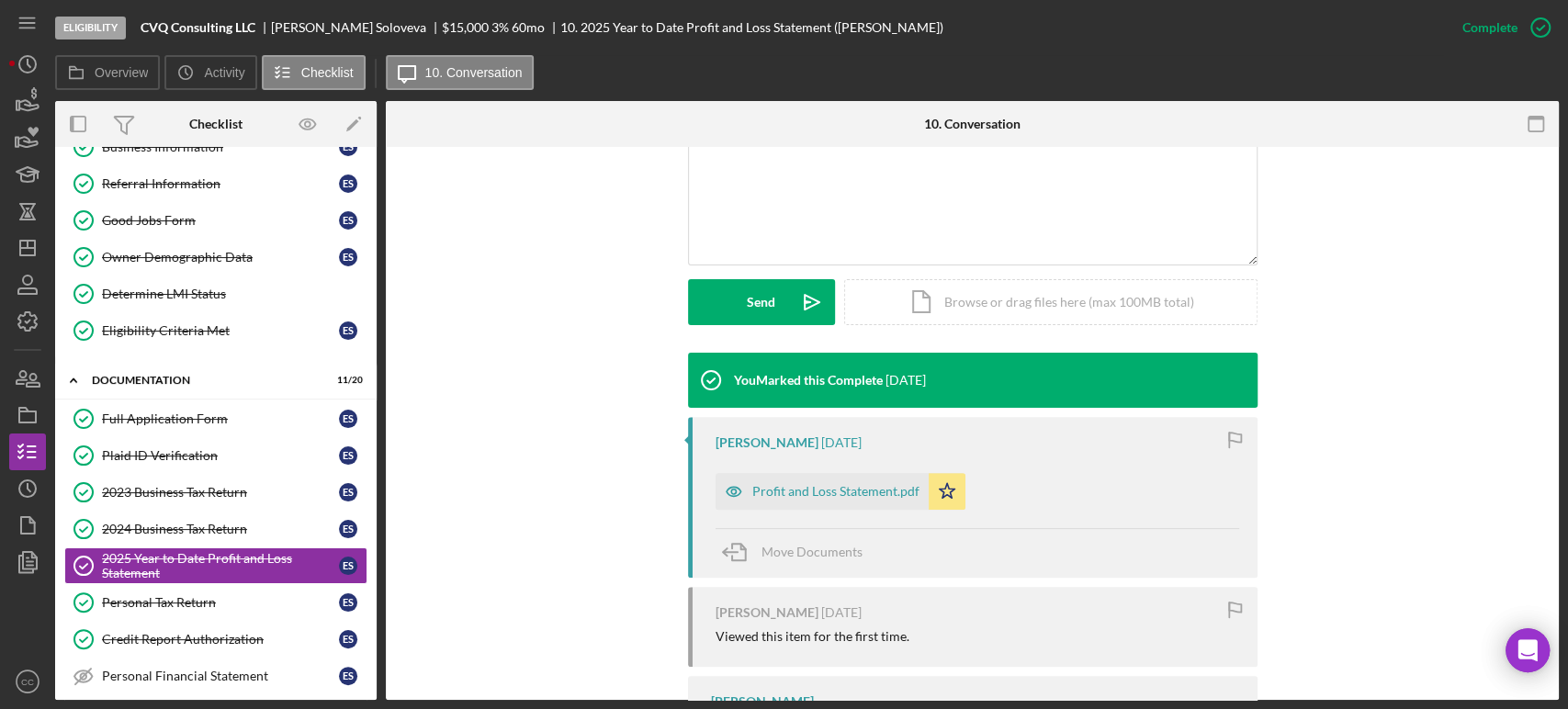
scroll to position [408, 0]
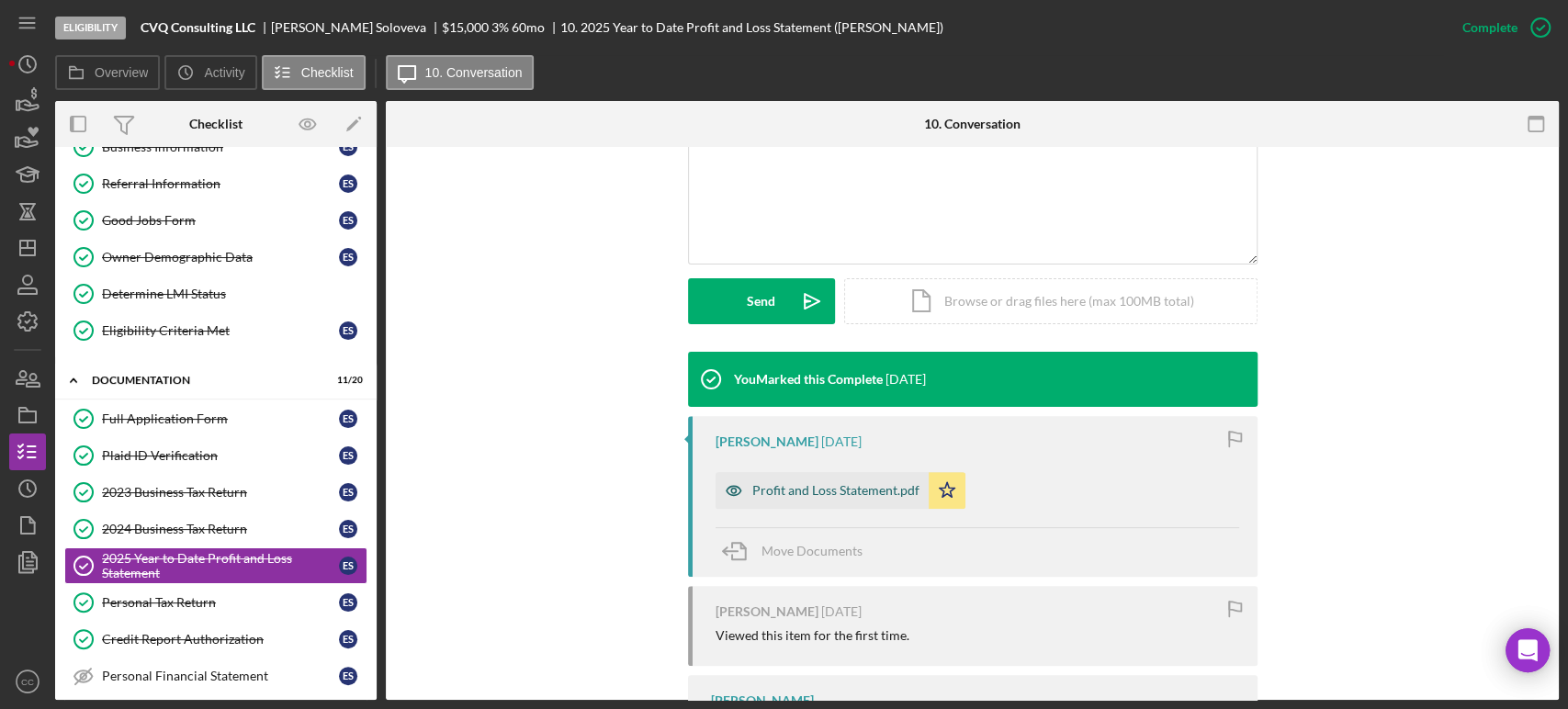
click at [802, 491] on div "Profit and Loss Statement.pdf" at bounding box center [836, 490] width 167 height 14
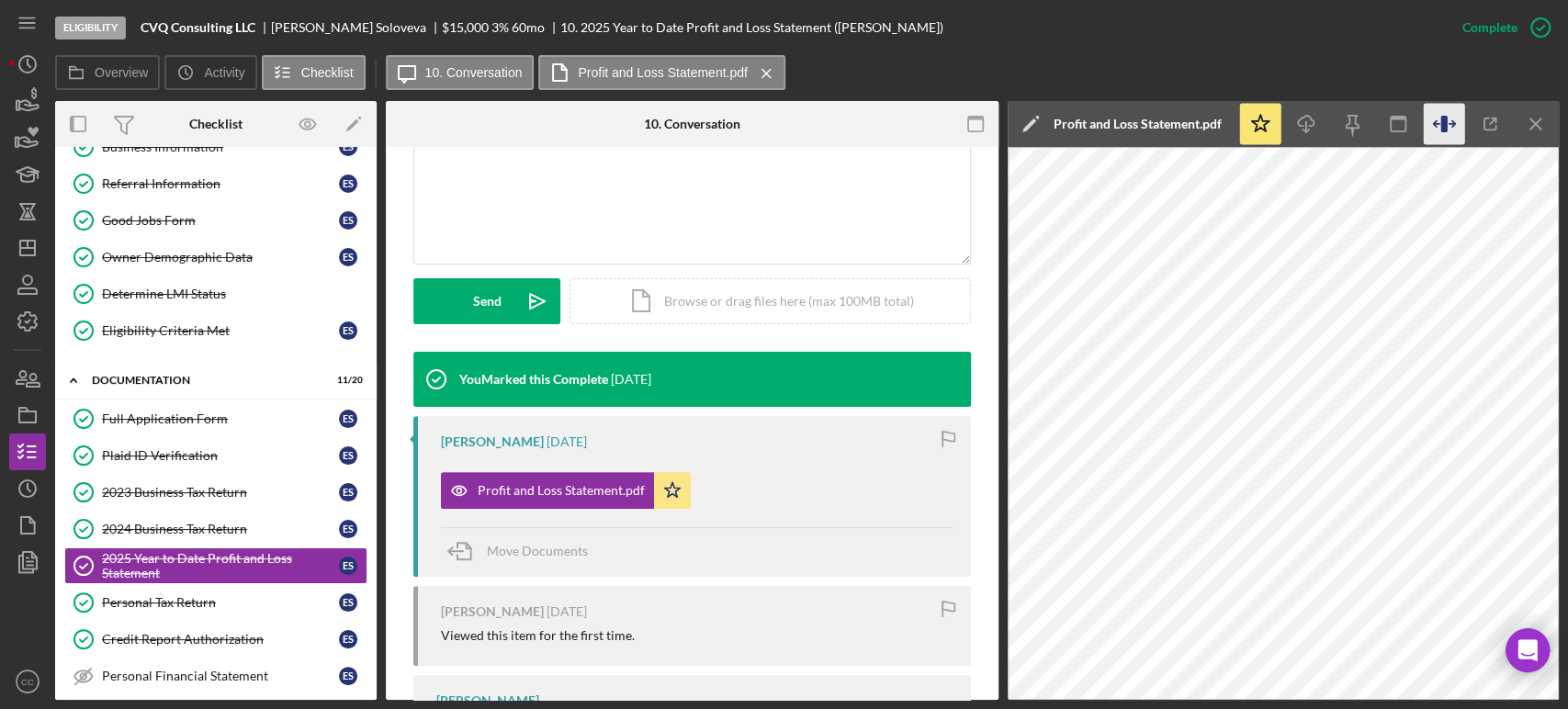
click at [1434, 128] on icon "button" at bounding box center [1444, 124] width 41 height 41
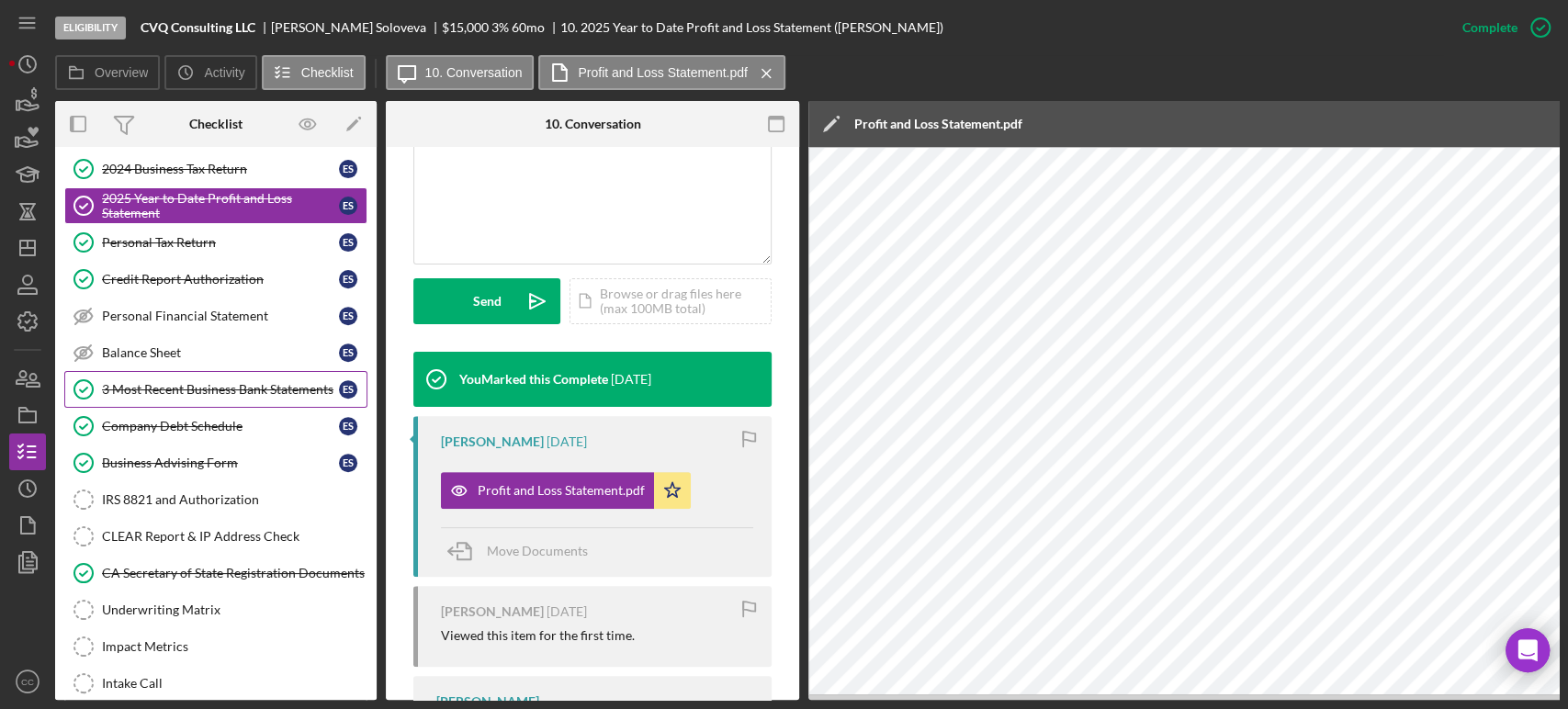
scroll to position [510, 0]
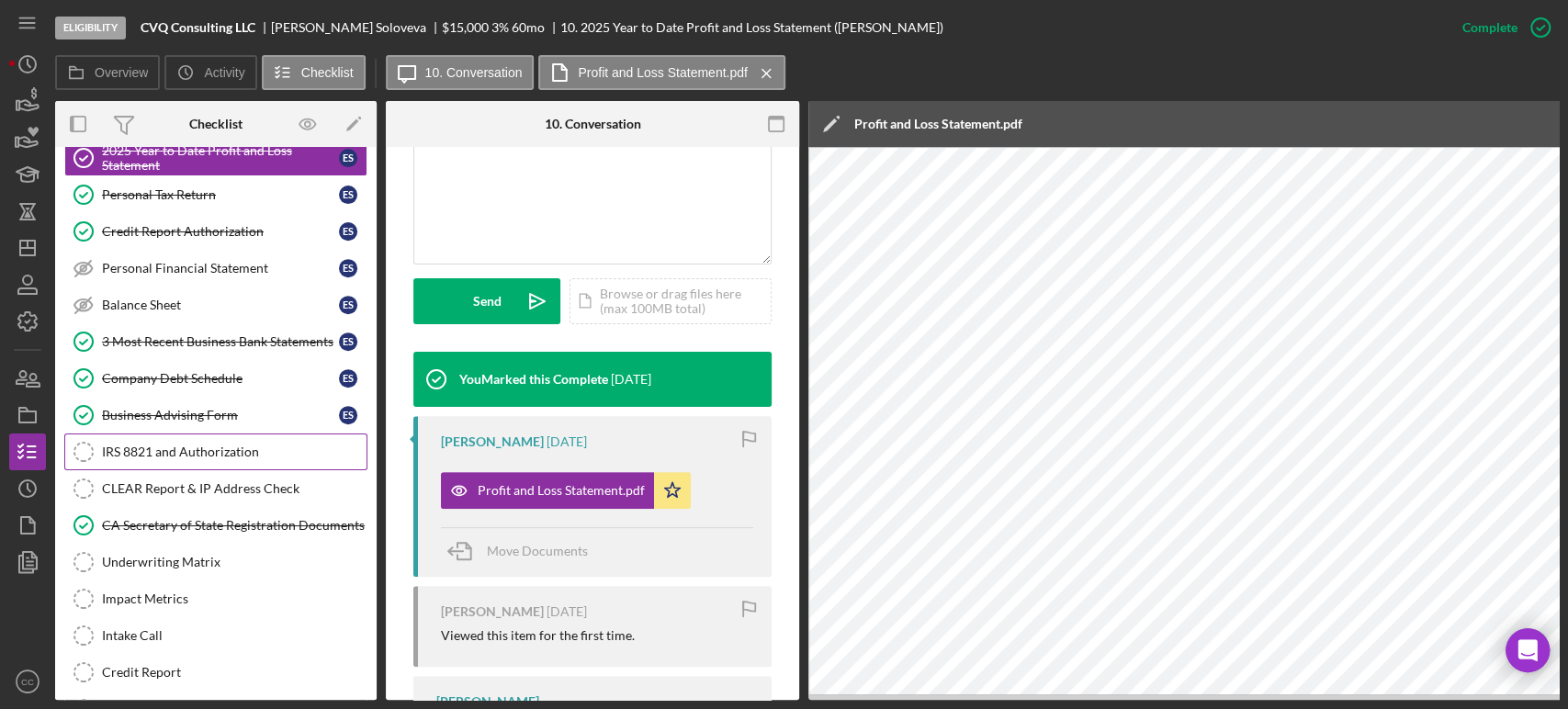
click at [212, 448] on div "IRS 8821 and Authorization" at bounding box center [234, 451] width 265 height 14
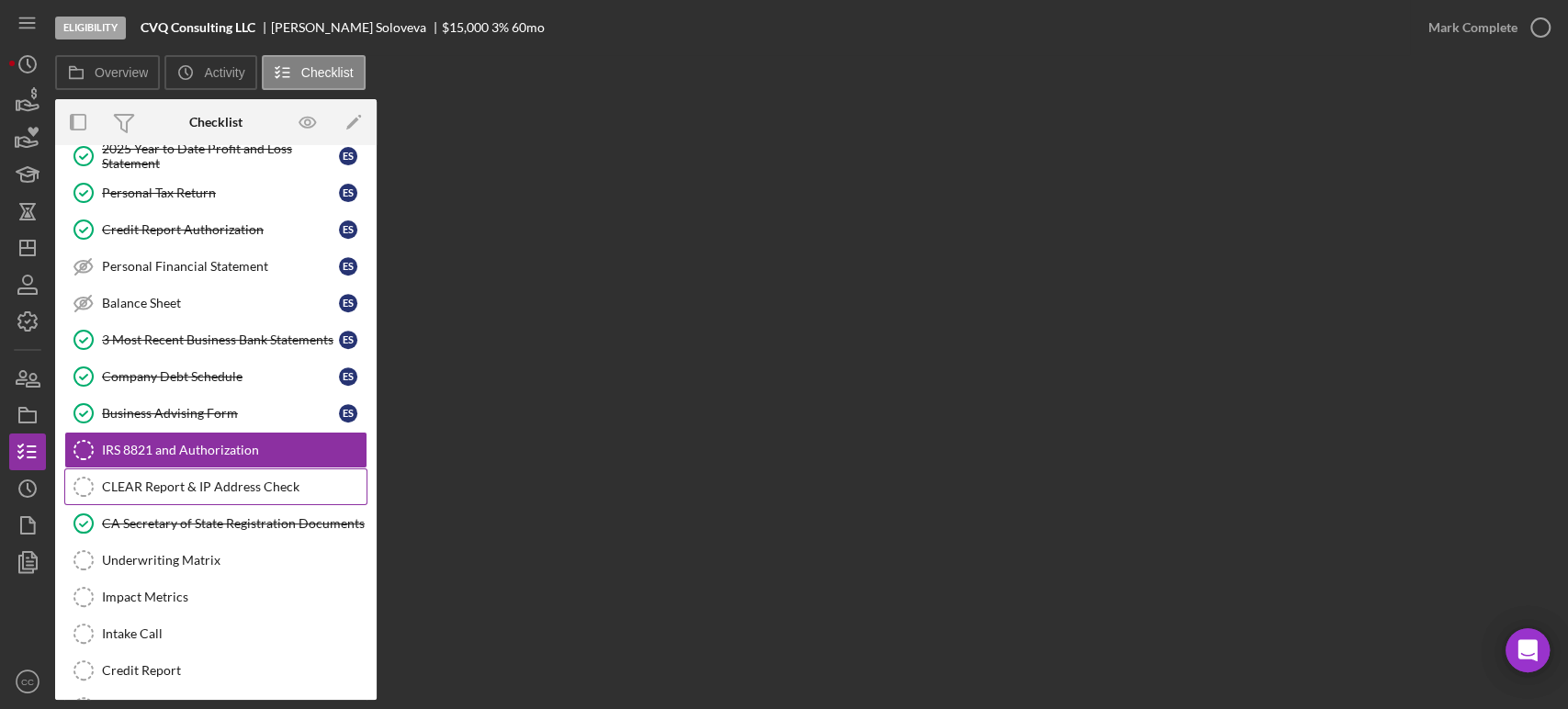
click at [162, 479] on div "CLEAR Report & IP Address Check" at bounding box center [234, 486] width 265 height 14
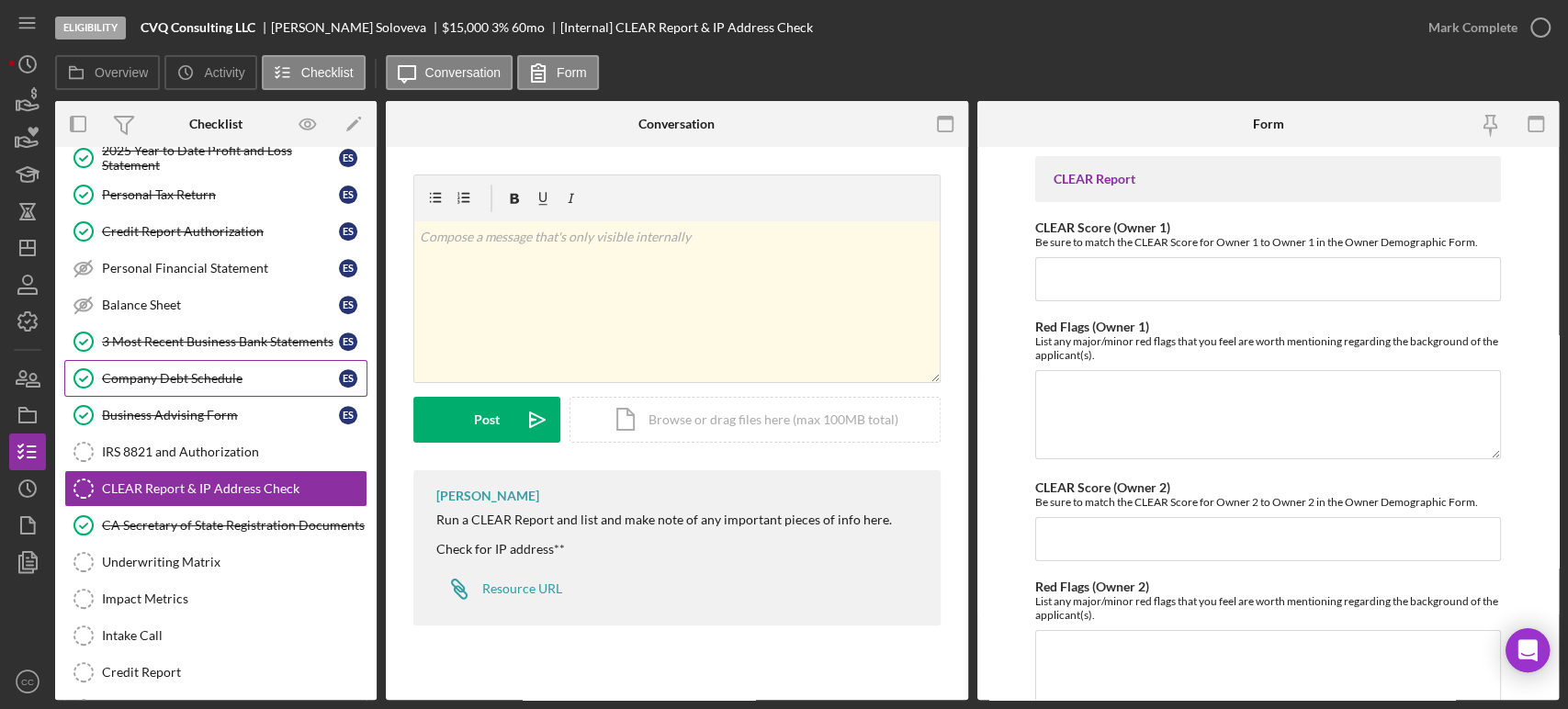
click at [200, 374] on div "Company Debt Schedule" at bounding box center [219, 377] width 237 height 14
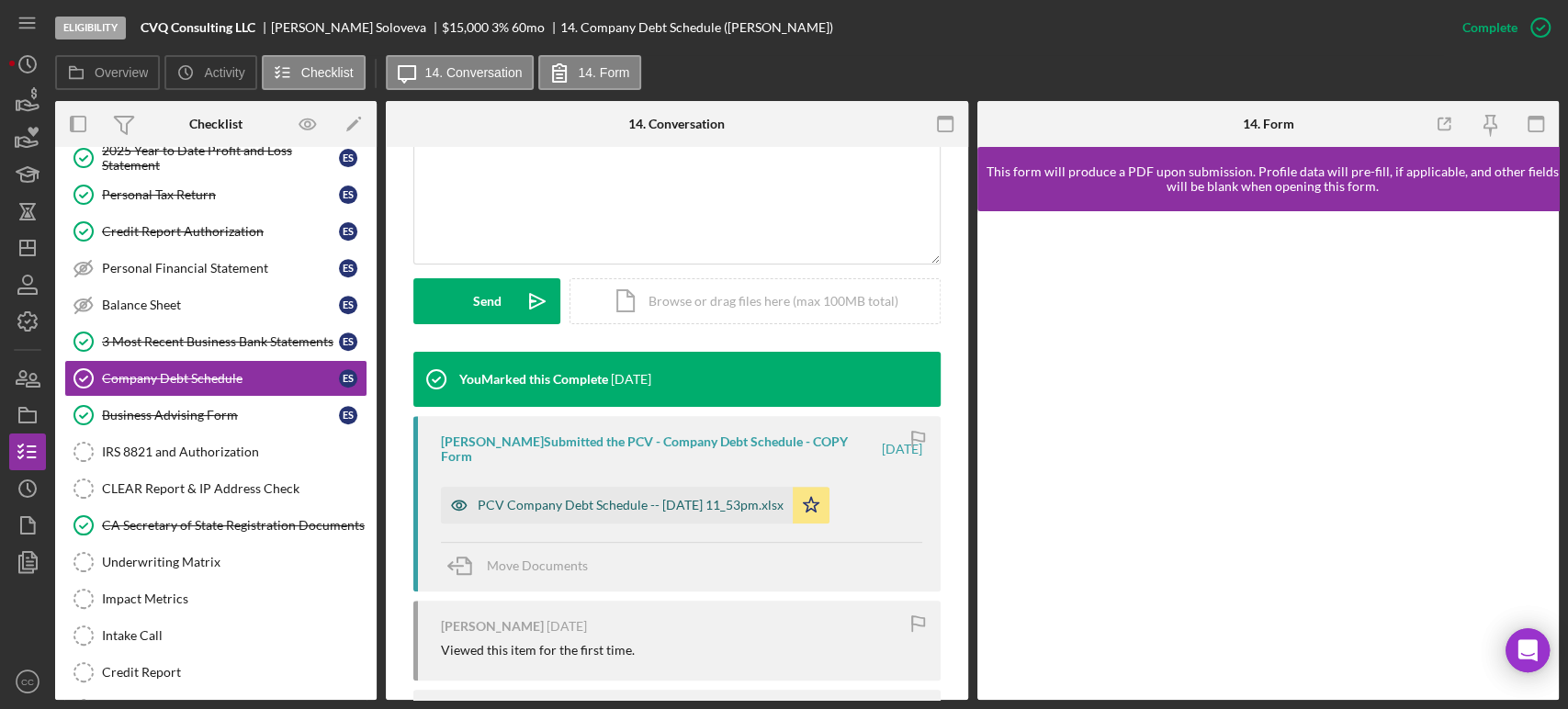
click at [619, 497] on div "PCV Company Debt Schedule -- [DATE] 11_53pm.xlsx" at bounding box center [630, 504] width 306 height 14
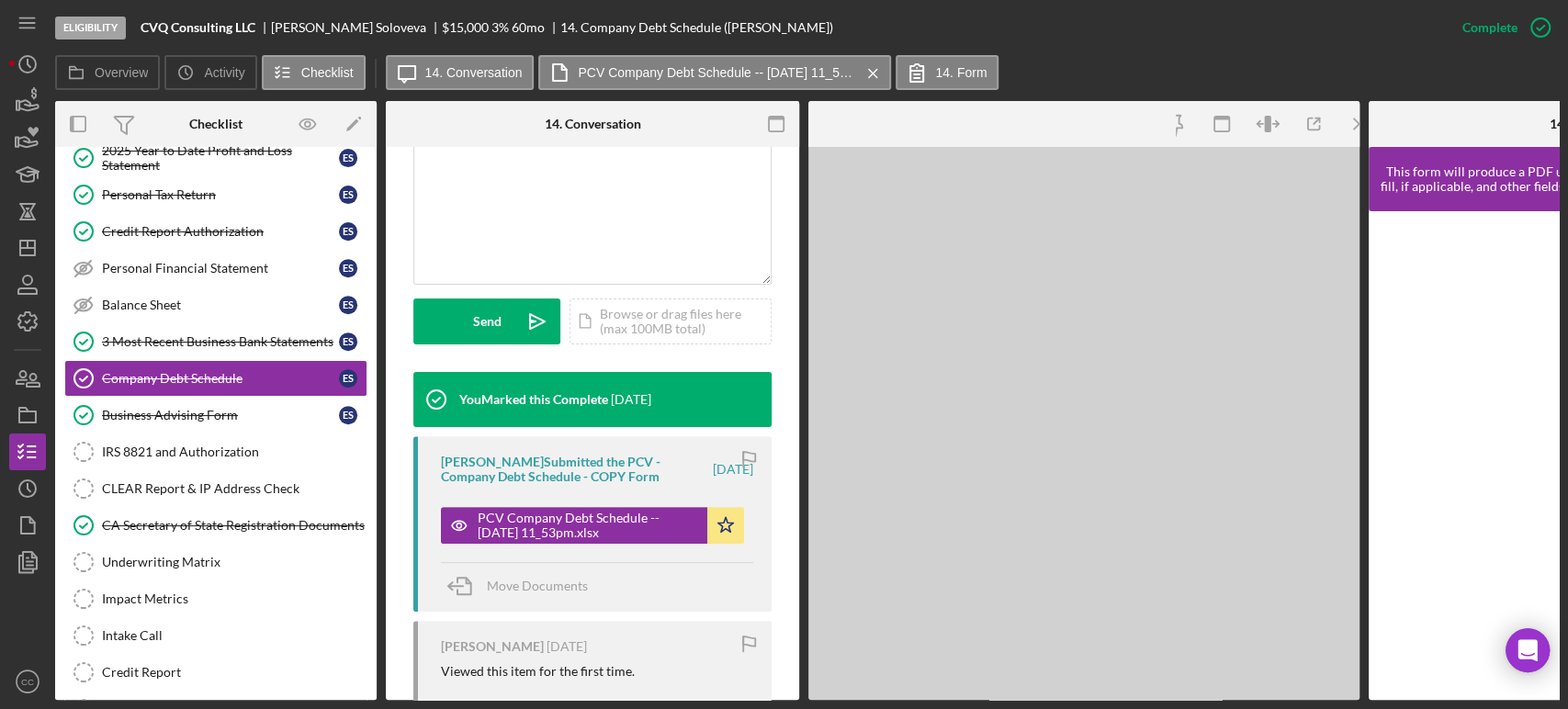
scroll to position [428, 0]
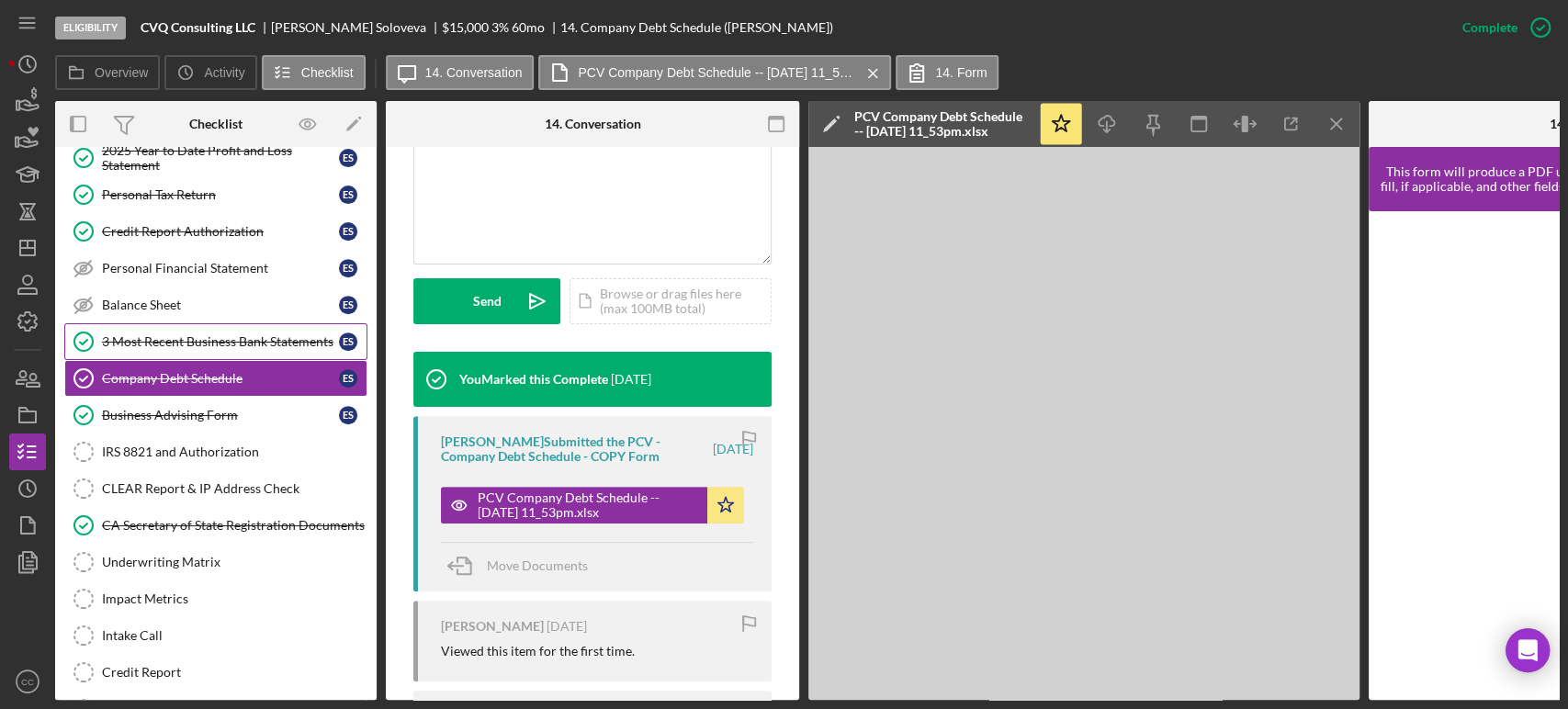
click at [182, 345] on link "3 Most Recent Business Bank Statements 3 Most Recent Business Bank Statements E…" at bounding box center [216, 341] width 303 height 36
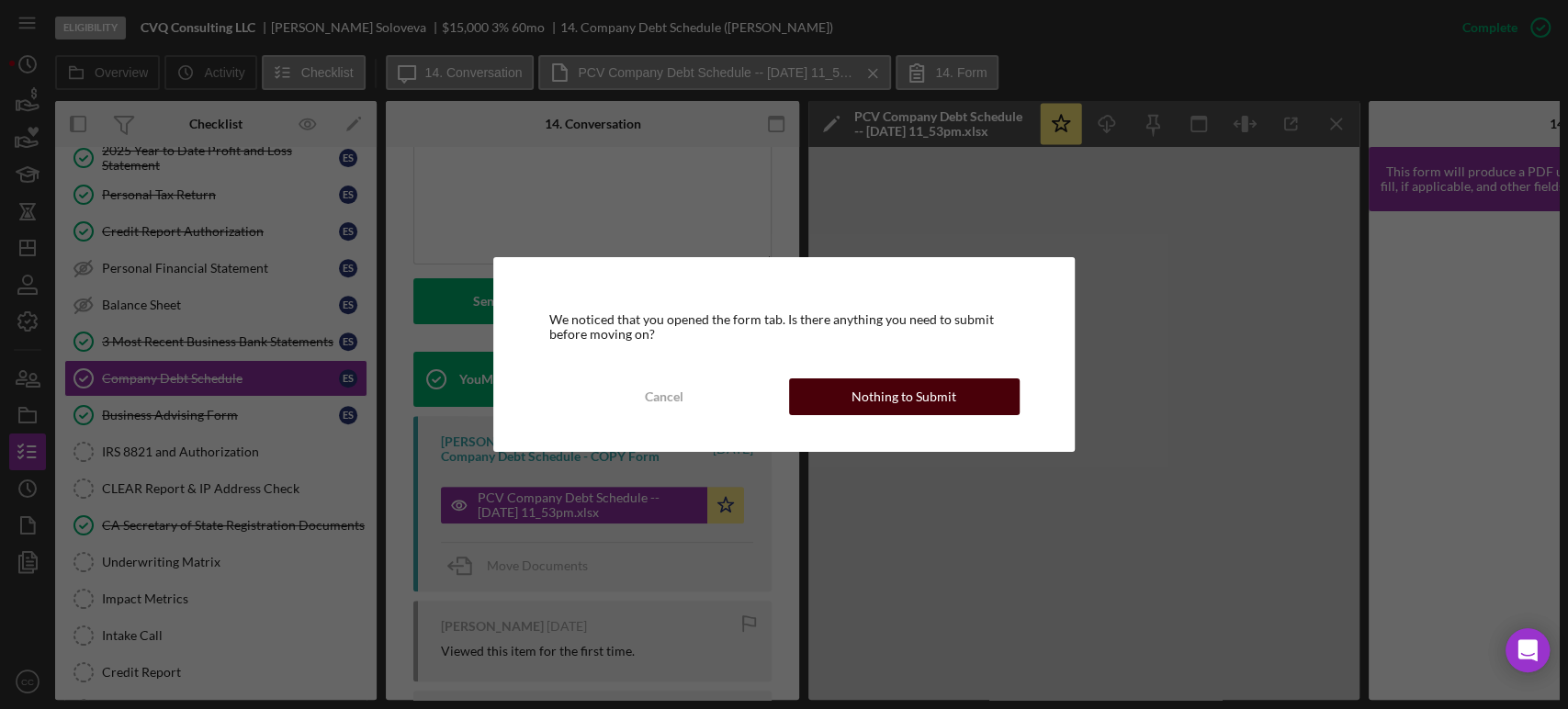
click at [897, 404] on div "Nothing to Submit" at bounding box center [903, 397] width 104 height 36
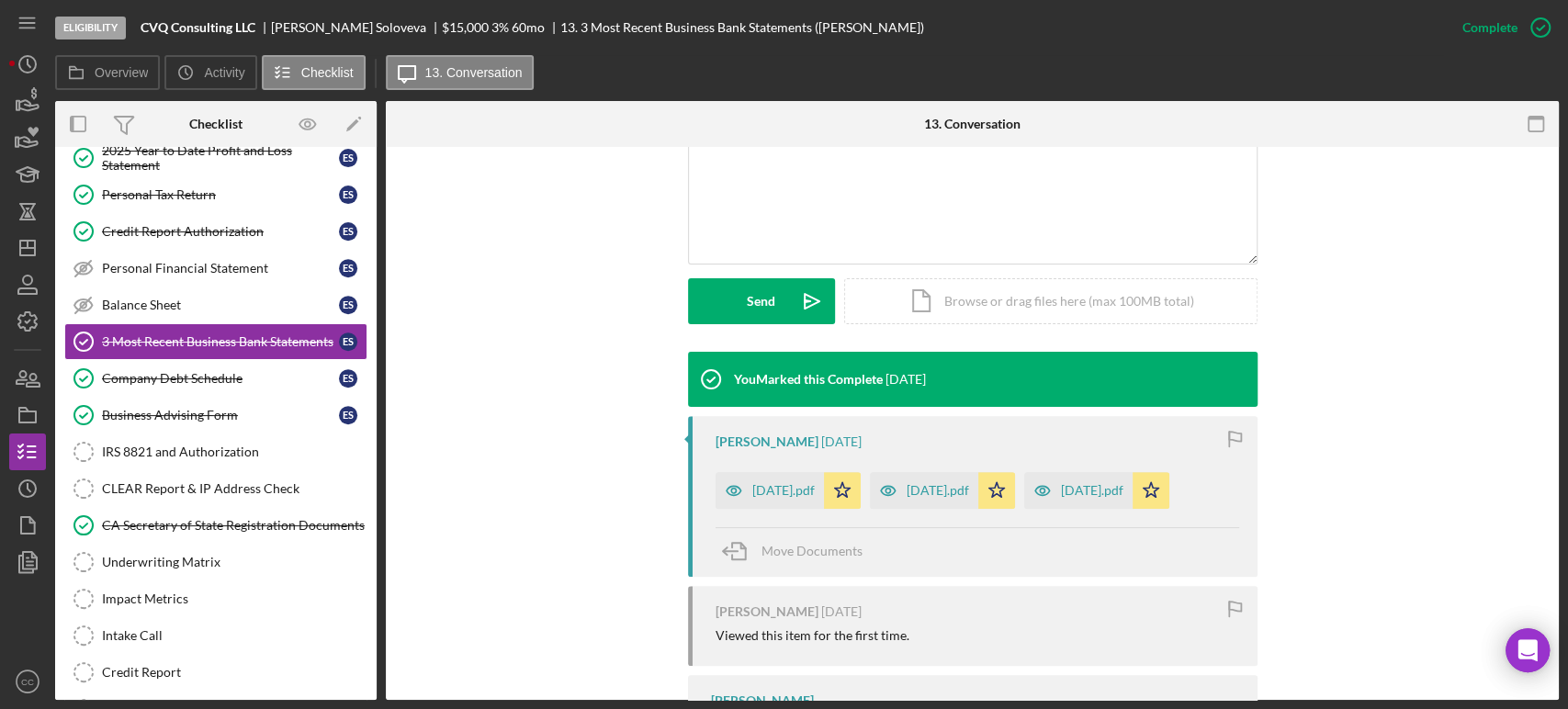
scroll to position [510, 0]
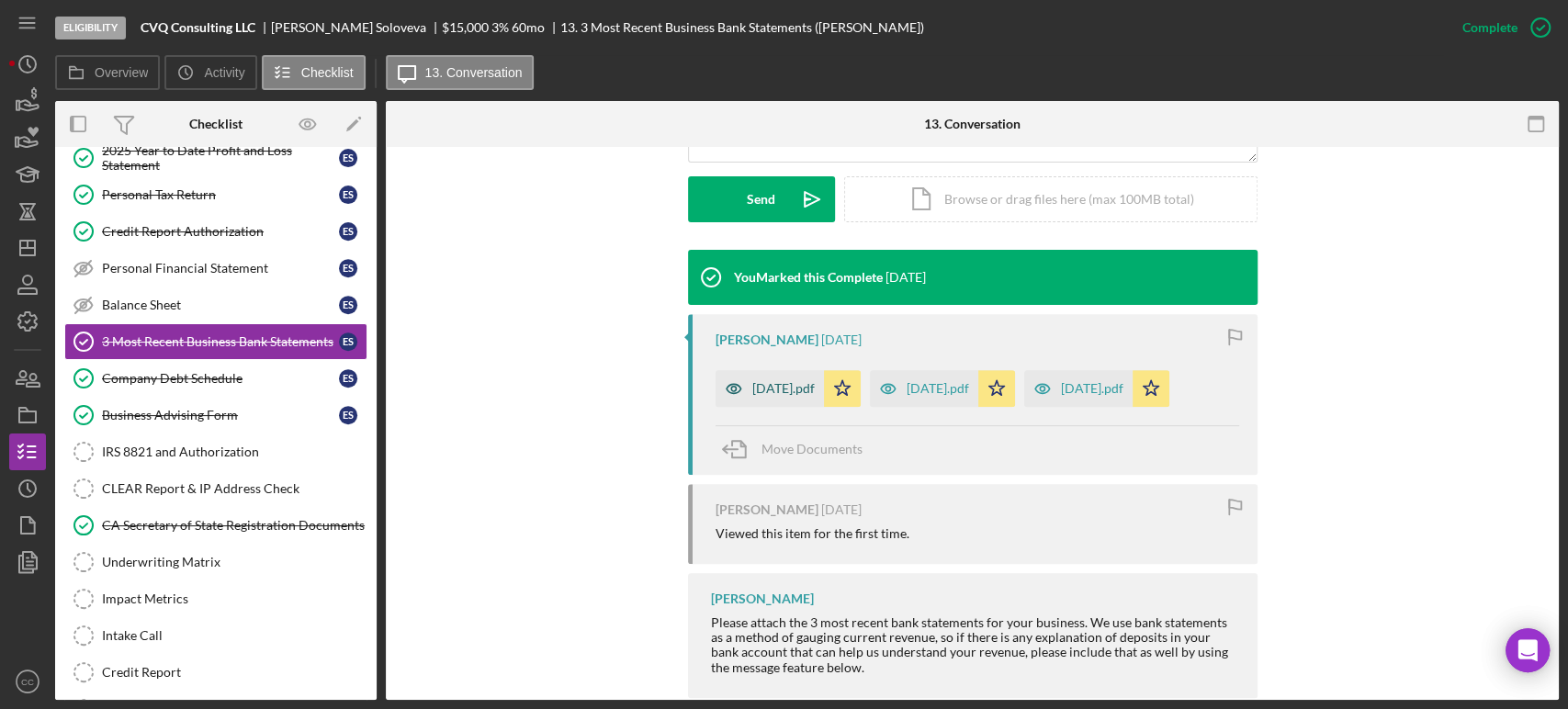
click at [761, 390] on div "[DATE].pdf" at bounding box center [783, 388] width 62 height 14
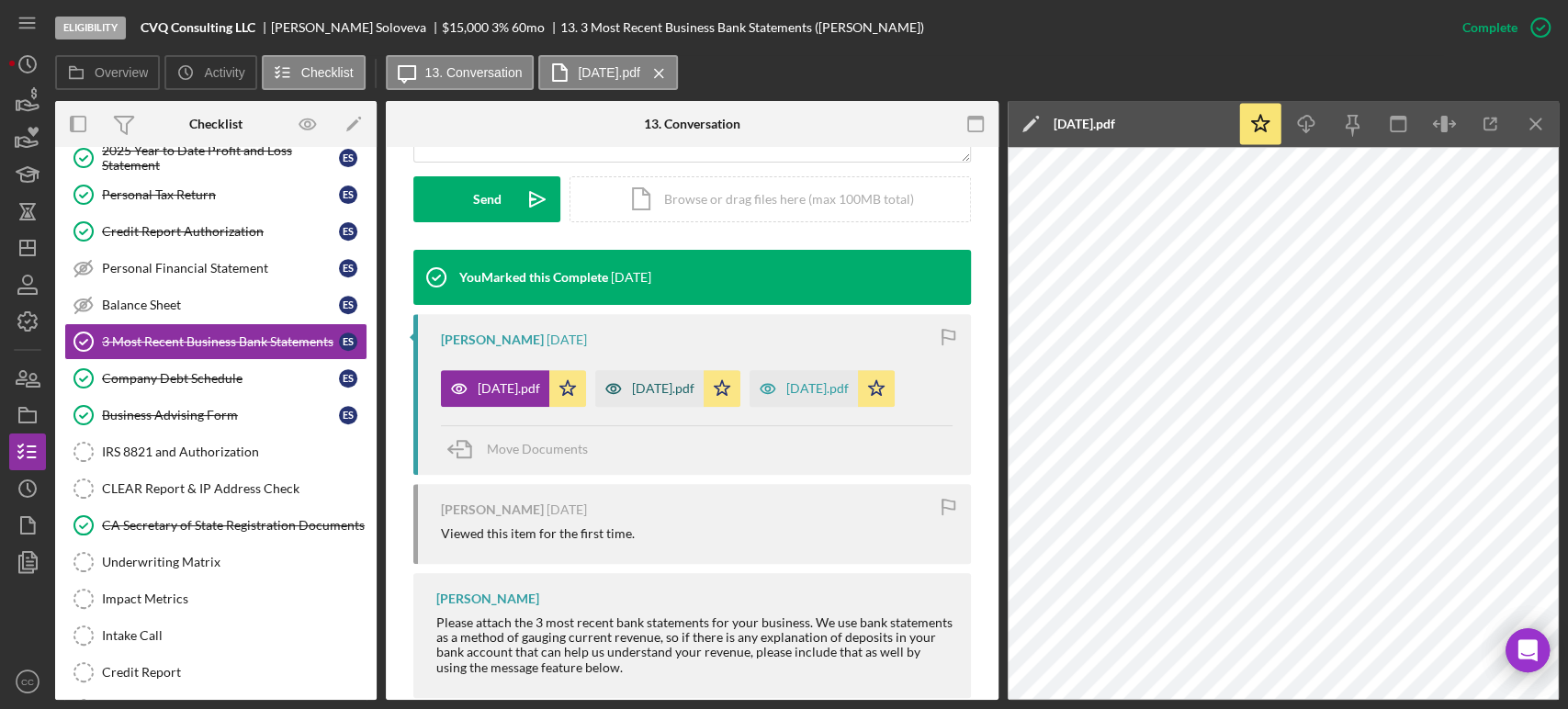
click at [674, 394] on div "[DATE].pdf" at bounding box center [662, 388] width 62 height 14
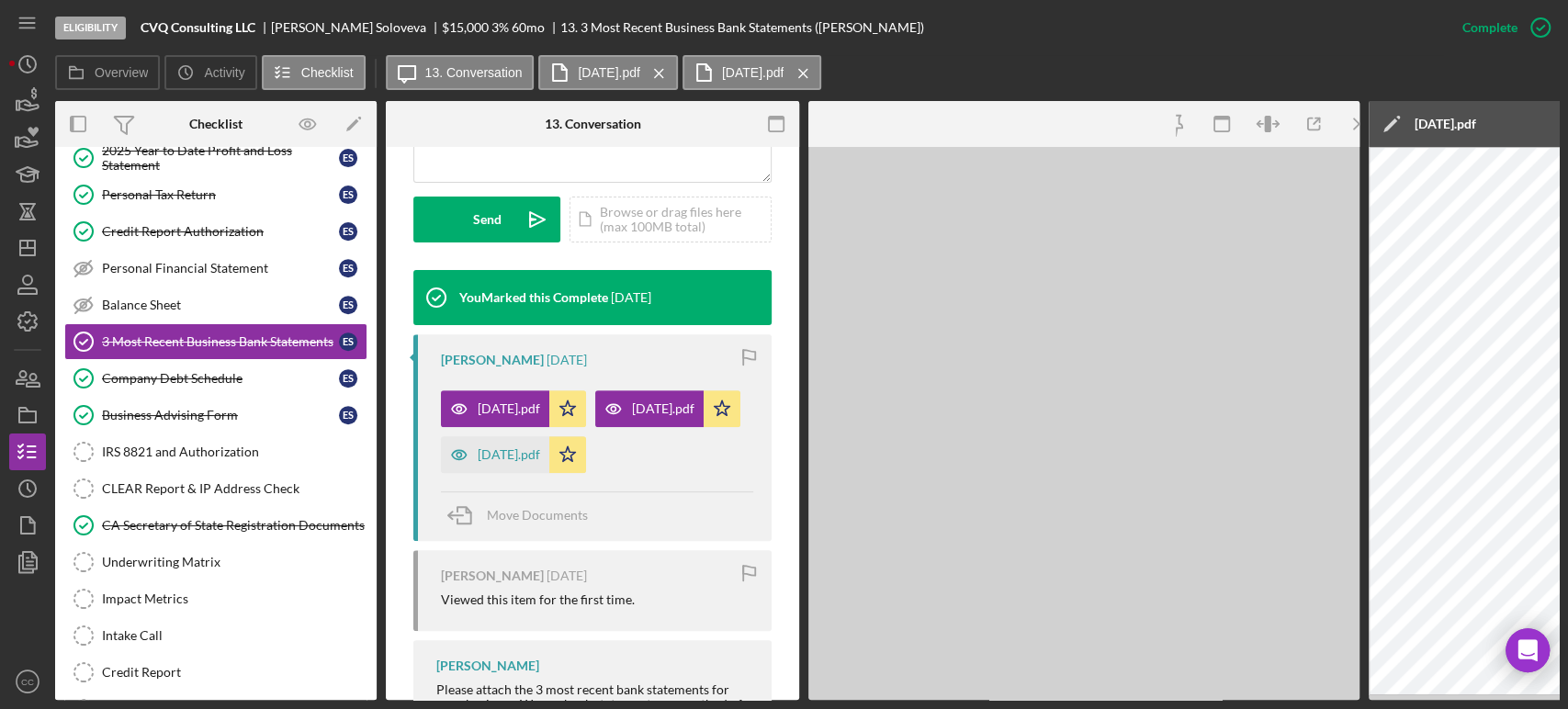
scroll to position [530, 0]
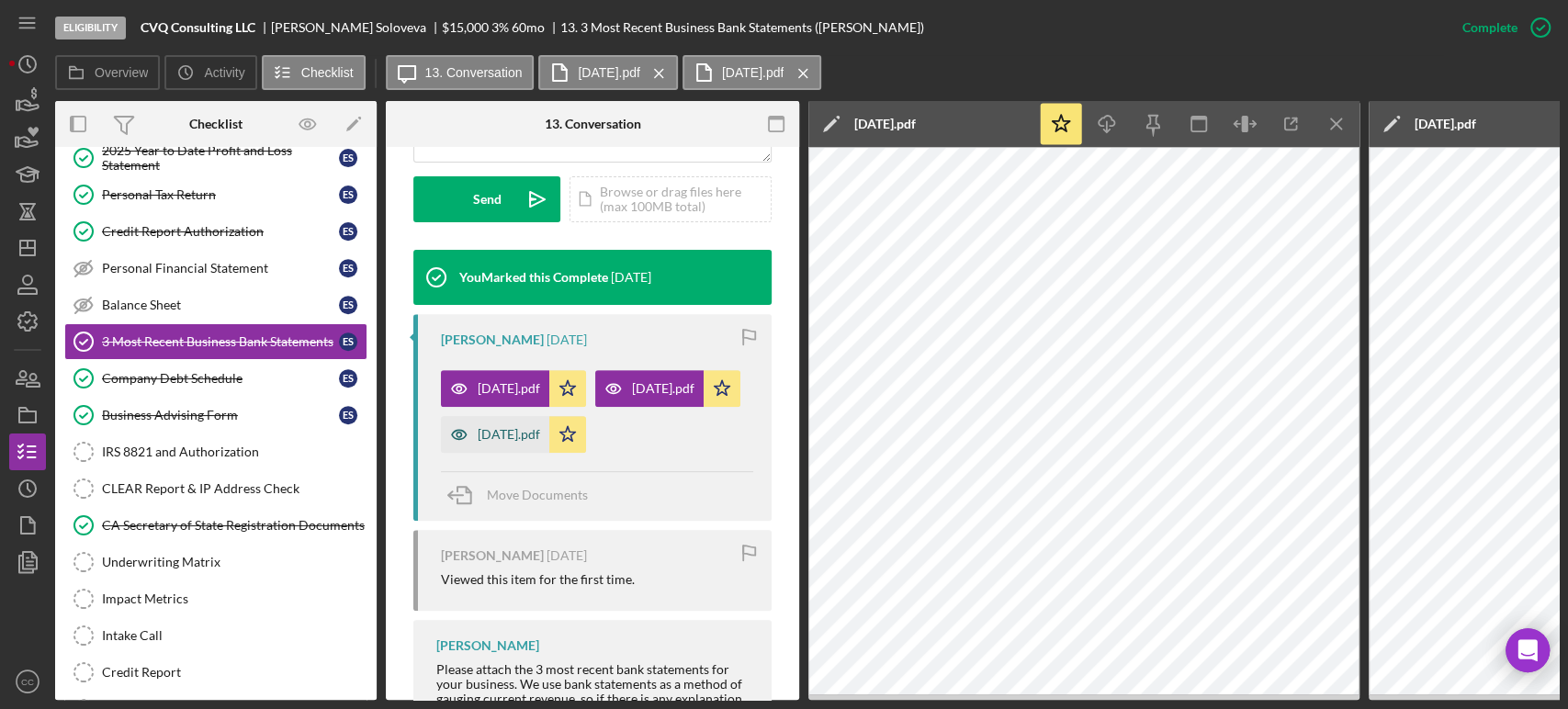
click at [490, 442] on div "[DATE].pdf" at bounding box center [508, 434] width 62 height 14
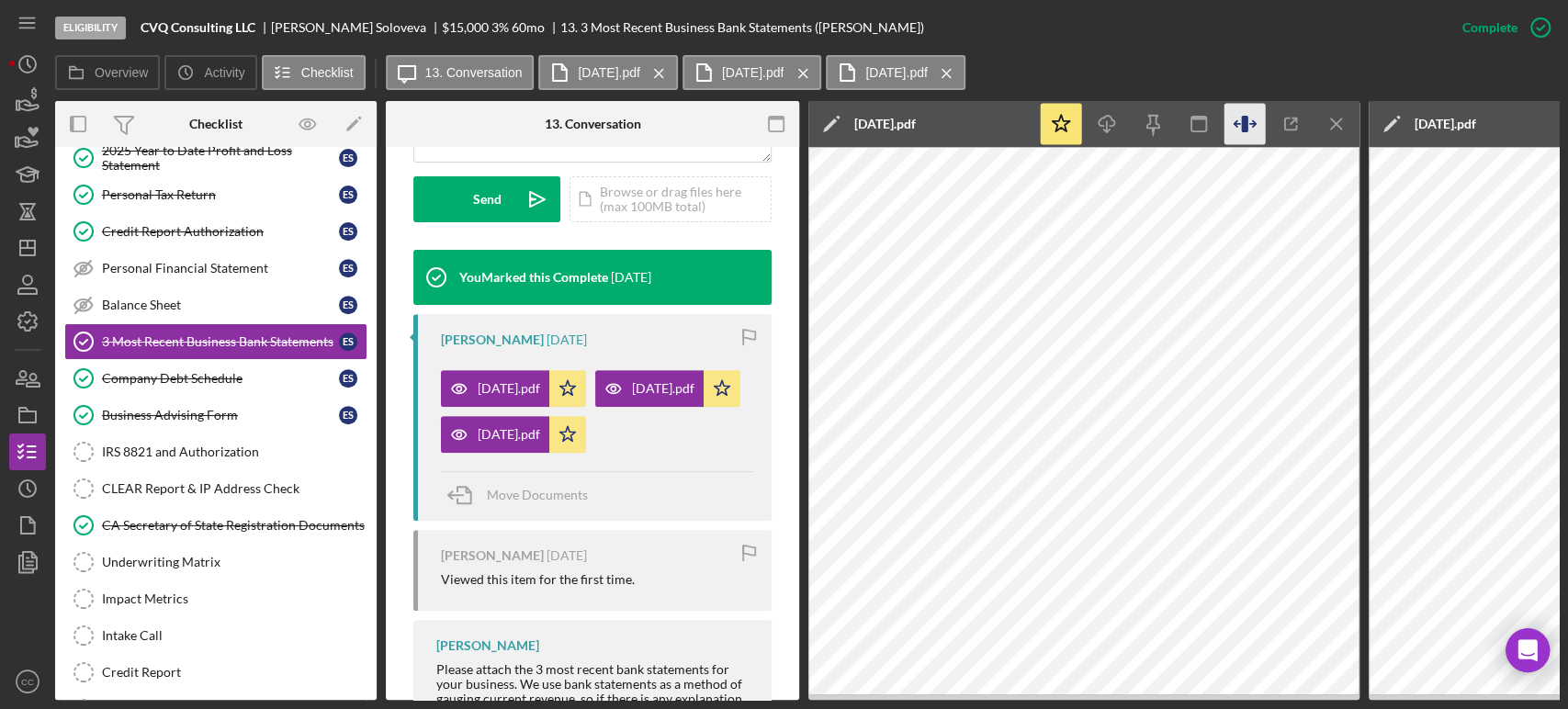
click at [1252, 124] on icon "button" at bounding box center [1253, 124] width 6 height 0
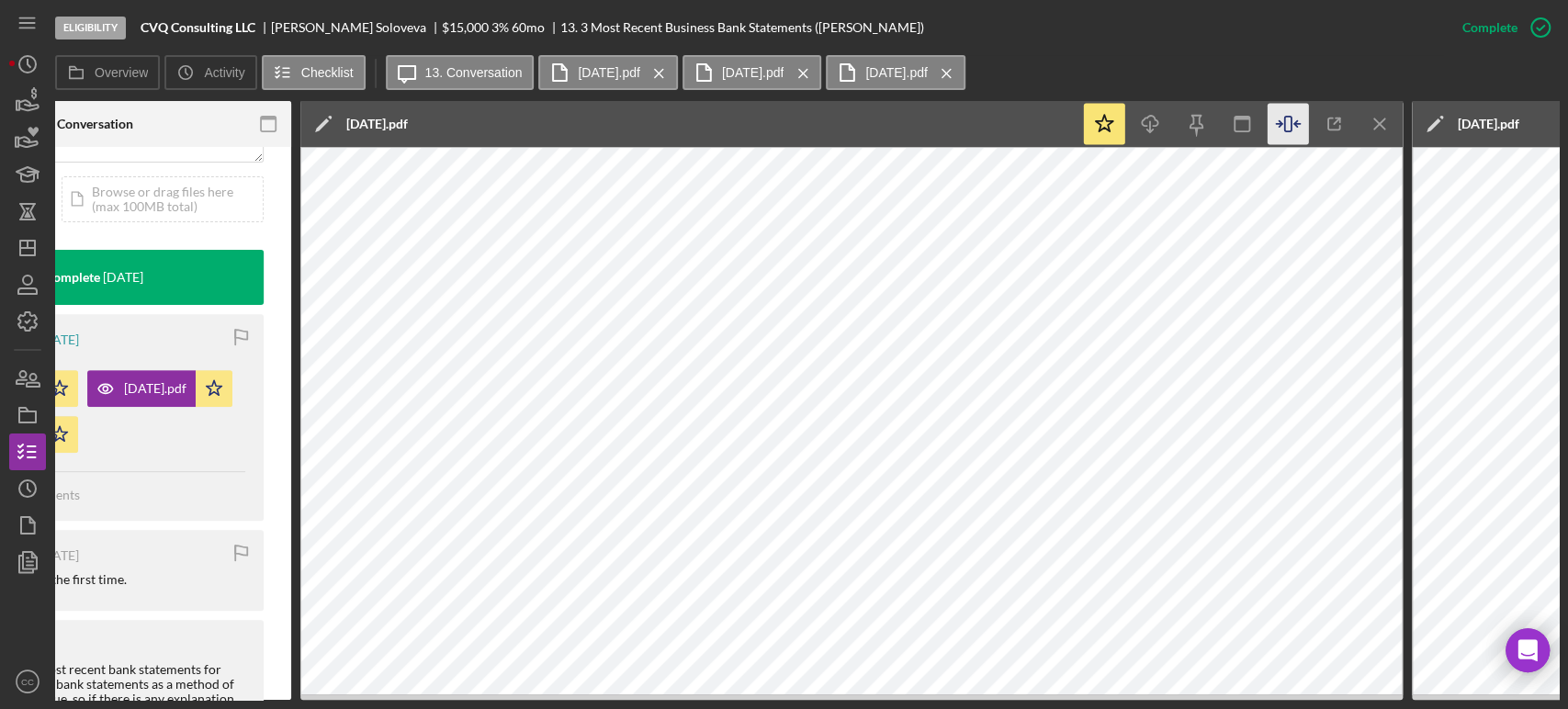
scroll to position [0, 510]
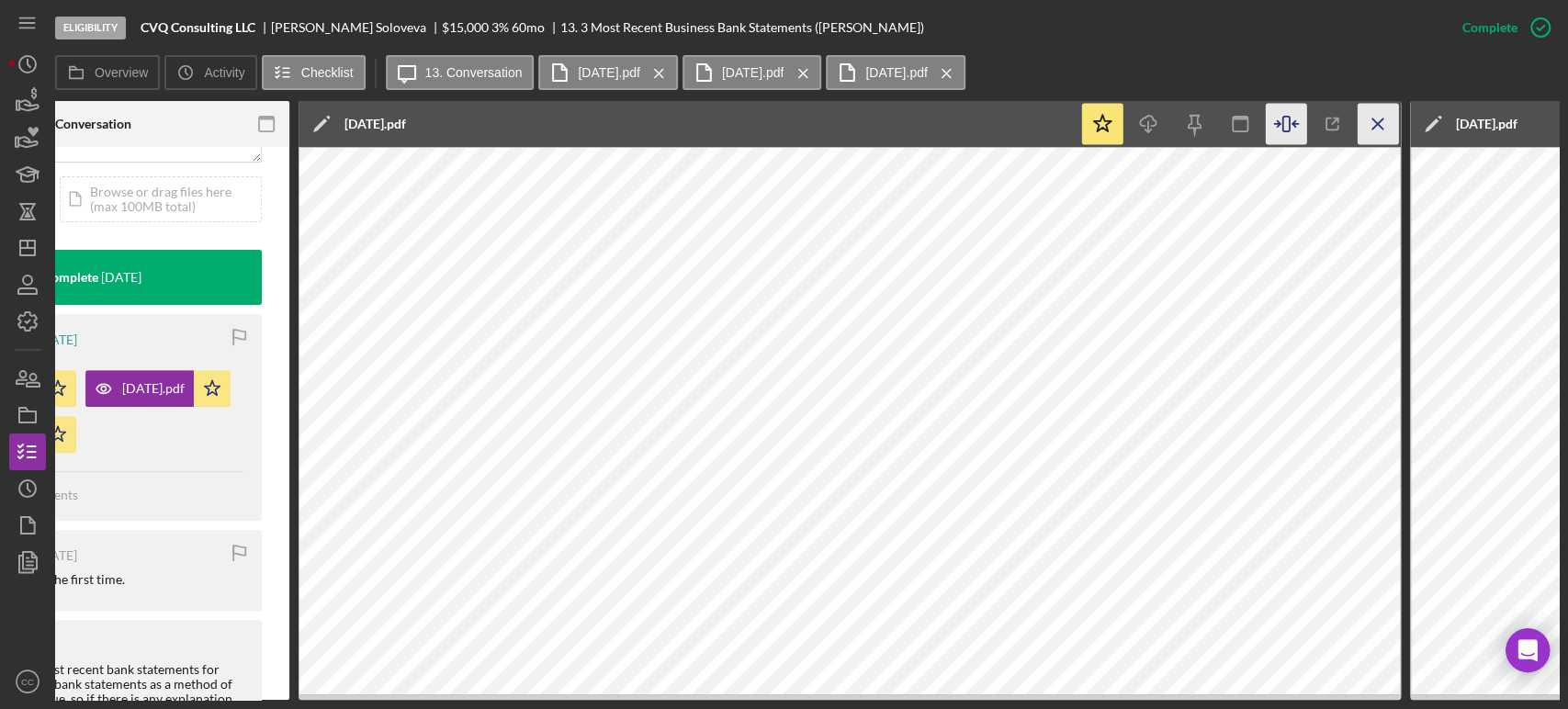
click at [1379, 128] on icon "Icon/Menu Close" at bounding box center [1378, 124] width 41 height 41
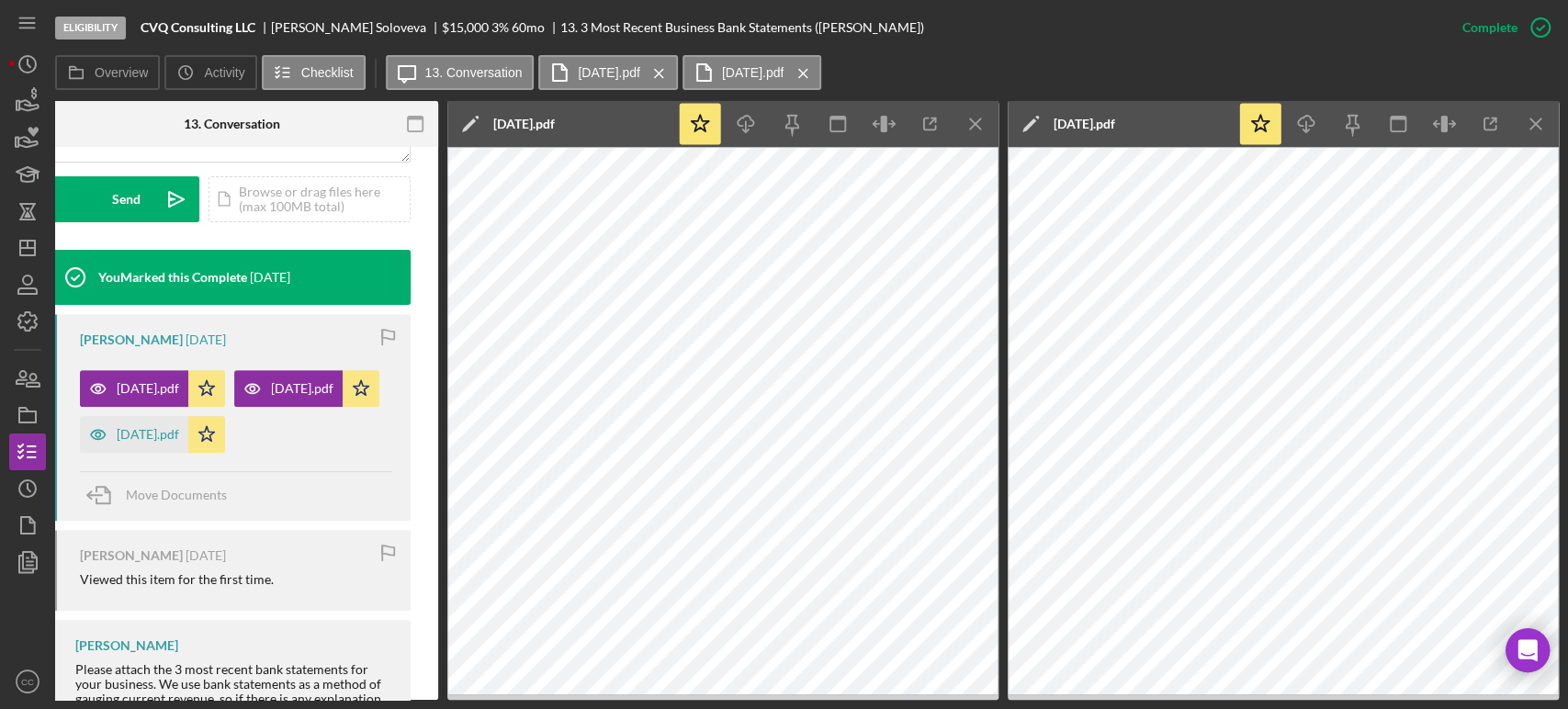
scroll to position [0, 361]
click at [888, 129] on icon "button" at bounding box center [884, 124] width 41 height 41
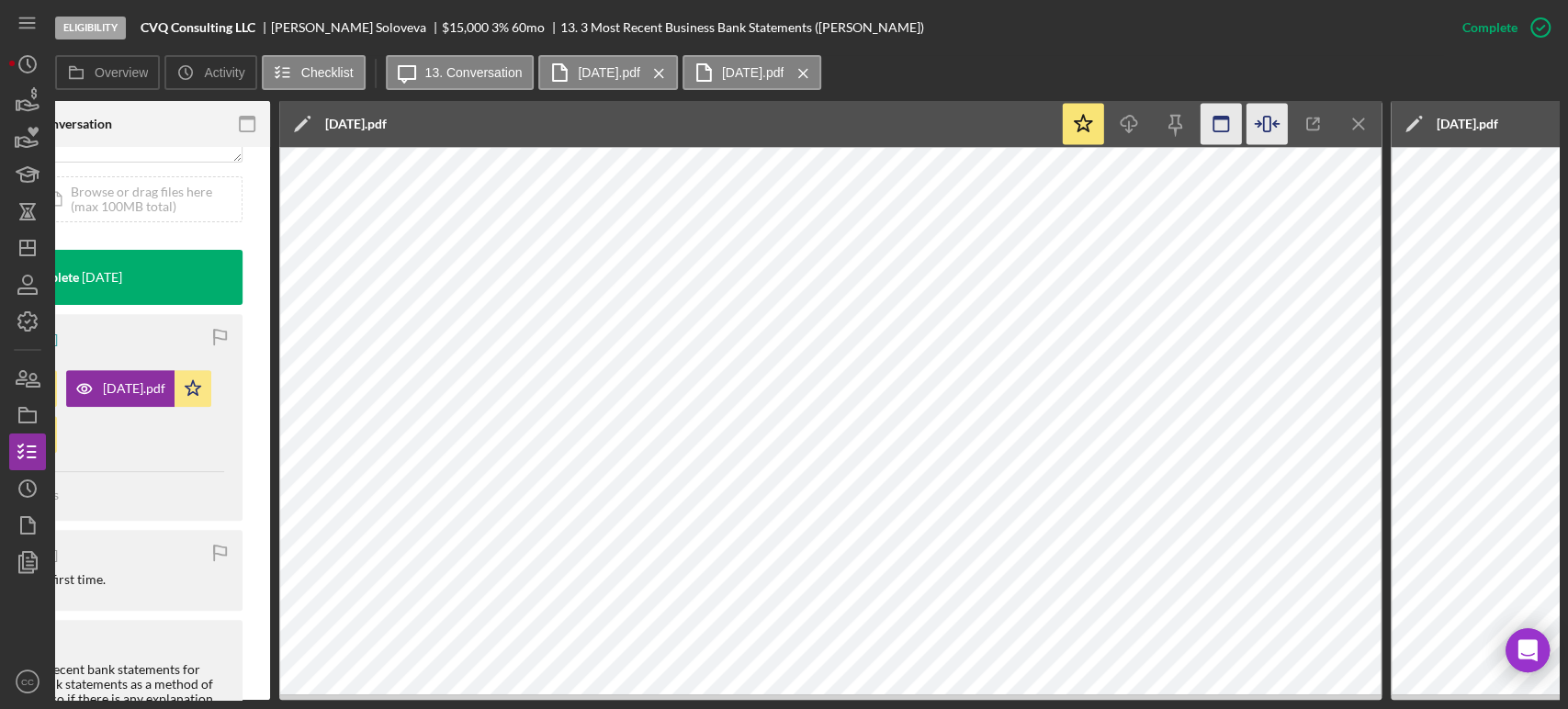
scroll to position [0, 565]
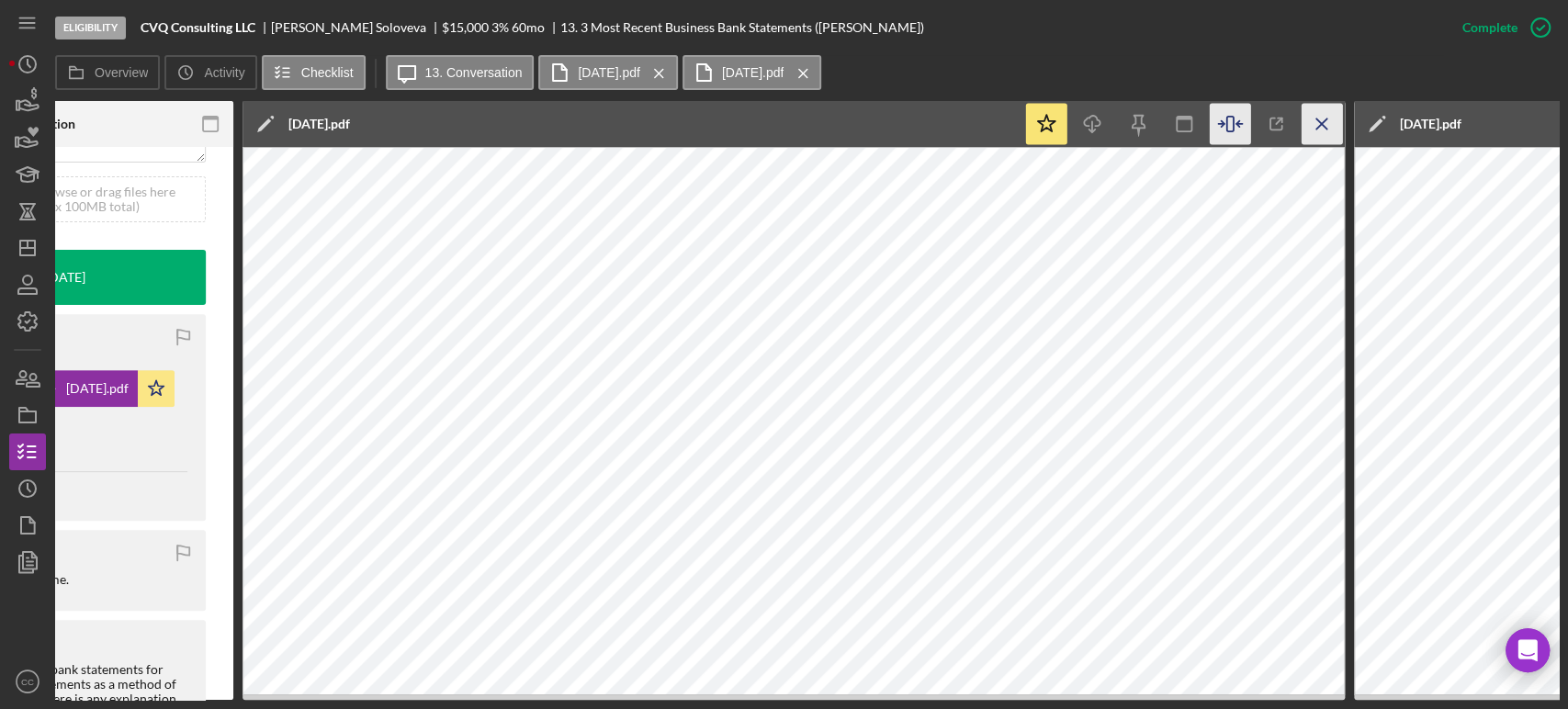
click at [1316, 121] on icon "Icon/Menu Close" at bounding box center [1322, 124] width 41 height 41
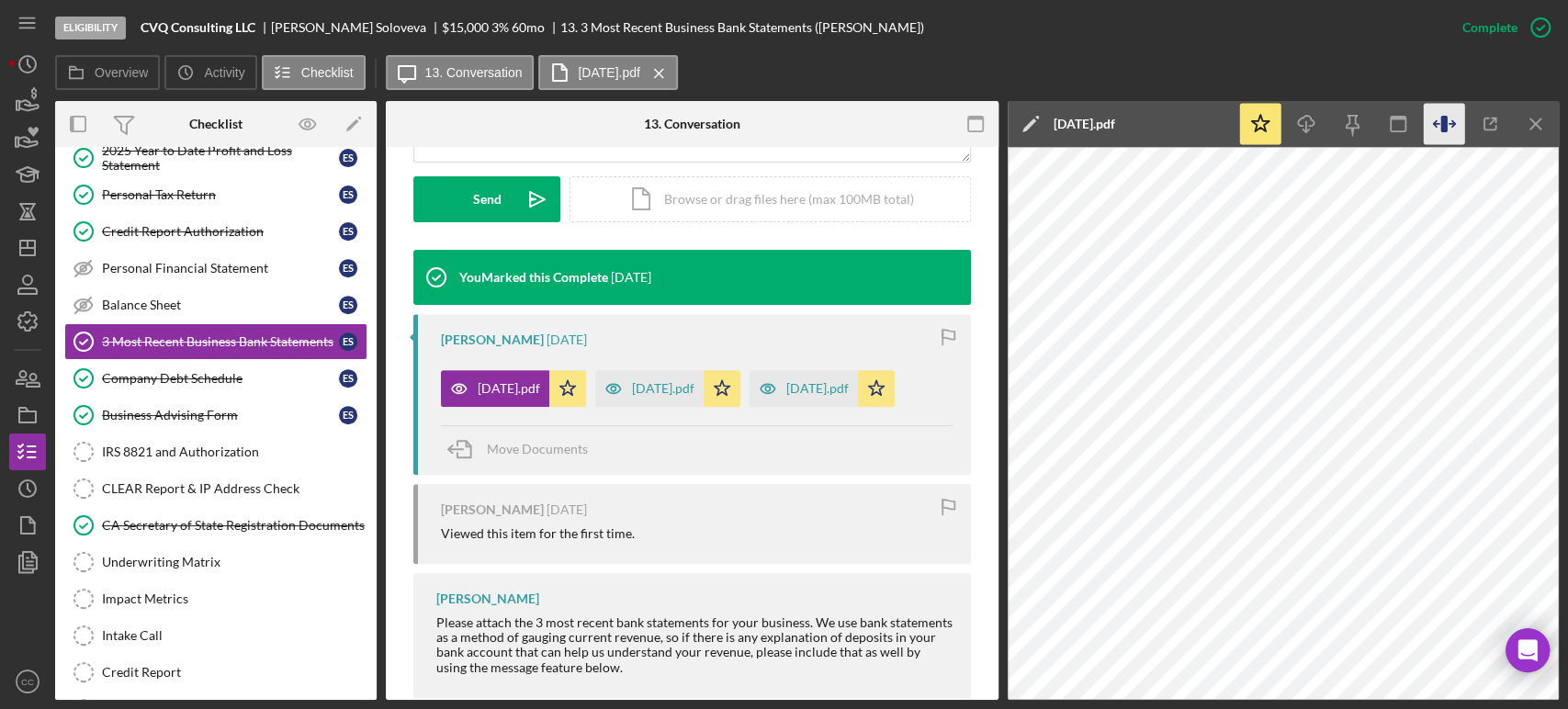
click at [1453, 122] on icon "button" at bounding box center [1444, 124] width 41 height 41
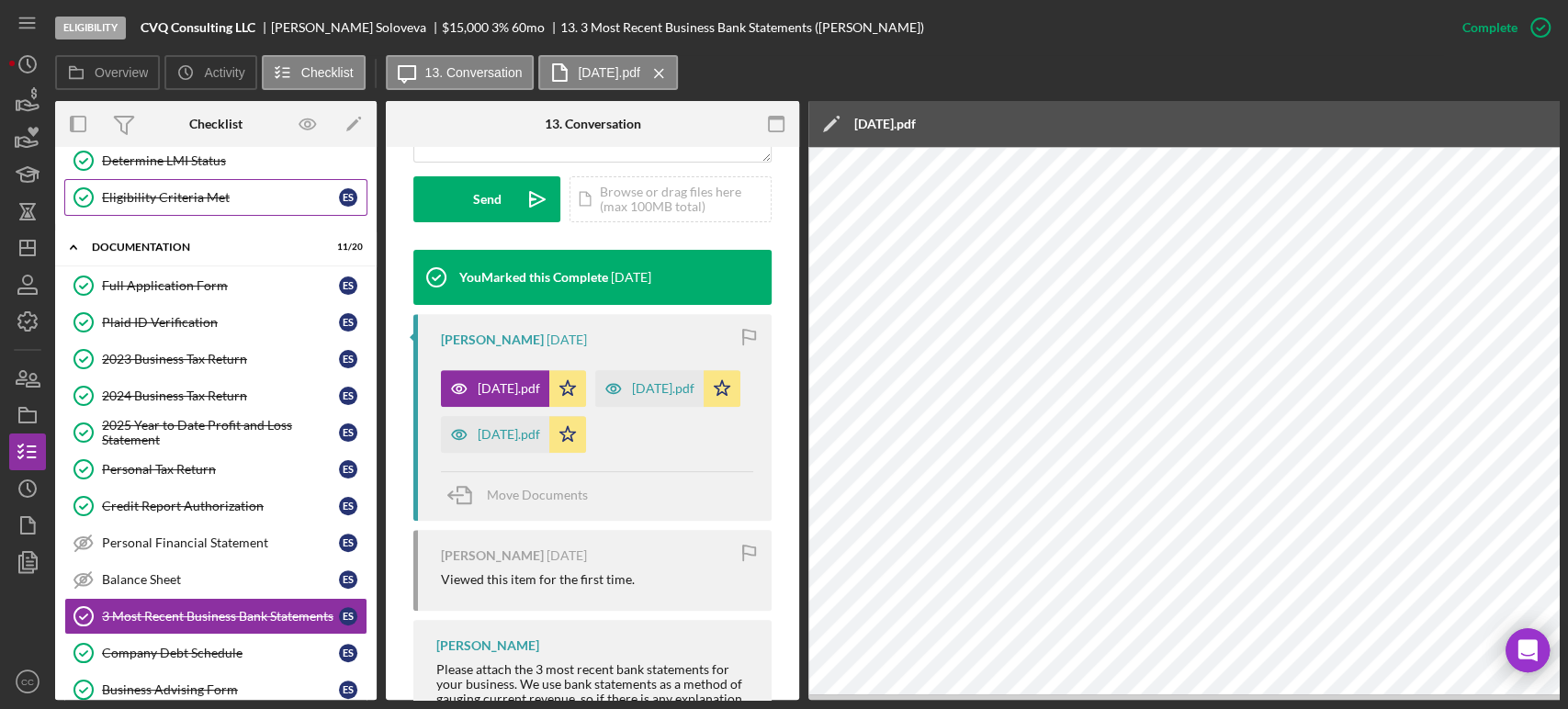
scroll to position [0, 0]
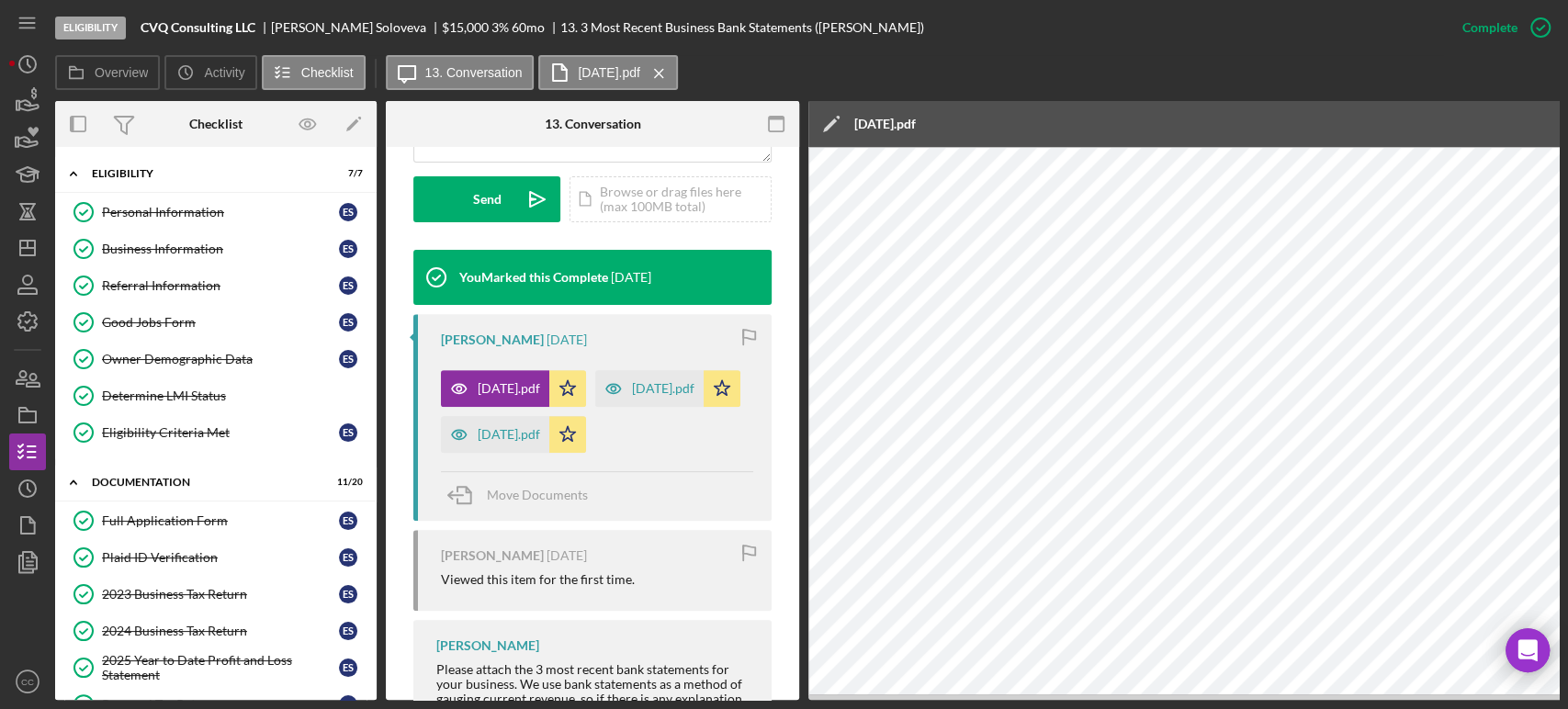
drag, startPoint x: 169, startPoint y: 218, endPoint x: 978, endPoint y: 248, distance: 809.6
click at [169, 218] on div "Personal Information" at bounding box center [219, 212] width 237 height 14
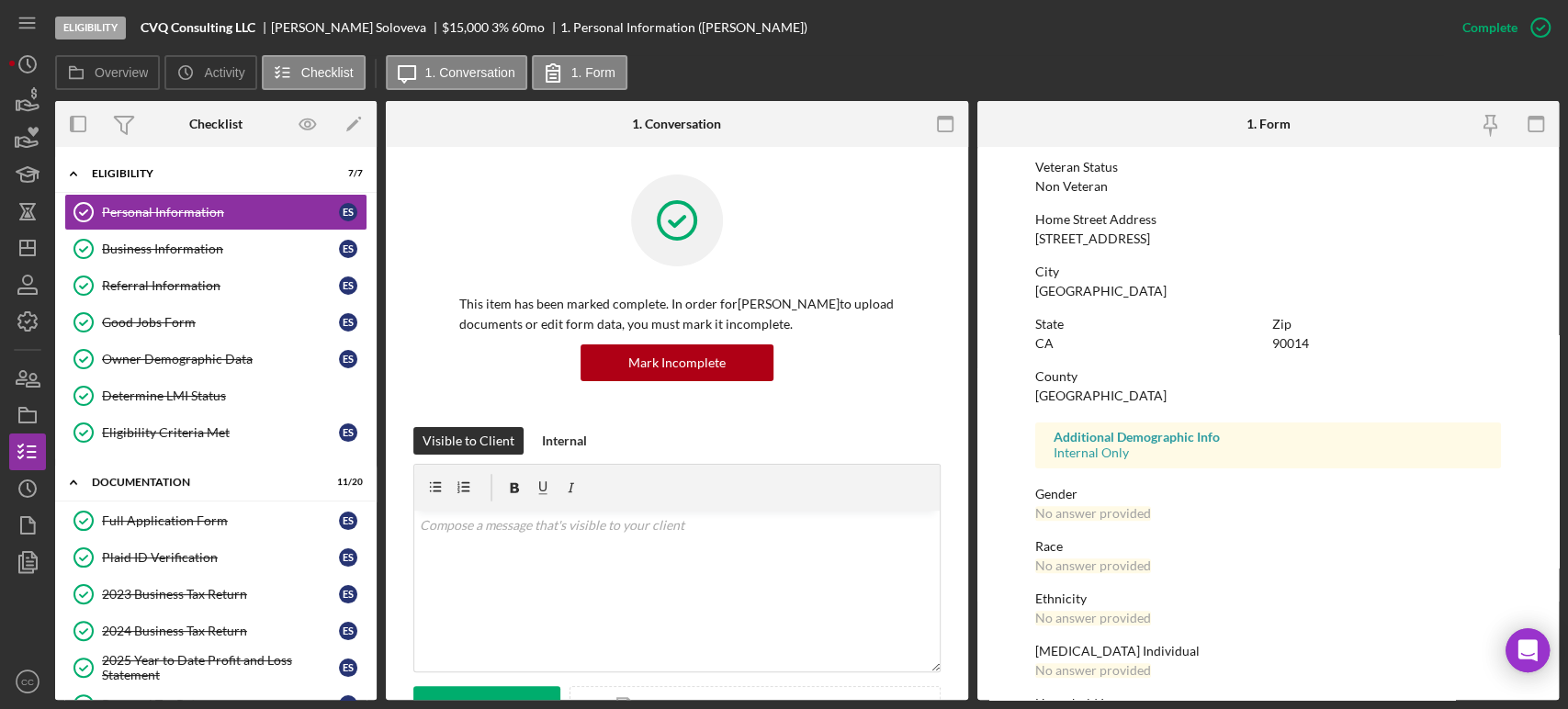
scroll to position [303, 0]
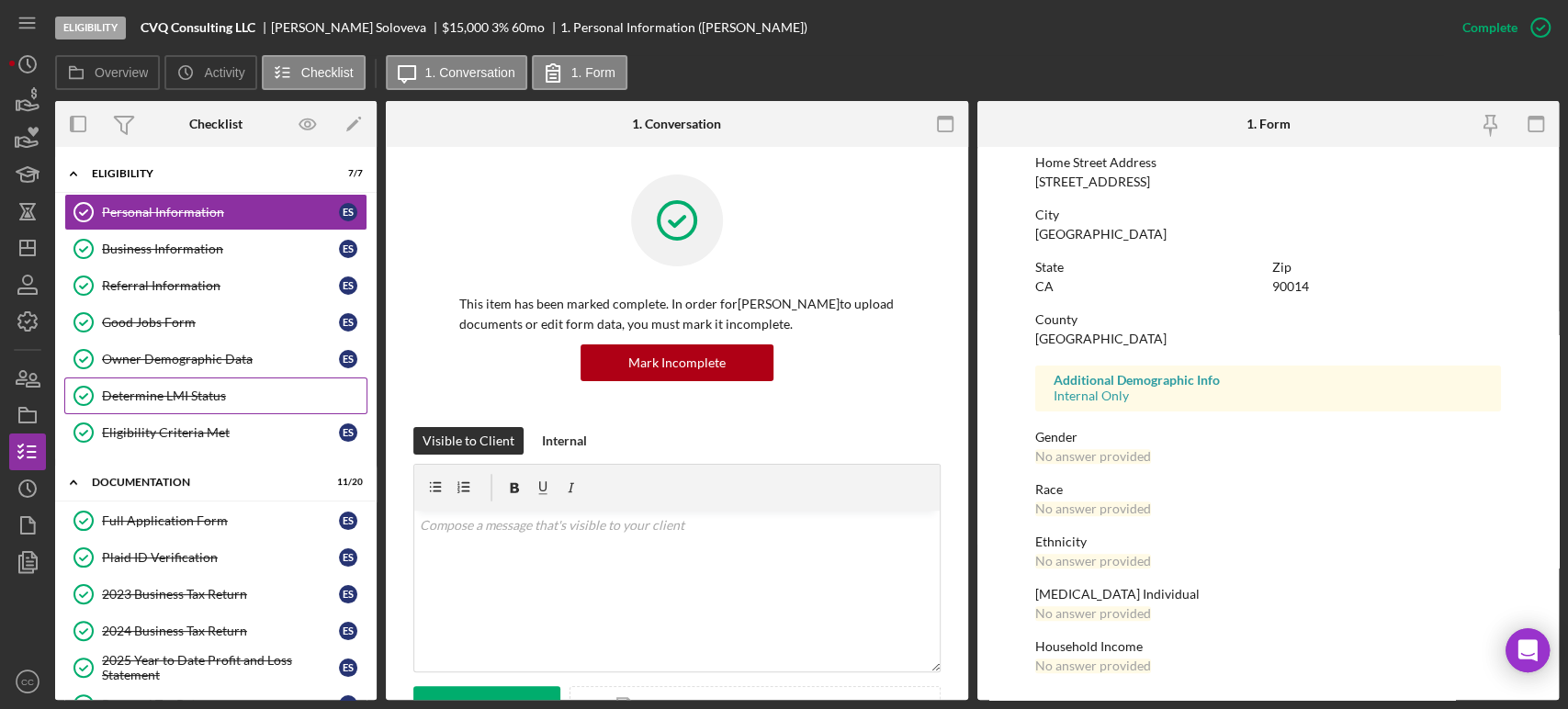
click at [174, 395] on div "Determine LMI Status" at bounding box center [234, 395] width 265 height 14
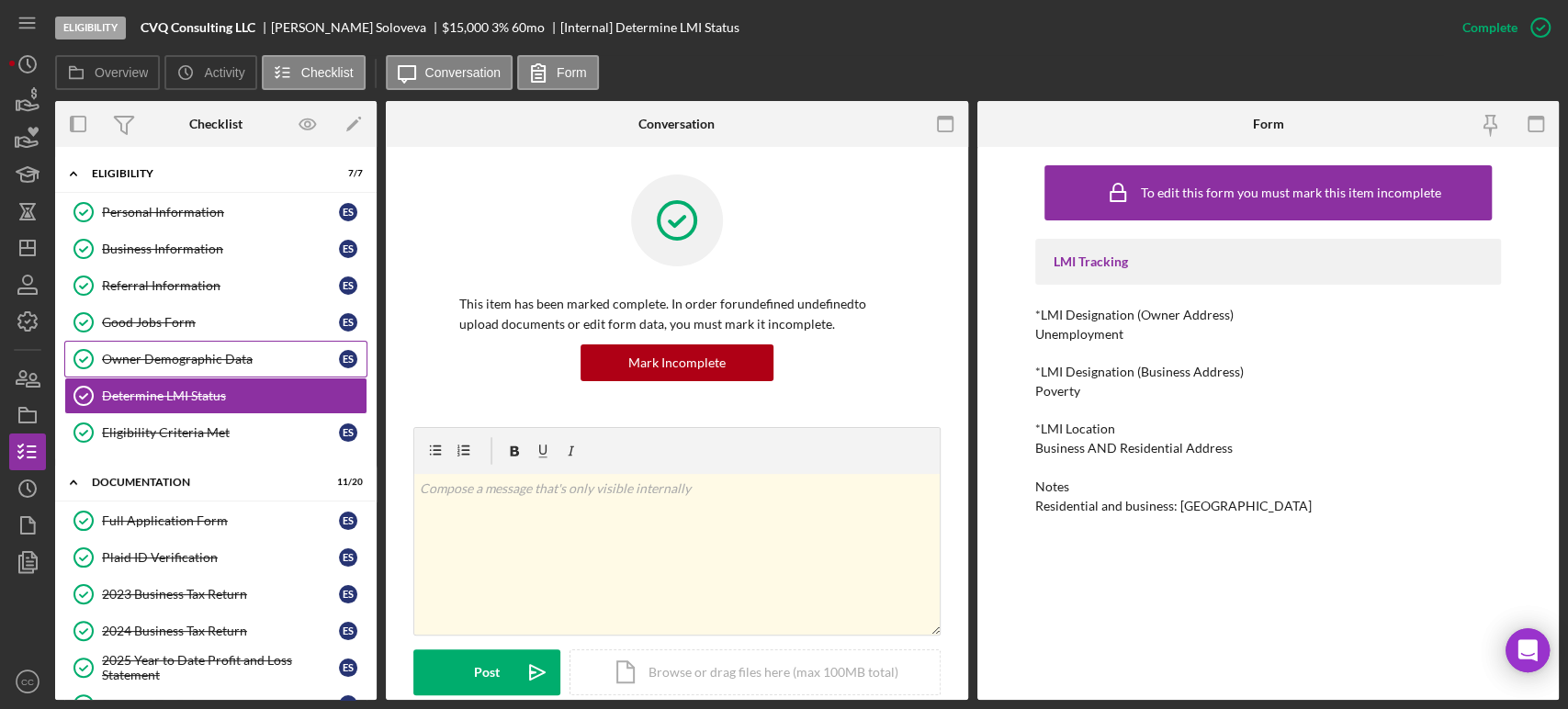
click at [191, 354] on div "Owner Demographic Data" at bounding box center [219, 358] width 237 height 14
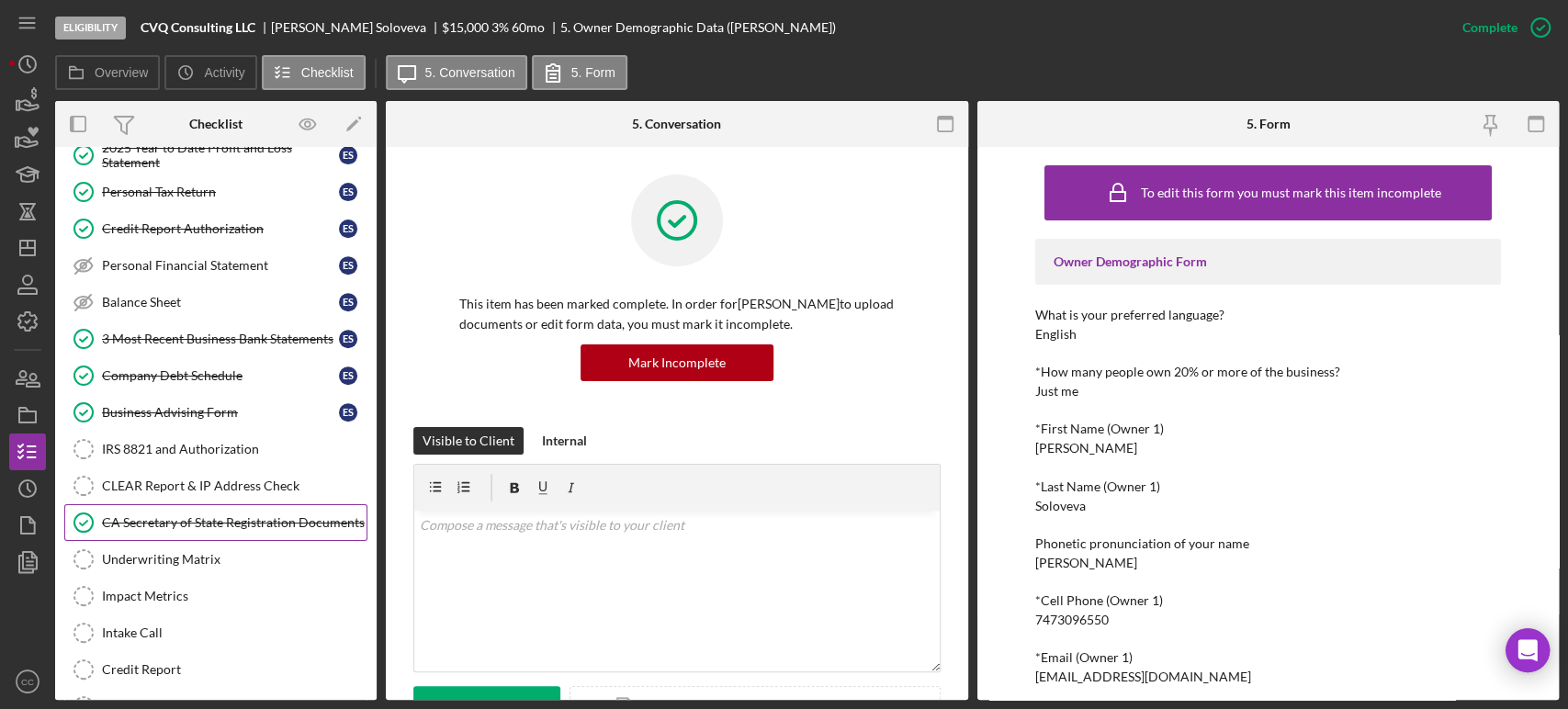
scroll to position [611, 0]
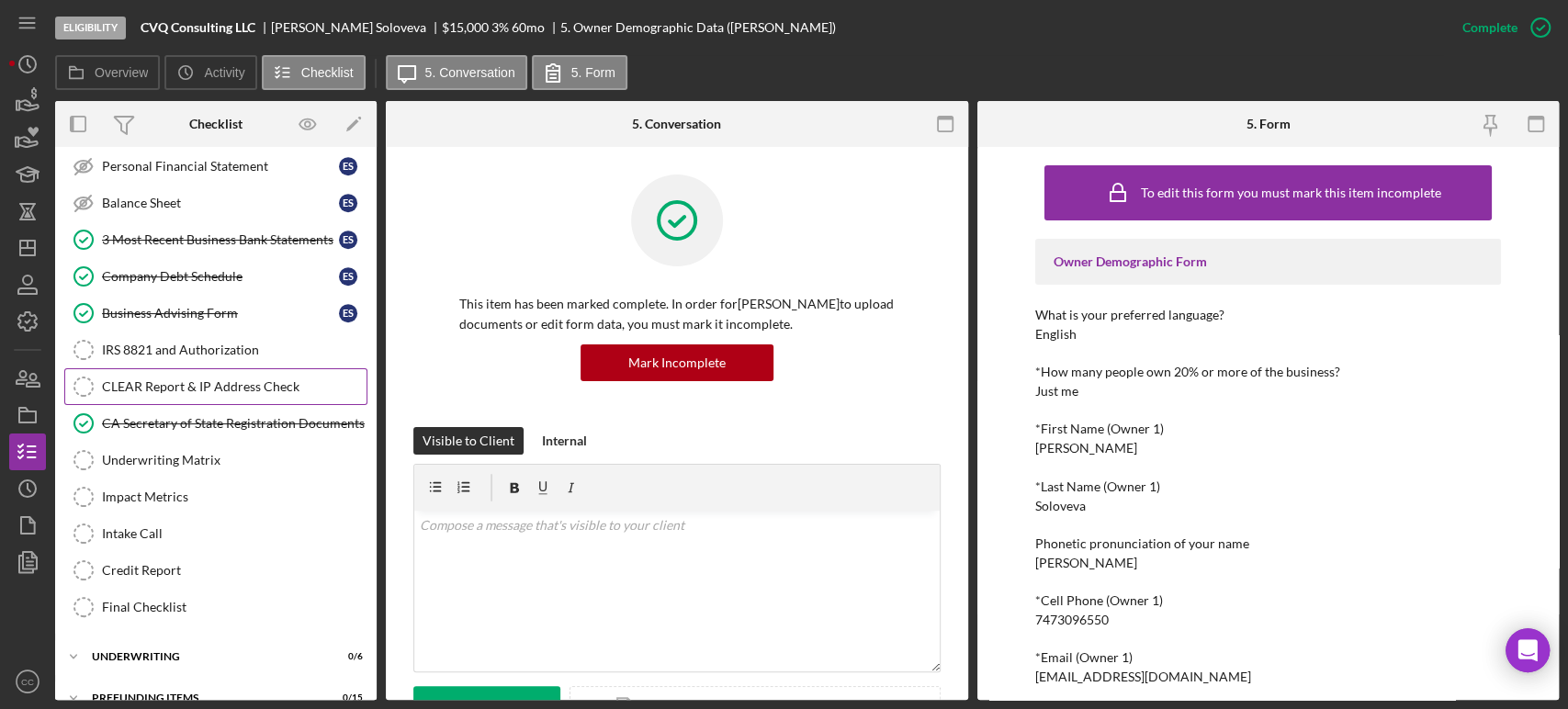
click at [207, 385] on div "CLEAR Report & IP Address Check" at bounding box center [234, 386] width 265 height 14
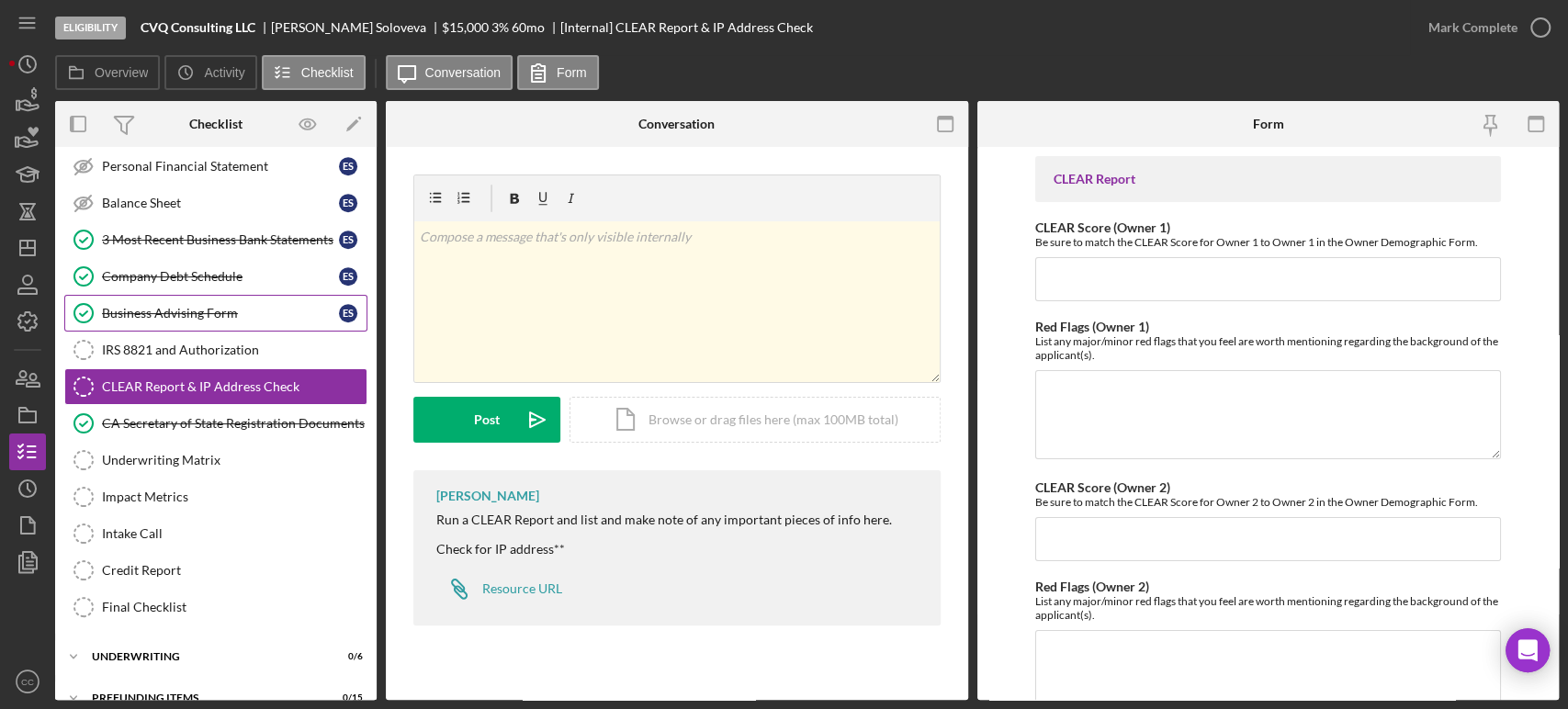
drag, startPoint x: 187, startPoint y: 310, endPoint x: 202, endPoint y: 314, distance: 15.5
click at [187, 310] on div "Business Advising Form" at bounding box center [219, 312] width 237 height 14
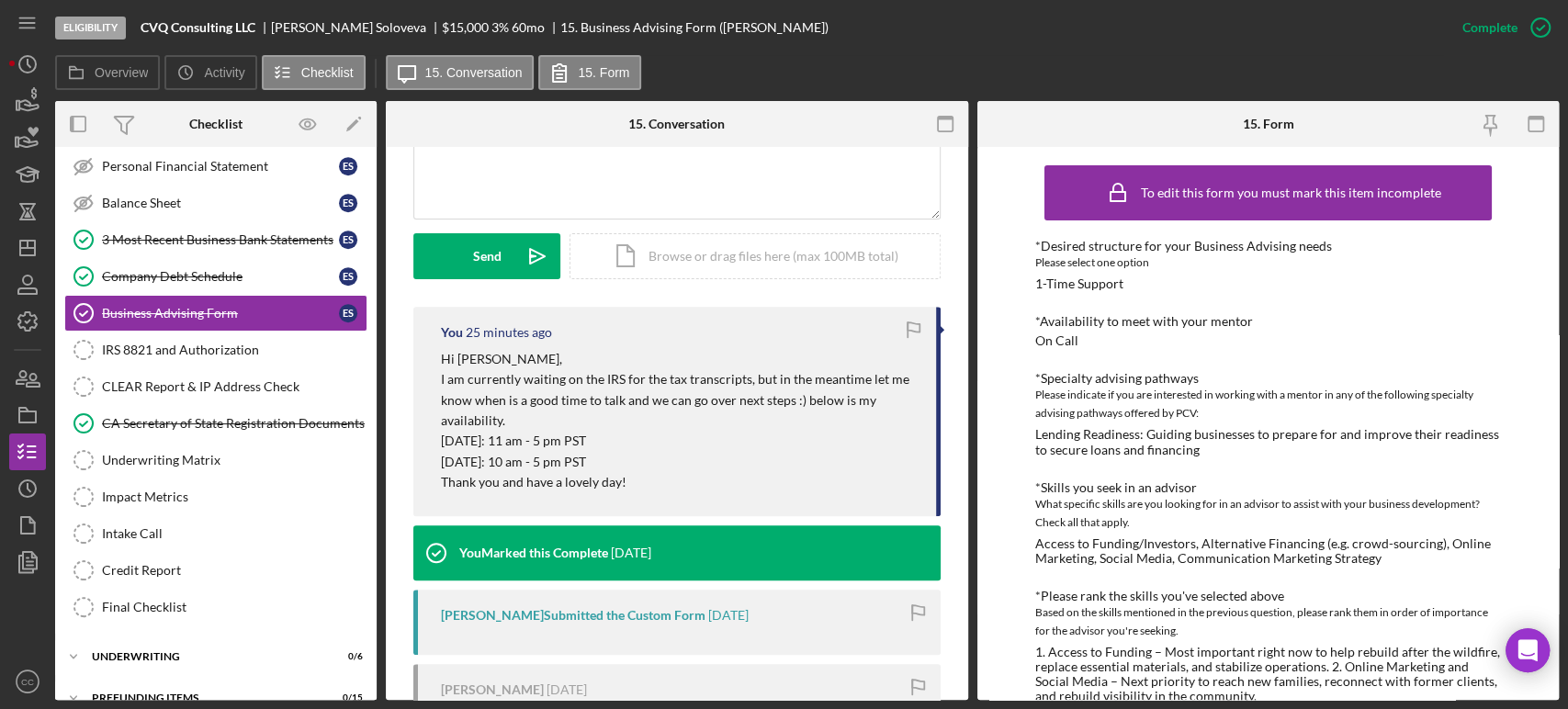
scroll to position [510, 0]
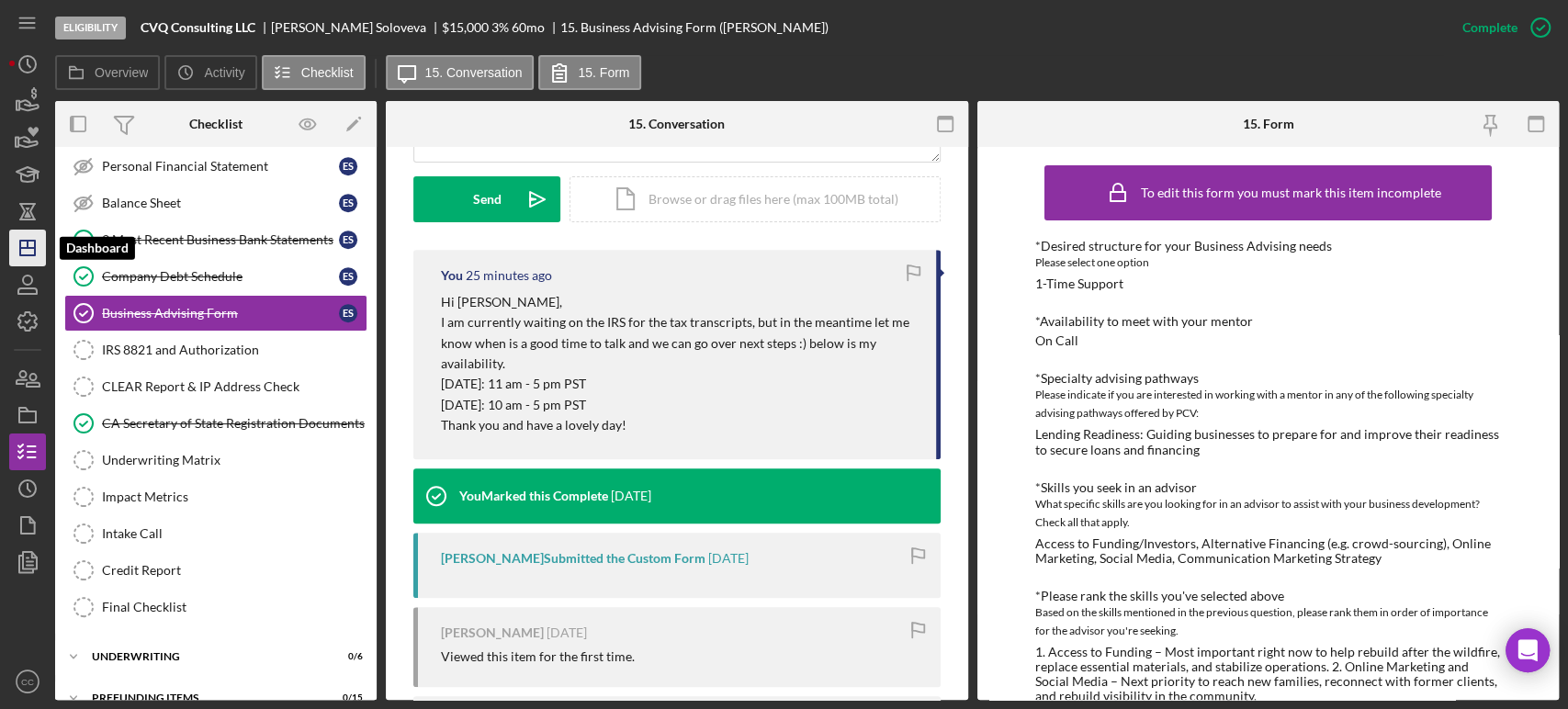
click at [15, 242] on icon "Icon/Dashboard" at bounding box center [28, 248] width 46 height 46
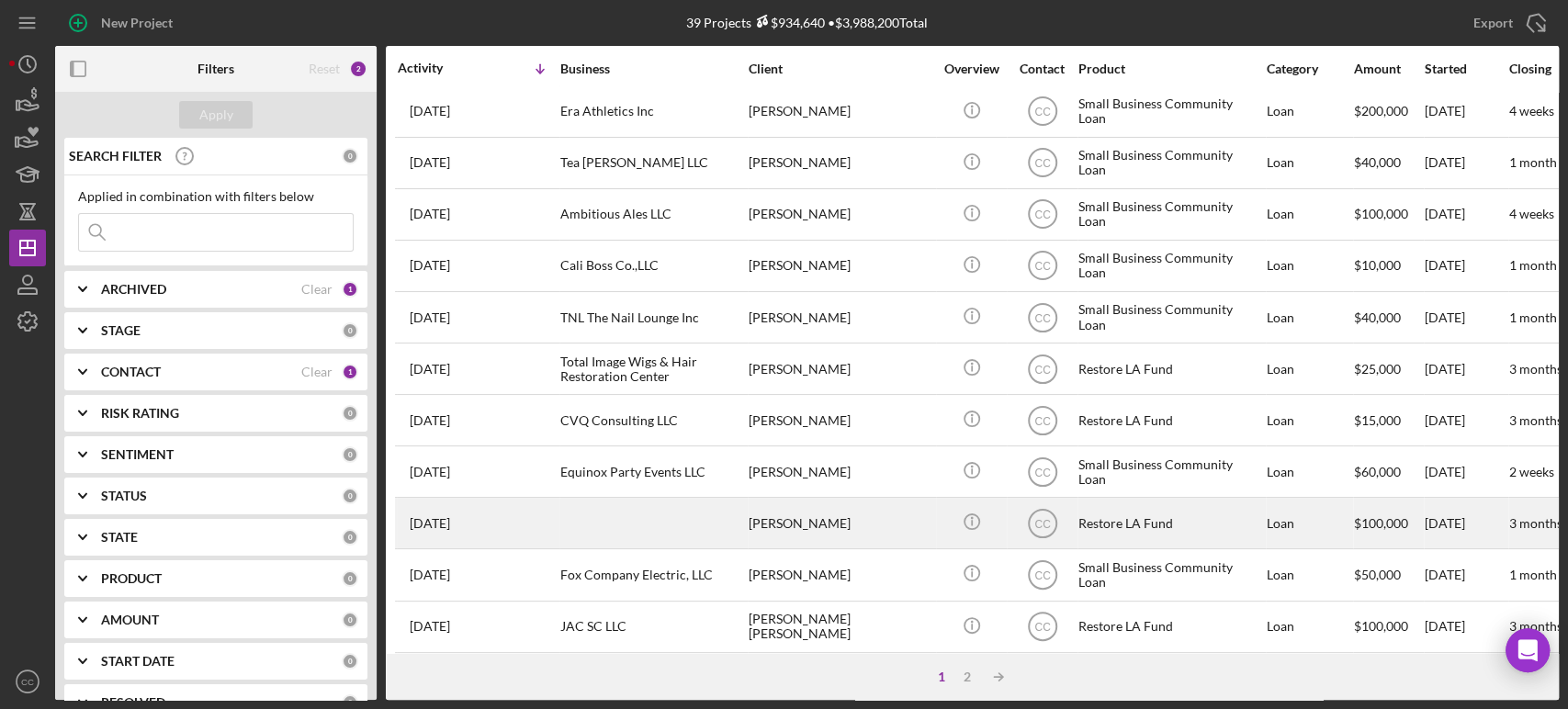
scroll to position [740, 0]
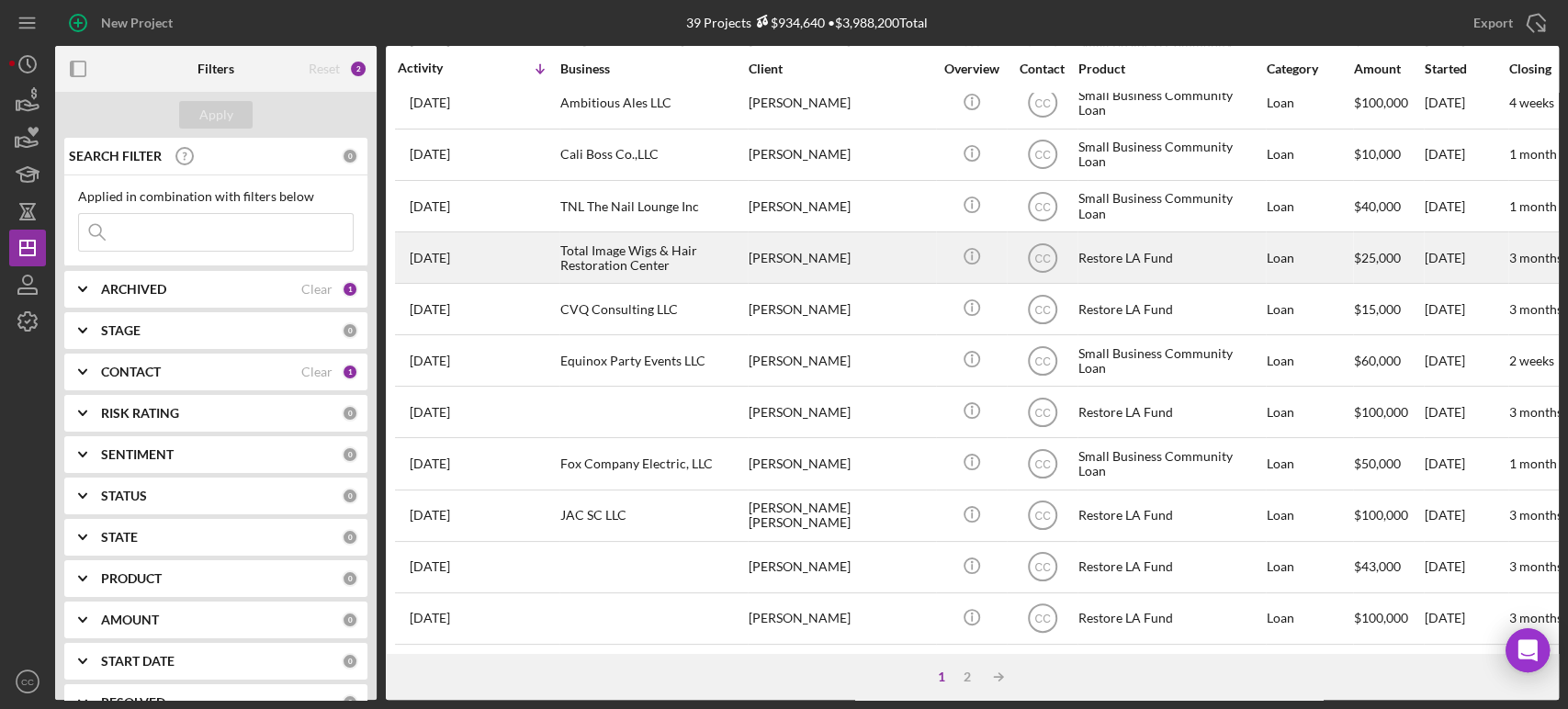
click at [880, 242] on div "[PERSON_NAME]" at bounding box center [841, 257] width 184 height 49
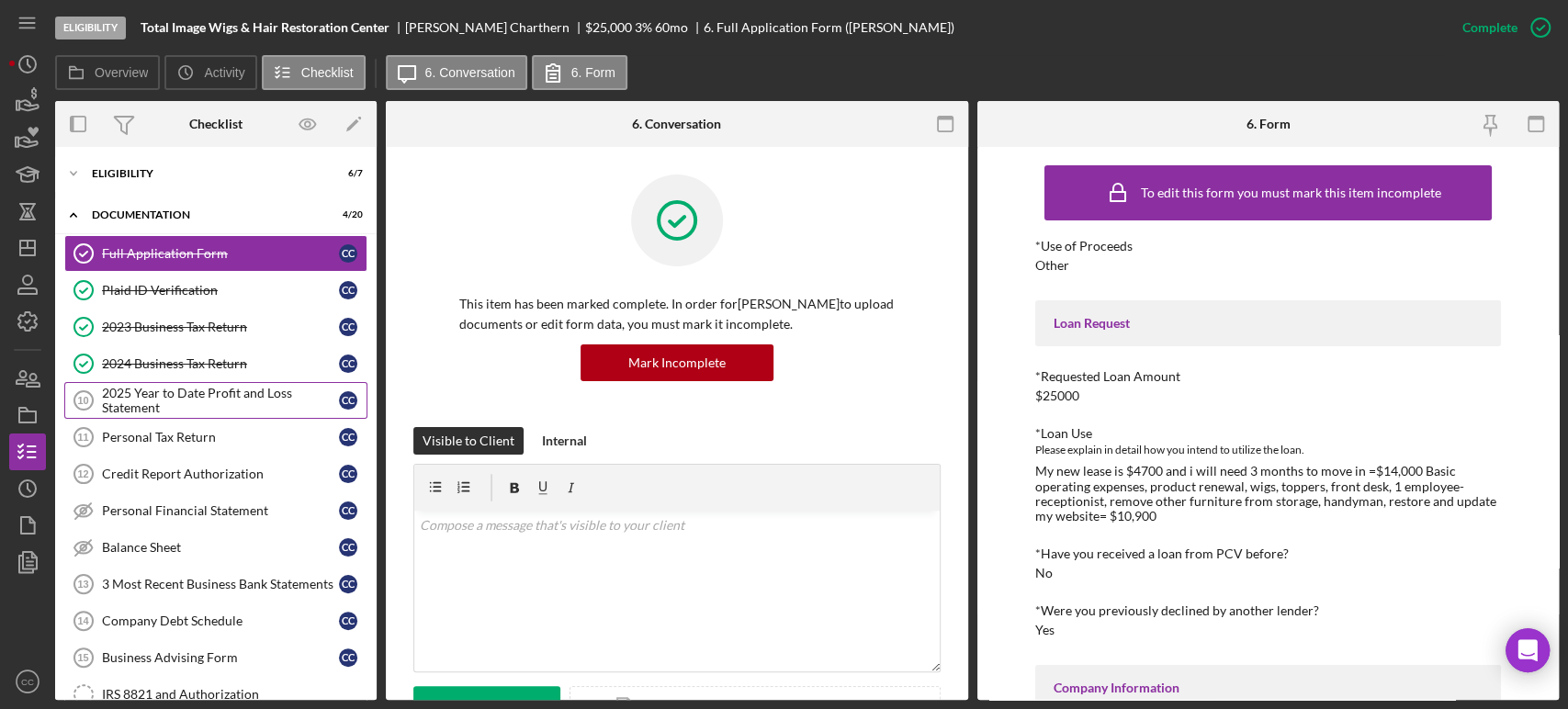
click at [170, 395] on div "2025 Year to Date Profit and Loss Statement" at bounding box center [219, 400] width 237 height 30
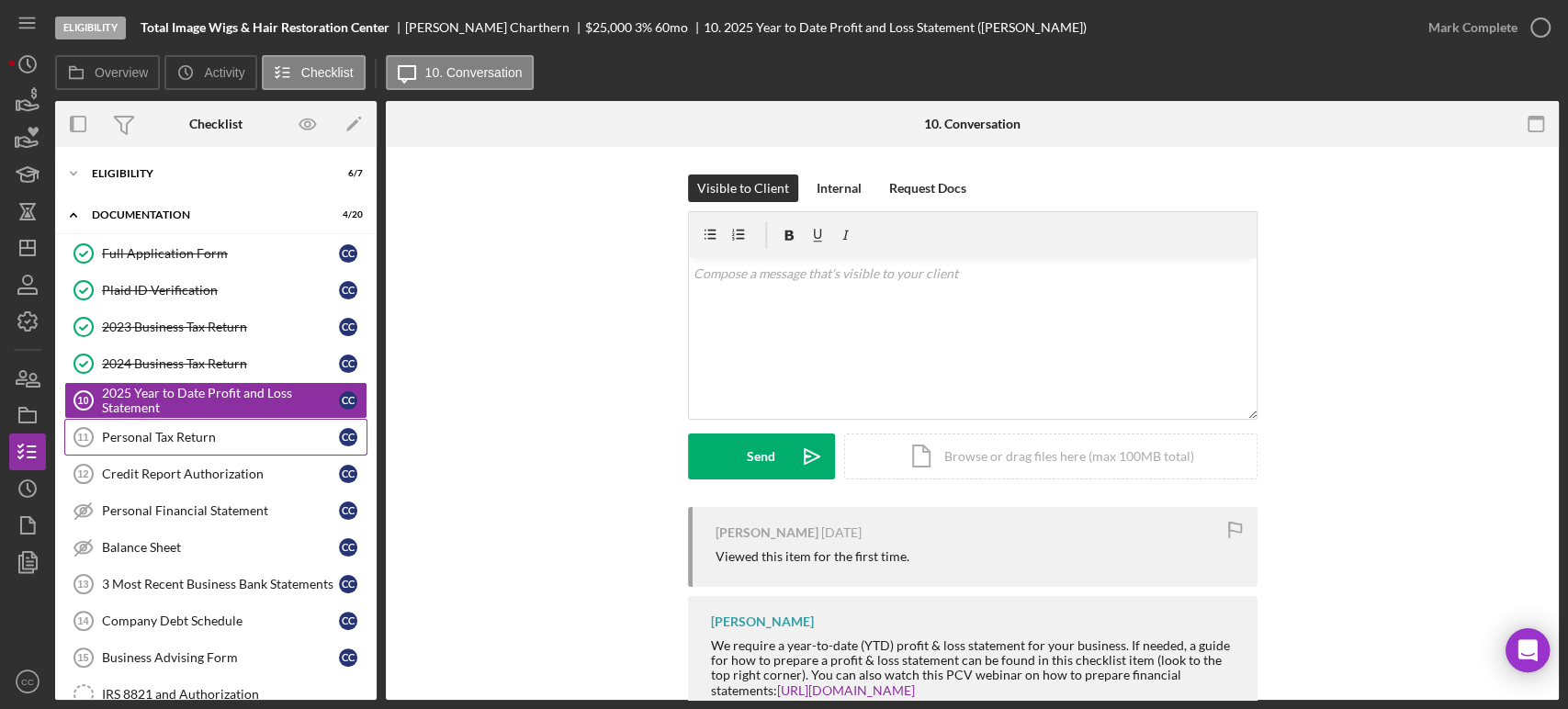
click at [178, 426] on link "Personal Tax Return 11 Personal Tax Return C C" at bounding box center [216, 437] width 303 height 36
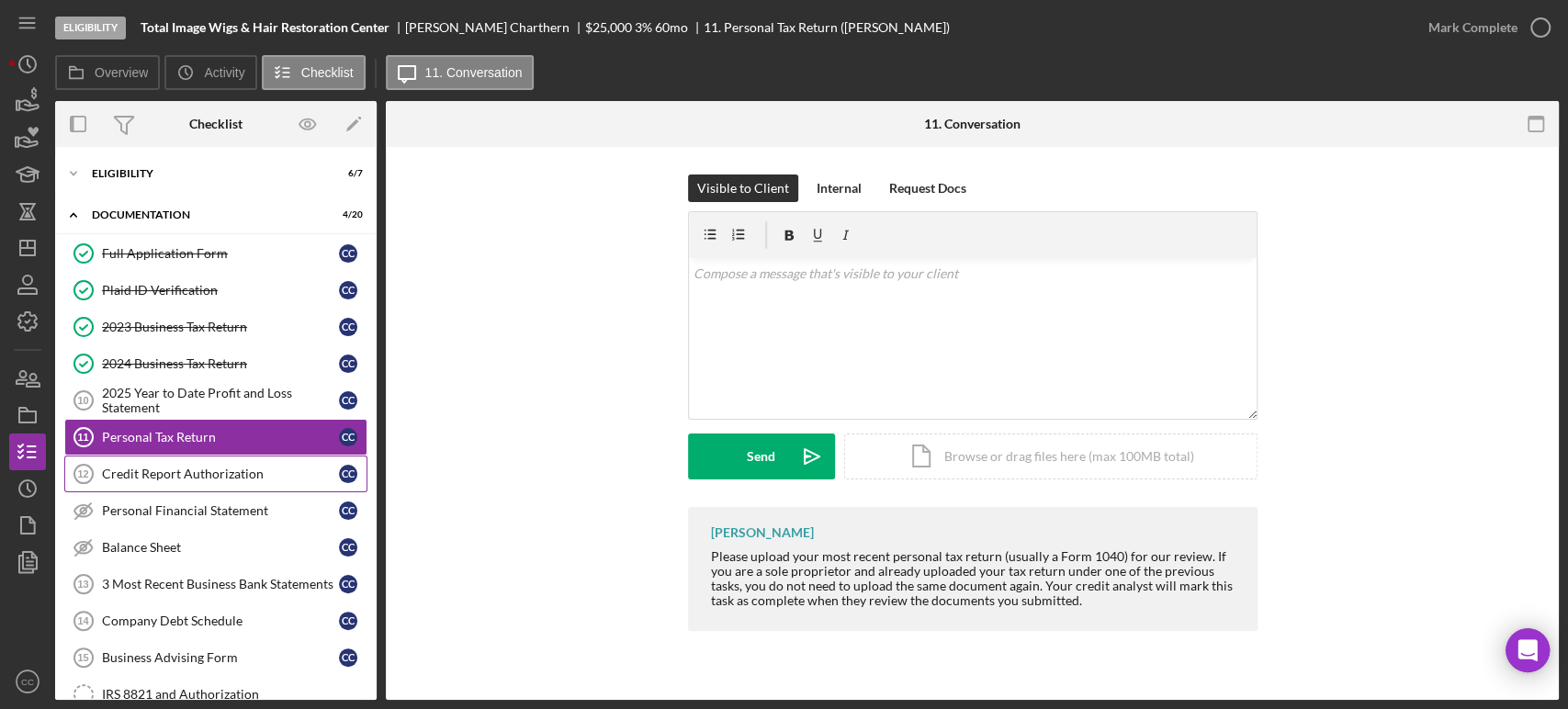
click at [176, 473] on div "Credit Report Authorization" at bounding box center [219, 473] width 237 height 14
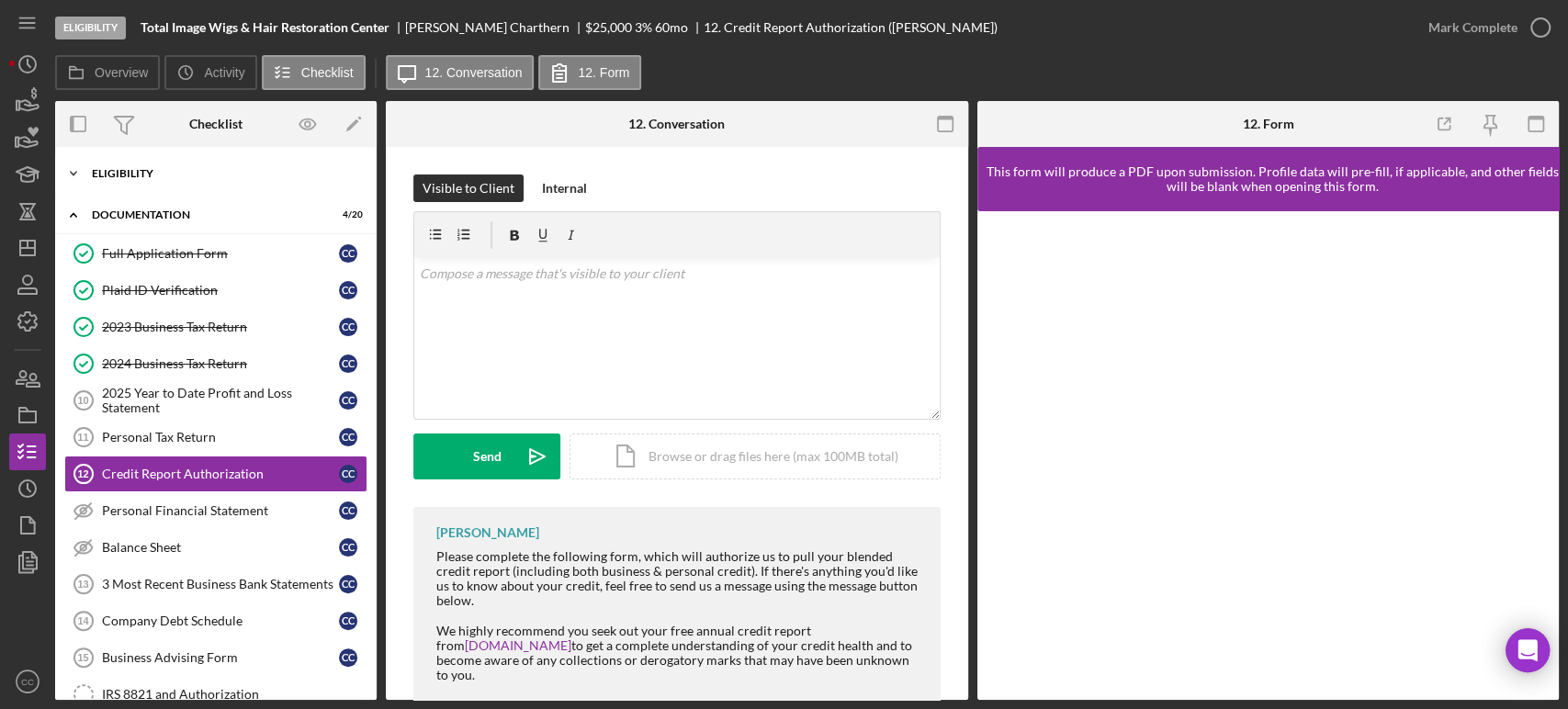
click at [134, 169] on div "Eligibility" at bounding box center [222, 173] width 262 height 11
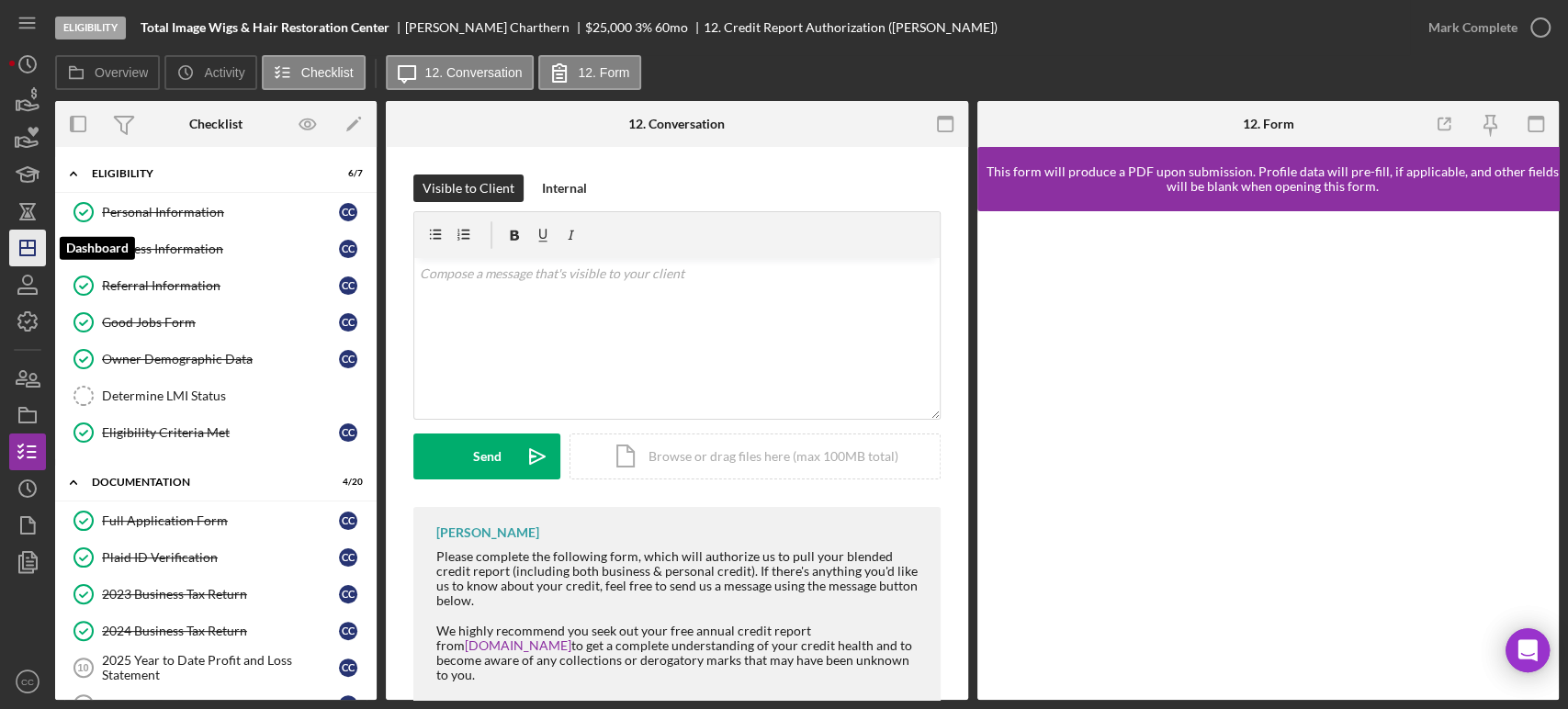
click at [28, 248] on line "button" at bounding box center [28, 244] width 0 height 8
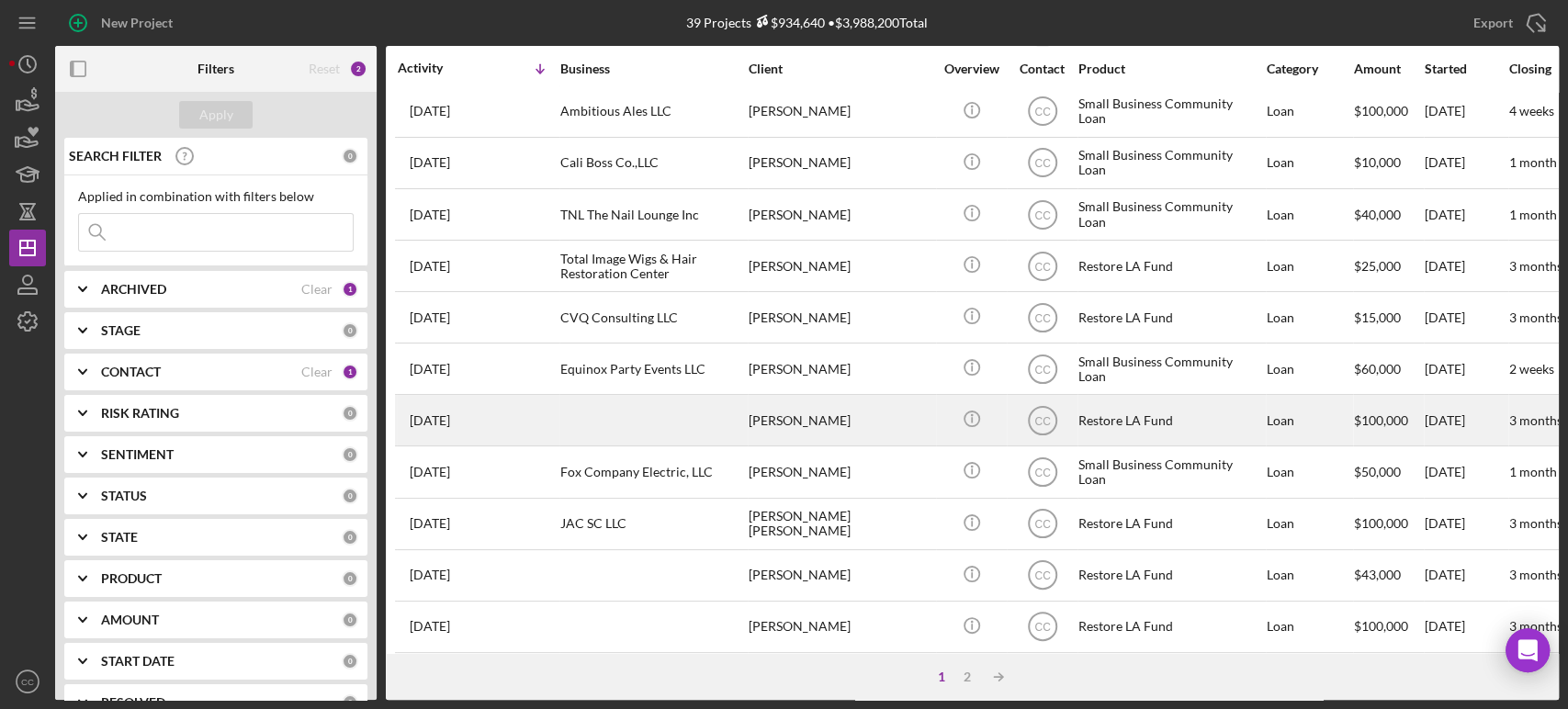
scroll to position [740, 0]
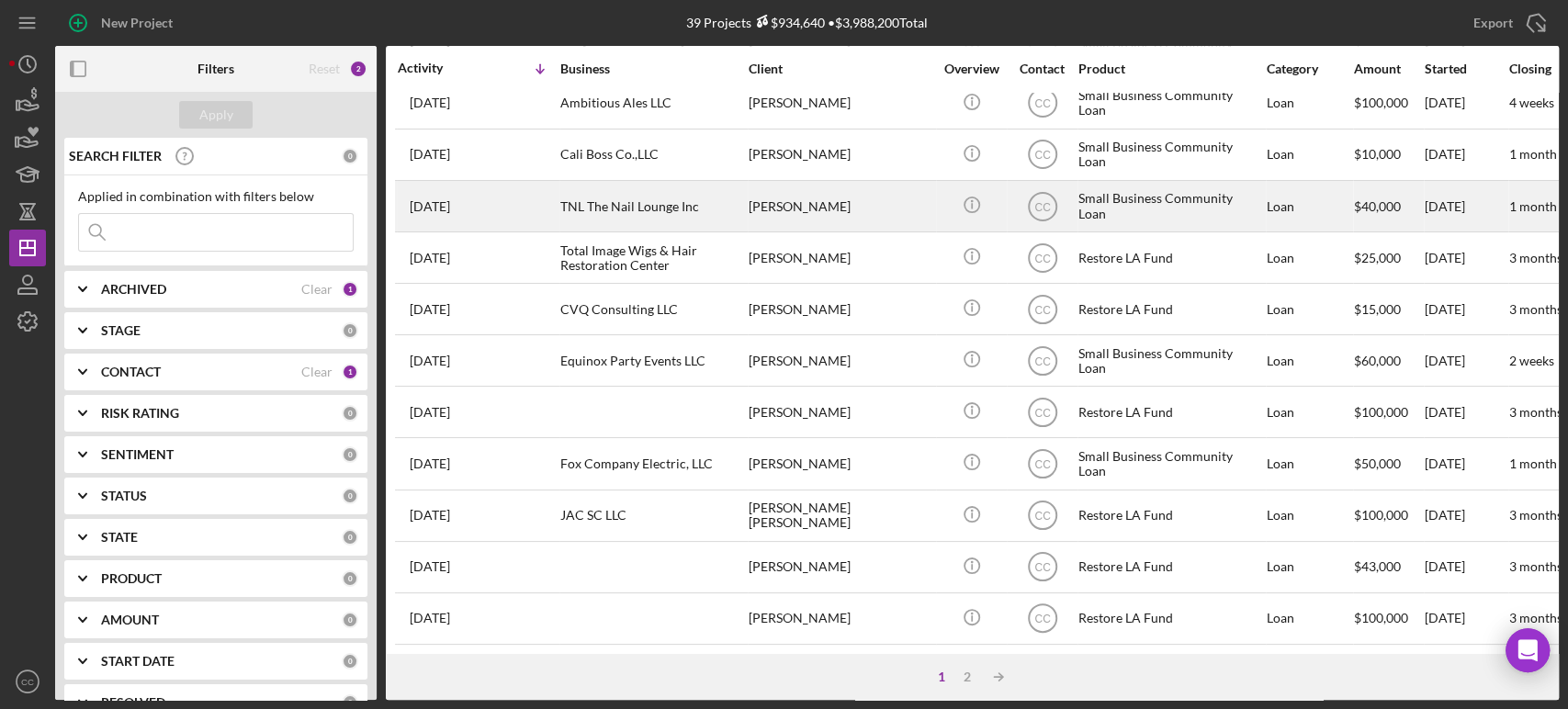
click at [873, 192] on div "[PERSON_NAME]" at bounding box center [841, 206] width 184 height 49
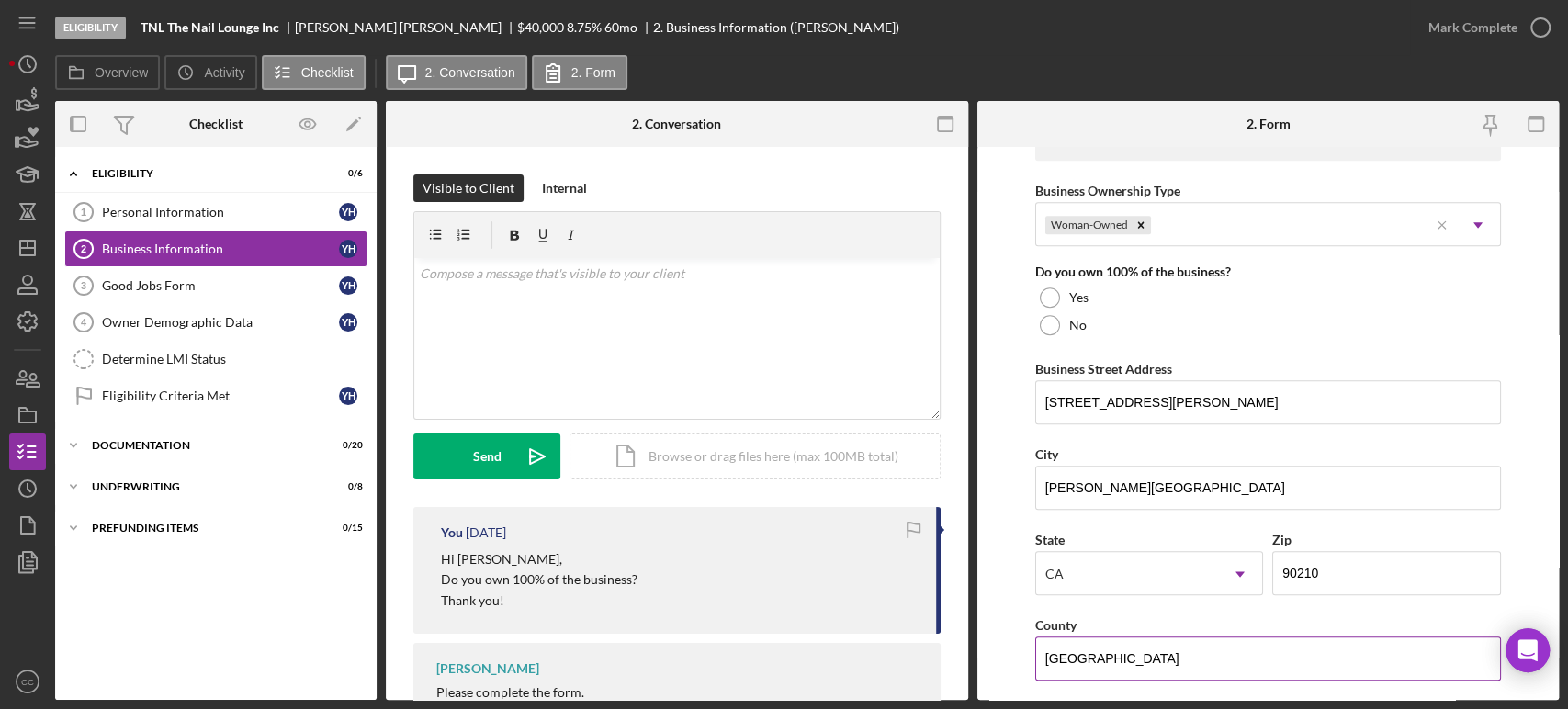
scroll to position [815, 0]
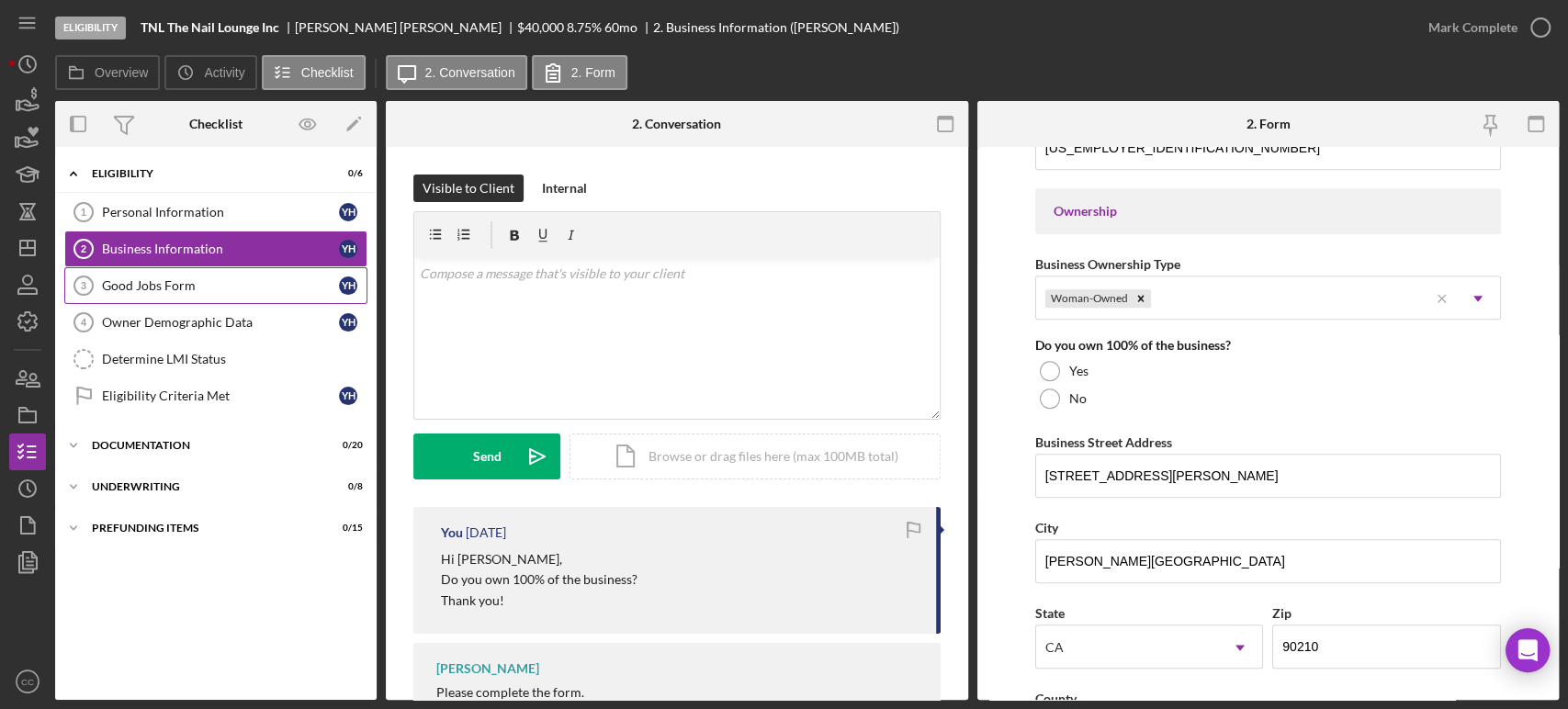
click at [208, 285] on div "Good Jobs Form" at bounding box center [219, 285] width 237 height 14
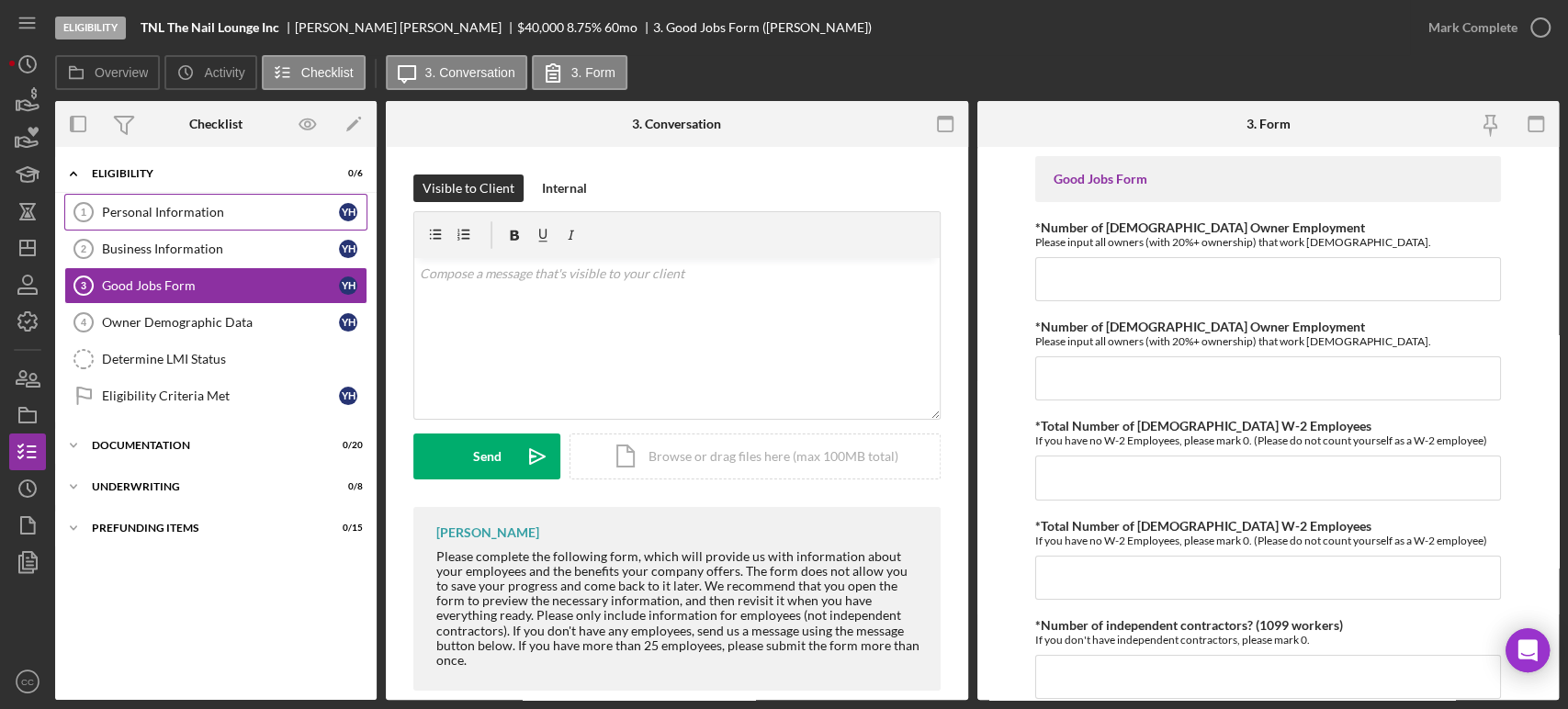
click at [162, 199] on link "Personal Information 1 Personal Information Y H" at bounding box center [216, 212] width 303 height 36
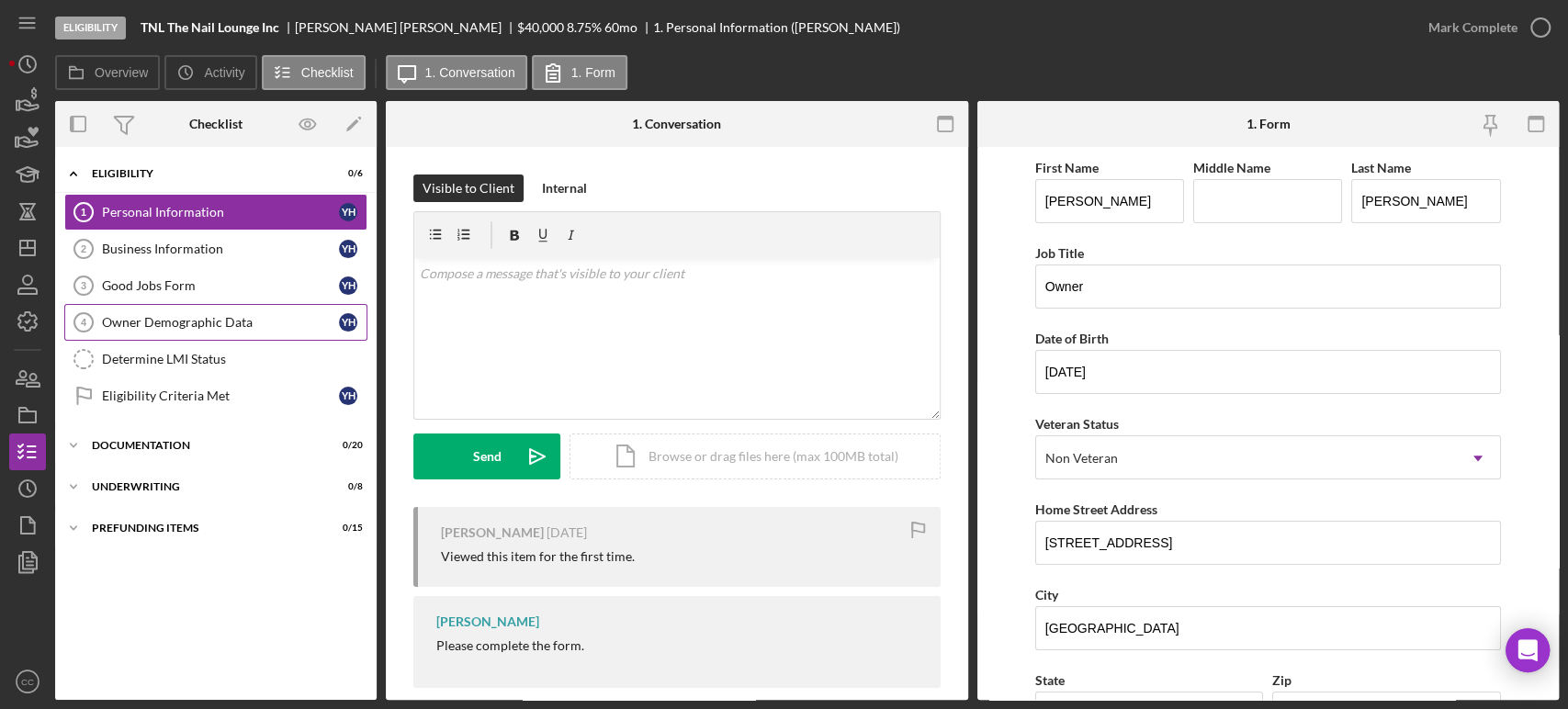
click at [166, 325] on div "Owner Demographic Data" at bounding box center [219, 322] width 237 height 14
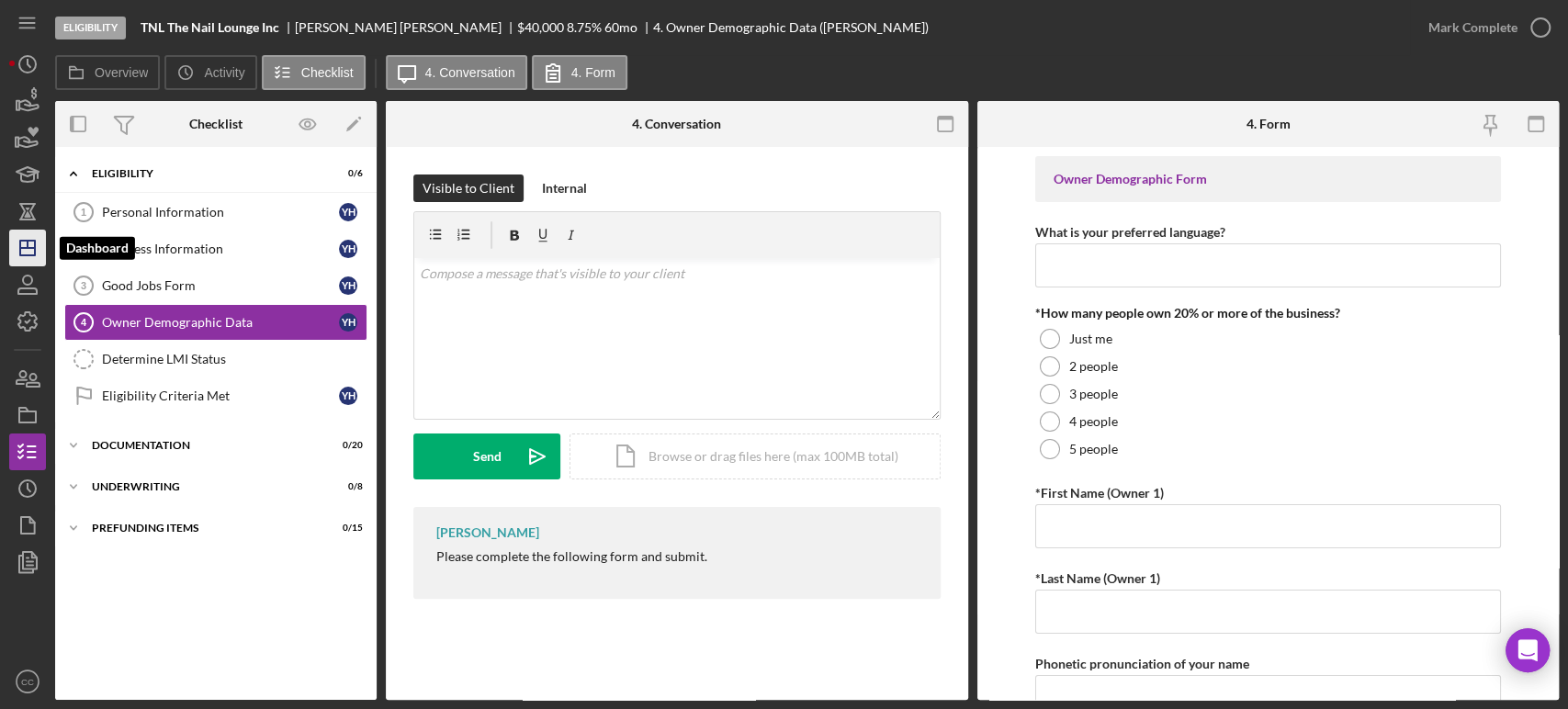
click at [26, 245] on icon "Icon/Dashboard" at bounding box center [28, 248] width 46 height 46
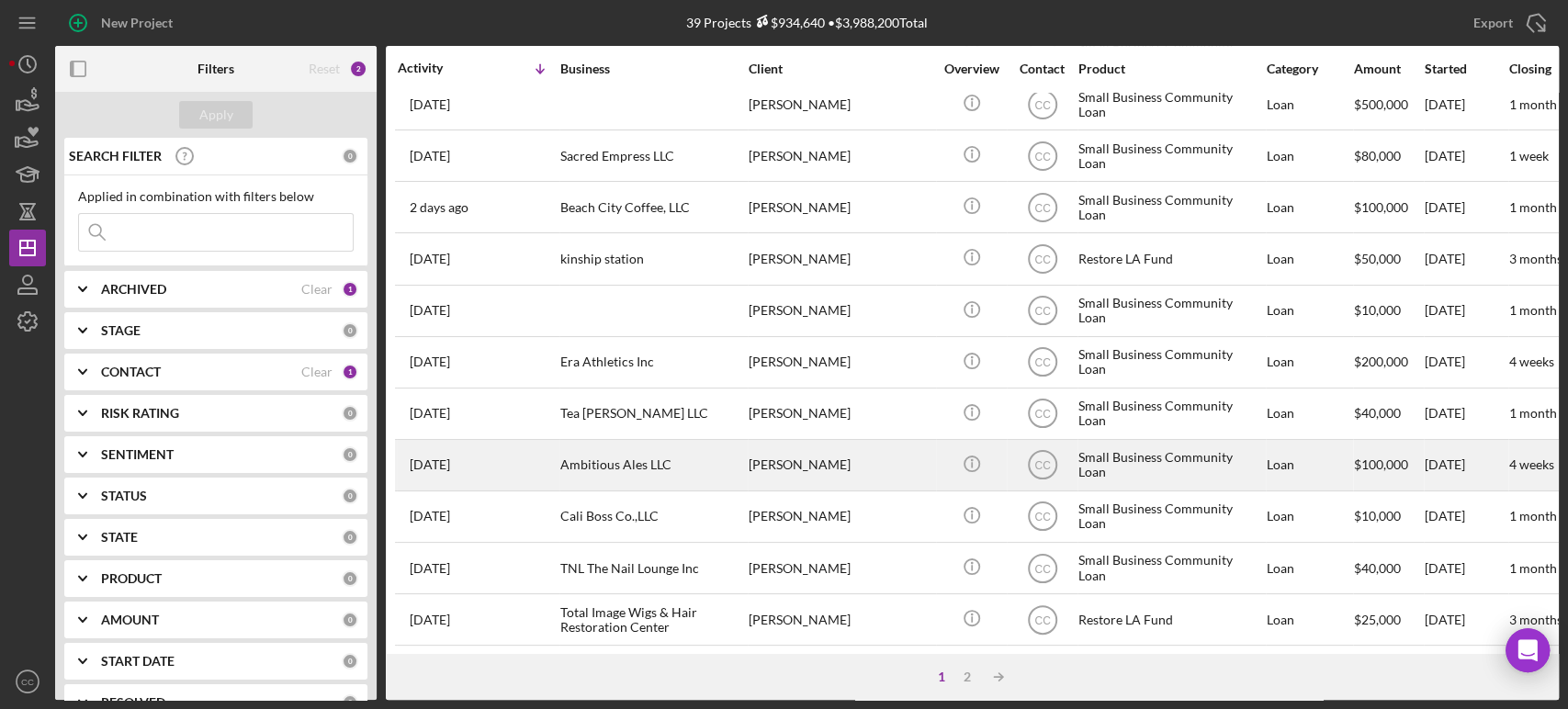
scroll to position [408, 0]
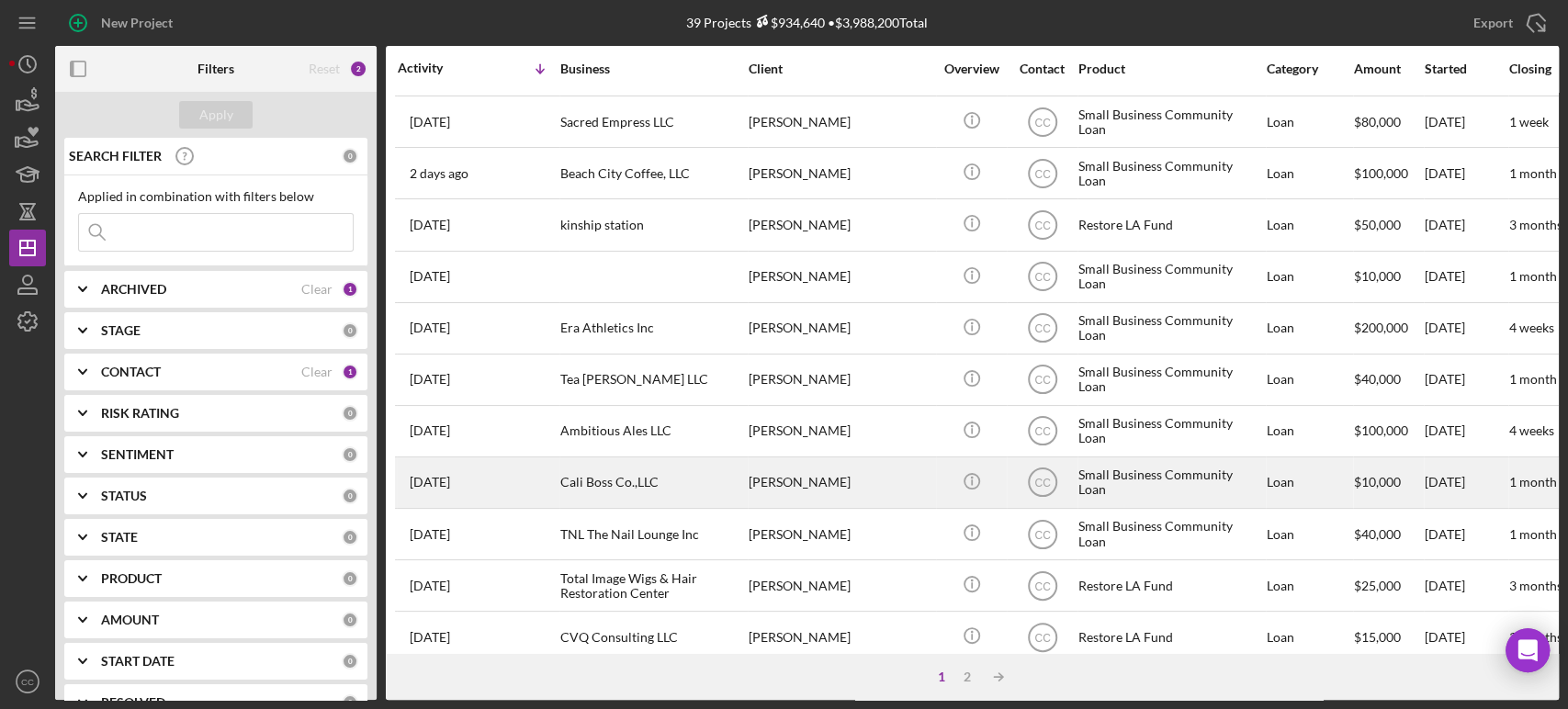
click at [874, 474] on div "[PERSON_NAME]" at bounding box center [841, 482] width 184 height 49
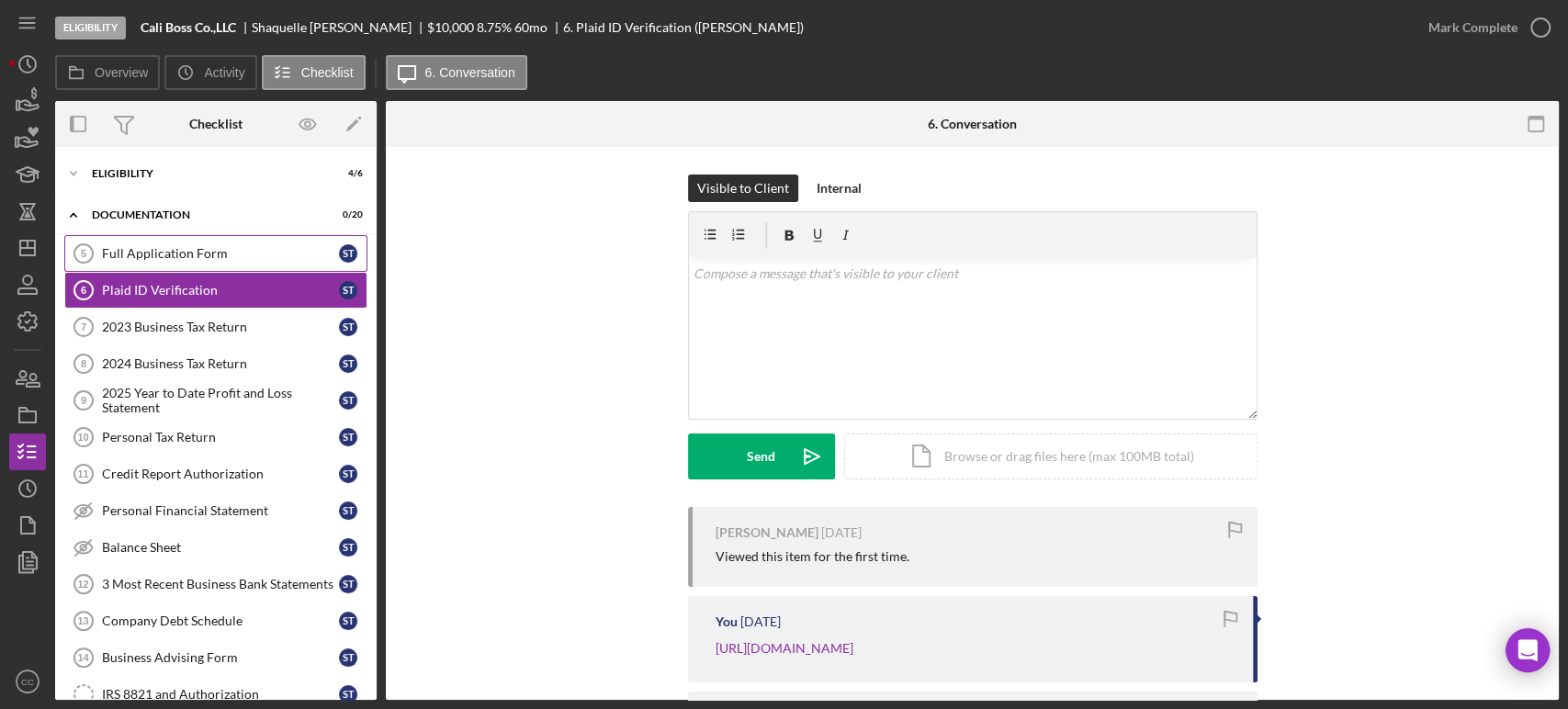
click at [171, 257] on div "Full Application Form" at bounding box center [219, 253] width 237 height 14
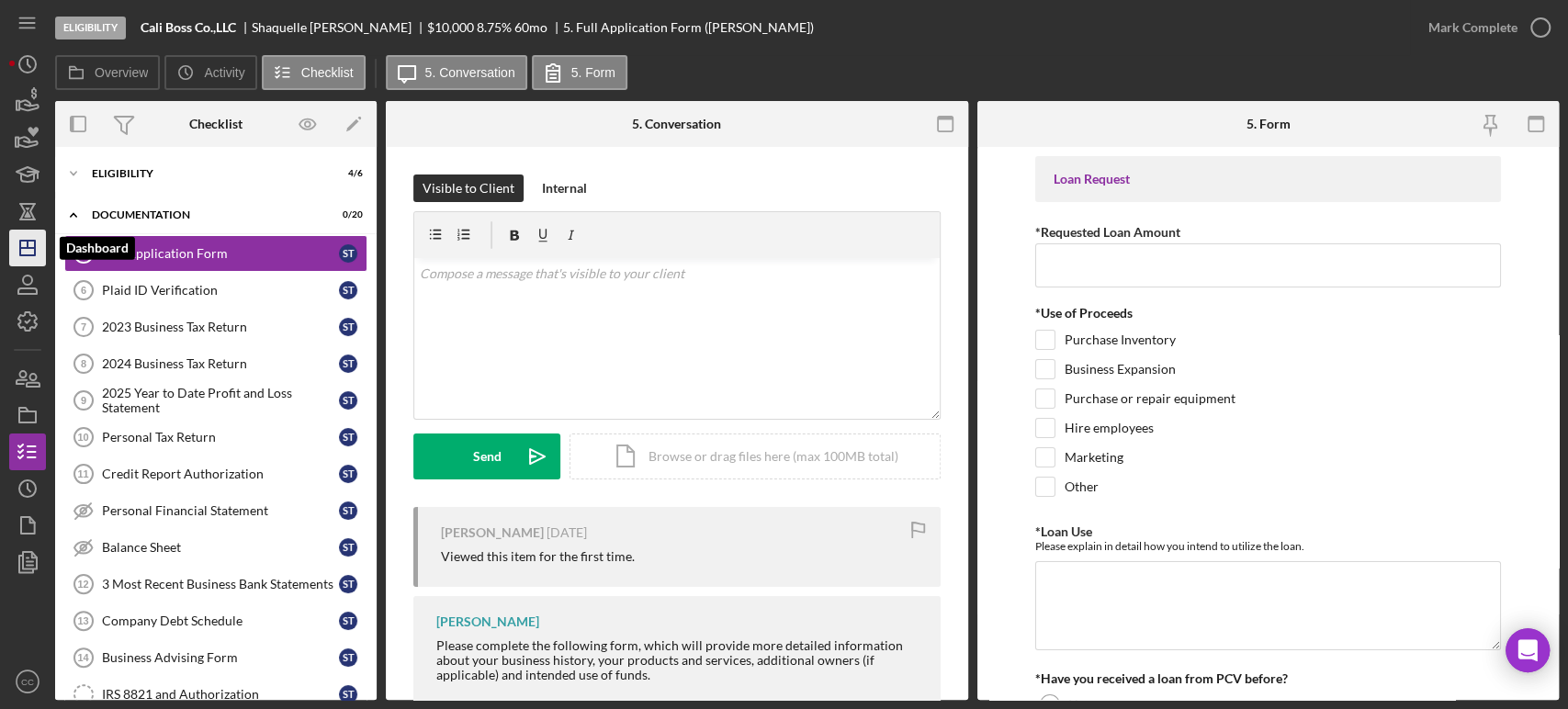
click at [27, 250] on icon "Icon/Dashboard" at bounding box center [28, 248] width 46 height 46
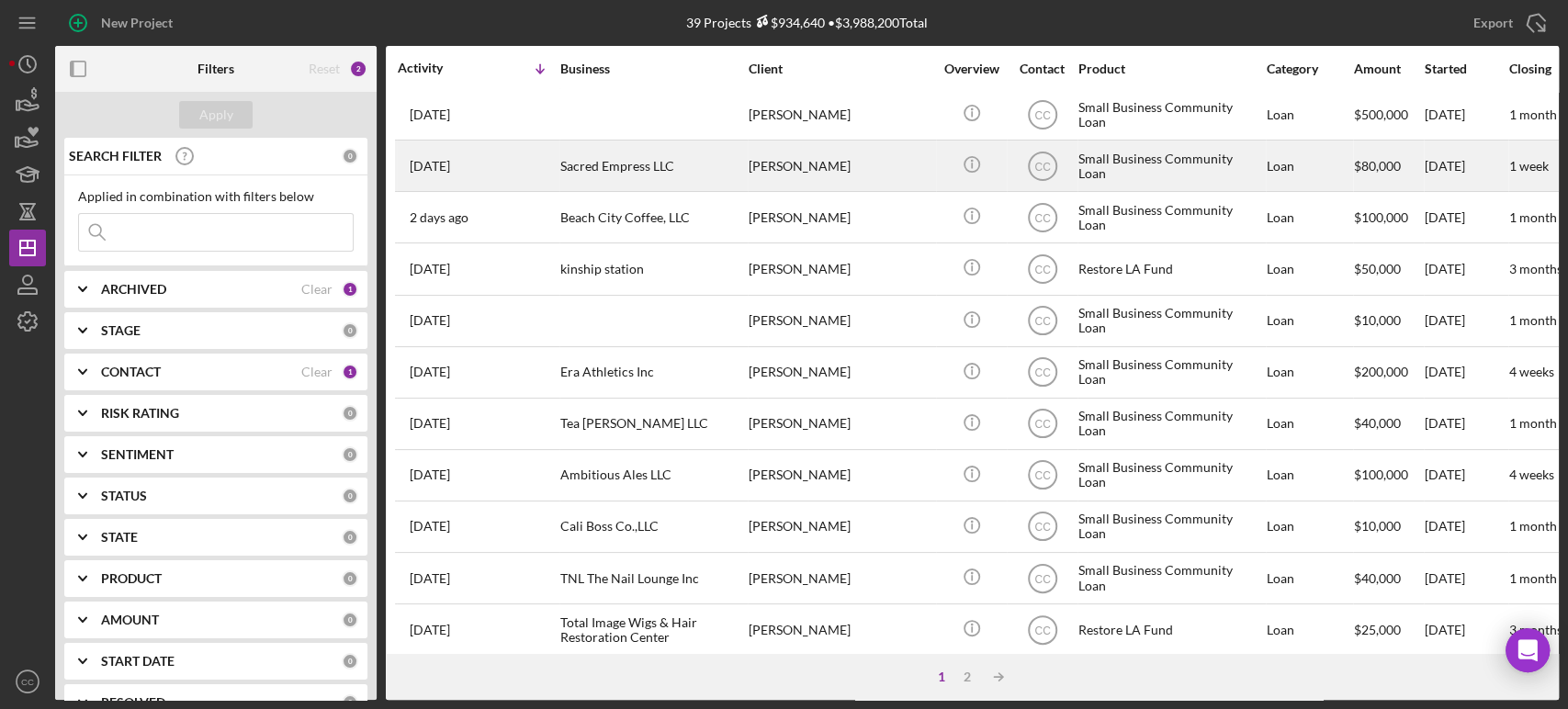
scroll to position [408, 0]
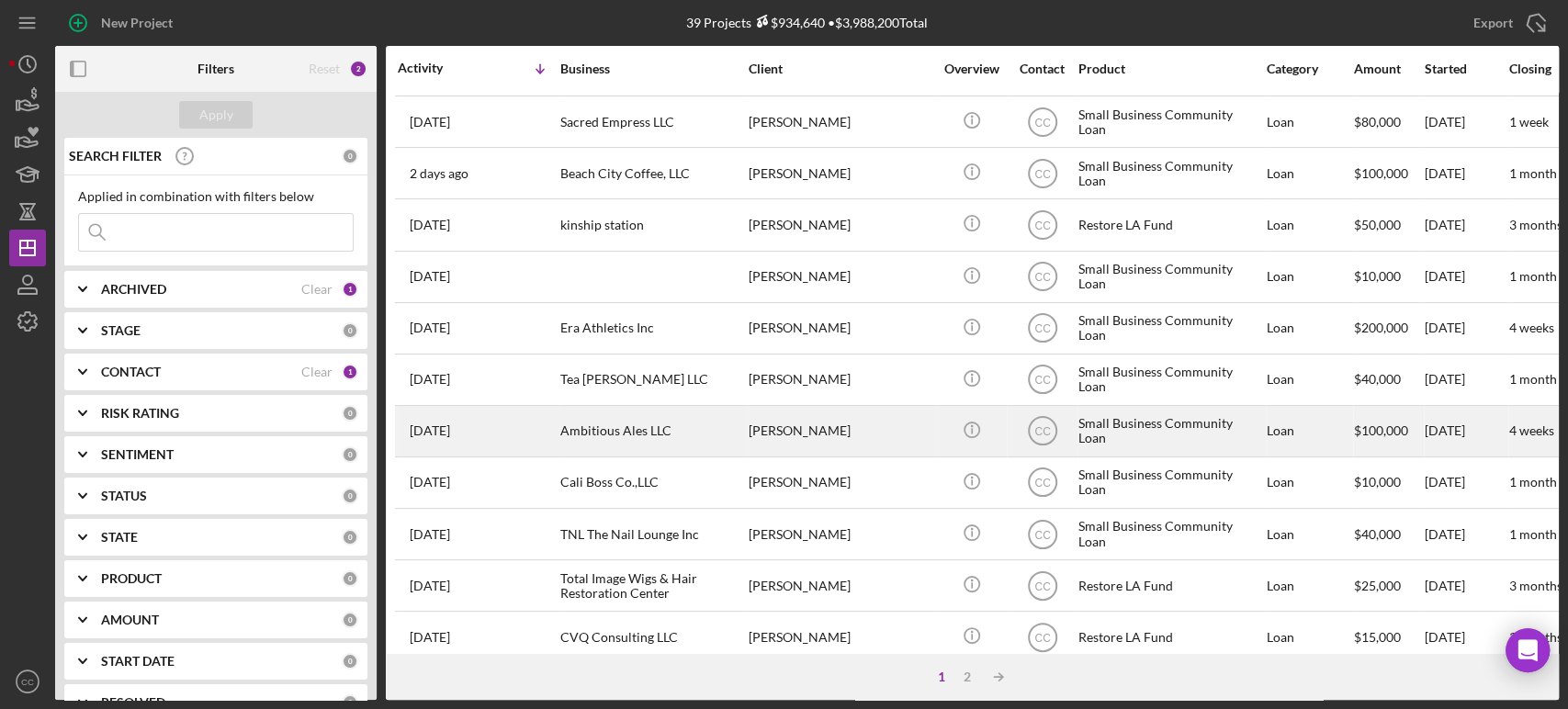
click at [849, 426] on div "[PERSON_NAME]" at bounding box center [841, 431] width 184 height 49
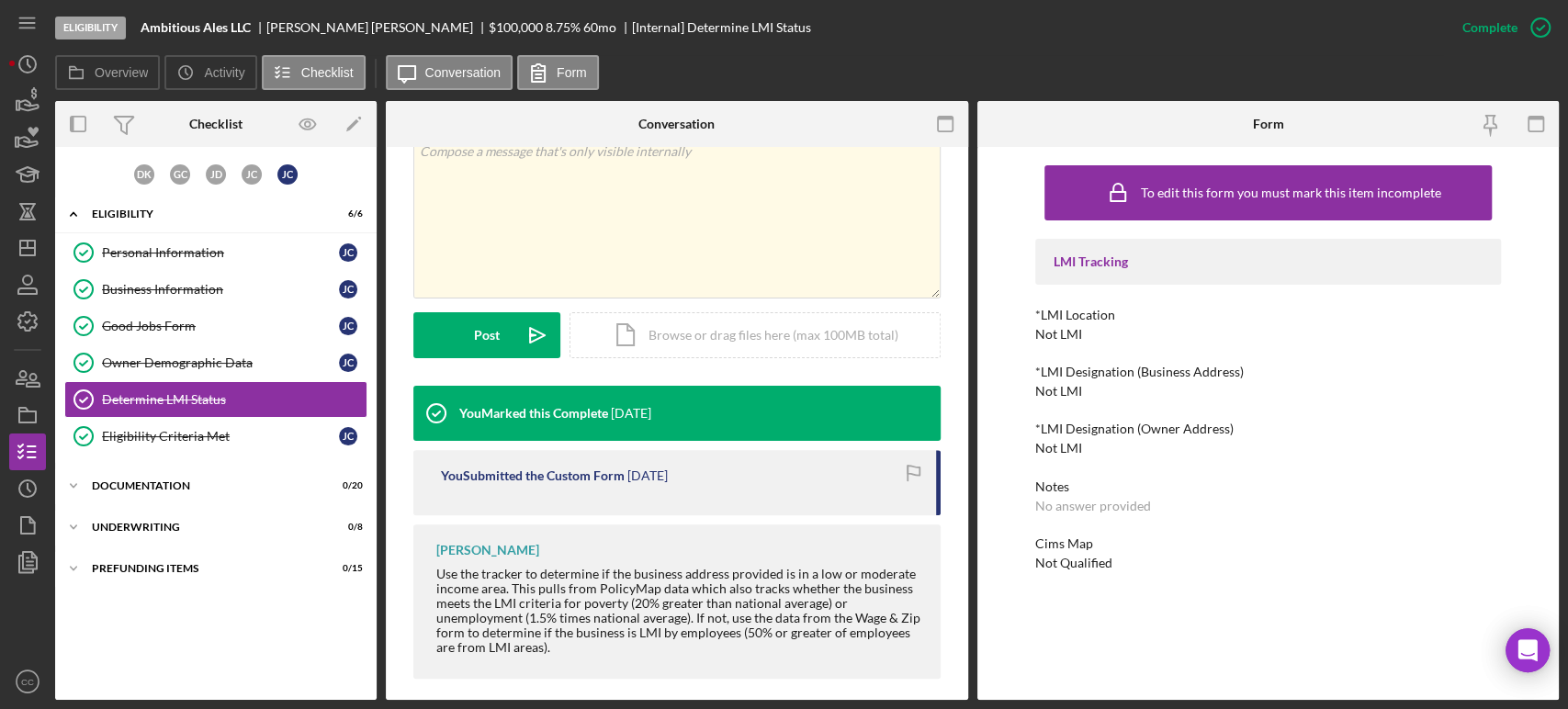
scroll to position [352, 0]
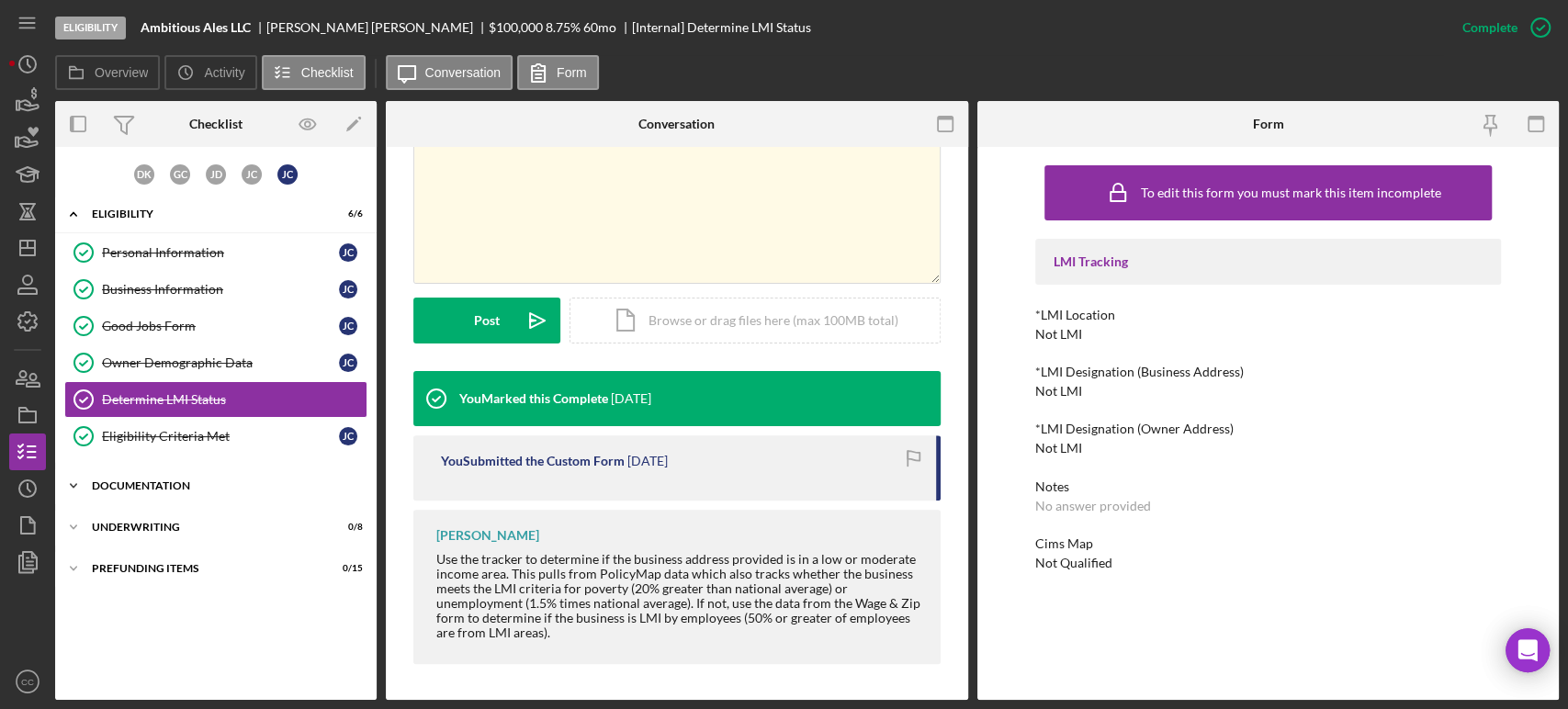
click at [128, 480] on div "Documentation" at bounding box center [222, 486] width 262 height 11
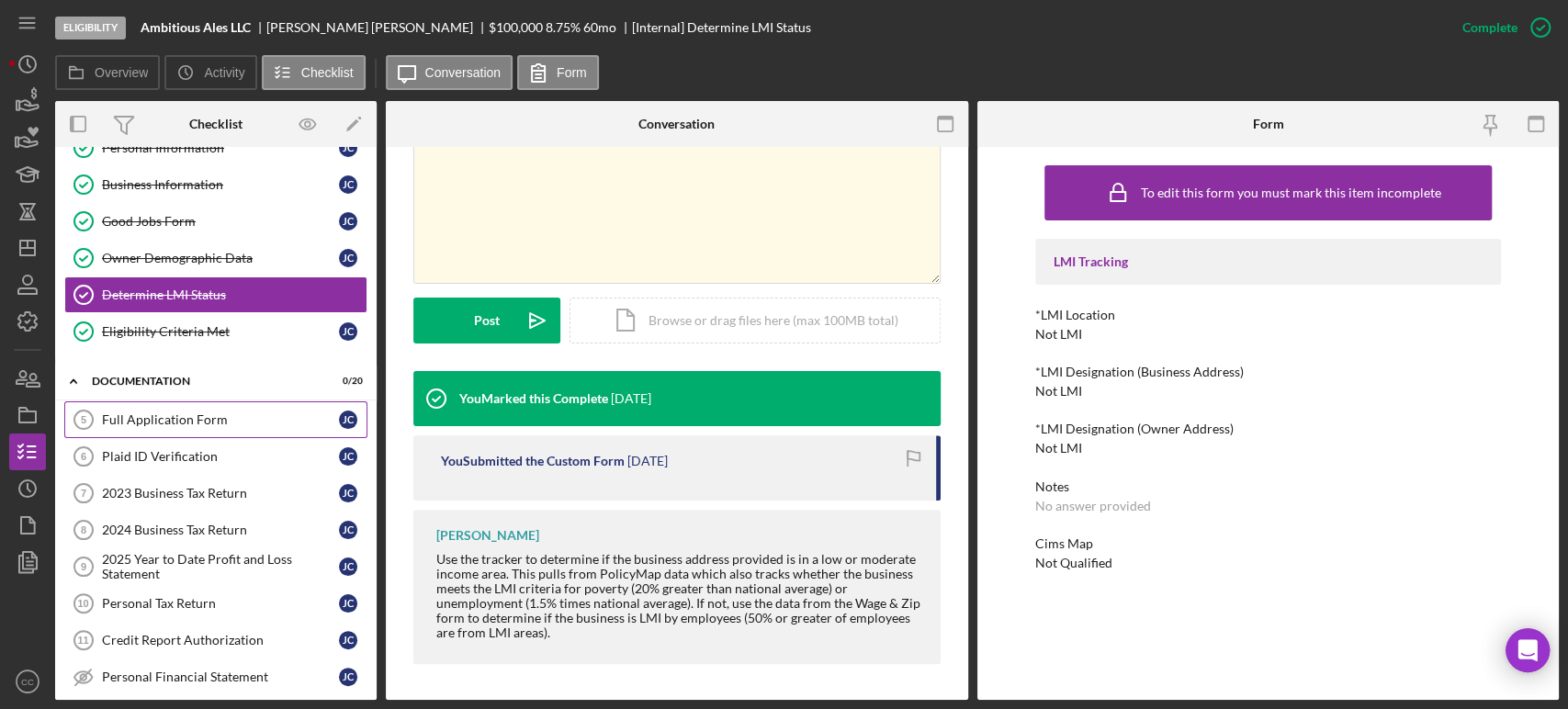
scroll to position [102, 0]
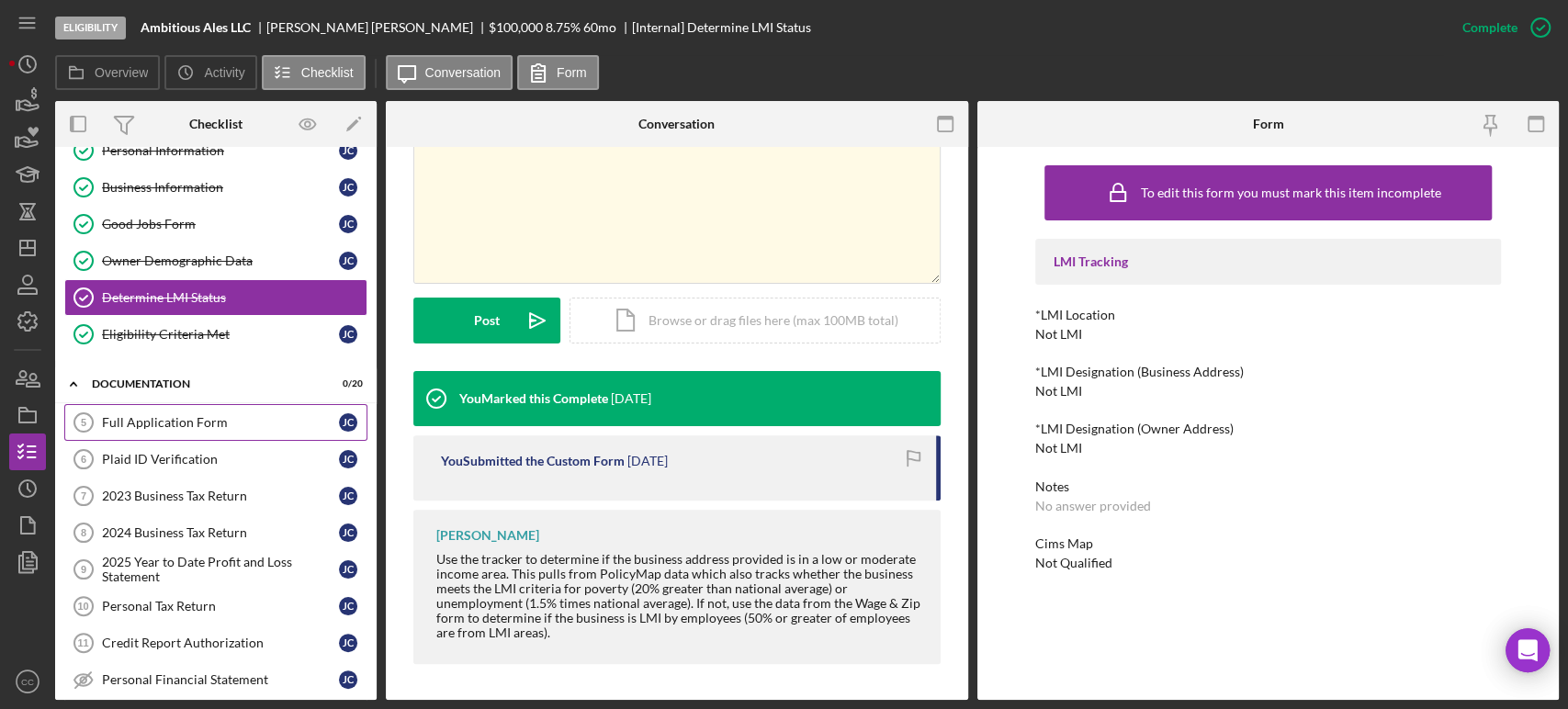
click at [151, 415] on div "Full Application Form" at bounding box center [219, 422] width 237 height 14
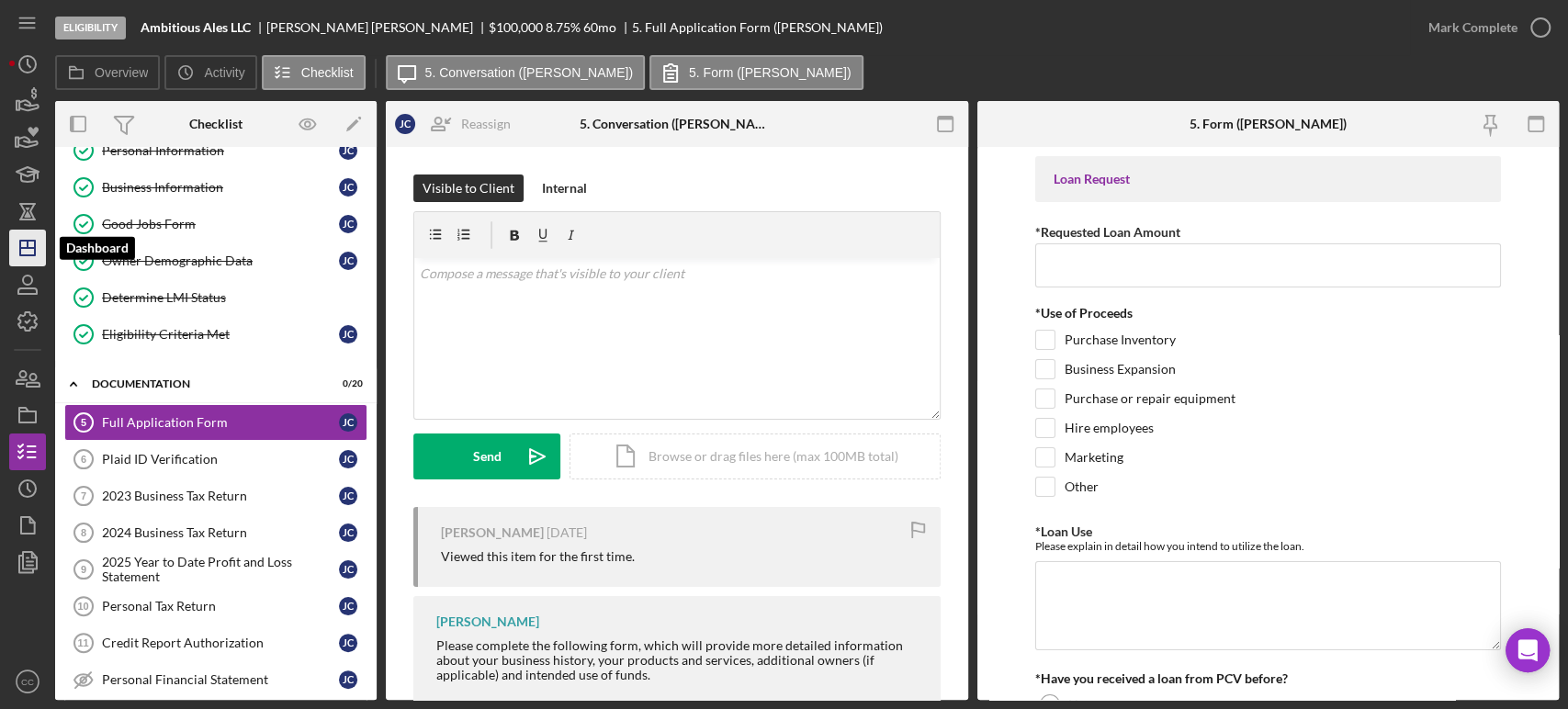
click at [26, 248] on line "button" at bounding box center [27, 248] width 14 height 0
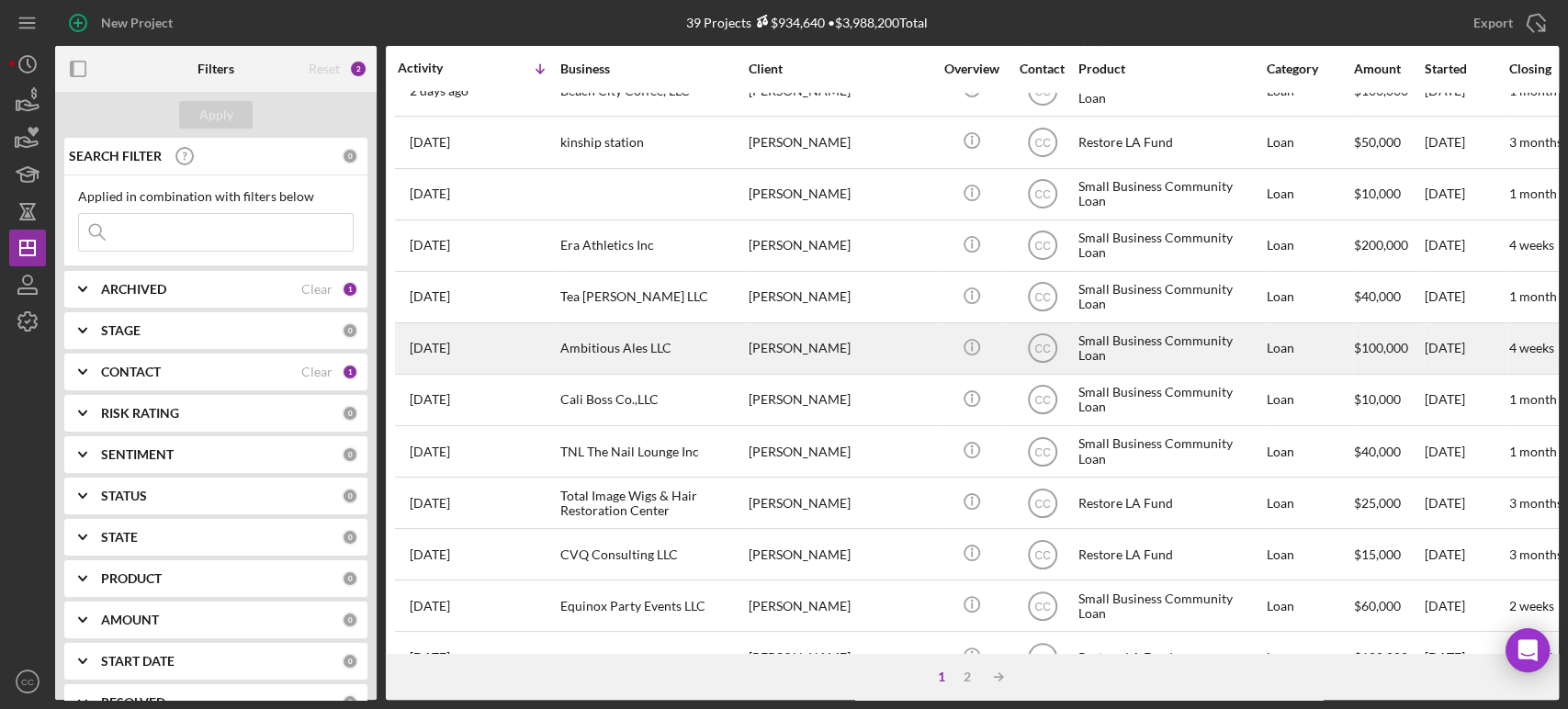
scroll to position [510, 0]
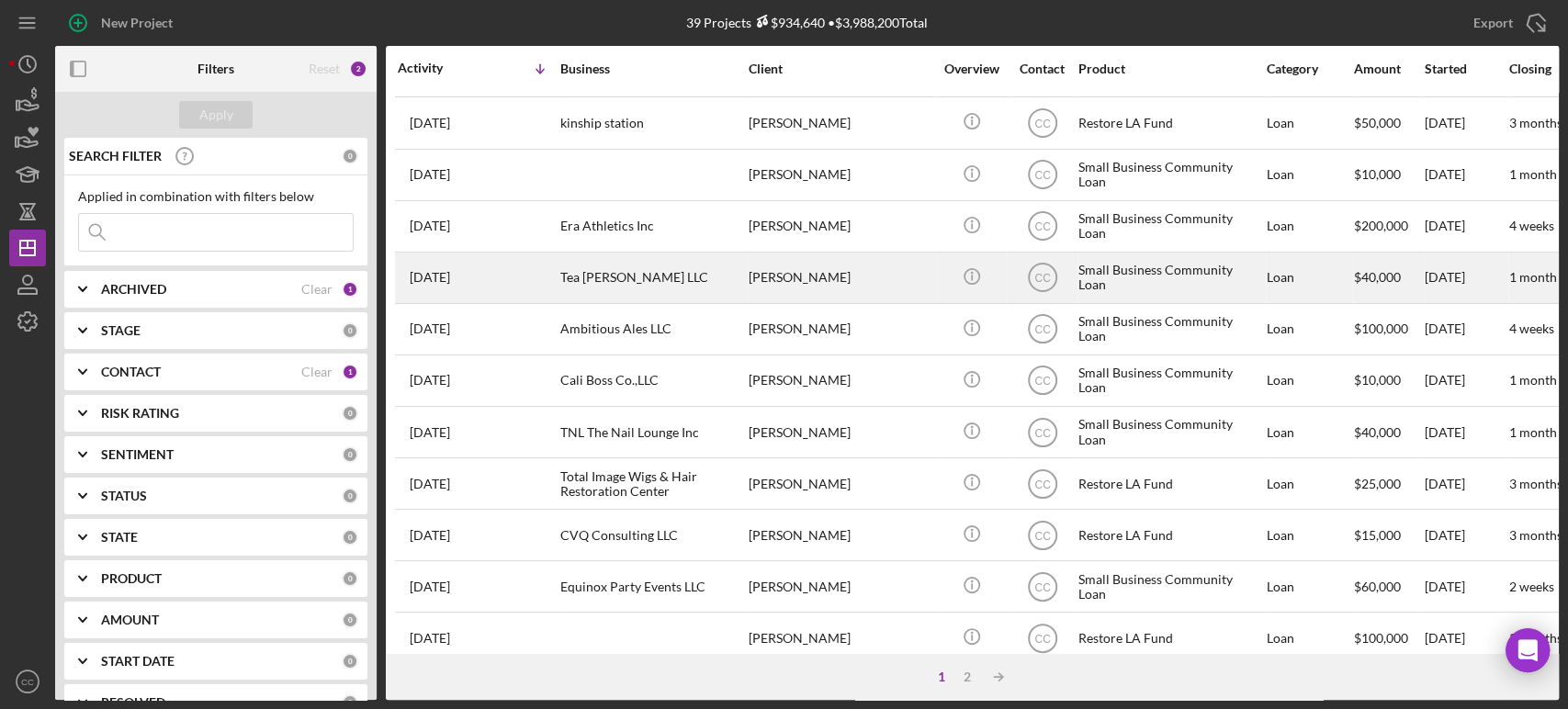
click at [849, 275] on div "[PERSON_NAME]" at bounding box center [841, 278] width 184 height 49
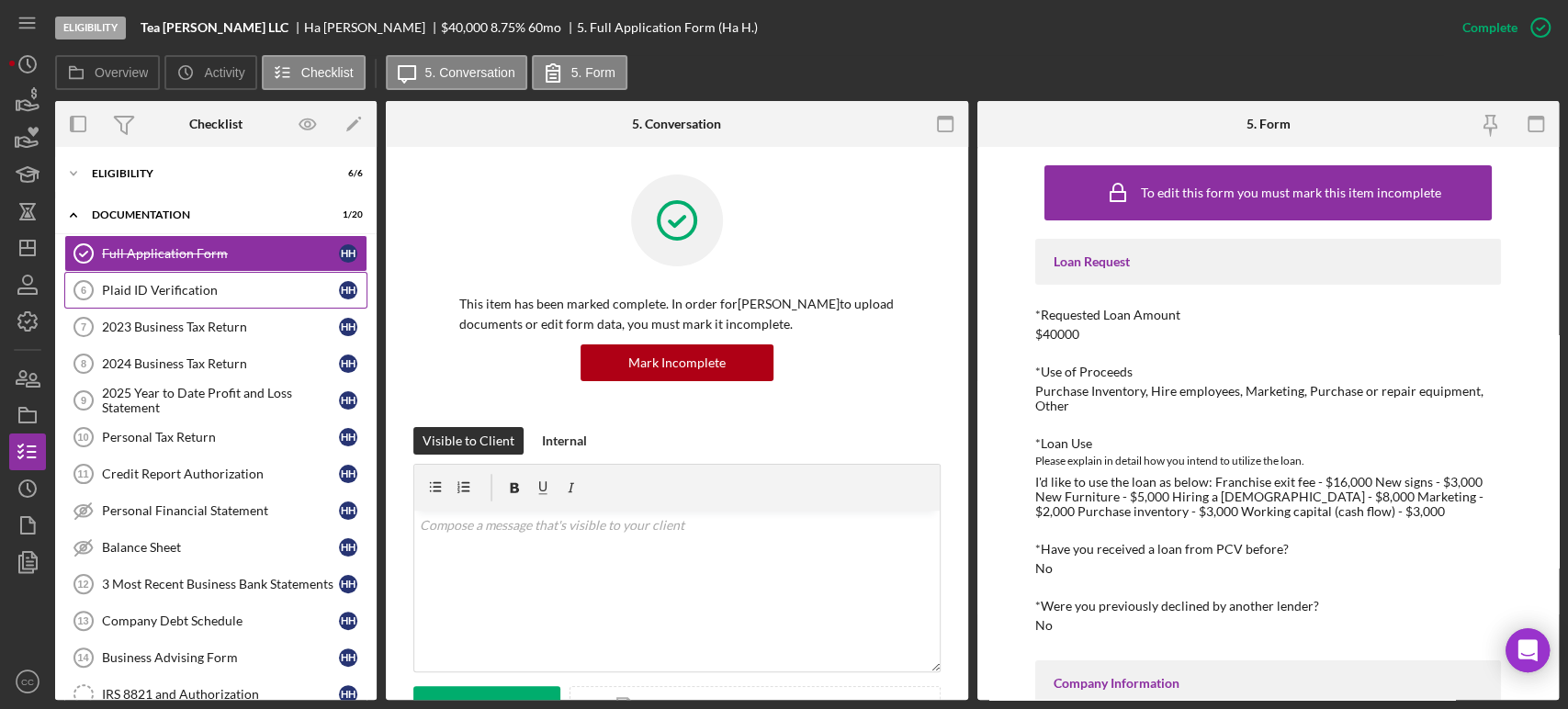
click at [151, 295] on div "Plaid ID Verification" at bounding box center [219, 289] width 237 height 14
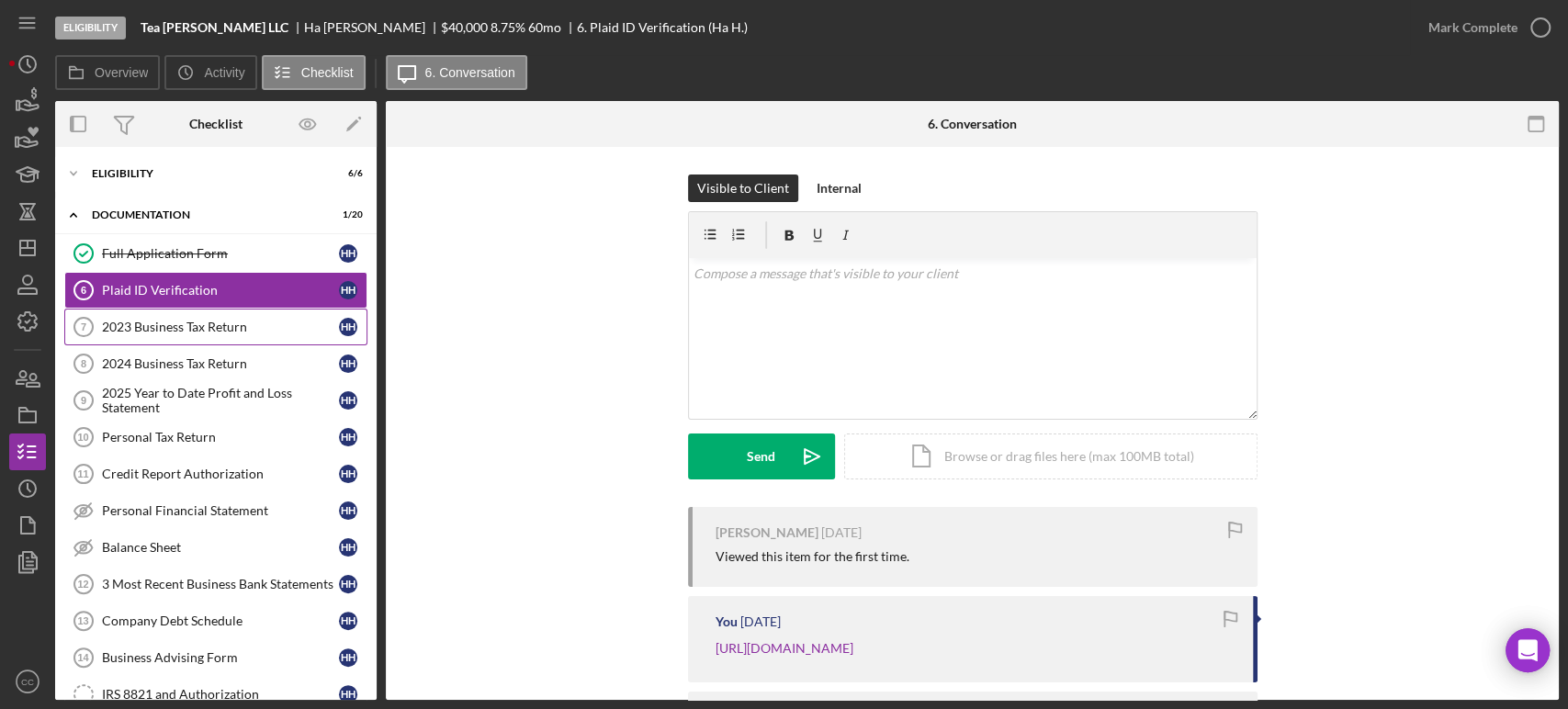
click at [151, 326] on div "2023 Business Tax Return" at bounding box center [219, 327] width 237 height 14
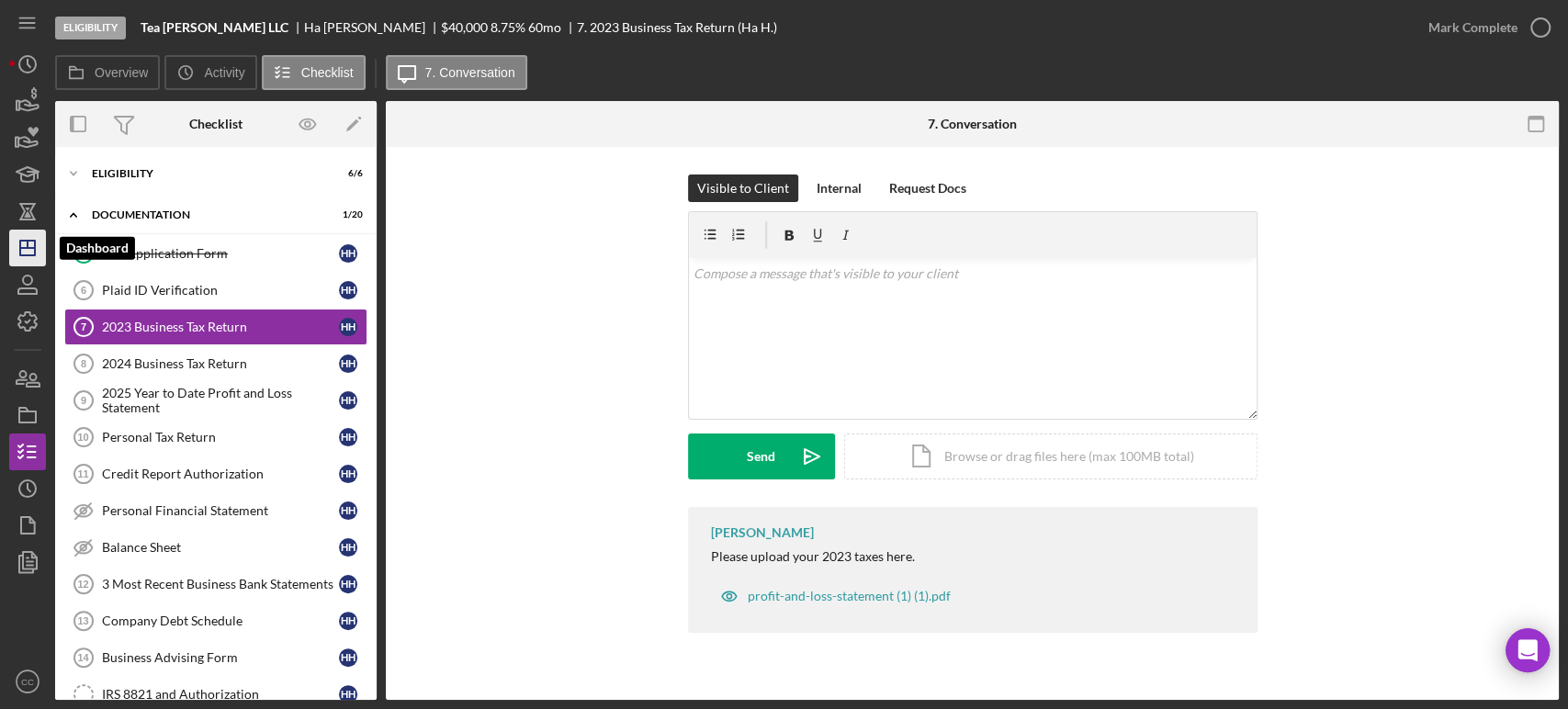
click at [24, 251] on icon "Icon/Dashboard" at bounding box center [28, 248] width 46 height 46
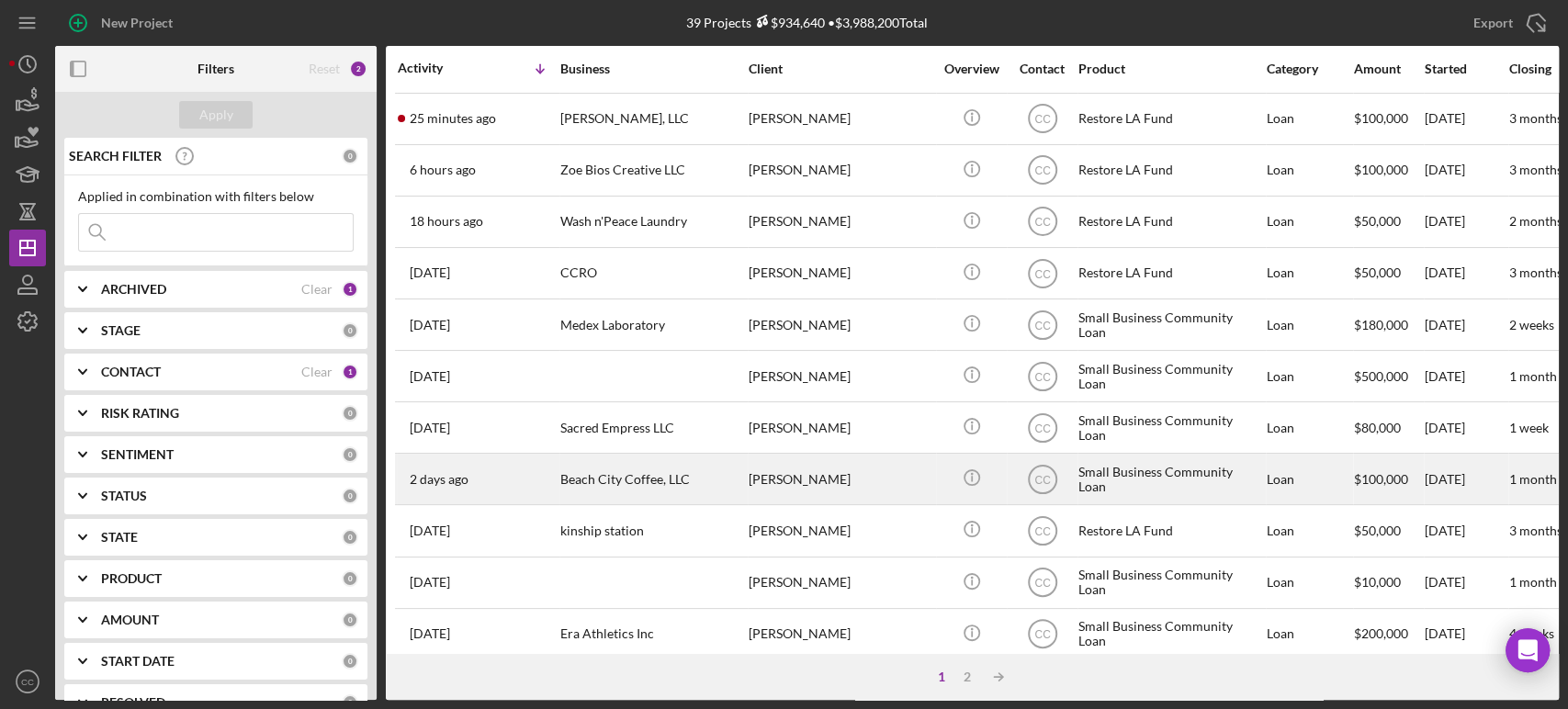
scroll to position [204, 0]
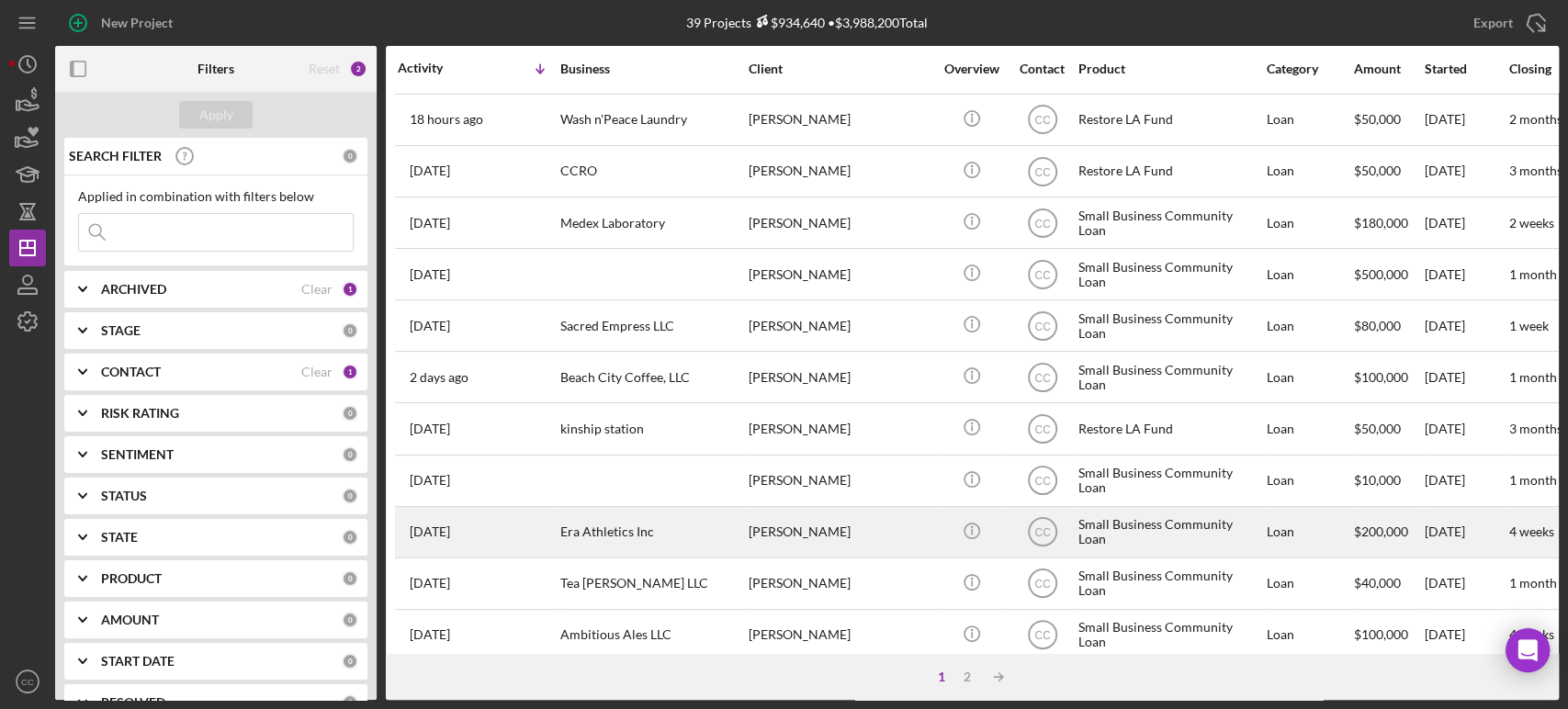
click at [842, 519] on div "[PERSON_NAME]" at bounding box center [841, 532] width 184 height 49
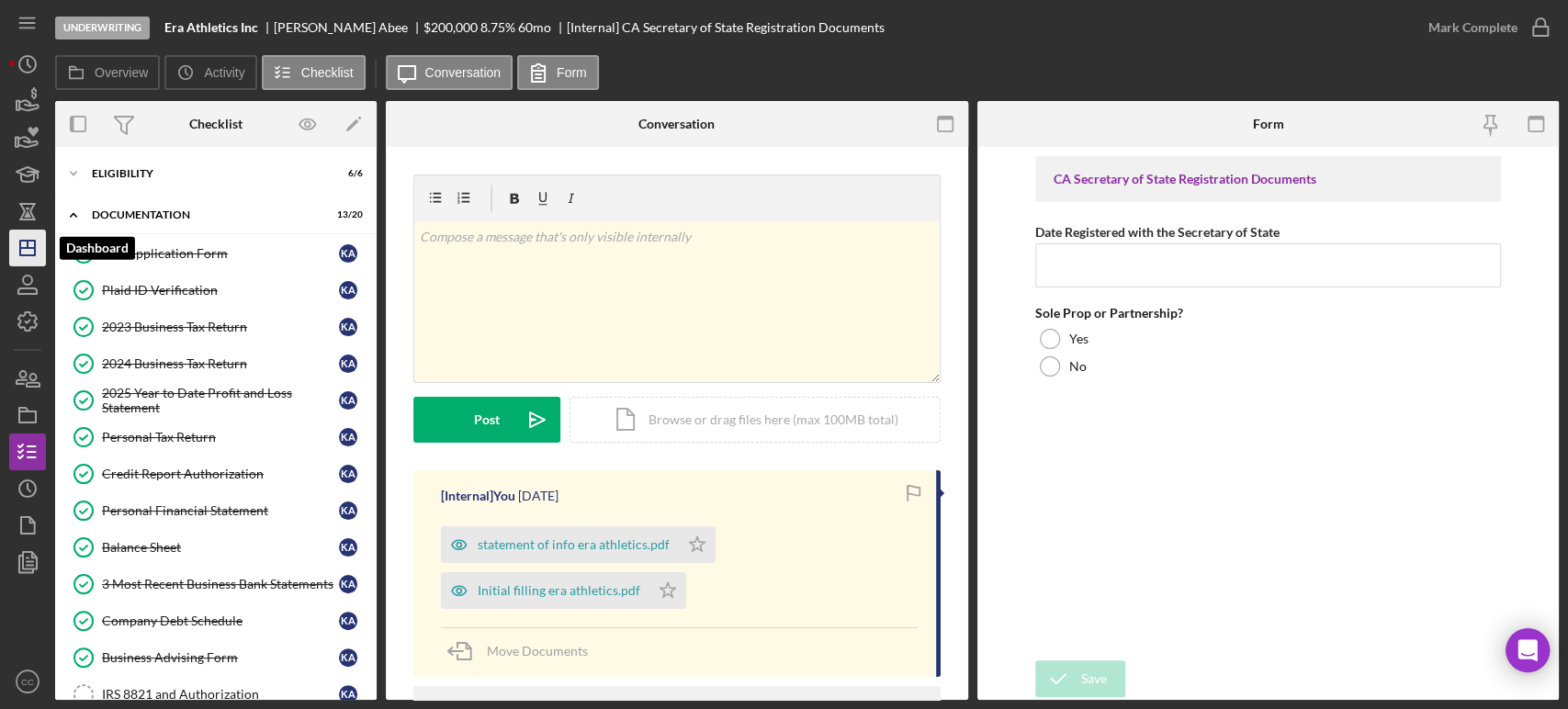
click at [26, 248] on line "button" at bounding box center [27, 248] width 14 height 0
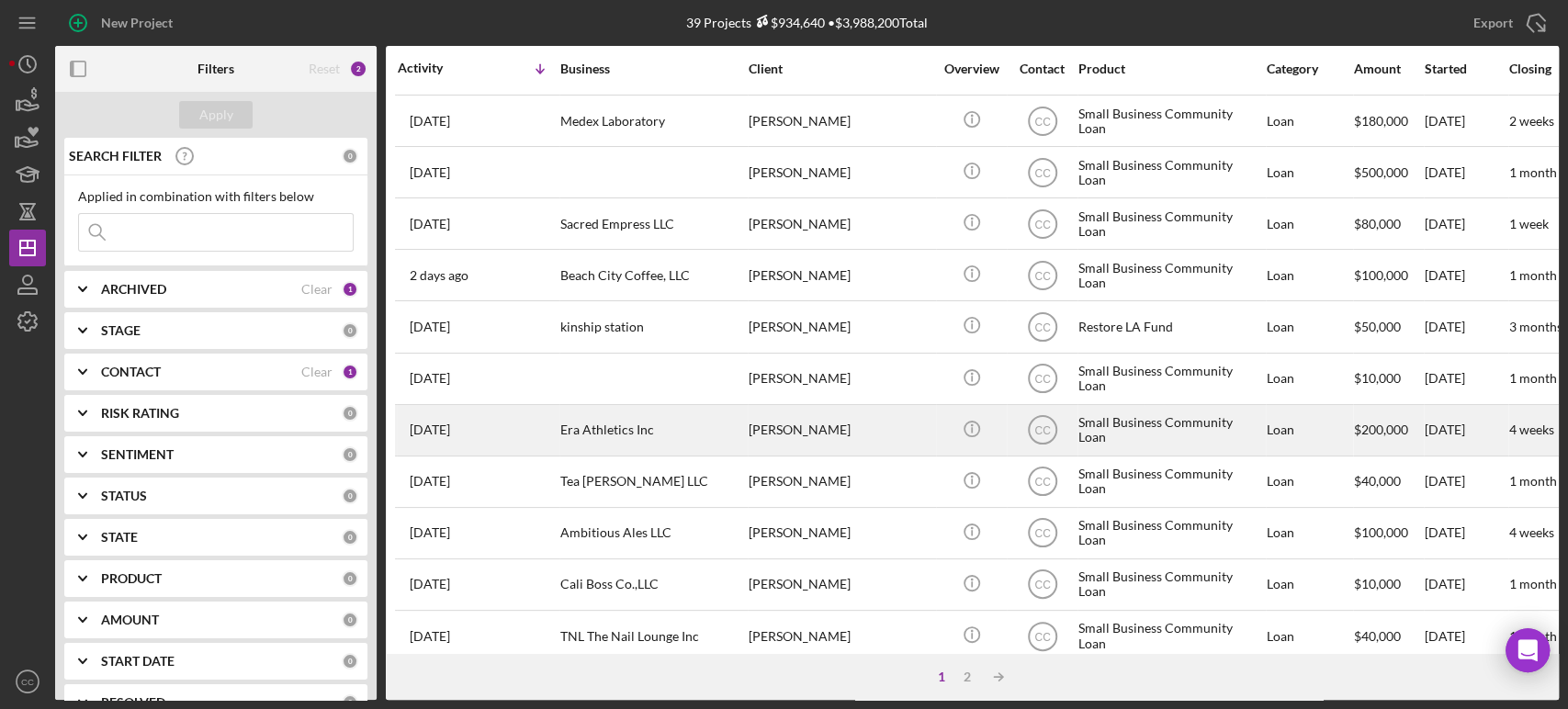
scroll to position [408, 0]
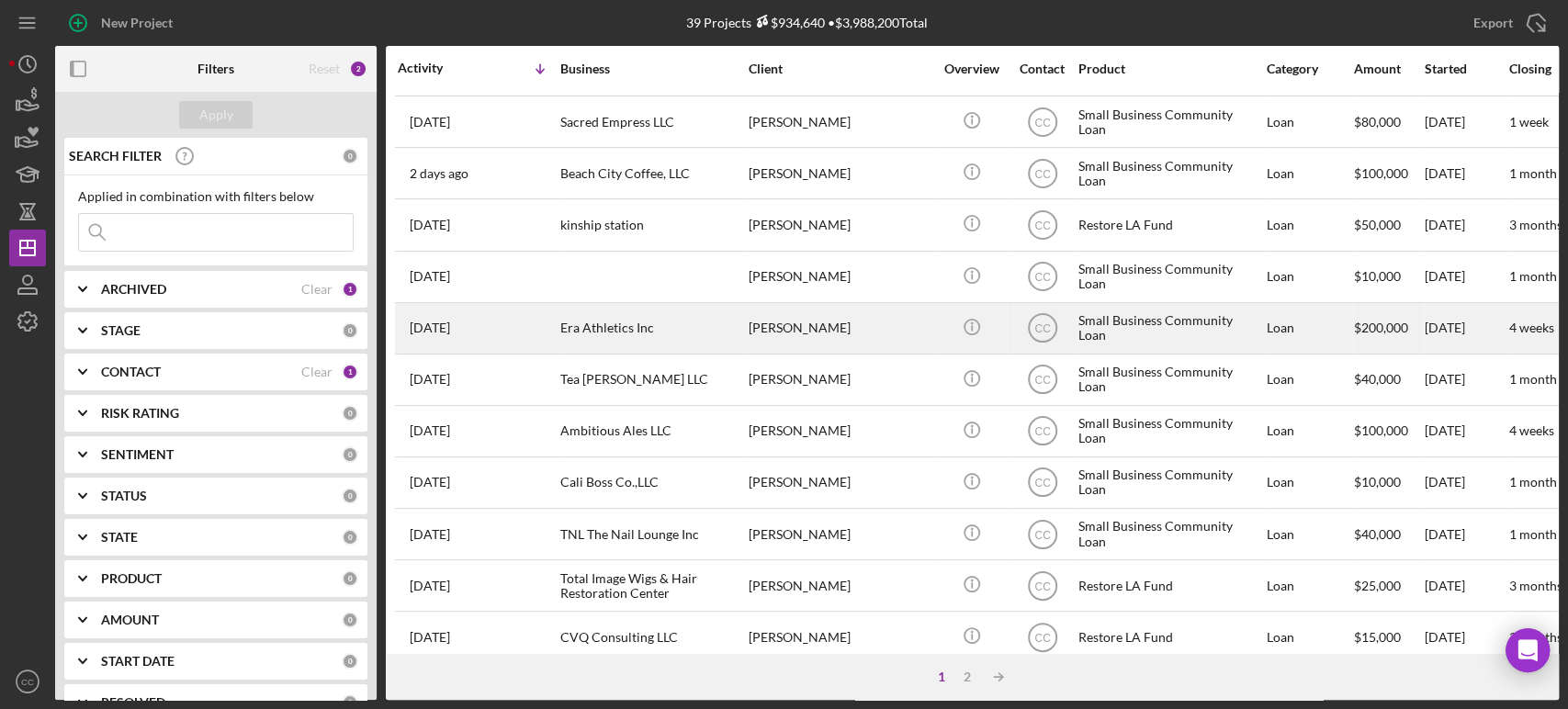
click at [816, 325] on div "[PERSON_NAME]" at bounding box center [841, 328] width 184 height 49
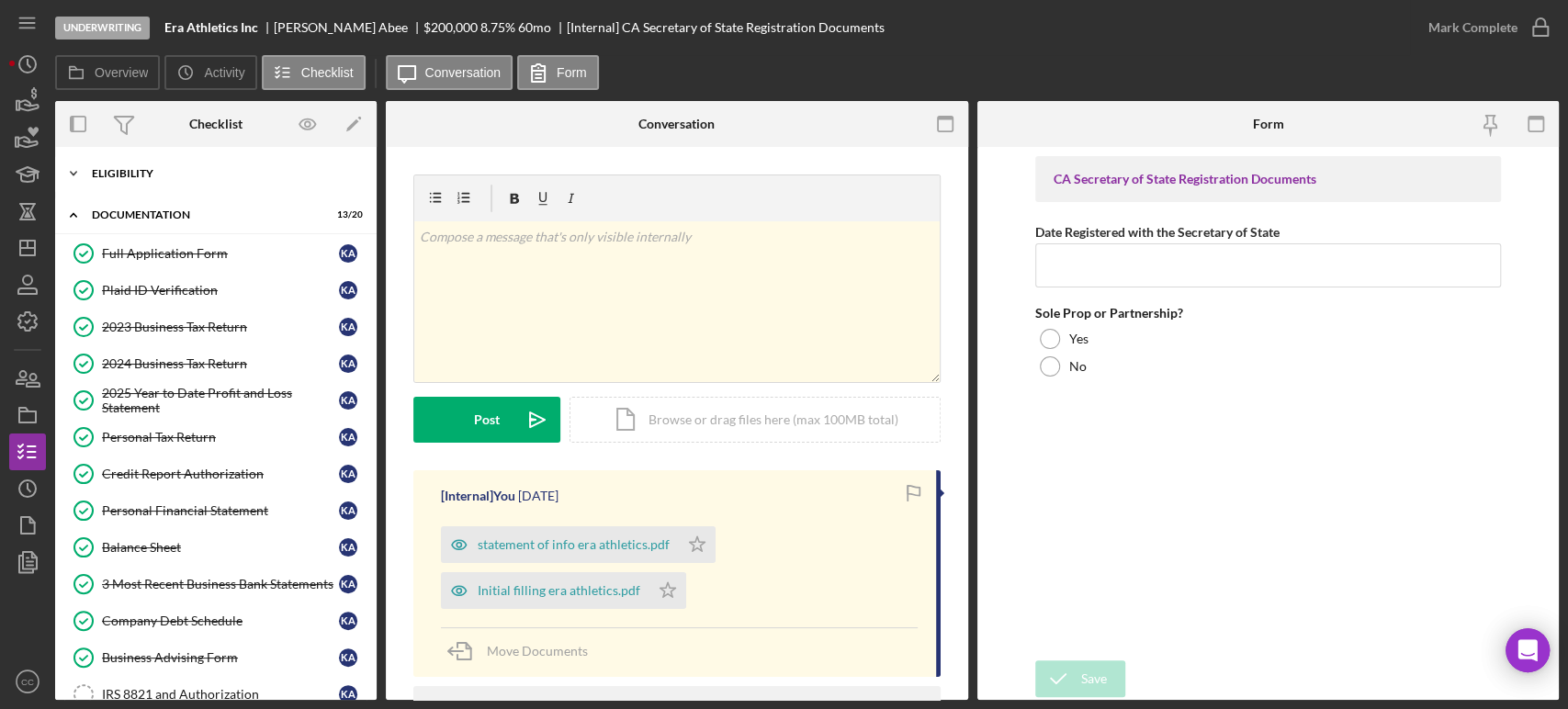
click at [141, 174] on div "Eligibility" at bounding box center [222, 173] width 262 height 11
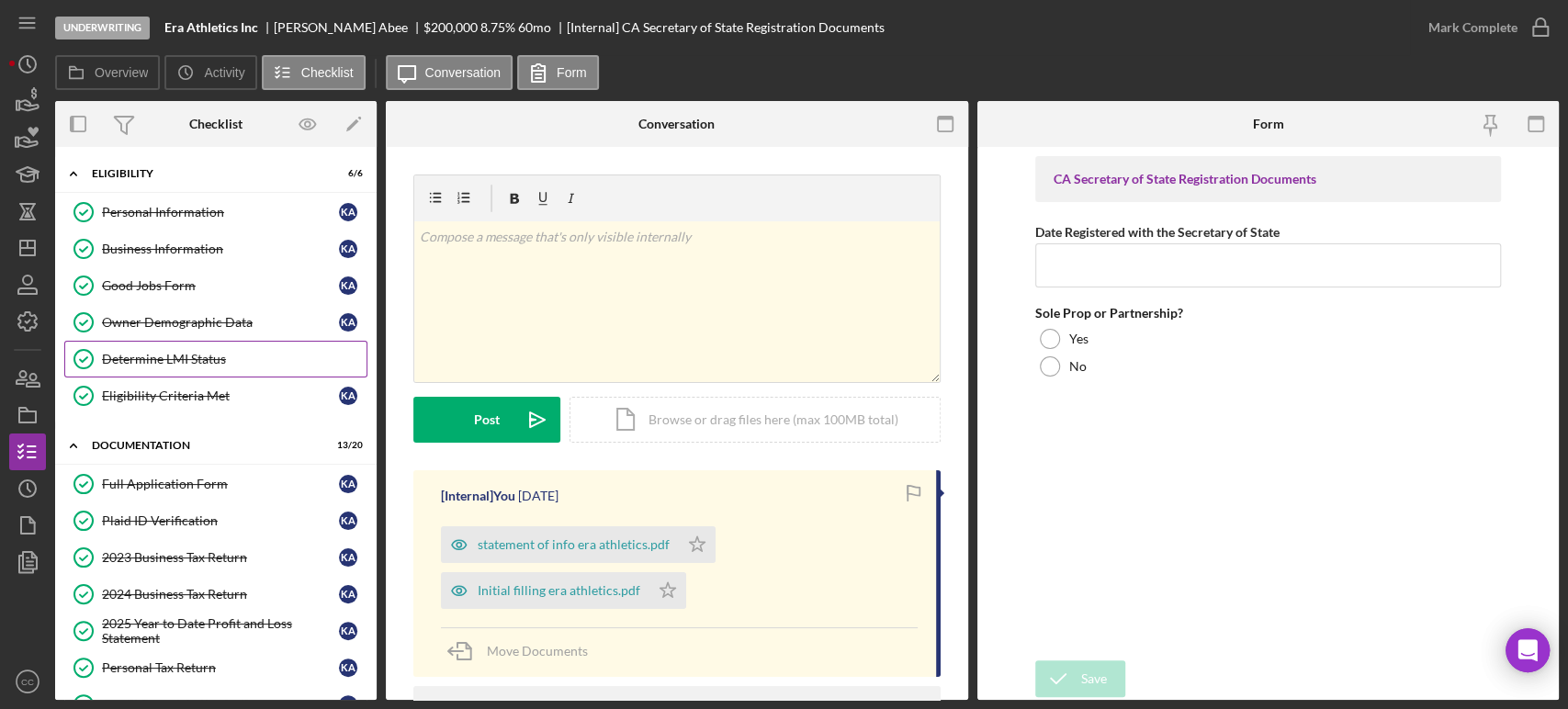
click at [139, 371] on link "Determine LMI Status Determine LMI Status" at bounding box center [216, 359] width 303 height 36
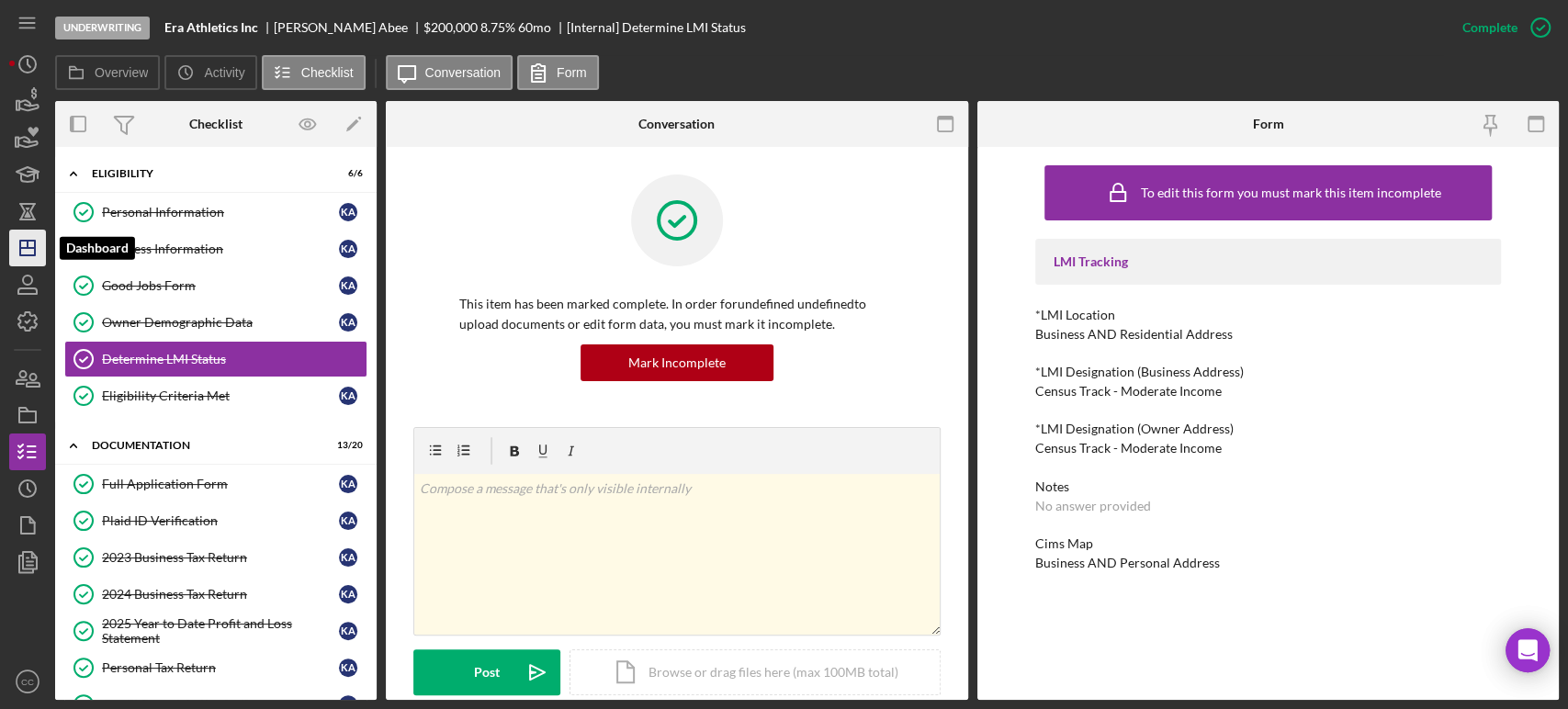
click at [27, 250] on icon "Icon/Dashboard" at bounding box center [28, 248] width 46 height 46
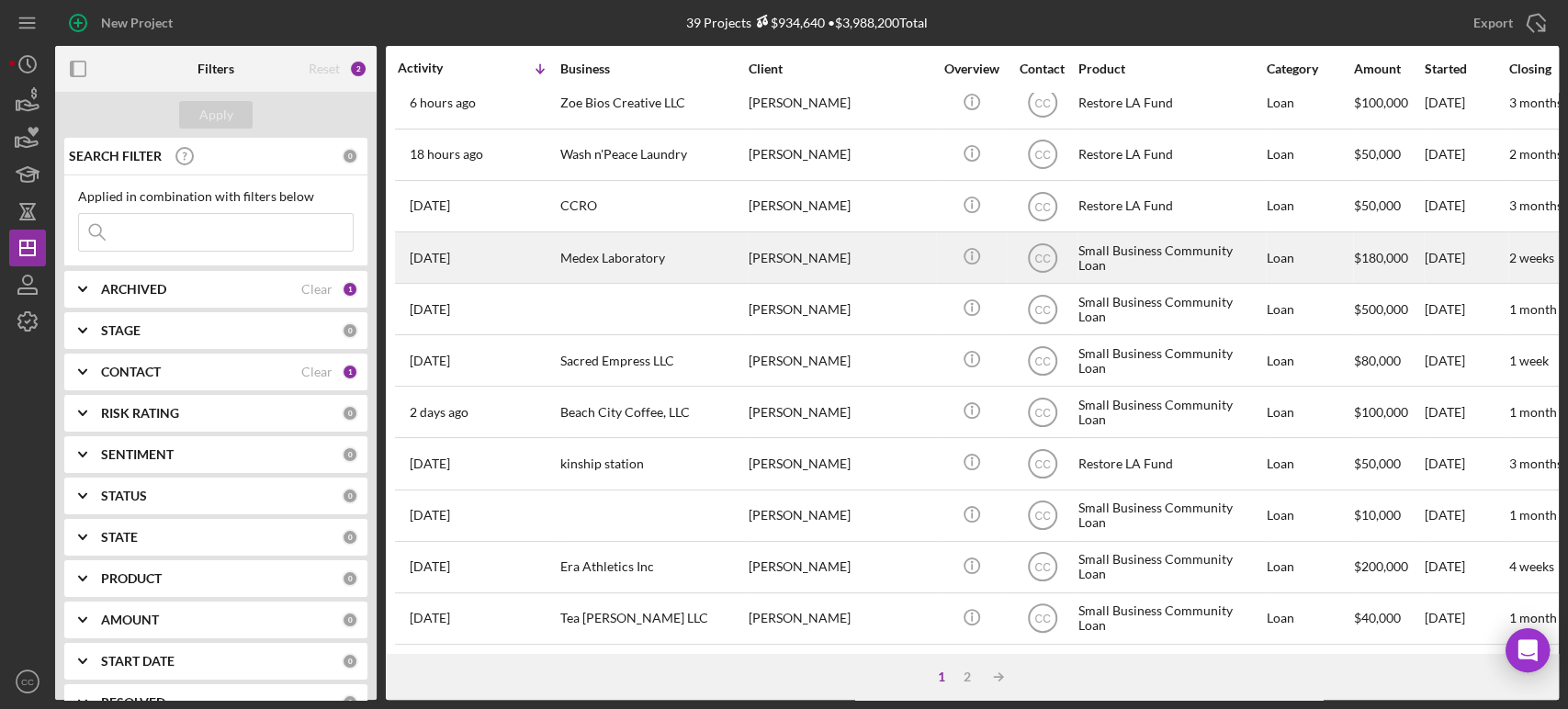
scroll to position [204, 0]
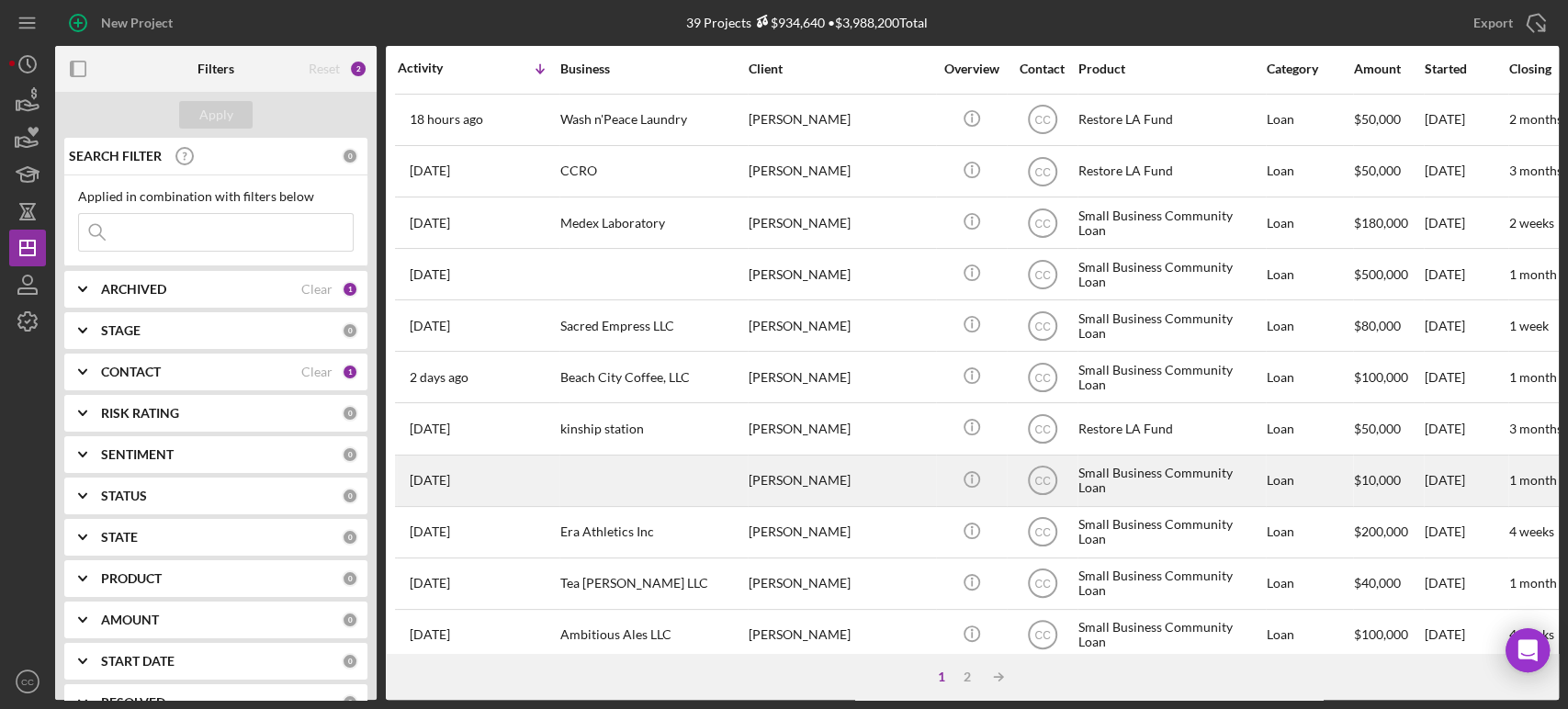
click at [817, 469] on div "[PERSON_NAME]" at bounding box center [841, 480] width 184 height 49
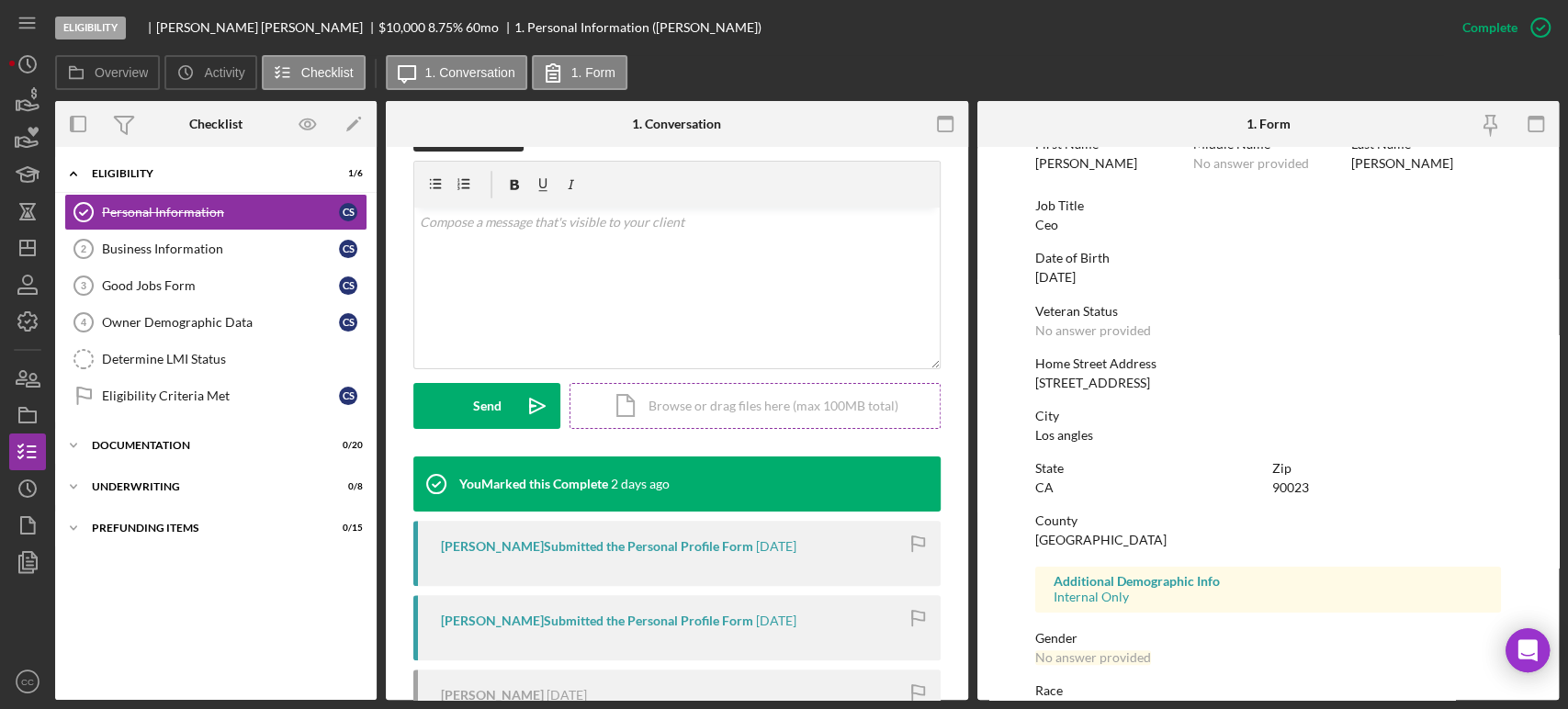
scroll to position [306, 0]
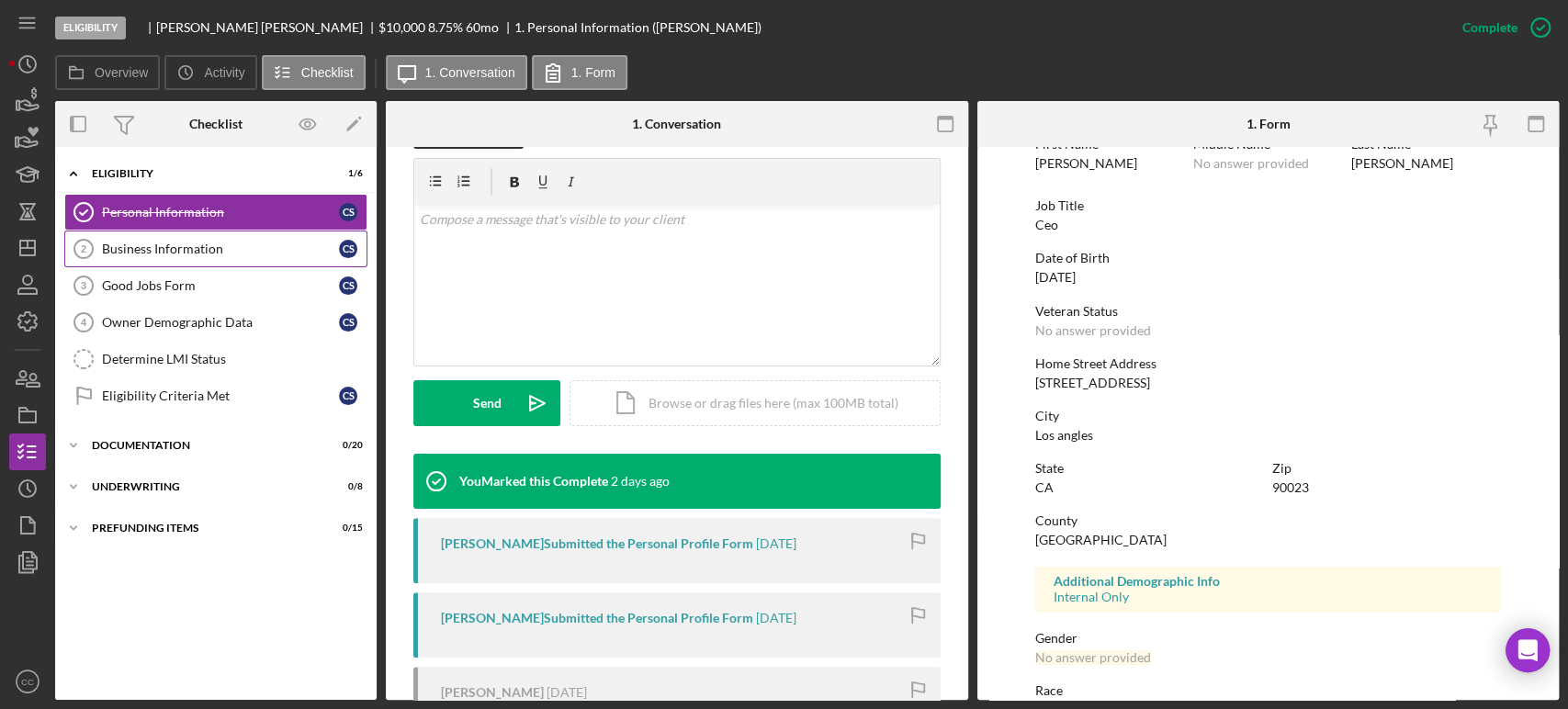
click at [169, 251] on div "Business Information" at bounding box center [219, 248] width 237 height 14
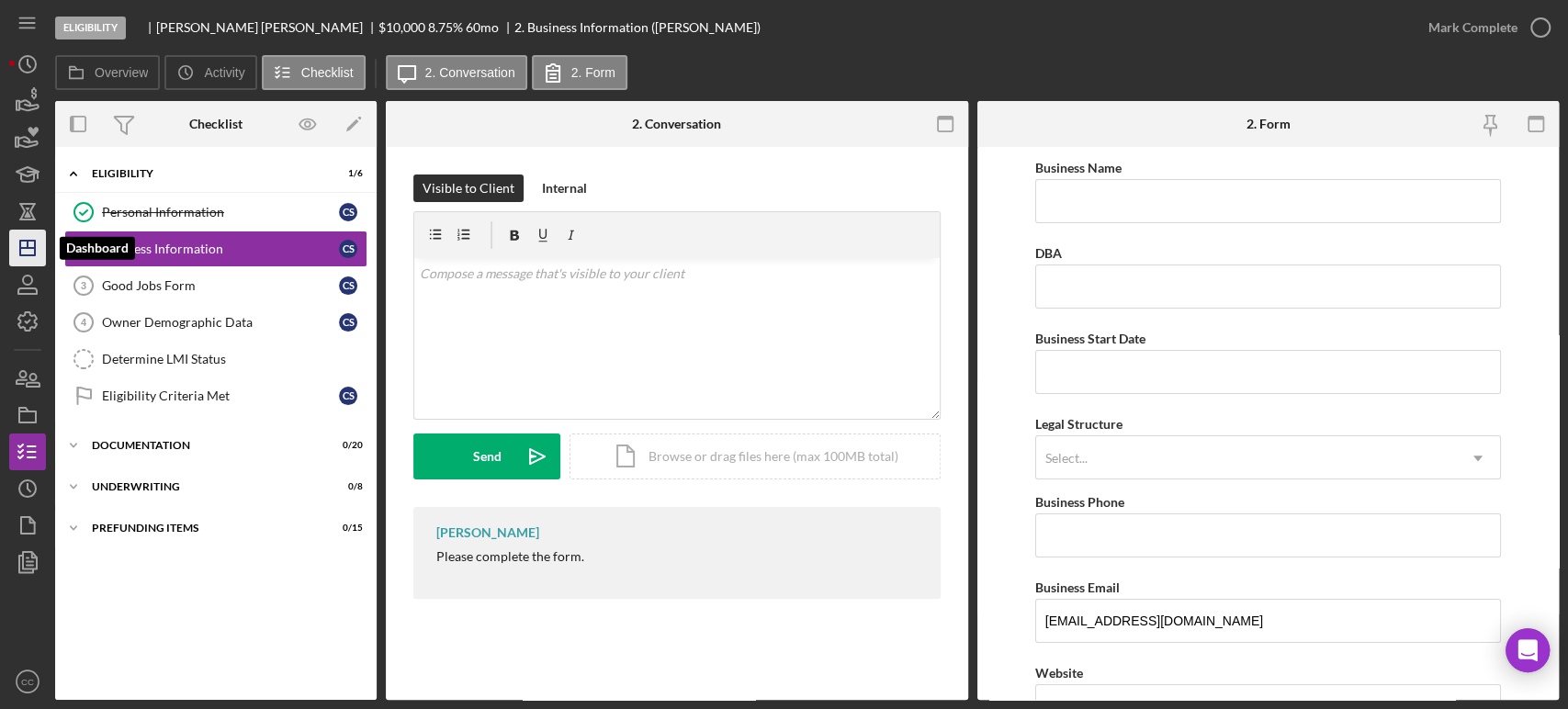
click at [21, 261] on icon "Icon/Dashboard" at bounding box center [28, 248] width 46 height 46
